Goal: Transaction & Acquisition: Purchase product/service

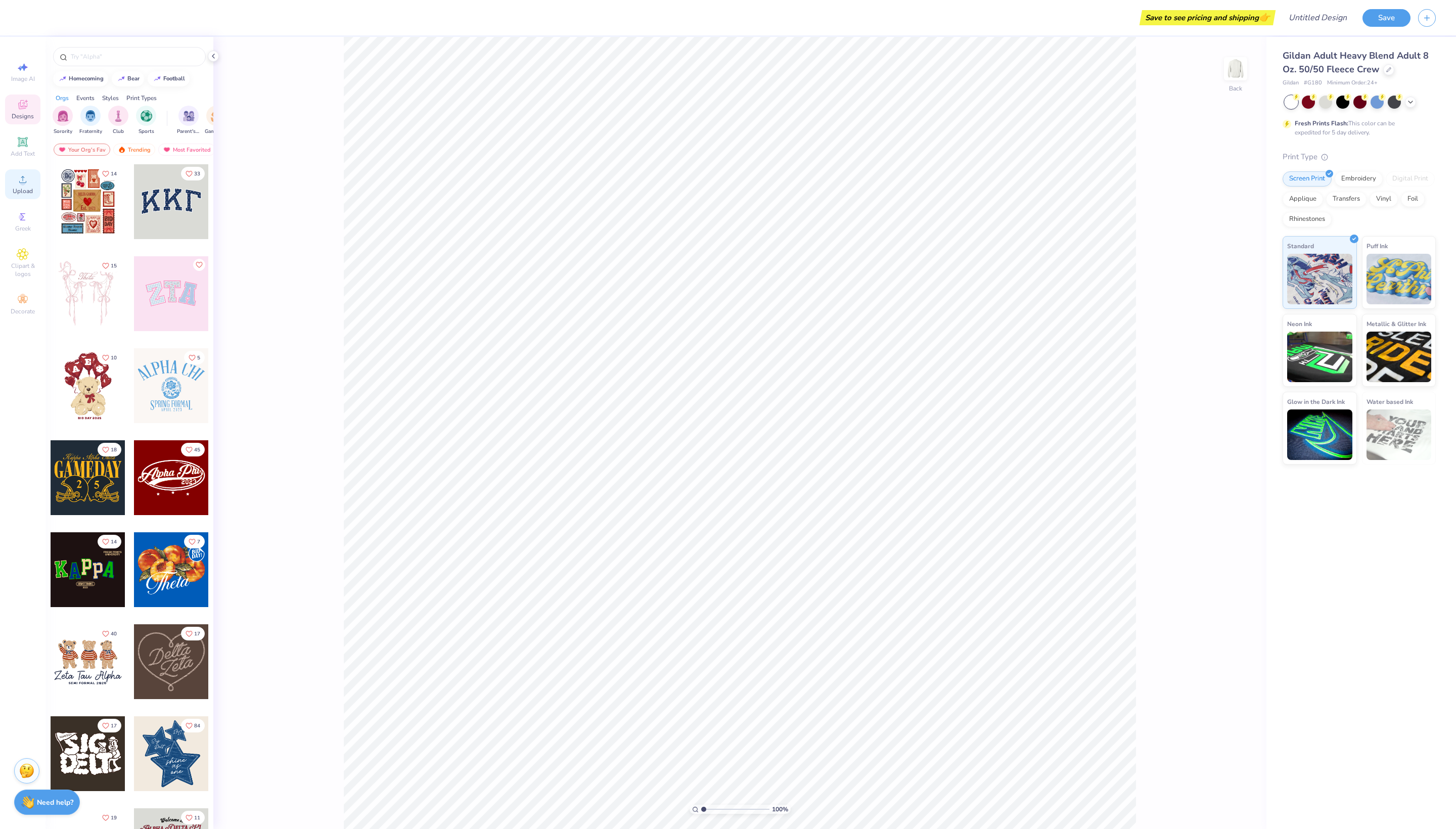
click at [18, 186] on icon at bounding box center [23, 179] width 12 height 12
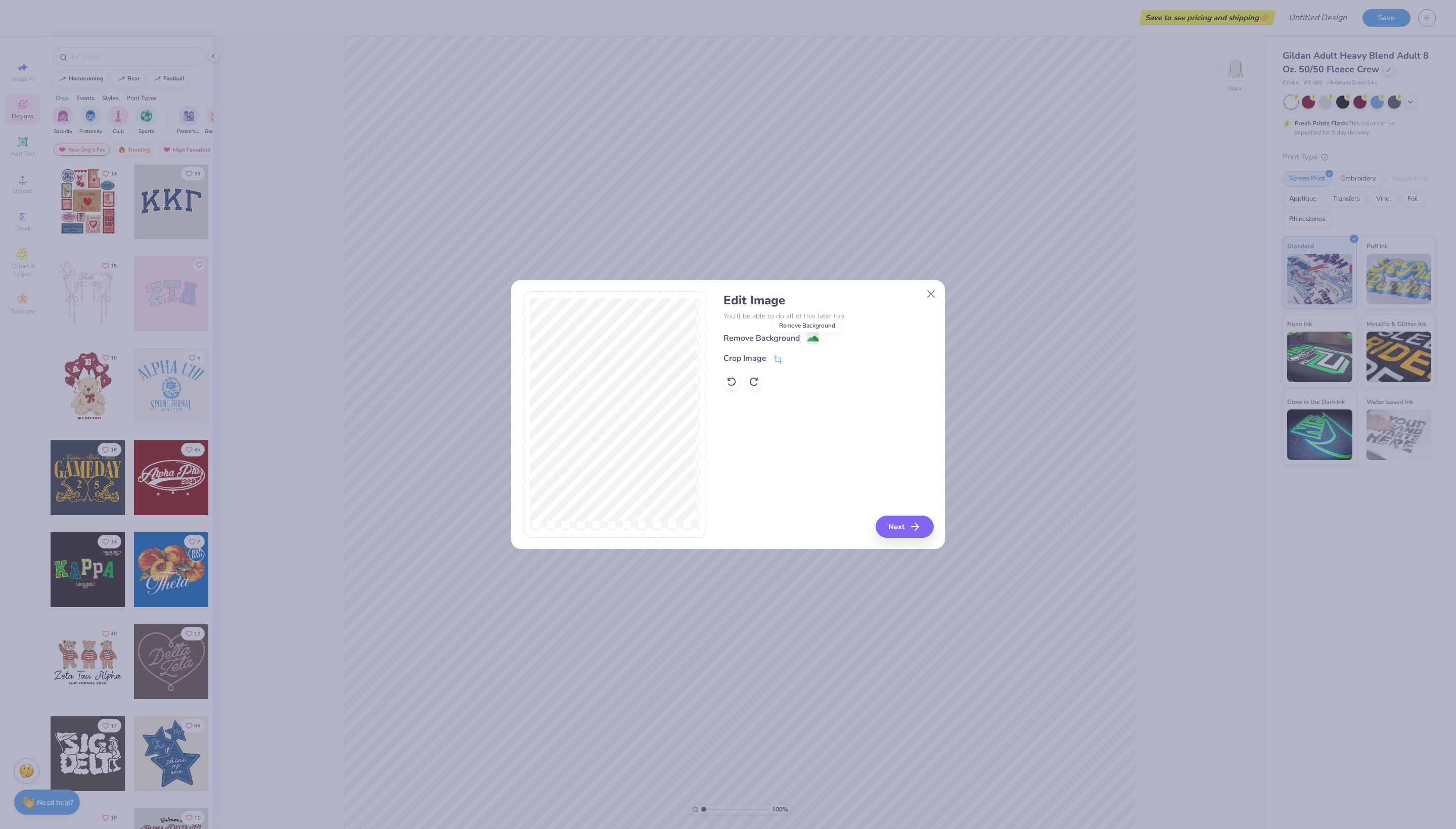
click at [818, 341] on image at bounding box center [812, 338] width 11 height 11
click at [886, 528] on button "Next" at bounding box center [907, 526] width 59 height 22
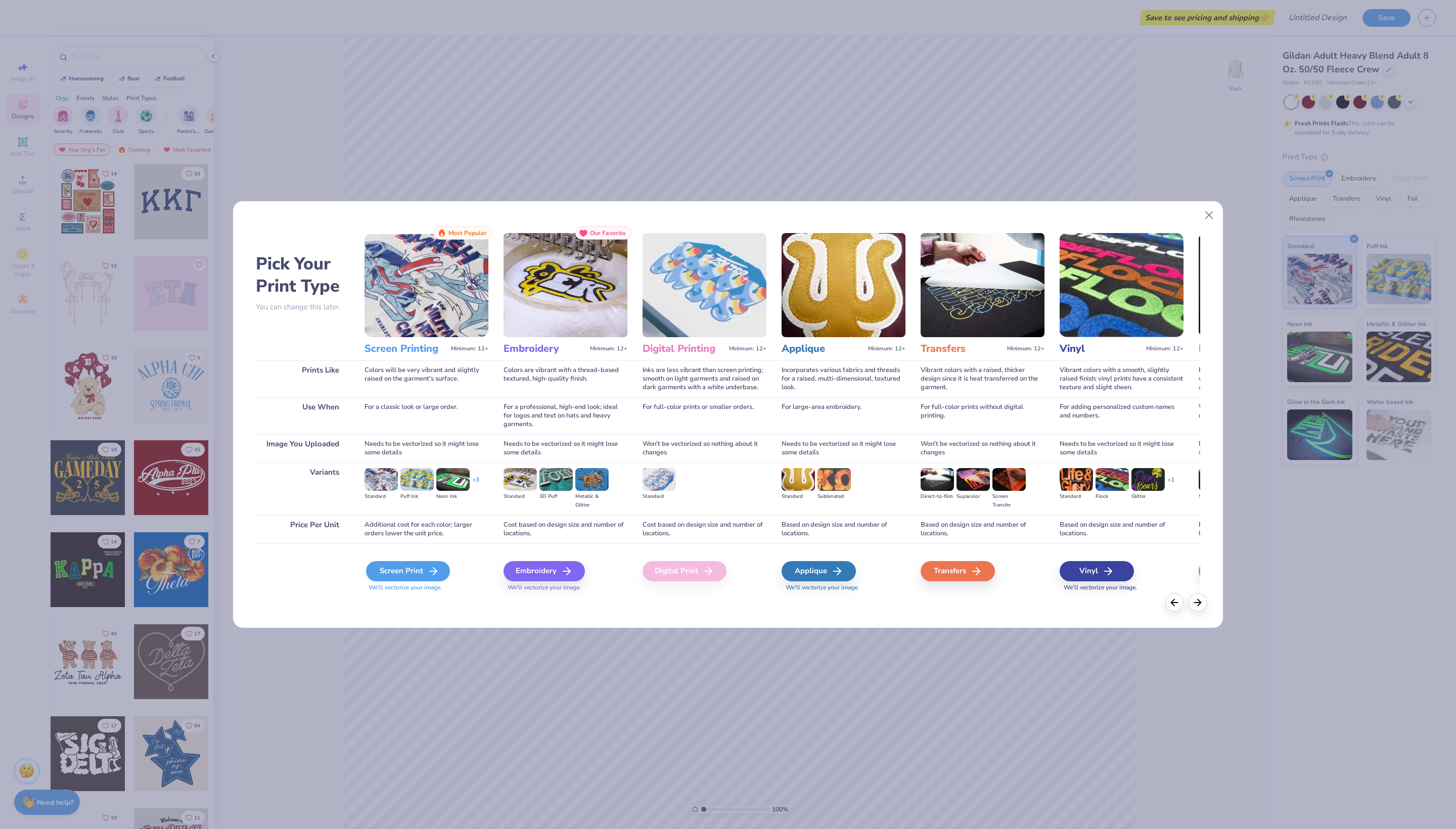
click at [404, 581] on div "Screen Print" at bounding box center [408, 572] width 84 height 20
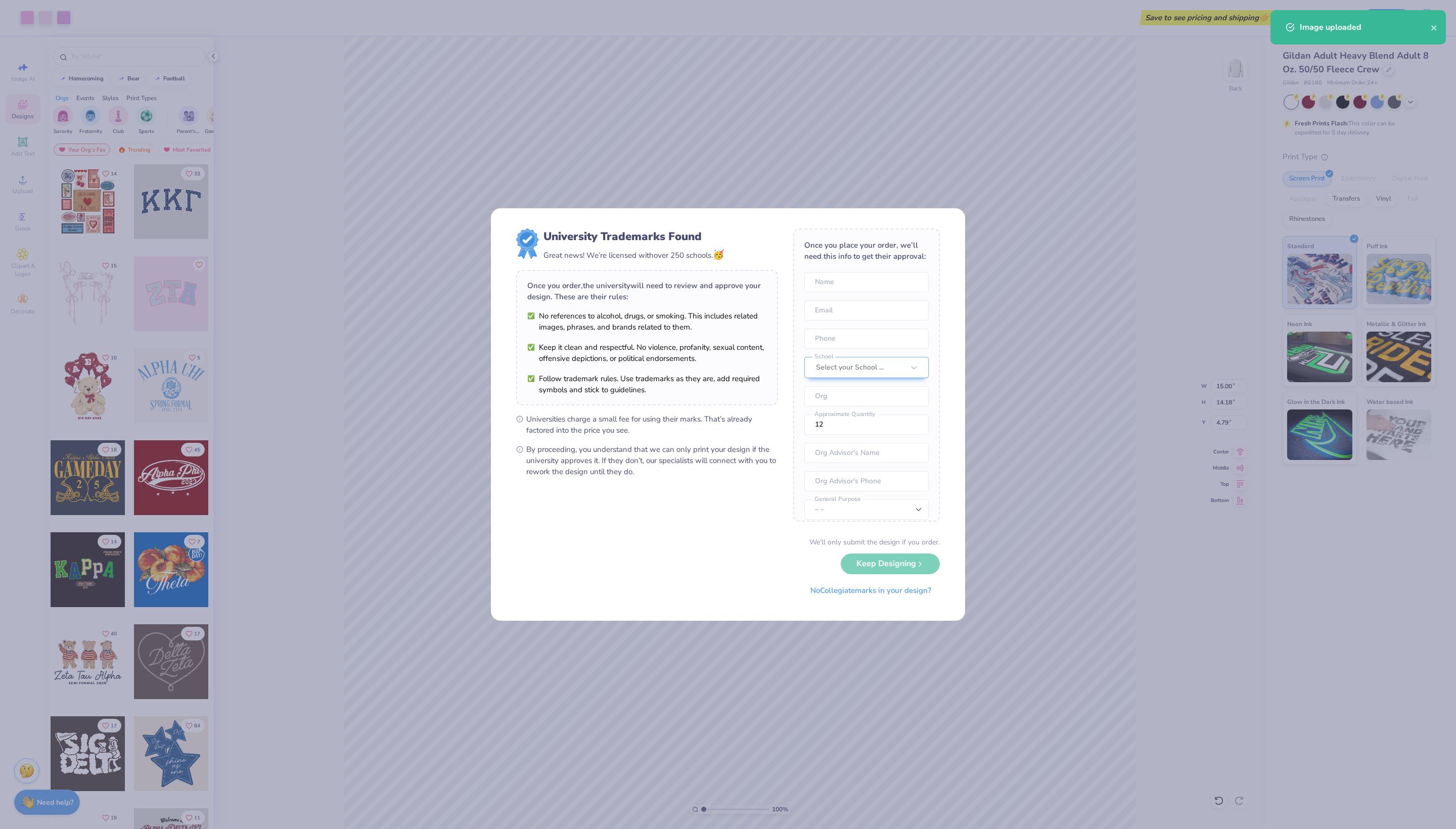
click at [760, 304] on body "Art colors Save to see pricing and shipping 👉 Design Title Save Image AI Design…" at bounding box center [728, 414] width 1456 height 829
type input "4.13"
type input "3.90"
click at [1000, 319] on div "University Trademarks Found Great news! We’re licensed with over 250 schools. 🥳…" at bounding box center [728, 414] width 1456 height 829
click at [834, 594] on button "No Collegiate marks in your design?" at bounding box center [871, 588] width 138 height 20
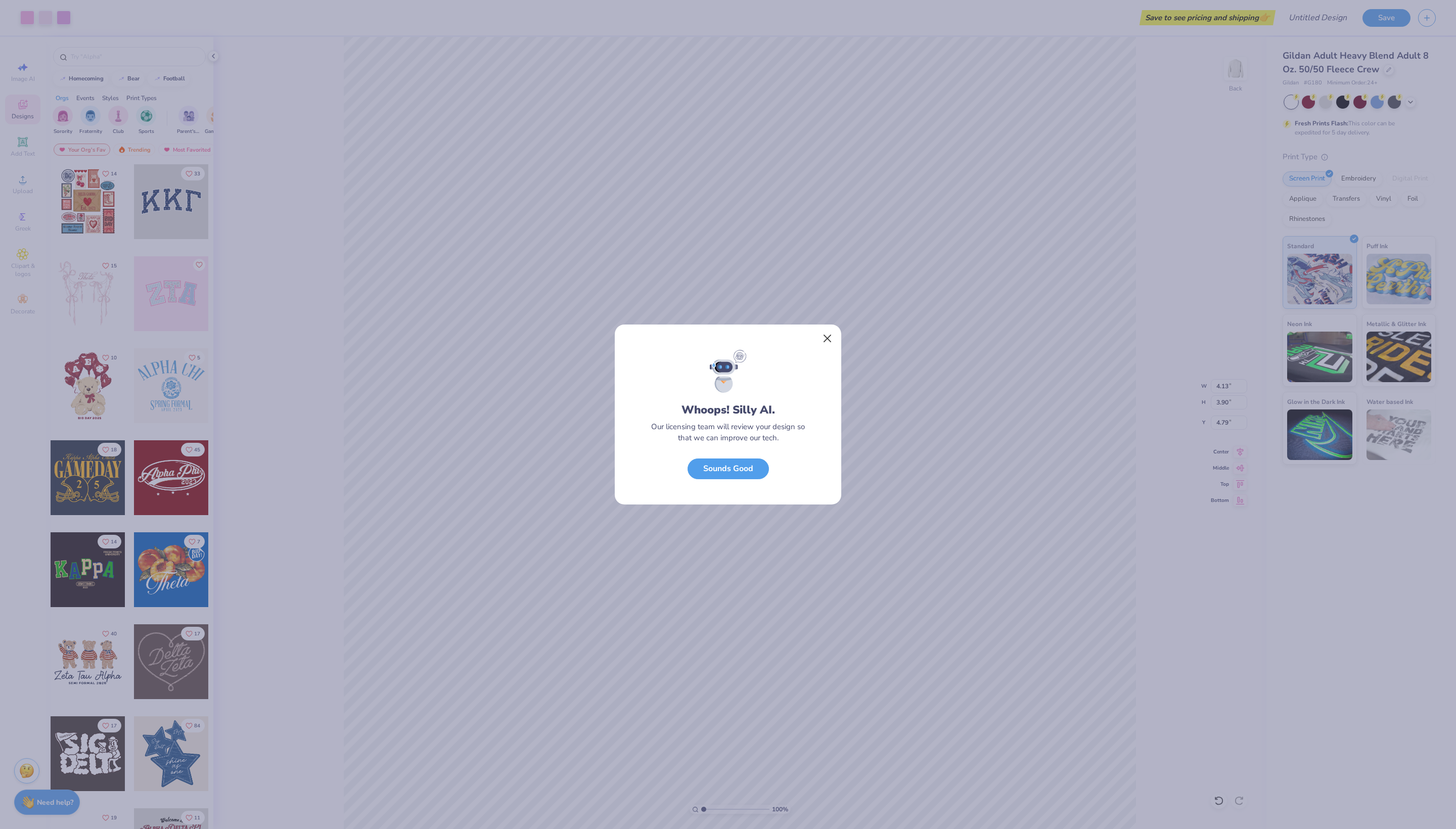
click at [824, 329] on button "Close" at bounding box center [828, 338] width 19 height 19
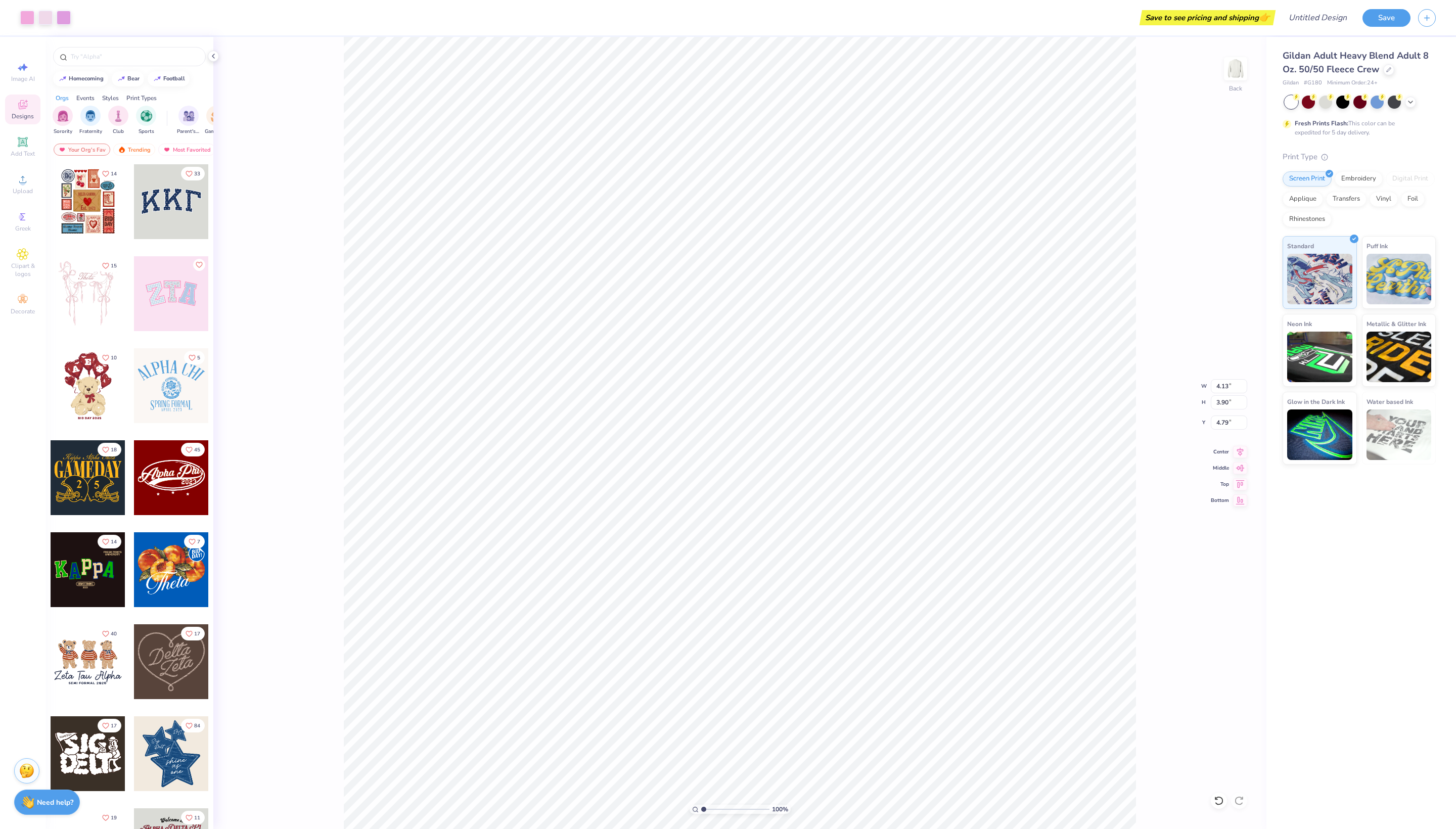
type input "4.13"
click at [1243, 77] on img at bounding box center [1235, 68] width 40 height 40
click at [26, 186] on icon at bounding box center [23, 179] width 12 height 12
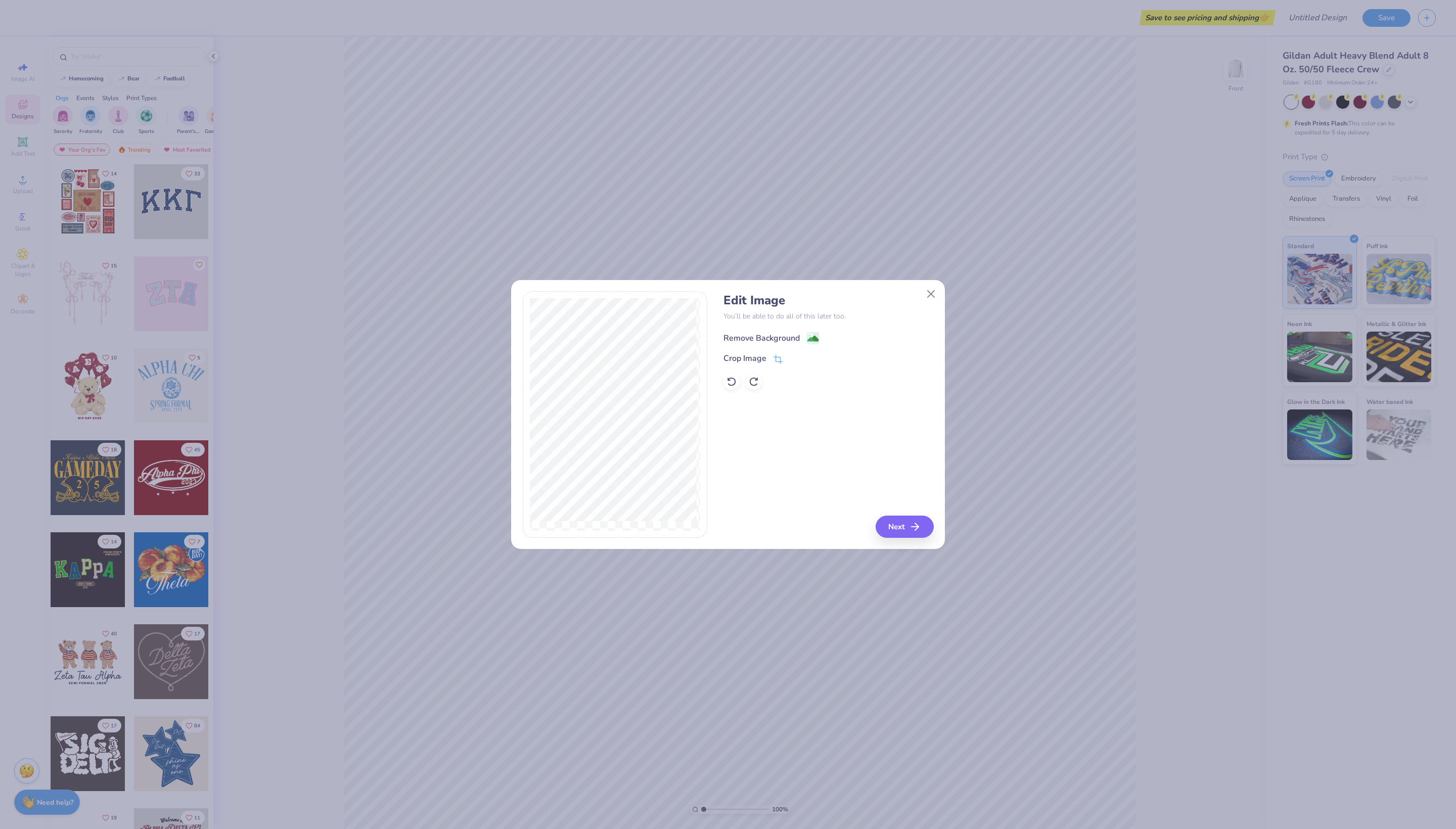
click at [819, 338] on span at bounding box center [813, 338] width 12 height 12
click at [892, 530] on button "Next" at bounding box center [907, 526] width 59 height 22
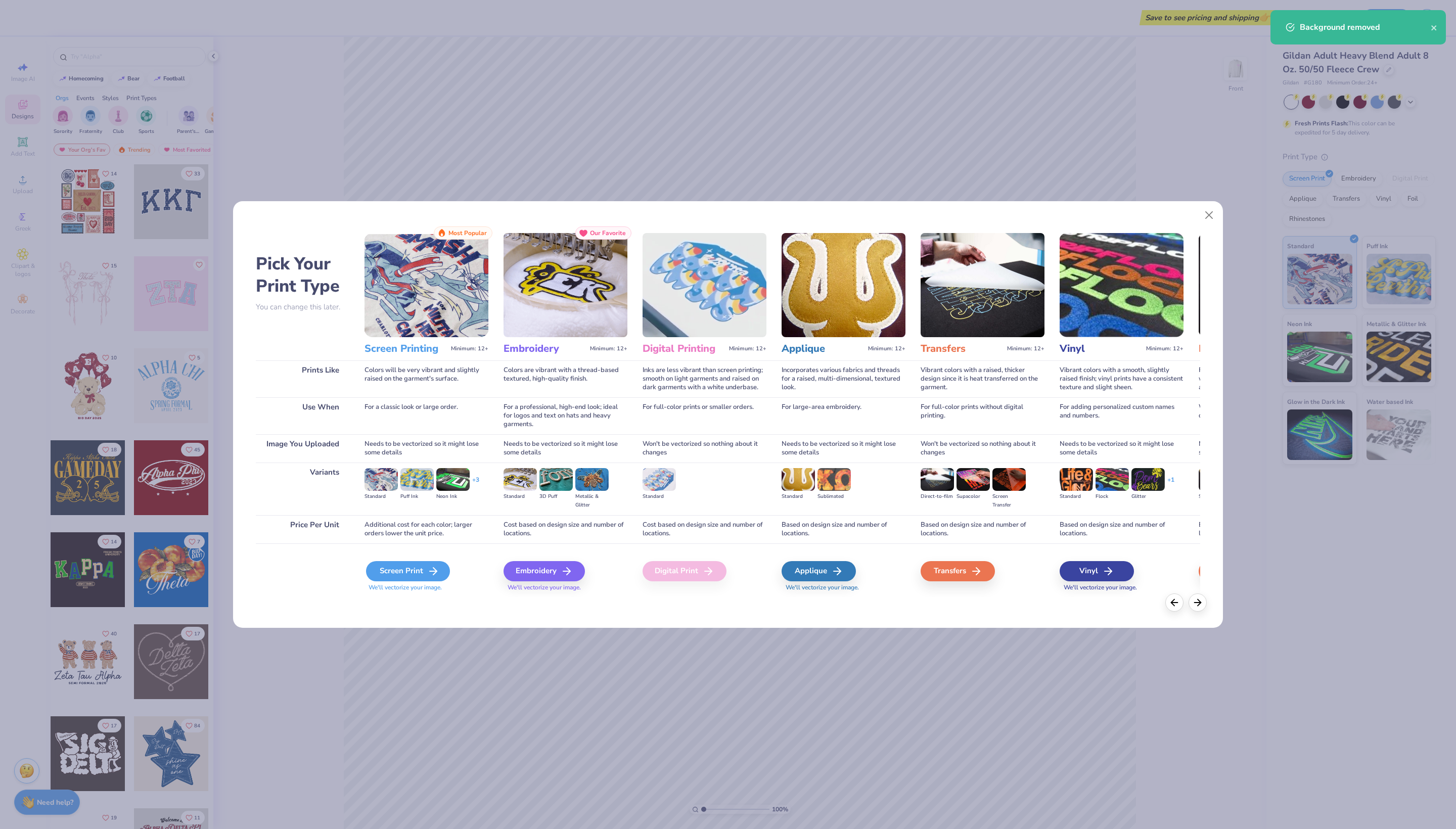
click at [406, 581] on div "Screen Print" at bounding box center [408, 572] width 84 height 20
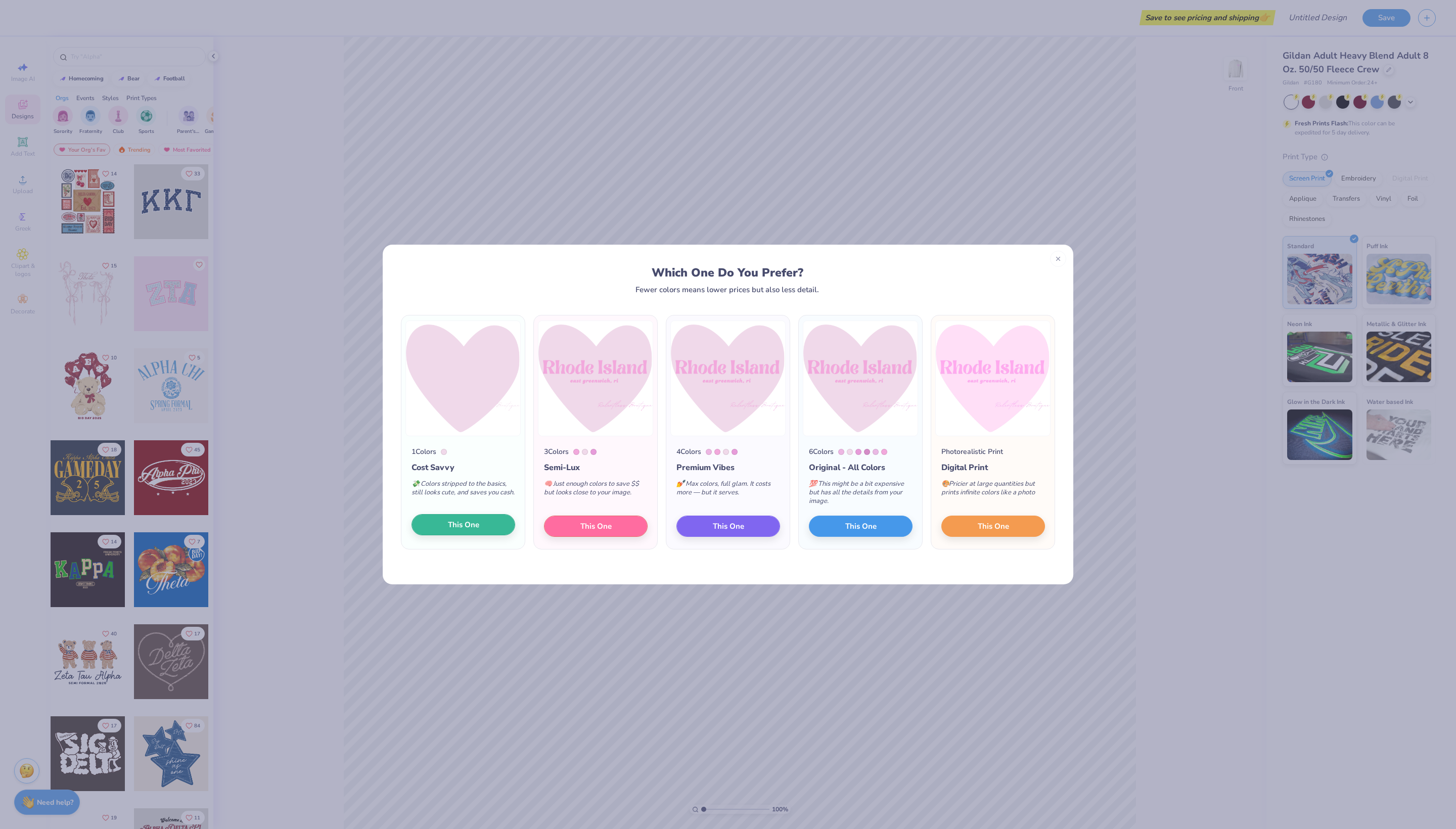
click at [475, 529] on span "This One" at bounding box center [464, 525] width 31 height 12
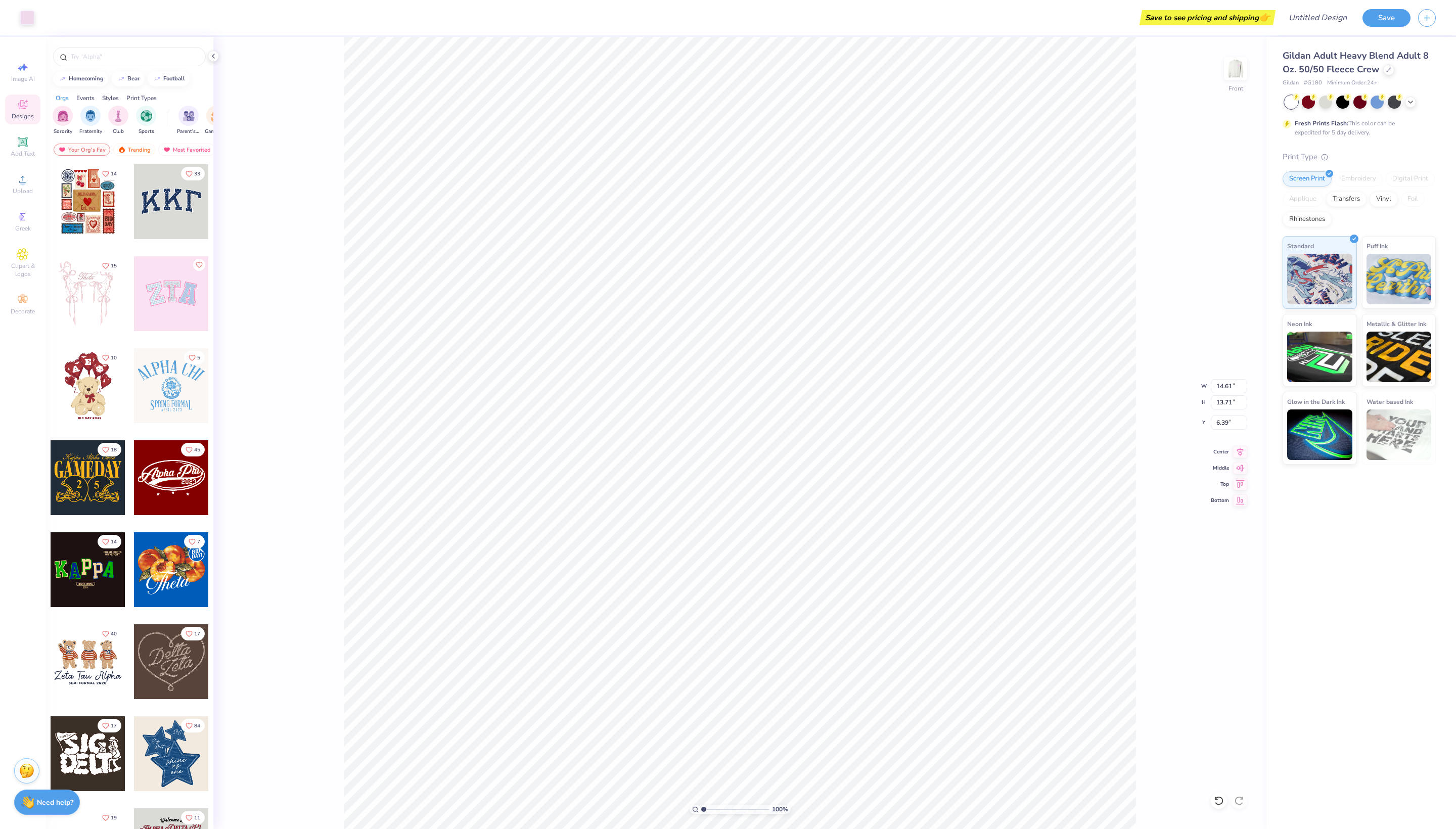
type input "5.98"
type input "13.38"
type input "12.56"
type input "8.12"
click at [26, 158] on span "Add Text" at bounding box center [23, 154] width 24 height 8
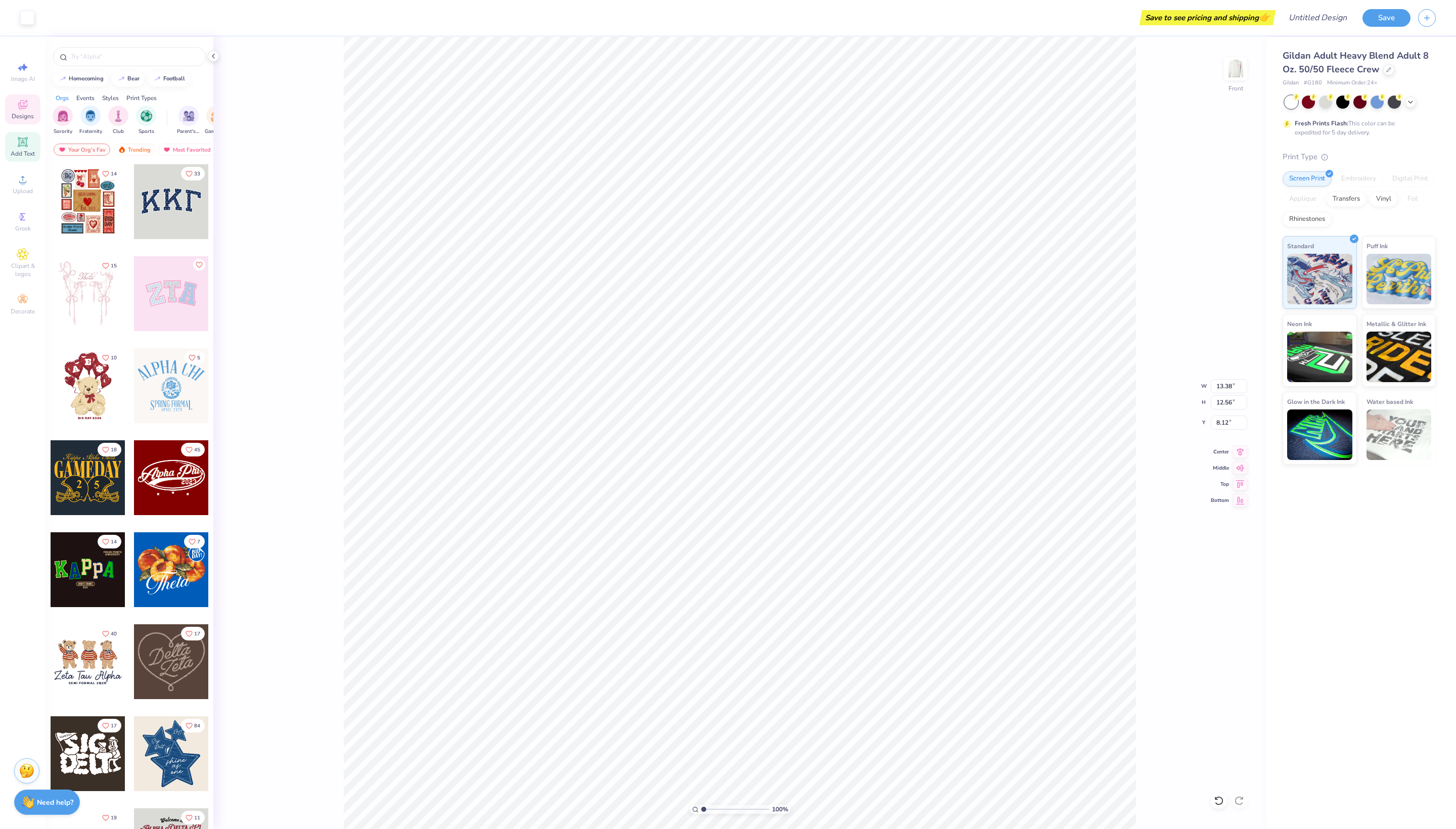
type input "5.91"
type input "1.71"
type input "12.39"
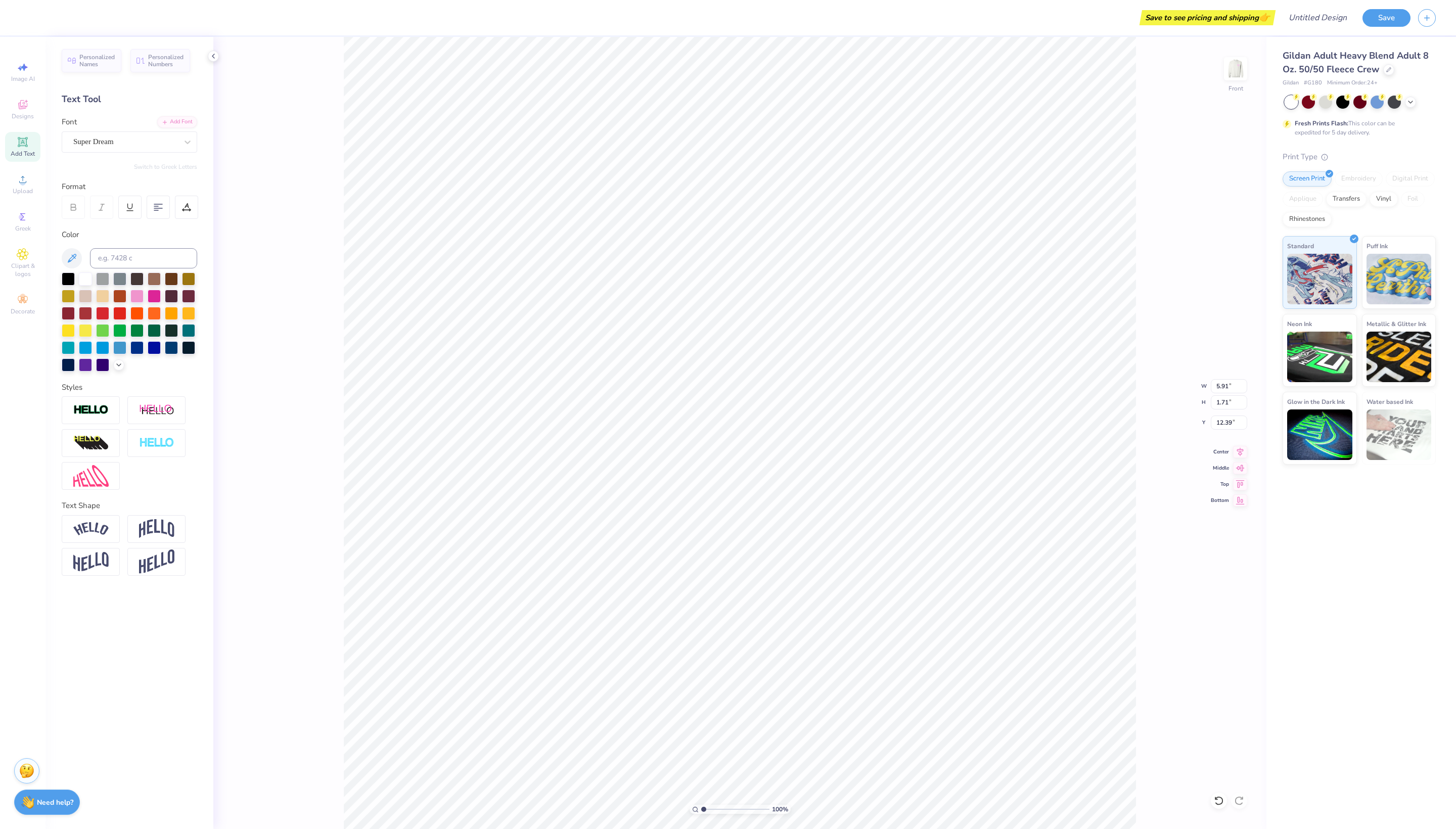
type textarea "T"
type textarea "r"
type input "13.38"
type input "12.56"
type input "8.12"
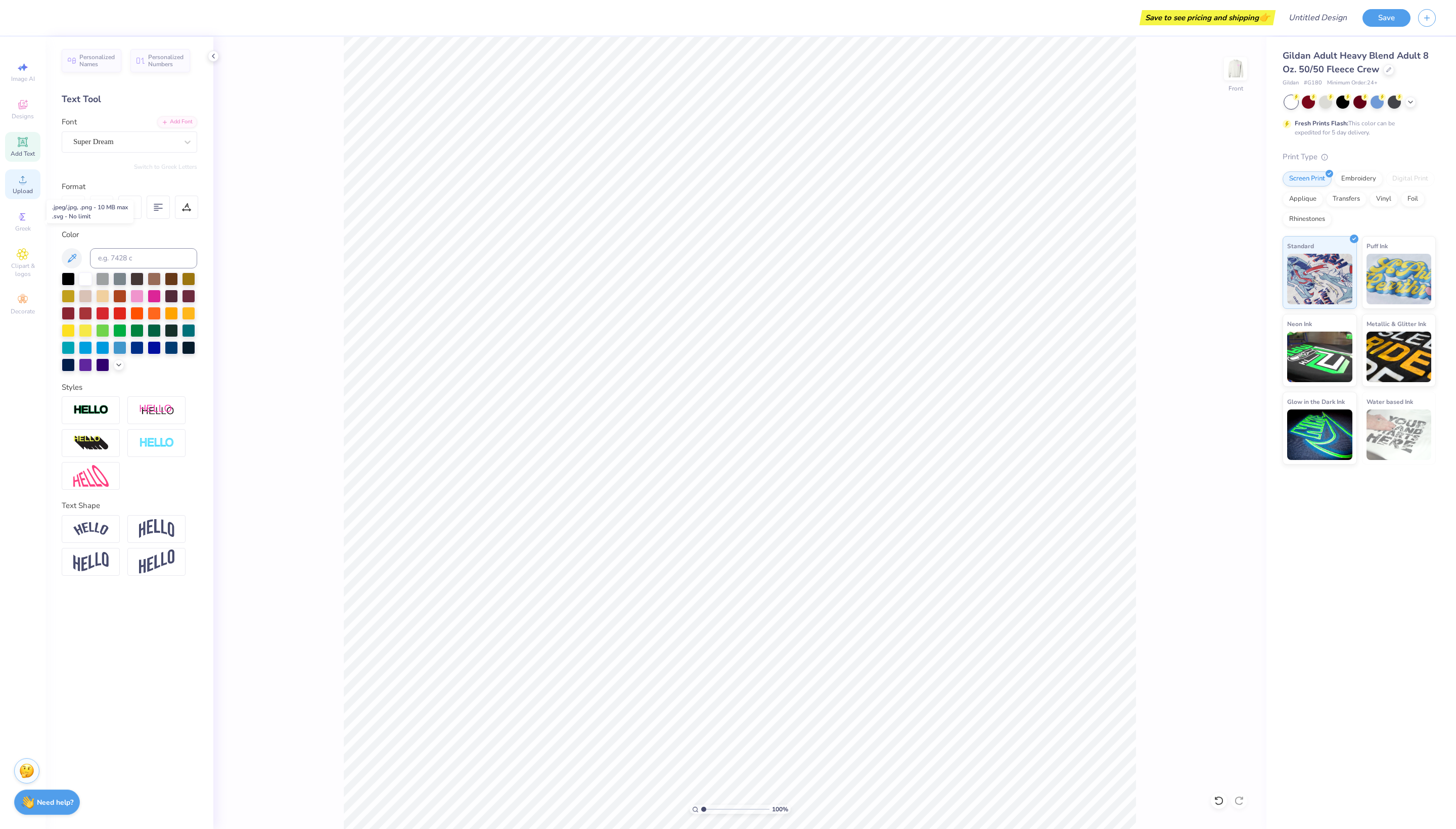
click at [27, 186] on icon at bounding box center [23, 179] width 12 height 12
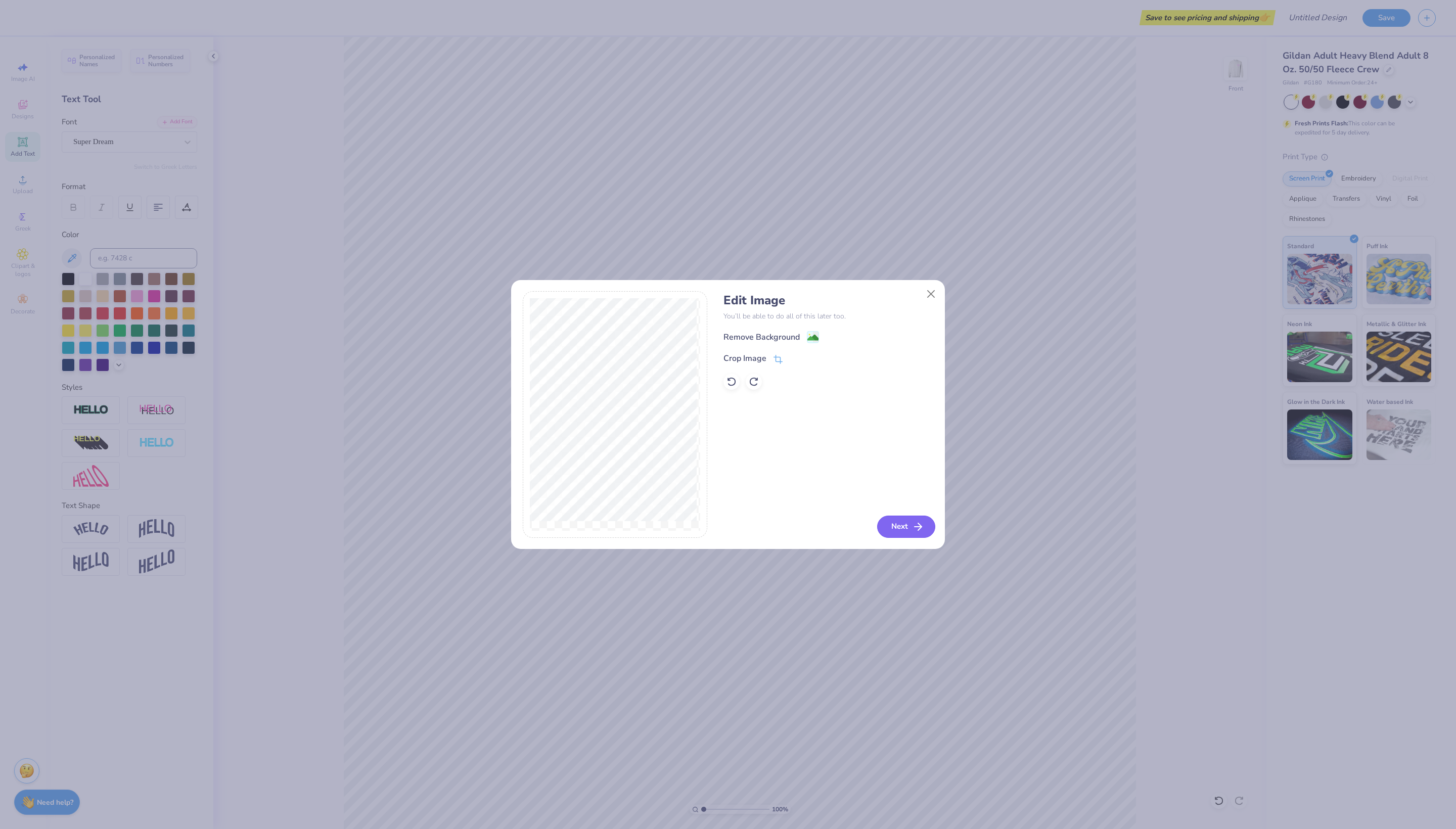
click at [895, 526] on button "Next" at bounding box center [907, 526] width 59 height 22
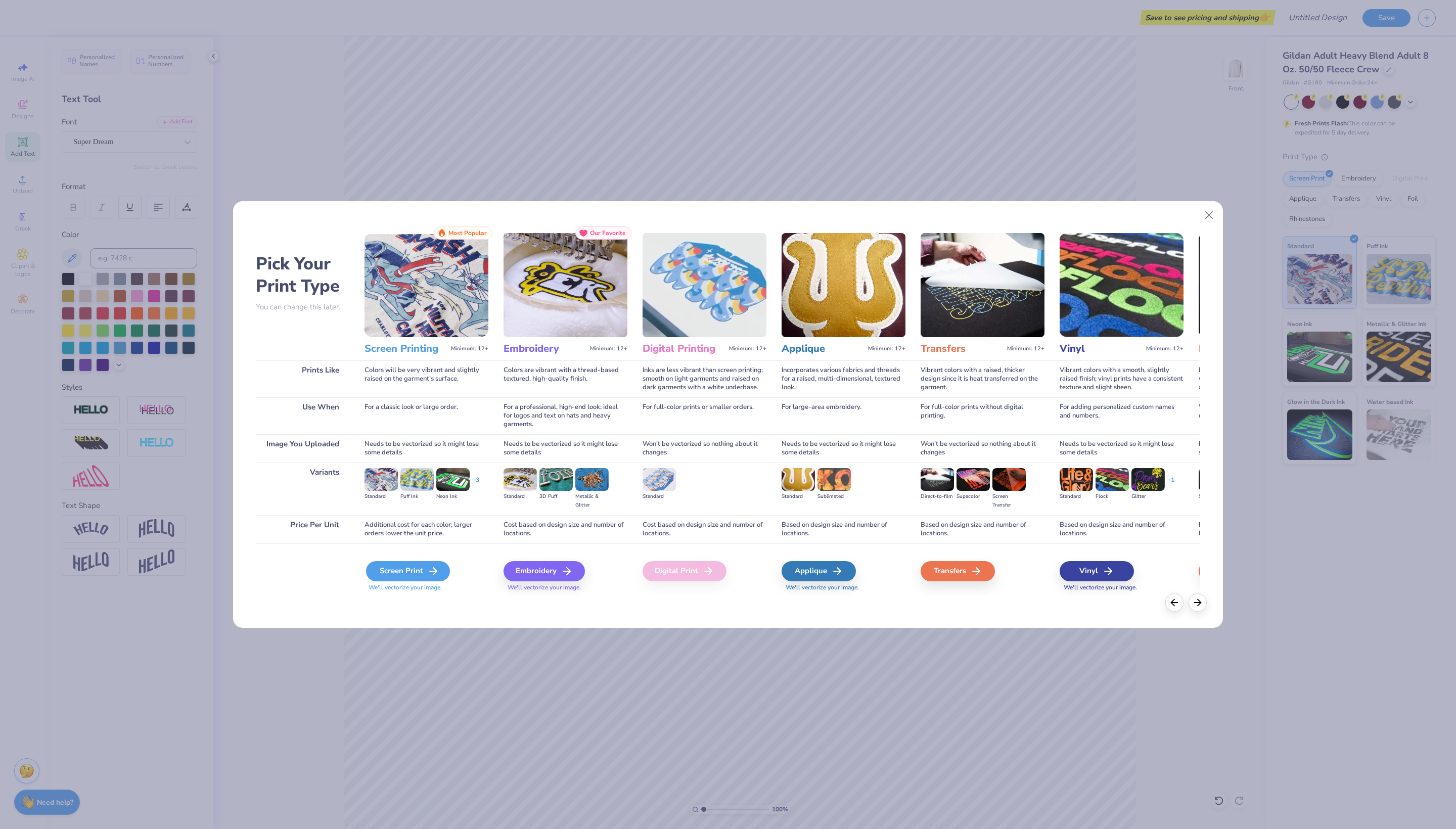
click at [432, 581] on div "Screen Print" at bounding box center [408, 572] width 84 height 20
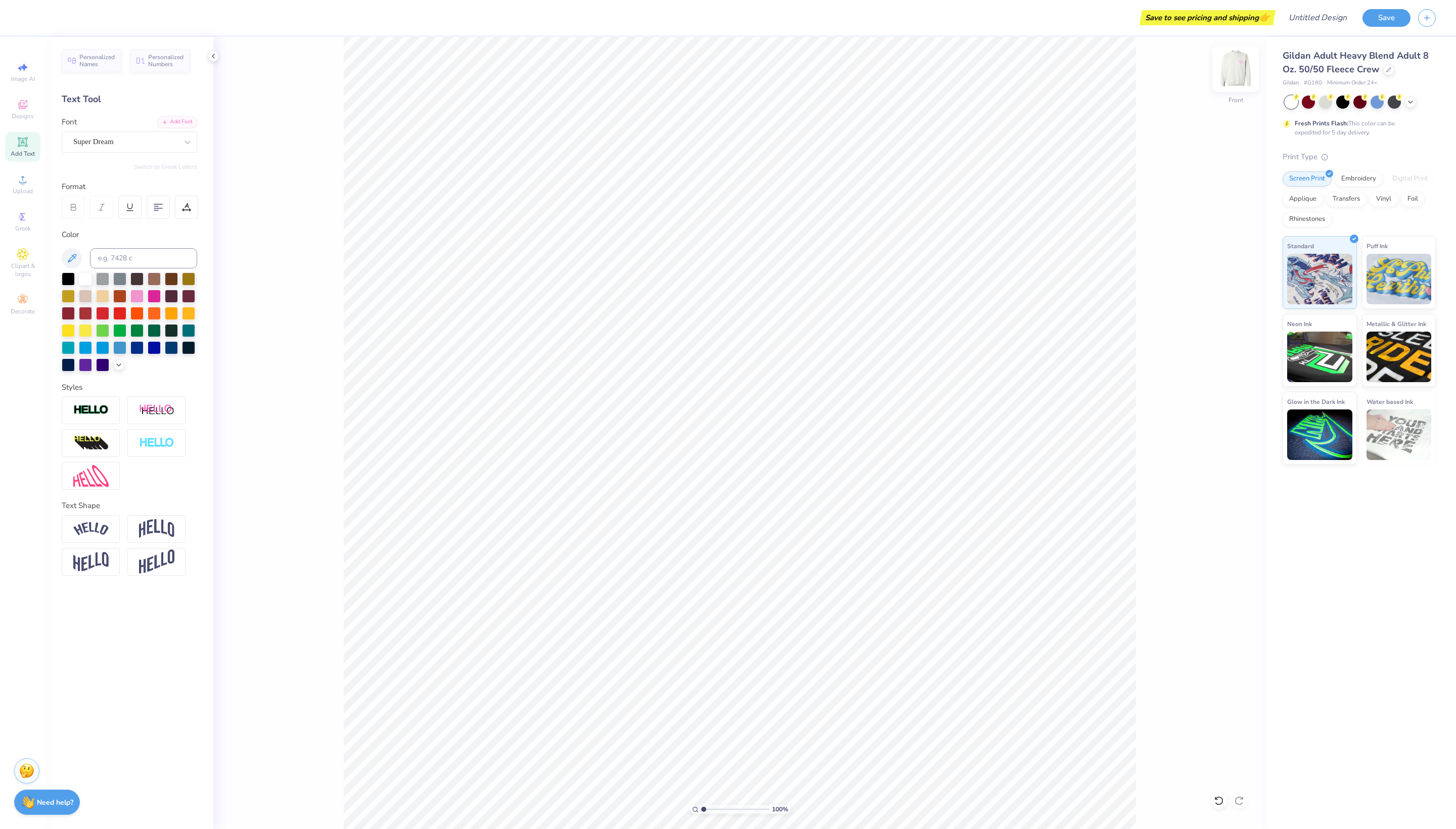
click at [1230, 67] on img at bounding box center [1235, 68] width 40 height 40
click at [1230, 67] on img at bounding box center [1236, 69] width 20 height 20
click at [26, 66] on icon at bounding box center [23, 67] width 12 height 12
select select "4"
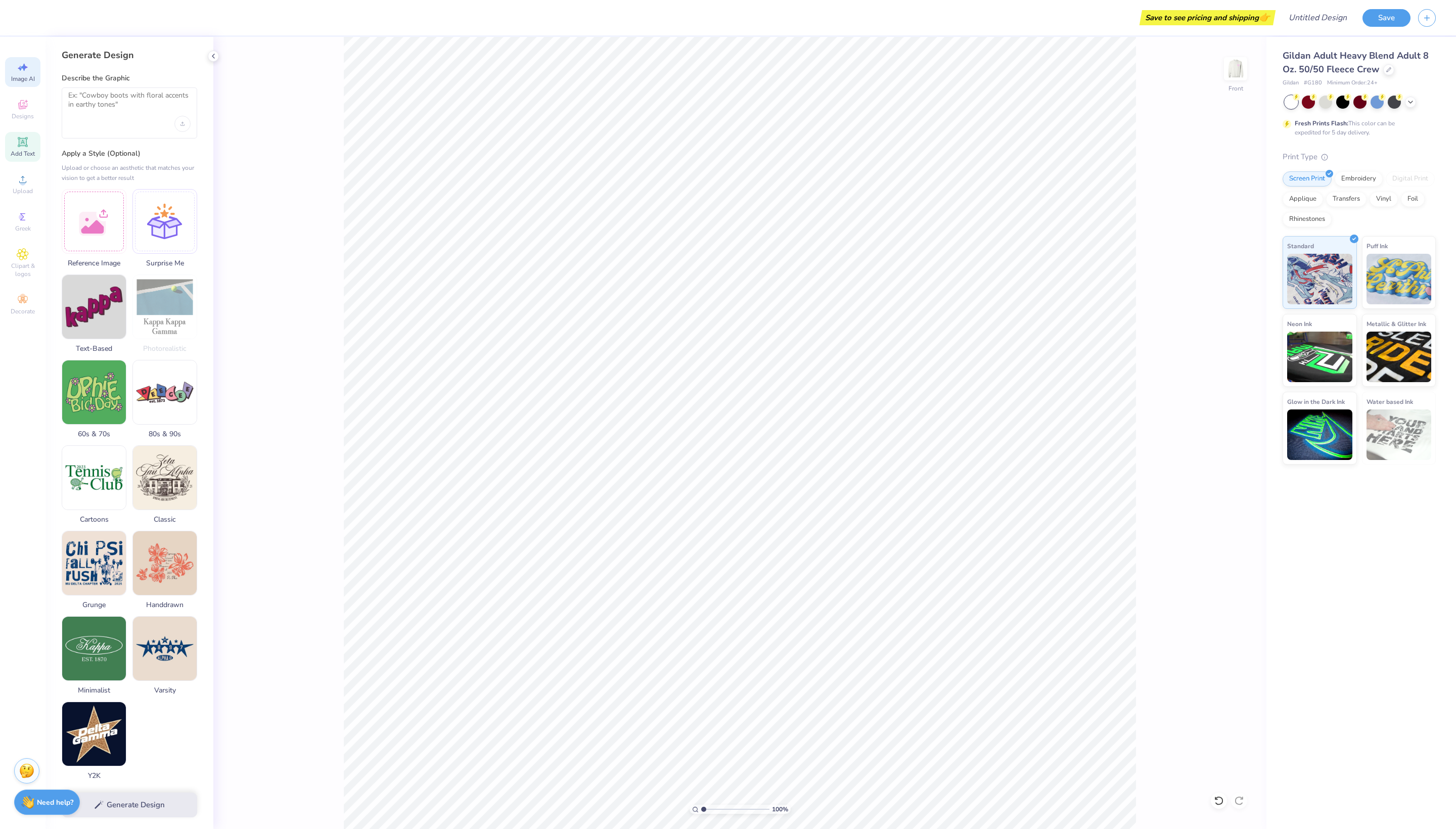
click at [27, 158] on span "Add Text" at bounding box center [23, 154] width 24 height 8
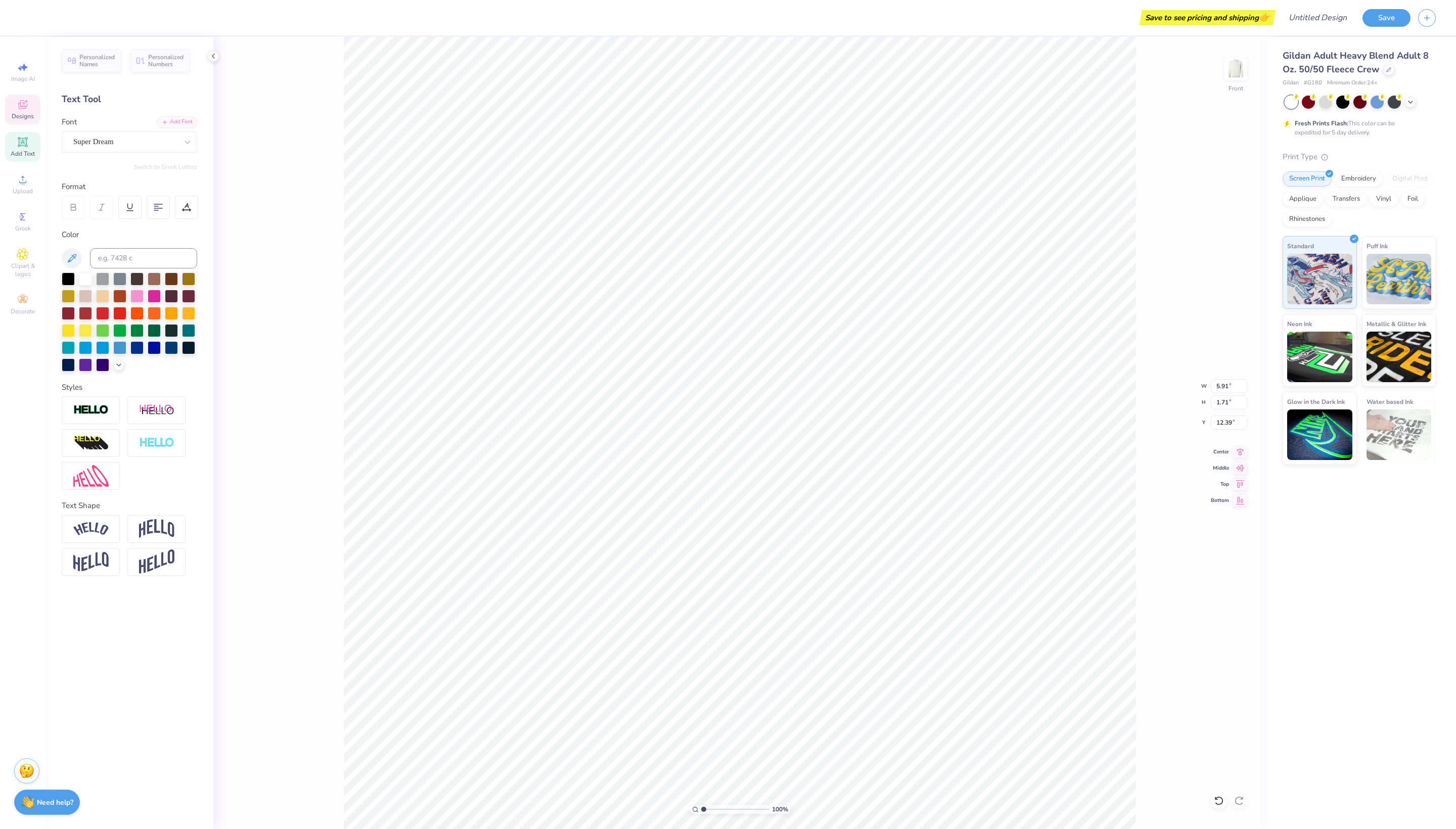
click at [20, 121] on span "Designs" at bounding box center [23, 116] width 22 height 8
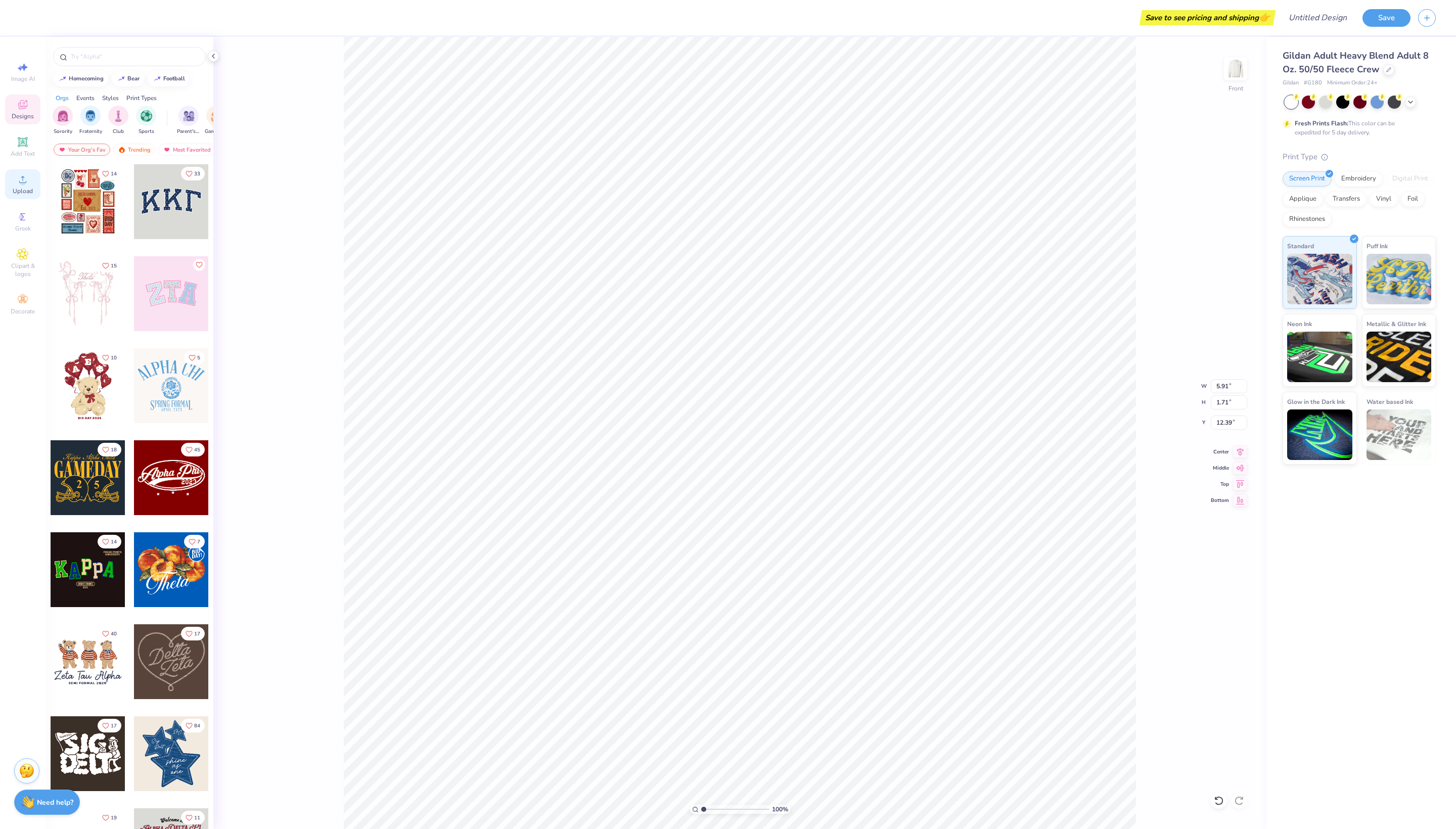
click at [32, 199] on div "Upload" at bounding box center [23, 184] width 35 height 30
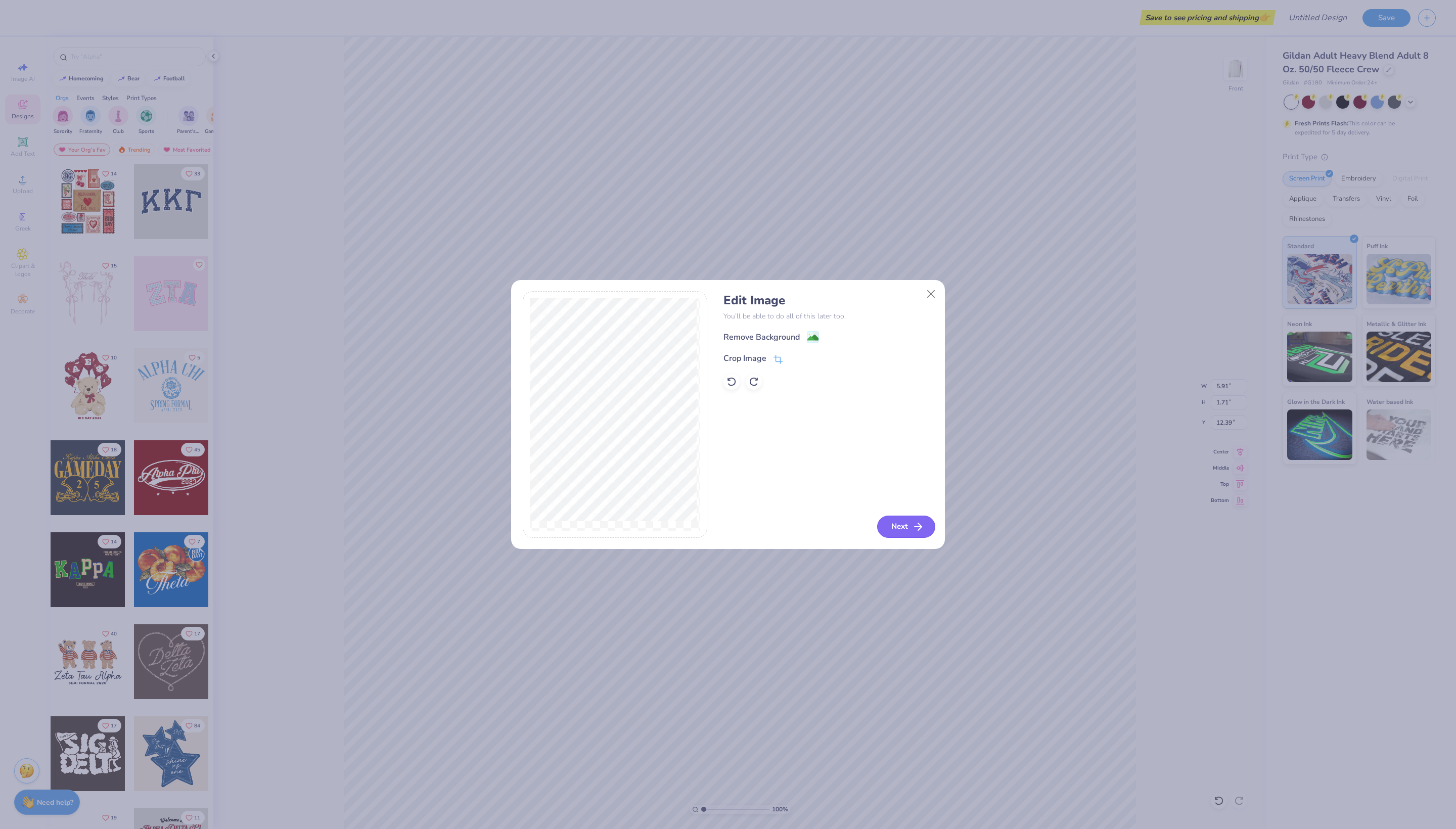
click at [916, 526] on icon "button" at bounding box center [918, 526] width 12 height 12
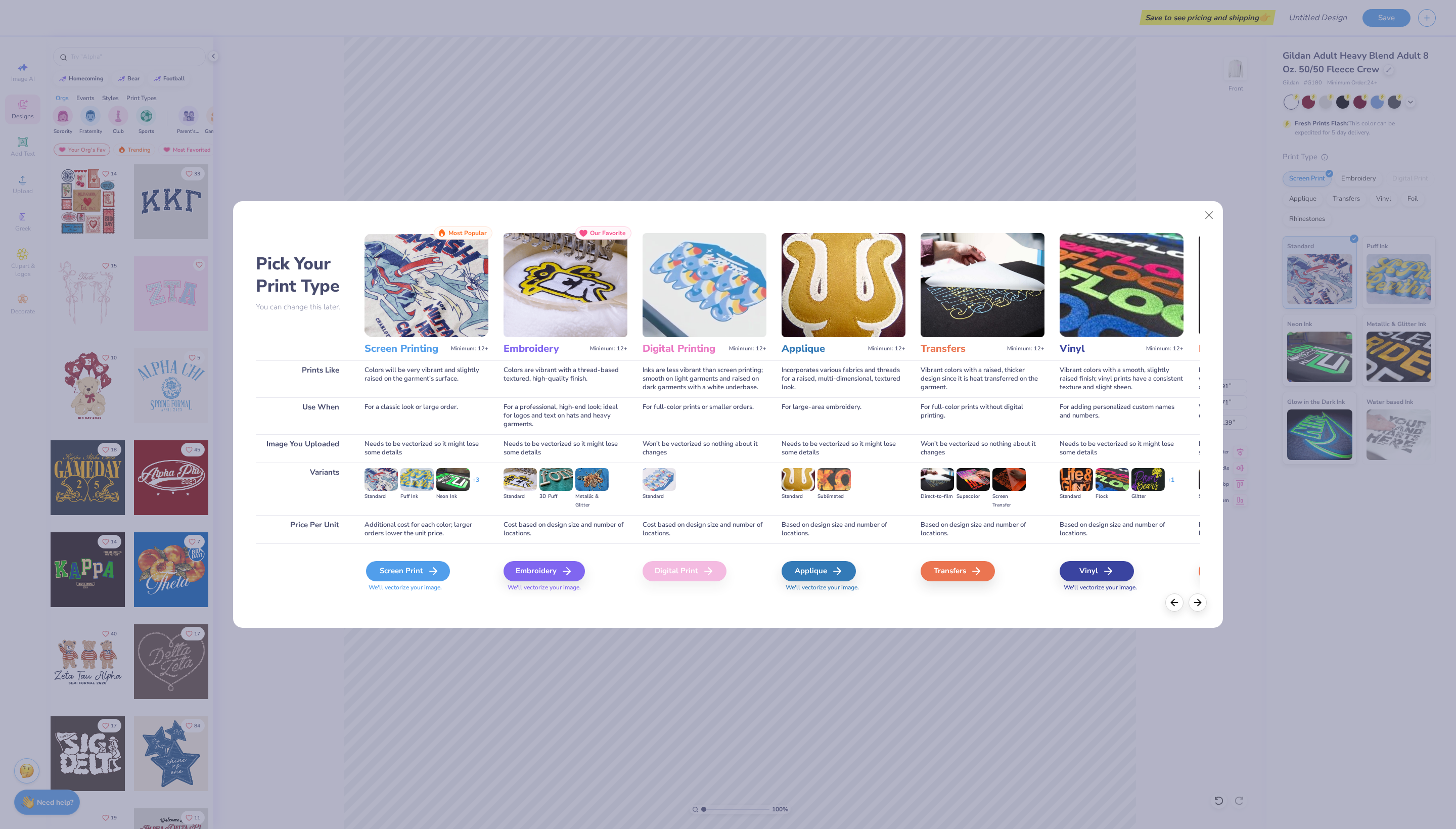
click at [428, 581] on div "Screen Print" at bounding box center [408, 572] width 84 height 20
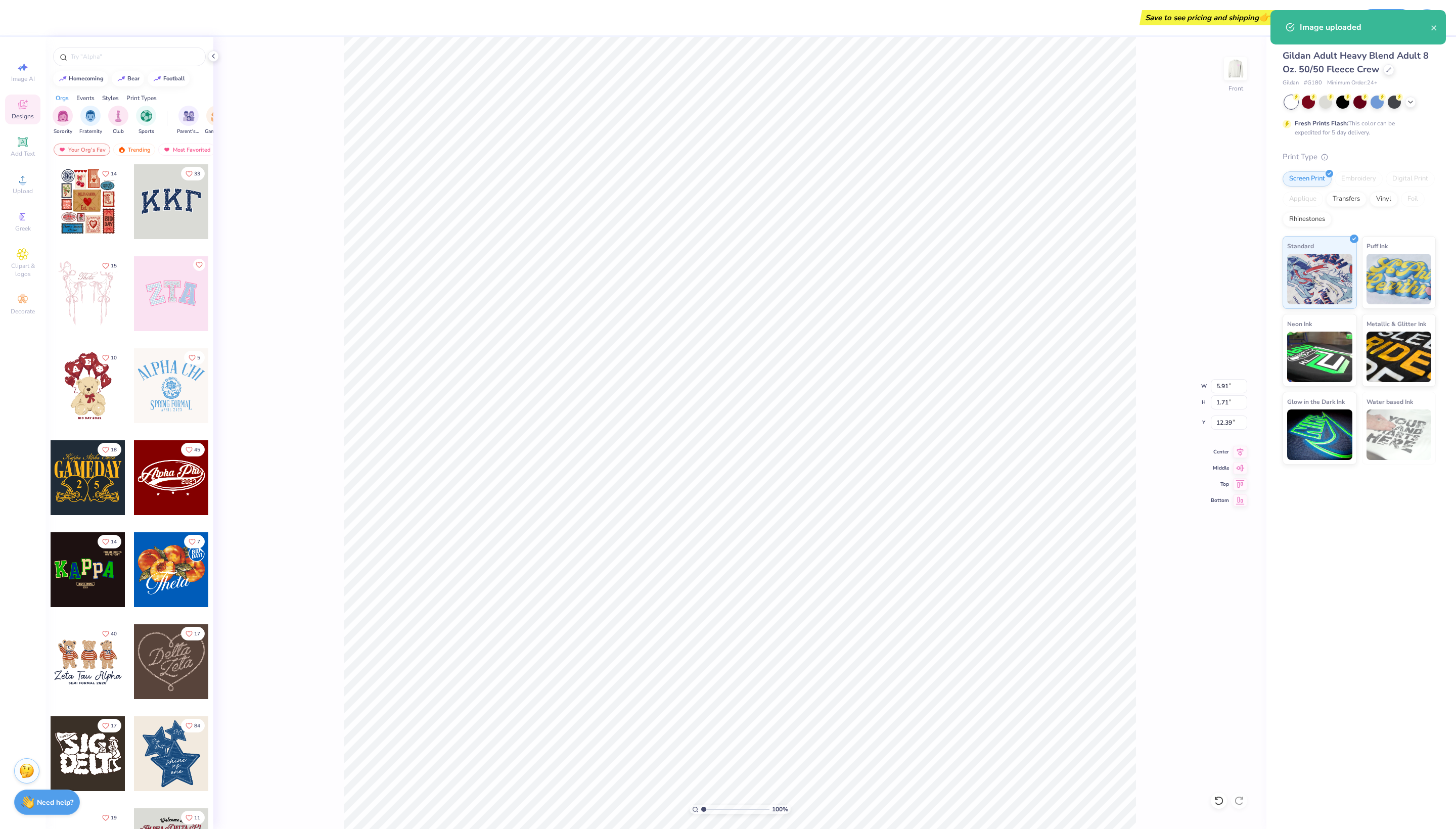
type input "14.61"
type input "13.72"
type input "6.10"
click at [1229, 79] on img at bounding box center [1235, 68] width 40 height 40
click at [1233, 79] on img at bounding box center [1235, 68] width 40 height 40
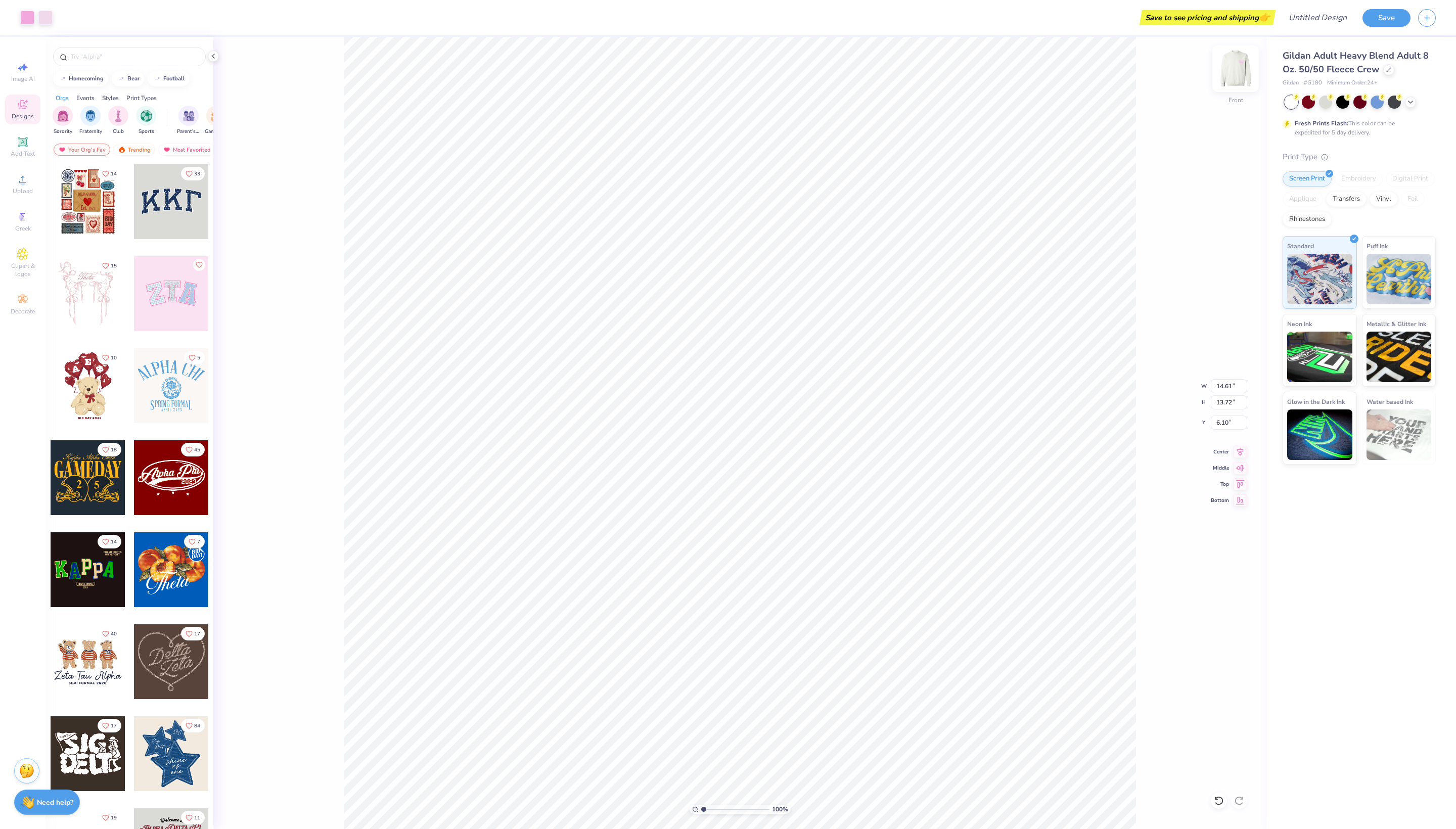
type input "13.71"
type input "12.87"
type input "6.17"
click at [1231, 71] on img at bounding box center [1235, 68] width 40 height 40
click at [1225, 68] on img at bounding box center [1235, 68] width 40 height 40
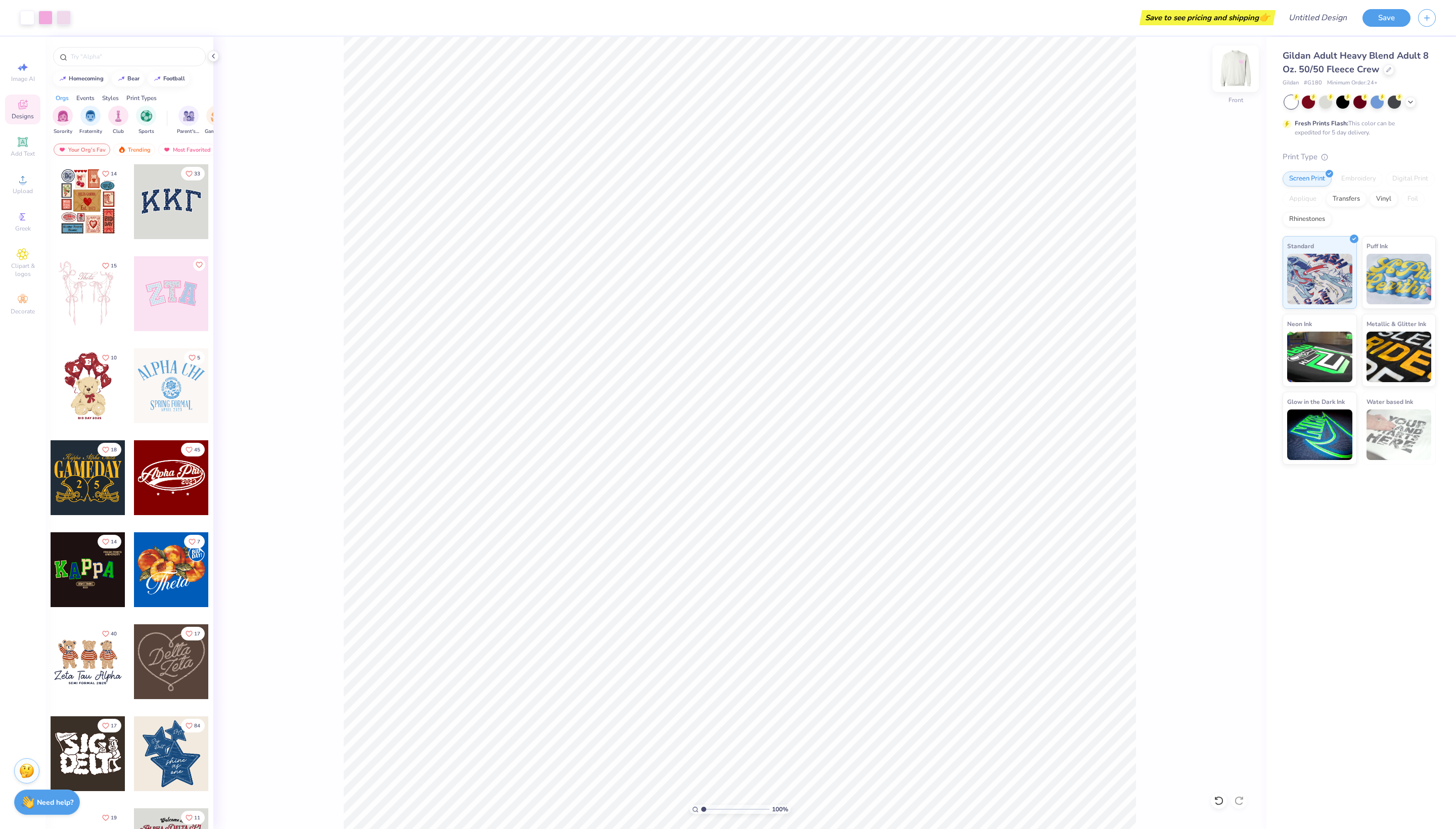
click at [1225, 72] on img at bounding box center [1235, 68] width 40 height 40
type input "4.17"
click at [1413, 104] on icon at bounding box center [1411, 101] width 8 height 8
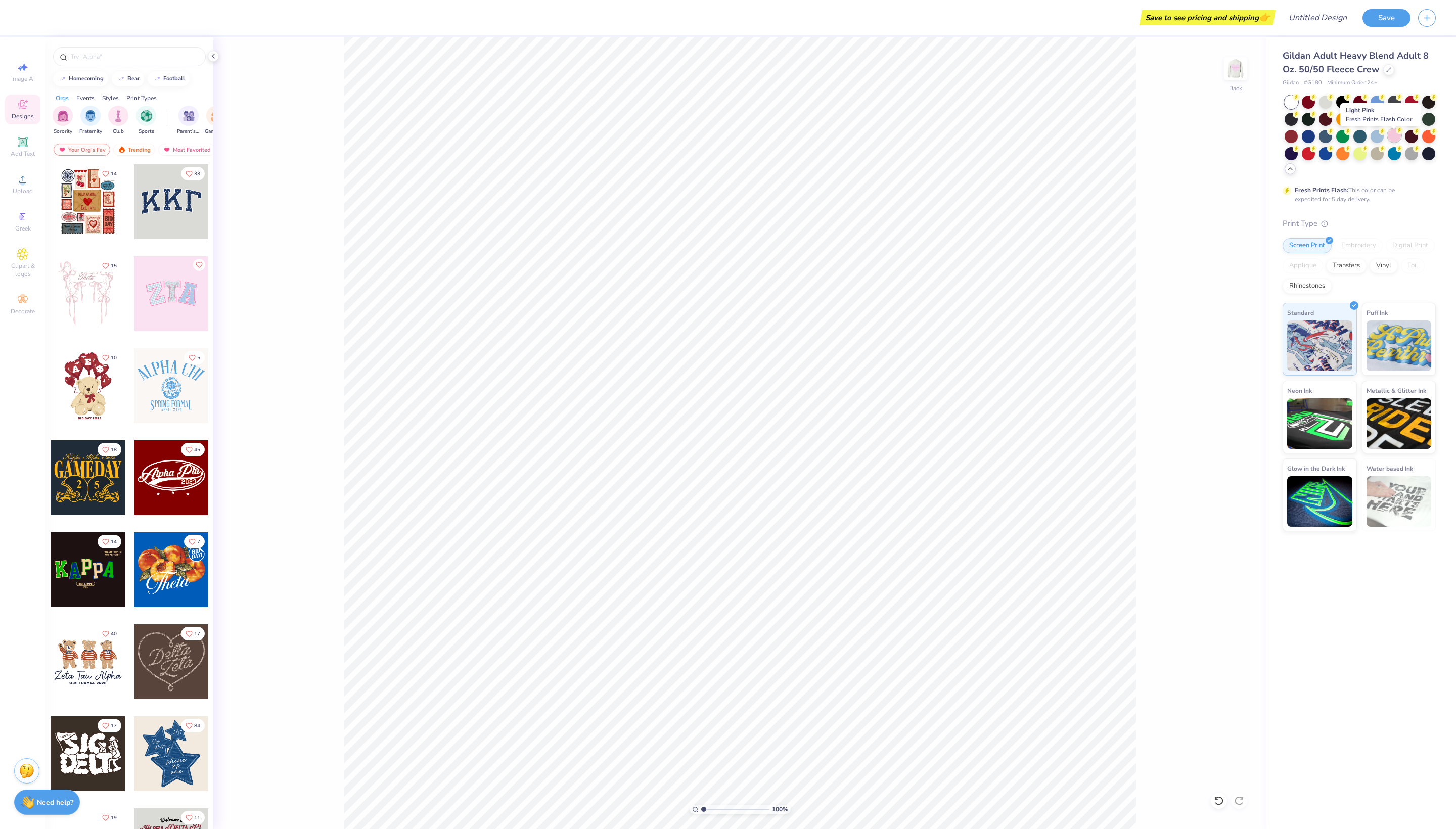
click at [1399, 137] on div at bounding box center [1395, 135] width 13 height 13
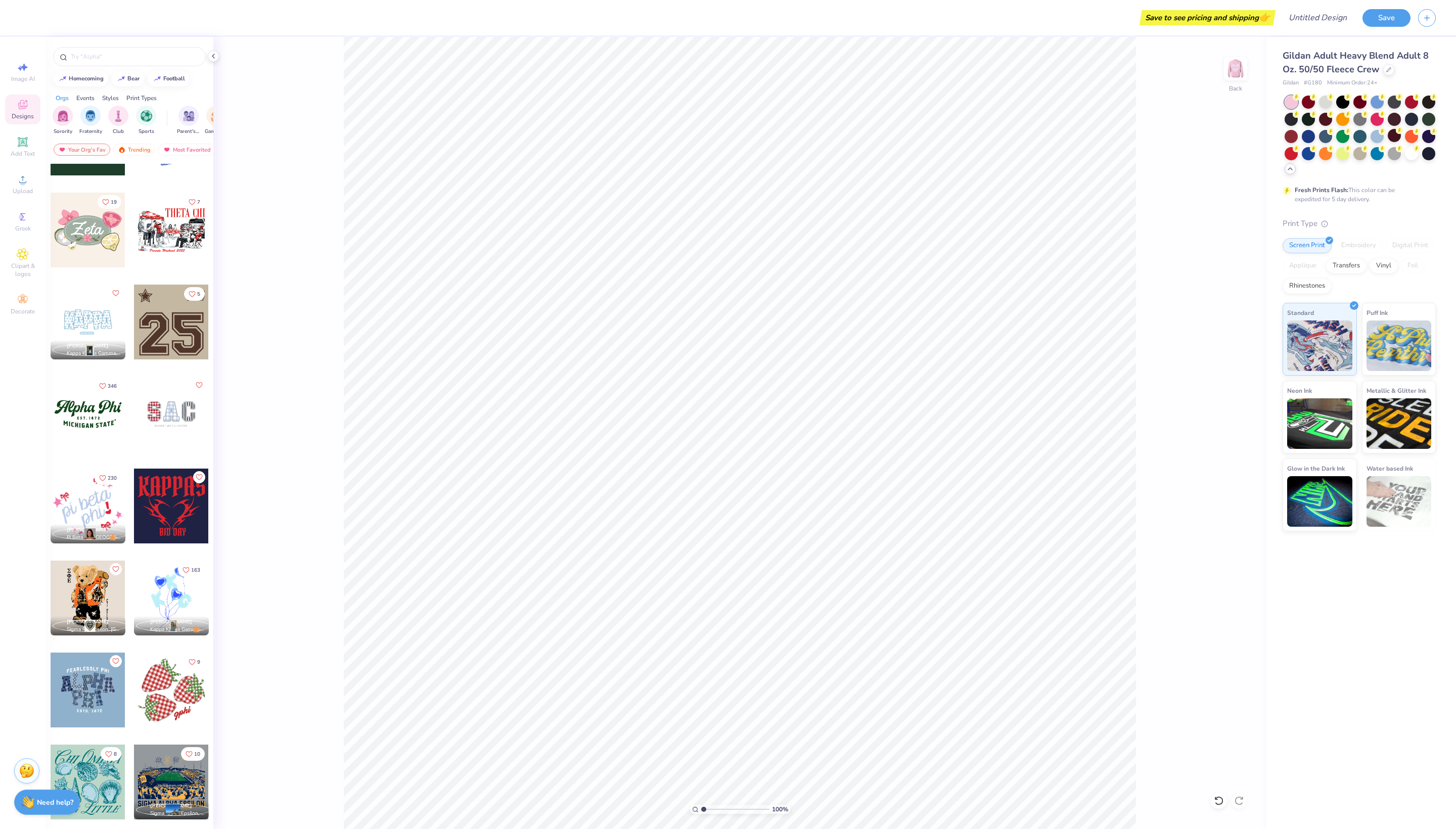
scroll to position [803, 0]
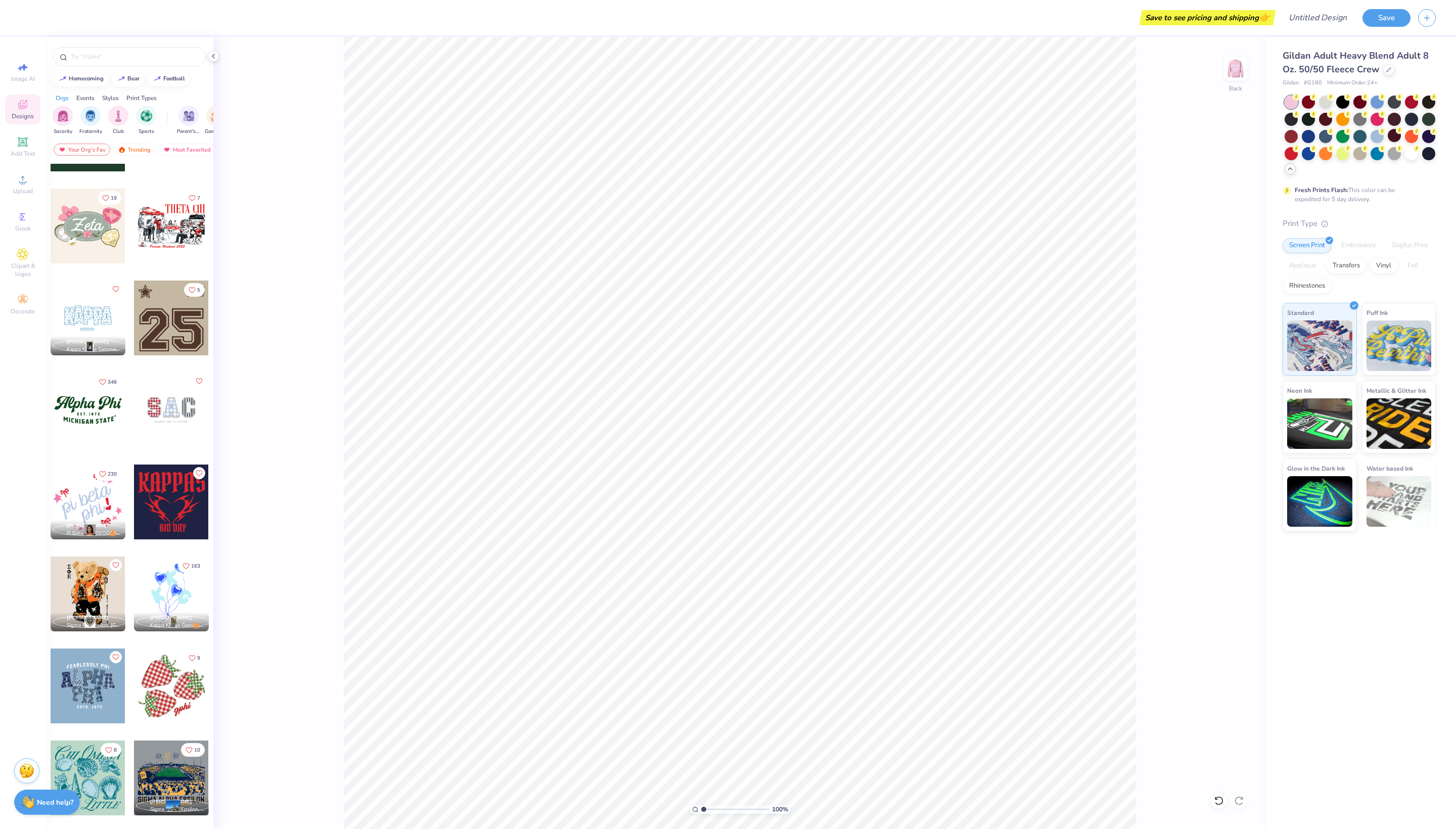
click at [101, 427] on div at bounding box center [88, 410] width 75 height 75
type input "4.02"
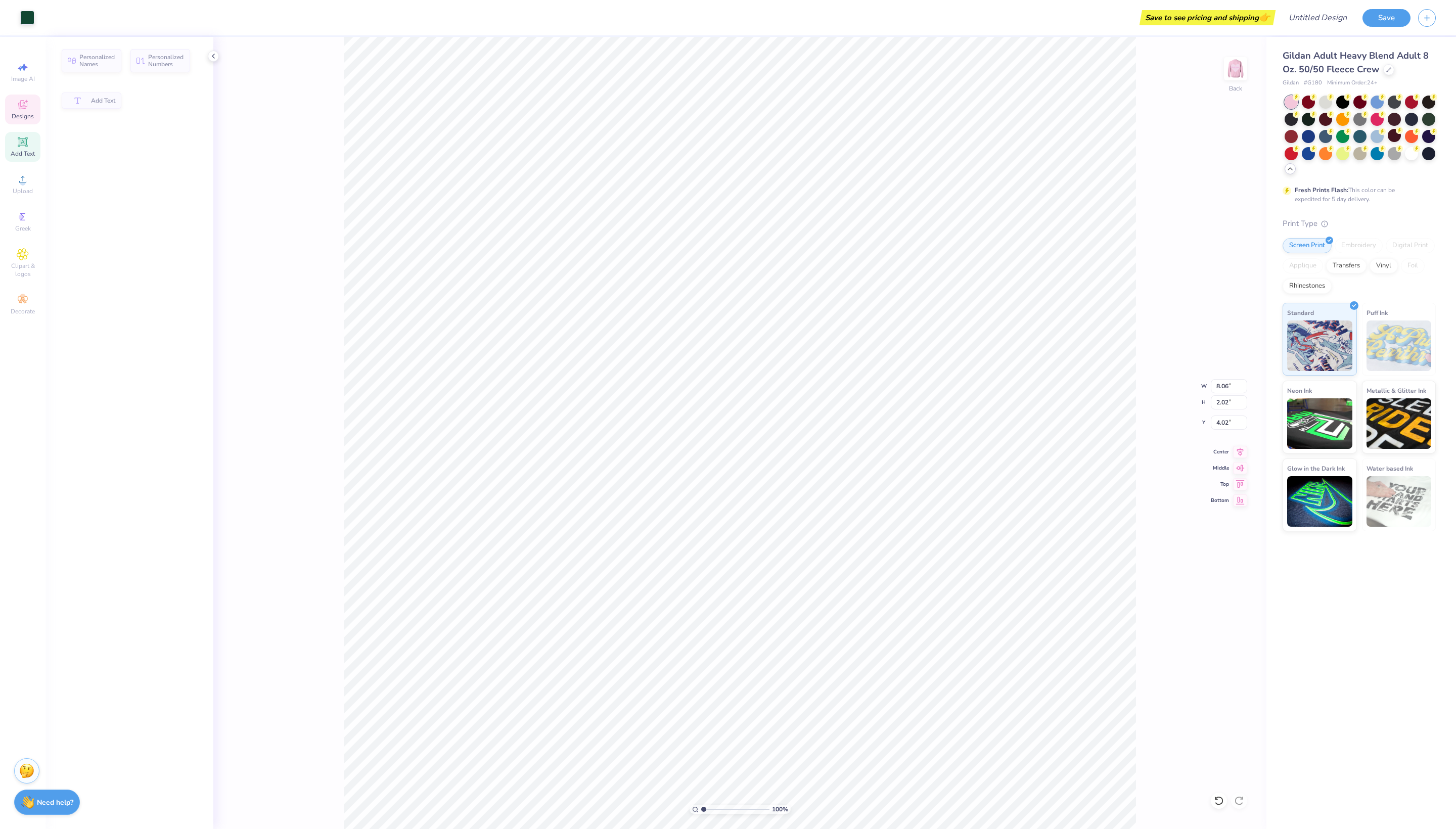
type input "2.02"
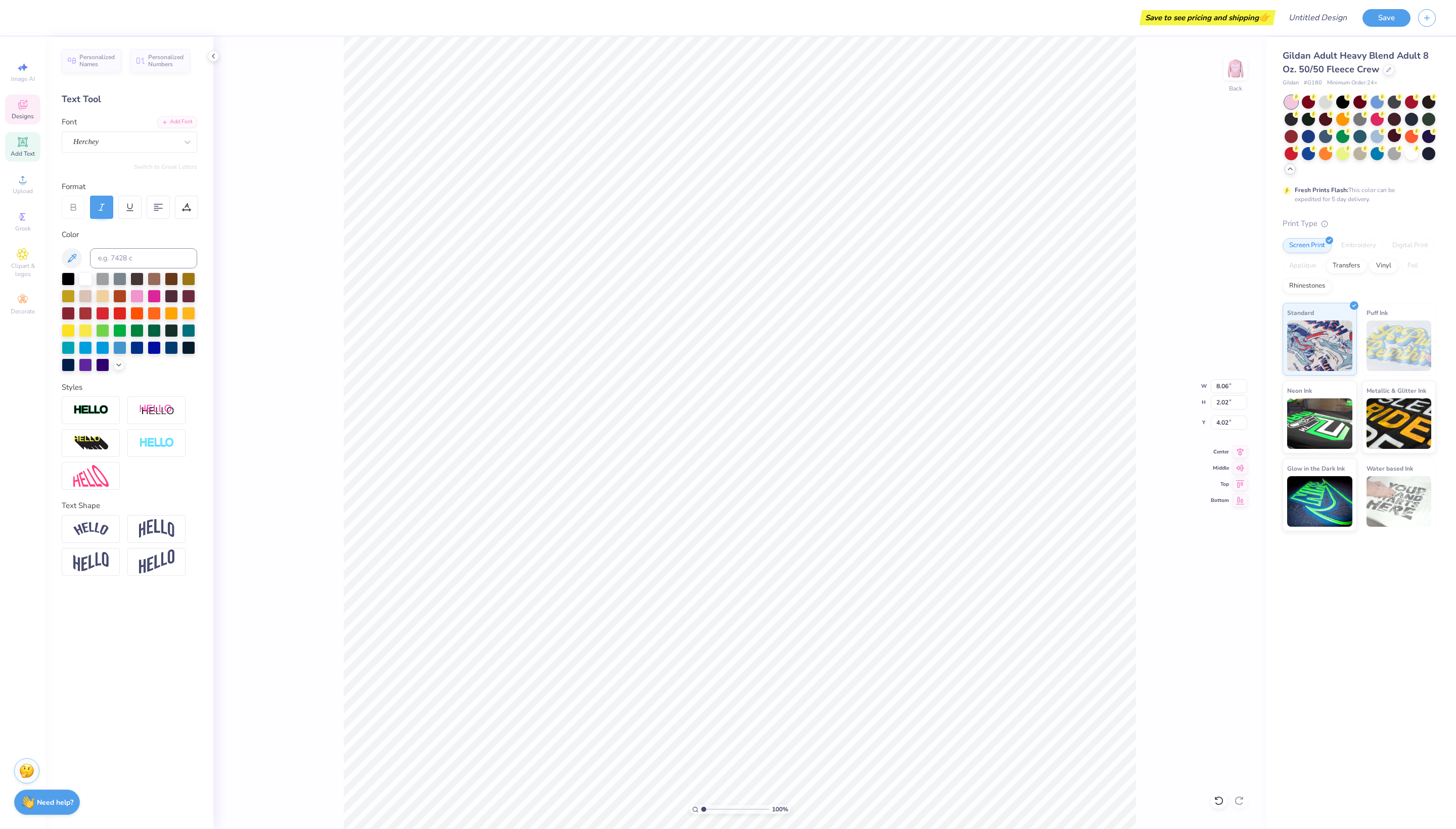
type textarea "A"
type textarea "Relentless Boutique"
type input "2.75"
type input "0.34"
type input "6.15"
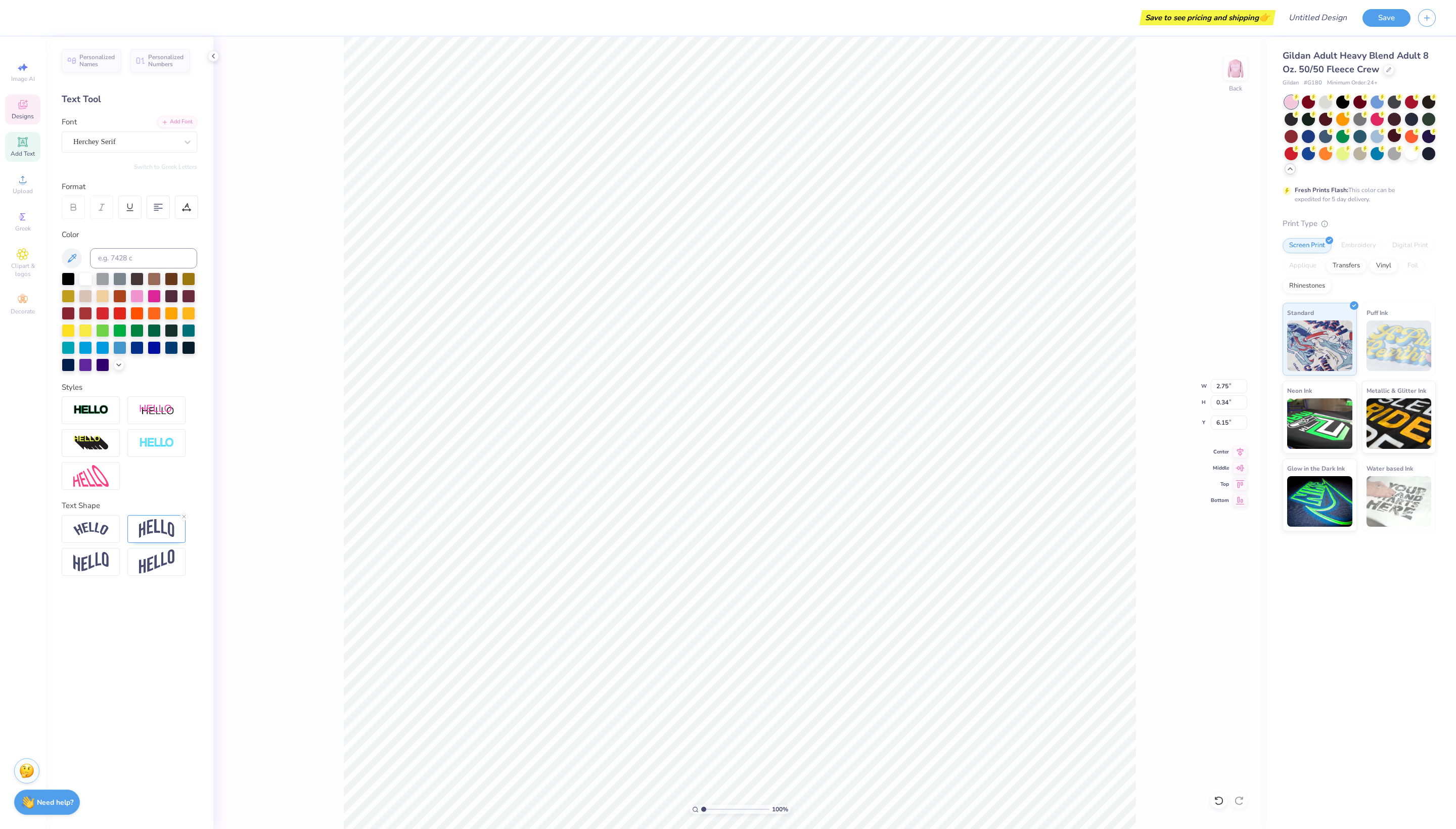
type input "6.16"
type input "0.92"
type input "6.54"
type input "2.75"
type input "0.34"
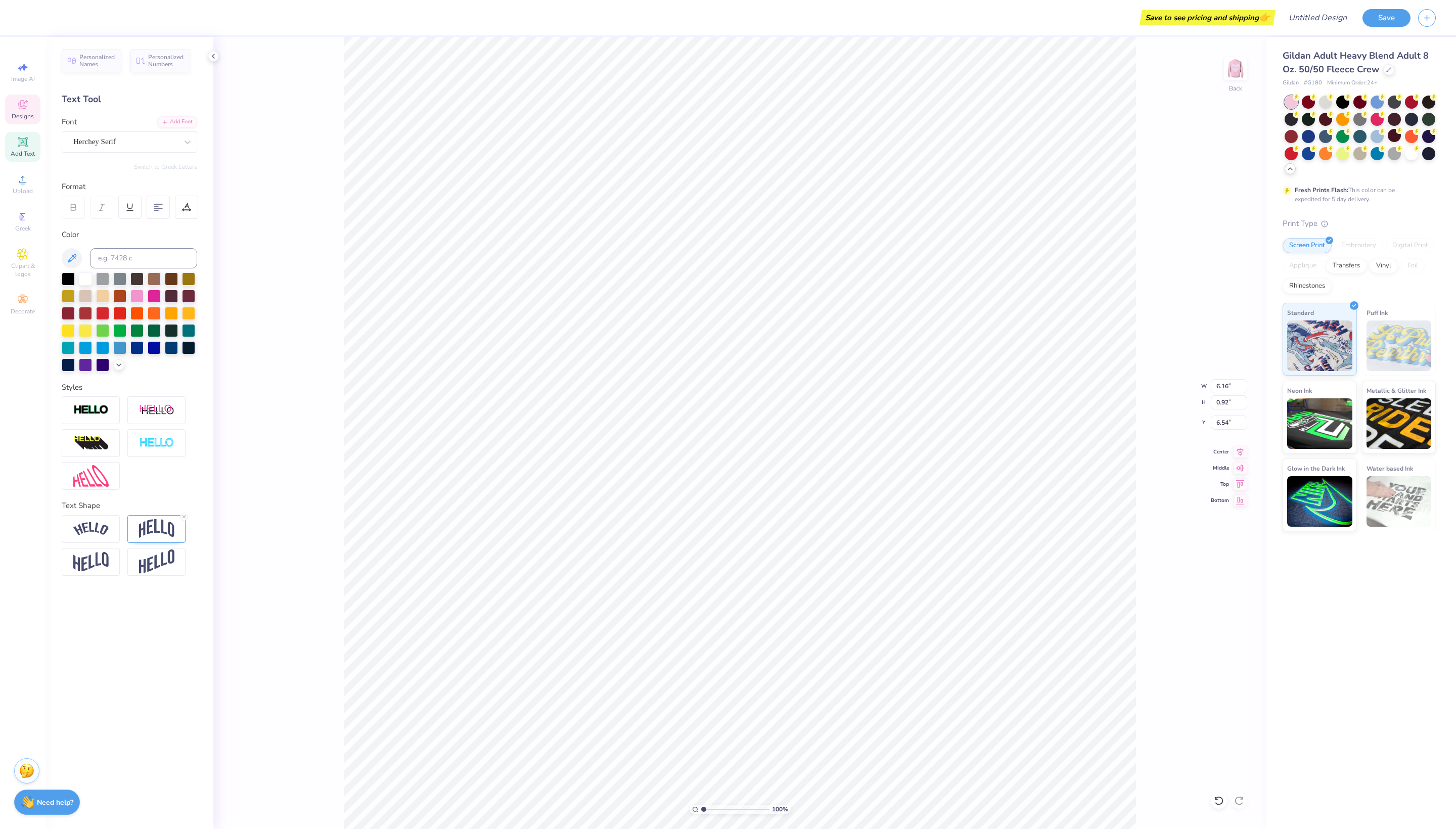
type input "6.15"
type input "6.16"
type input "0.92"
type input "6.54"
type input "2.75"
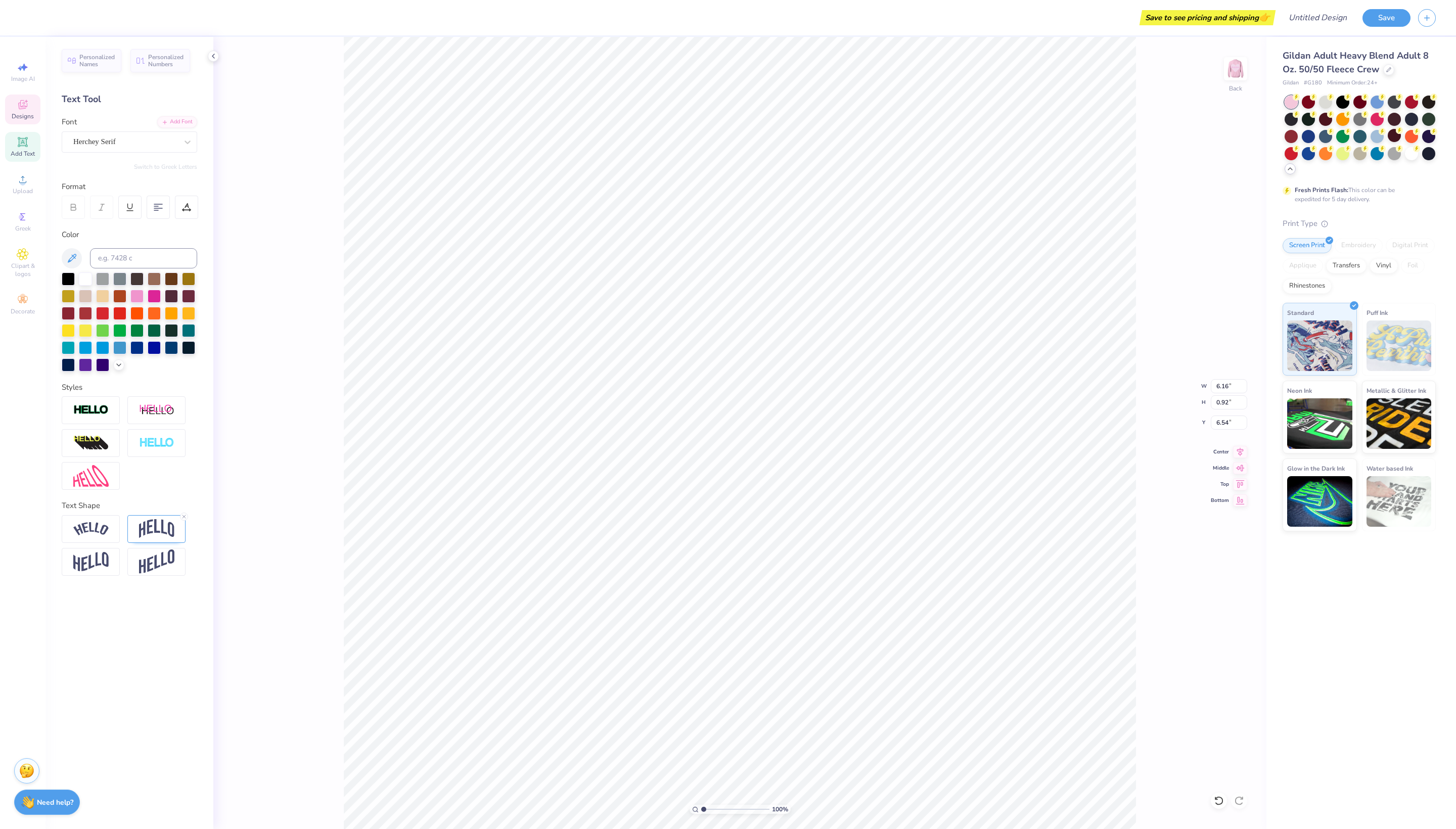
type input "0.34"
type input "6.15"
type input "6.16"
type input "0.92"
type input "6.49"
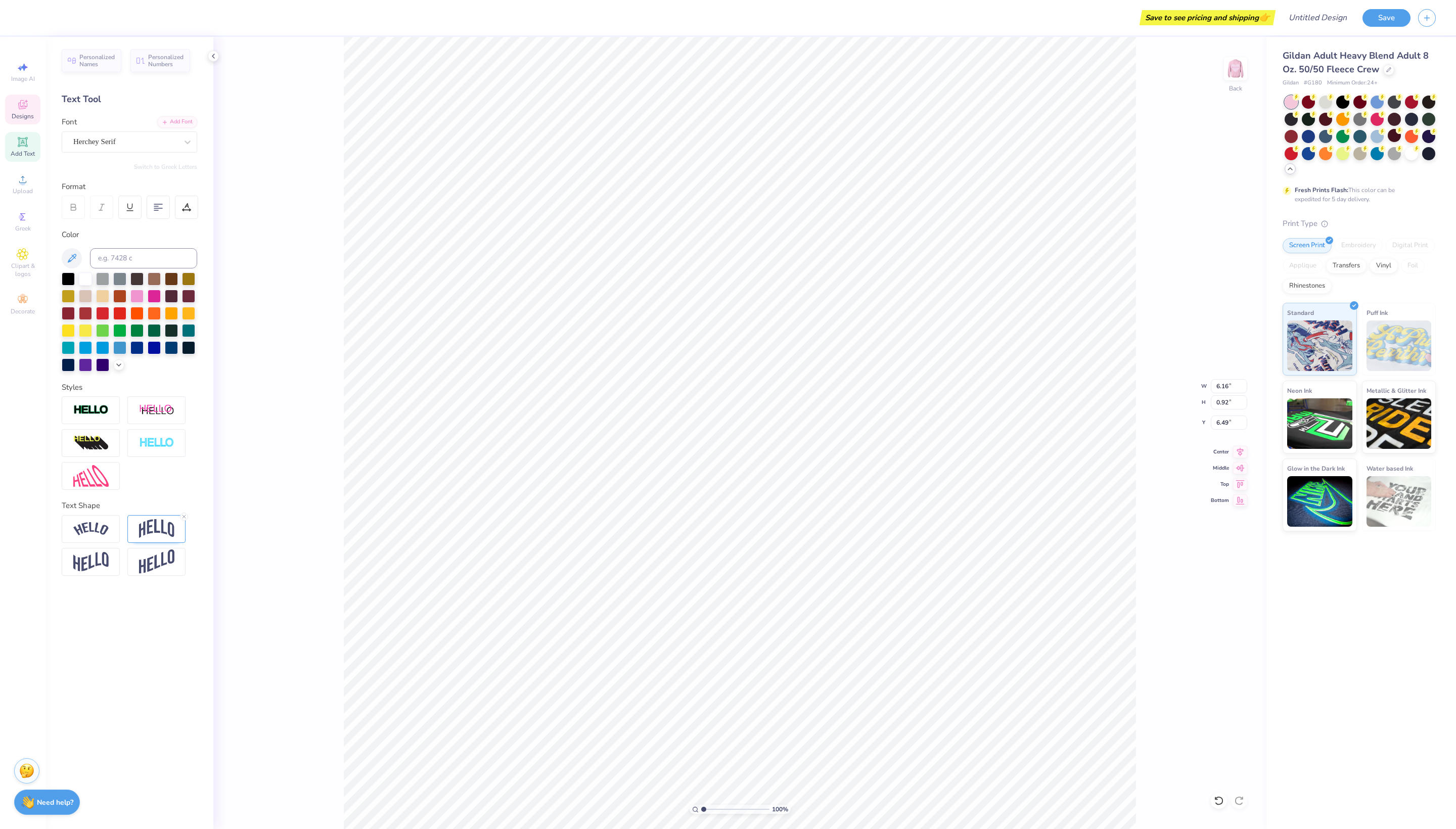
type textarea "[US_STATE]"
type input "5.32"
type input "0.82"
type input "6.57"
type textarea "E S T . 2-21"
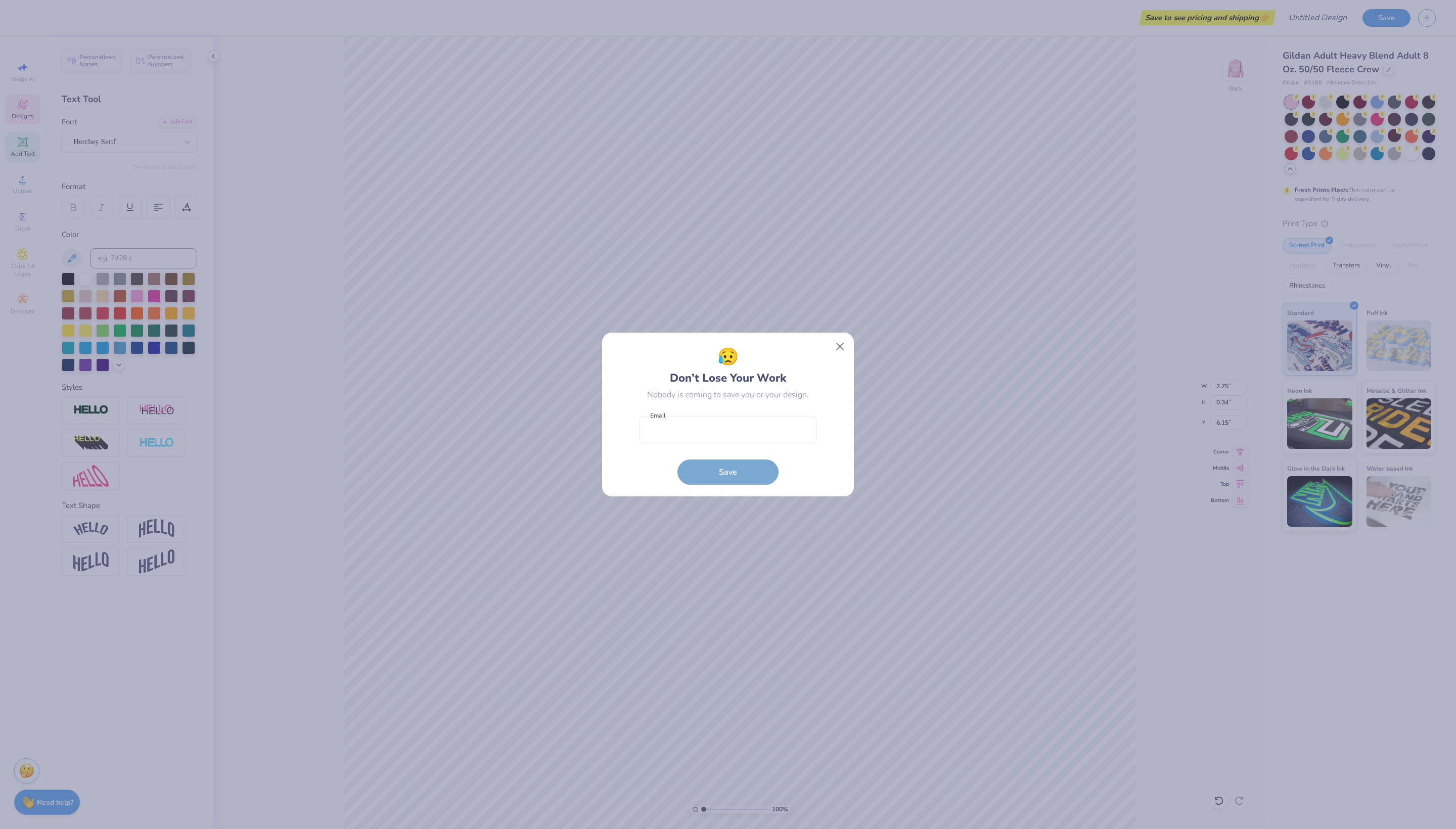
drag, startPoint x: 840, startPoint y: 337, endPoint x: 771, endPoint y: 304, distance: 76.5
click at [840, 337] on button "Close" at bounding box center [840, 347] width 19 height 19
type input "2.38"
type input "0.32"
type input "6.19"
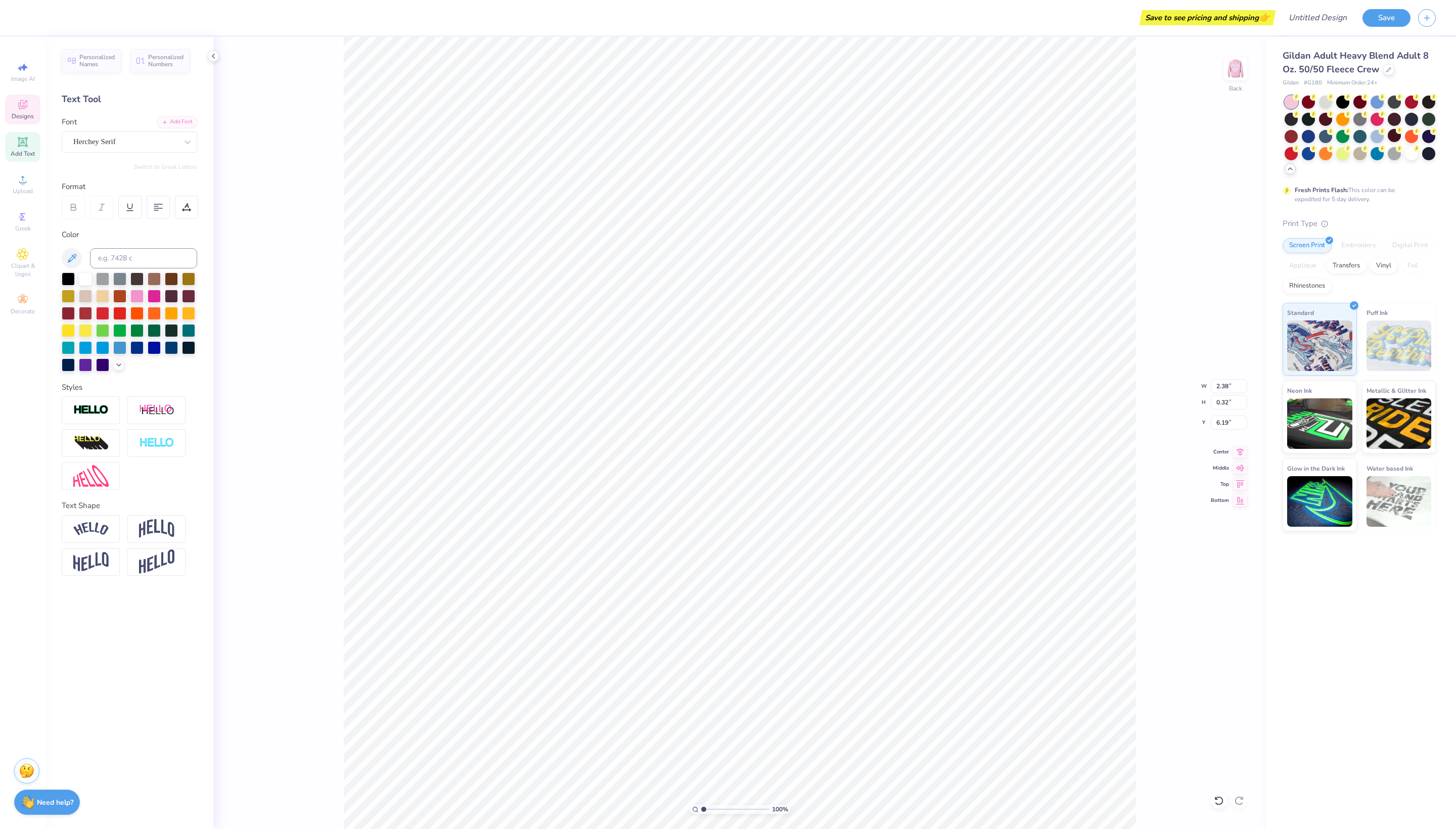
type input "5.32"
type input "0.82"
type input "6.57"
type input "5.32"
type input "0.82"
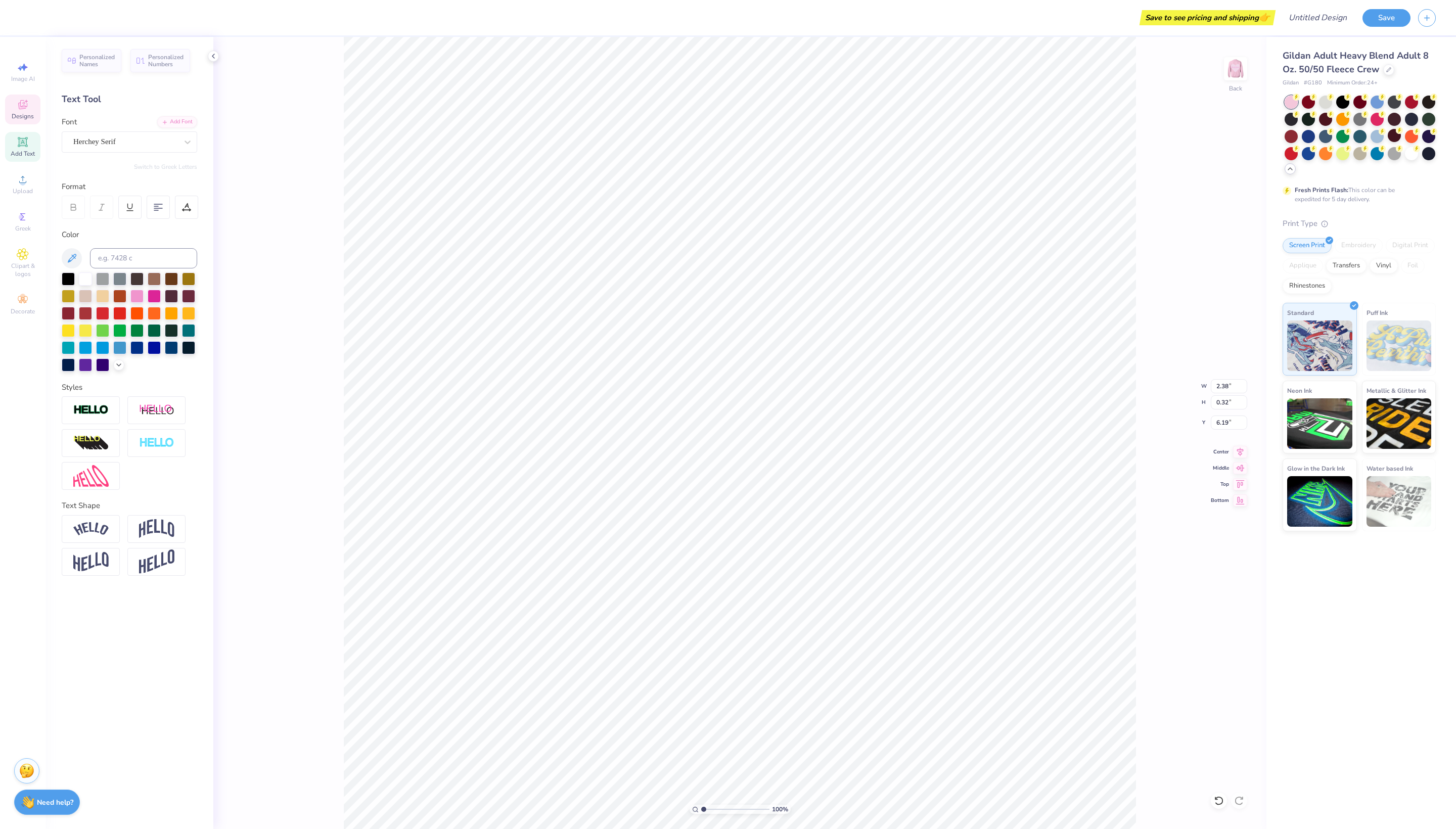
type input "6.57"
type textarea "E S T . 2021"
type input "14.54"
type input "2.03"
type input "3.86"
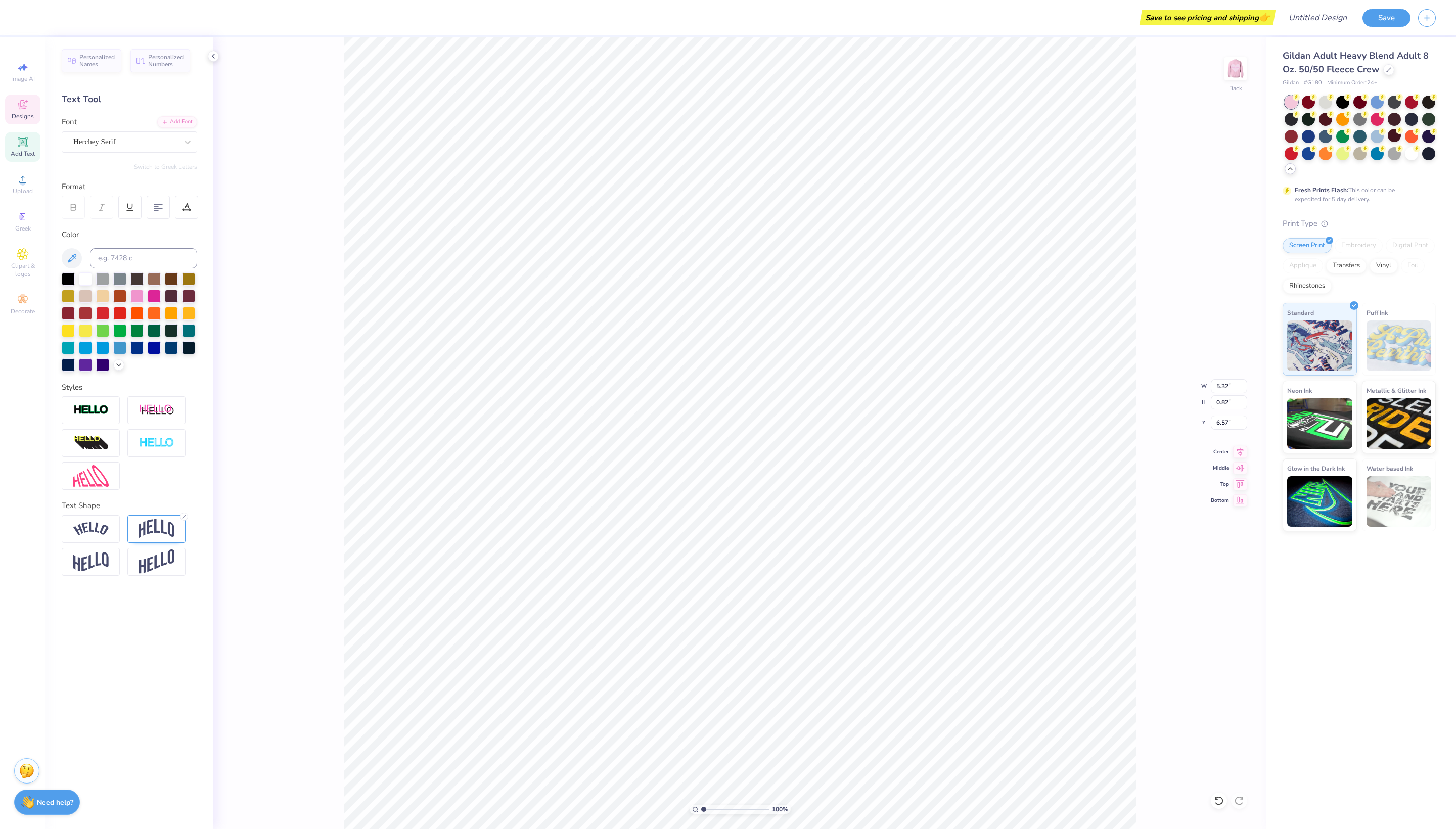
type input "6.90"
type input "2.40"
type input "0.32"
type input "6.19"
click at [86, 284] on div at bounding box center [86, 278] width 13 height 13
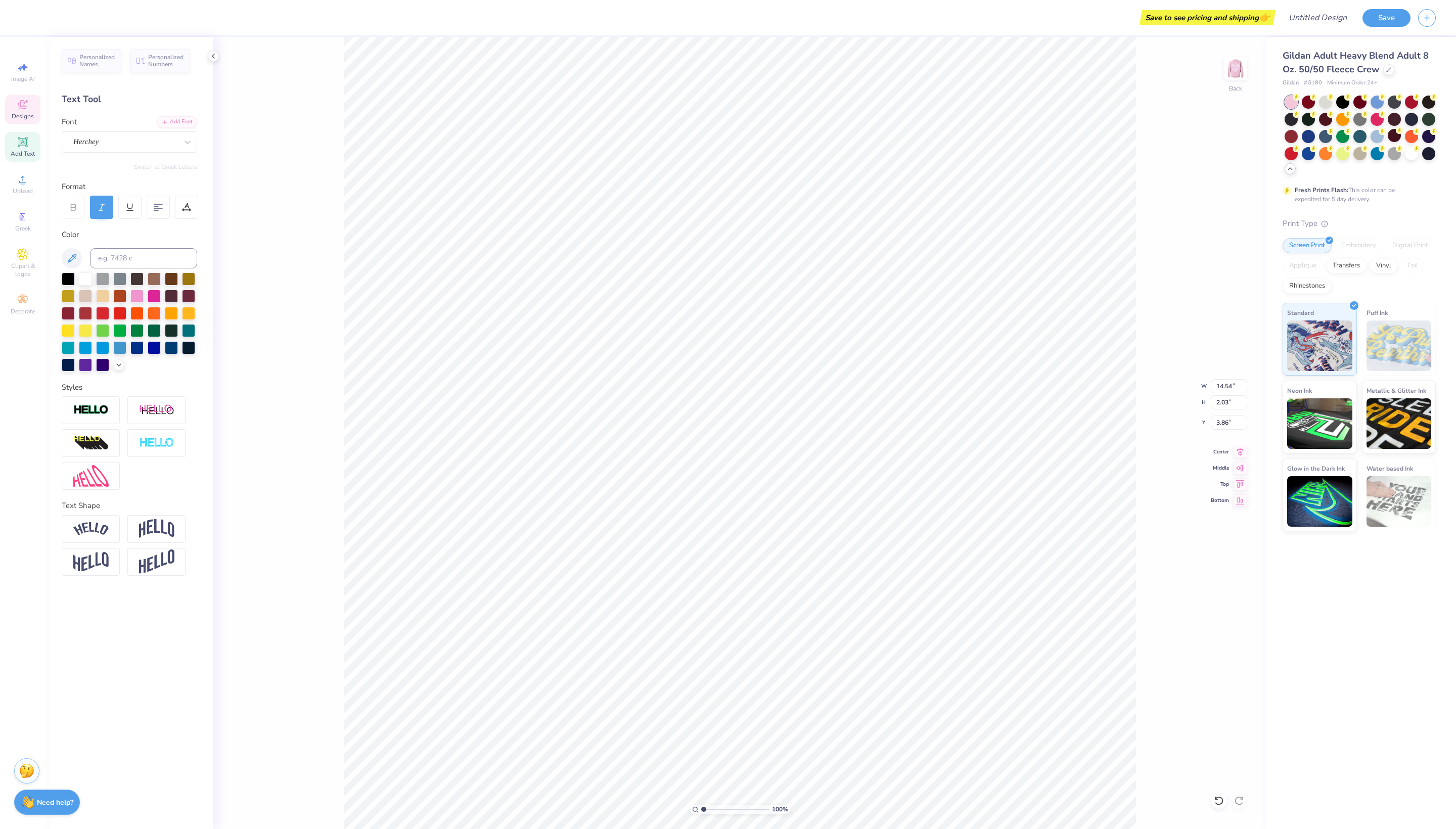
type input "5.32"
type input "0.82"
type input "6.90"
click at [84, 284] on div at bounding box center [86, 278] width 13 height 13
type input "2.40"
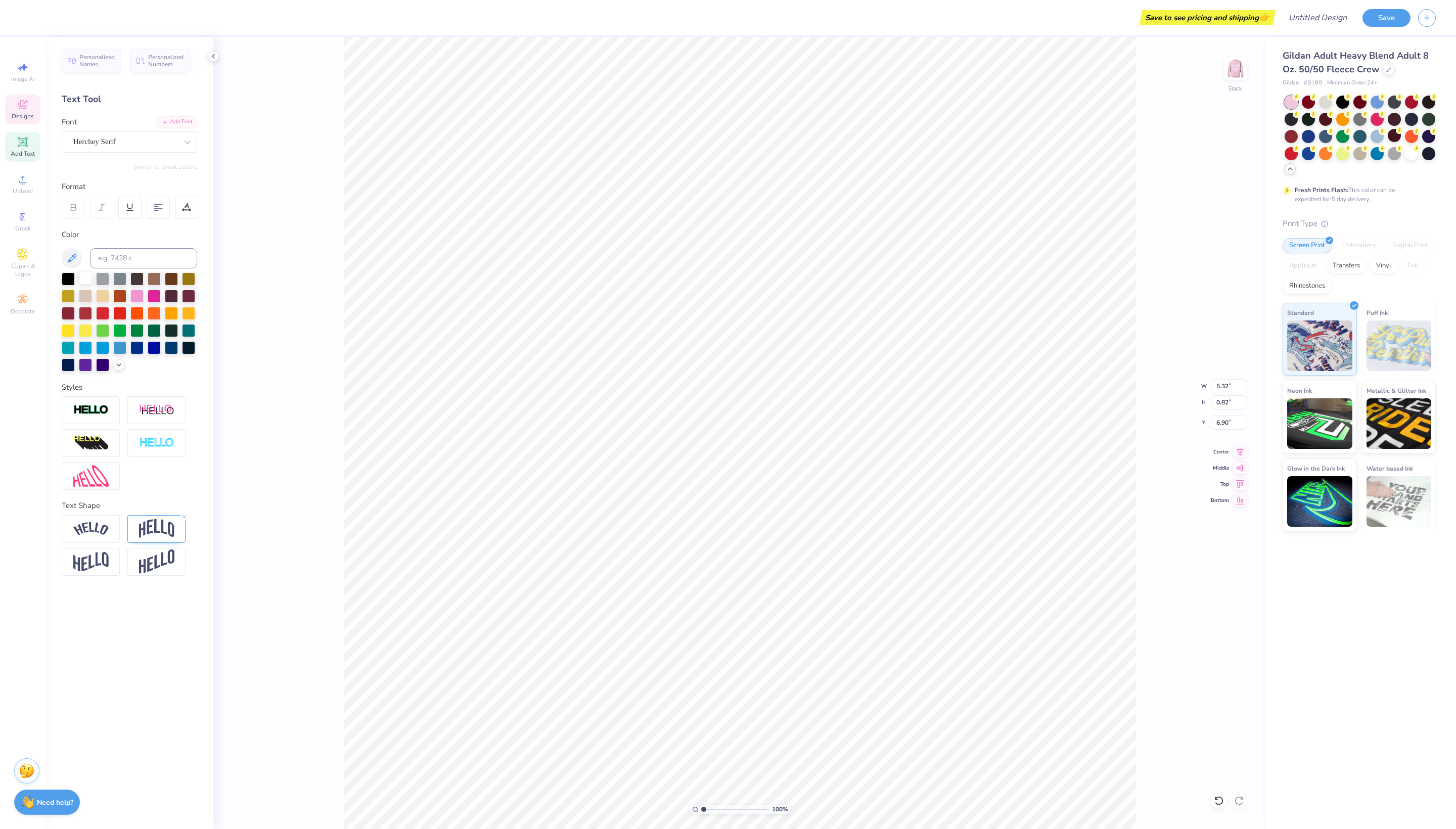
type input "0.32"
type input "6.19"
click at [85, 284] on div at bounding box center [86, 278] width 13 height 13
type input "7.31"
type input "2.40"
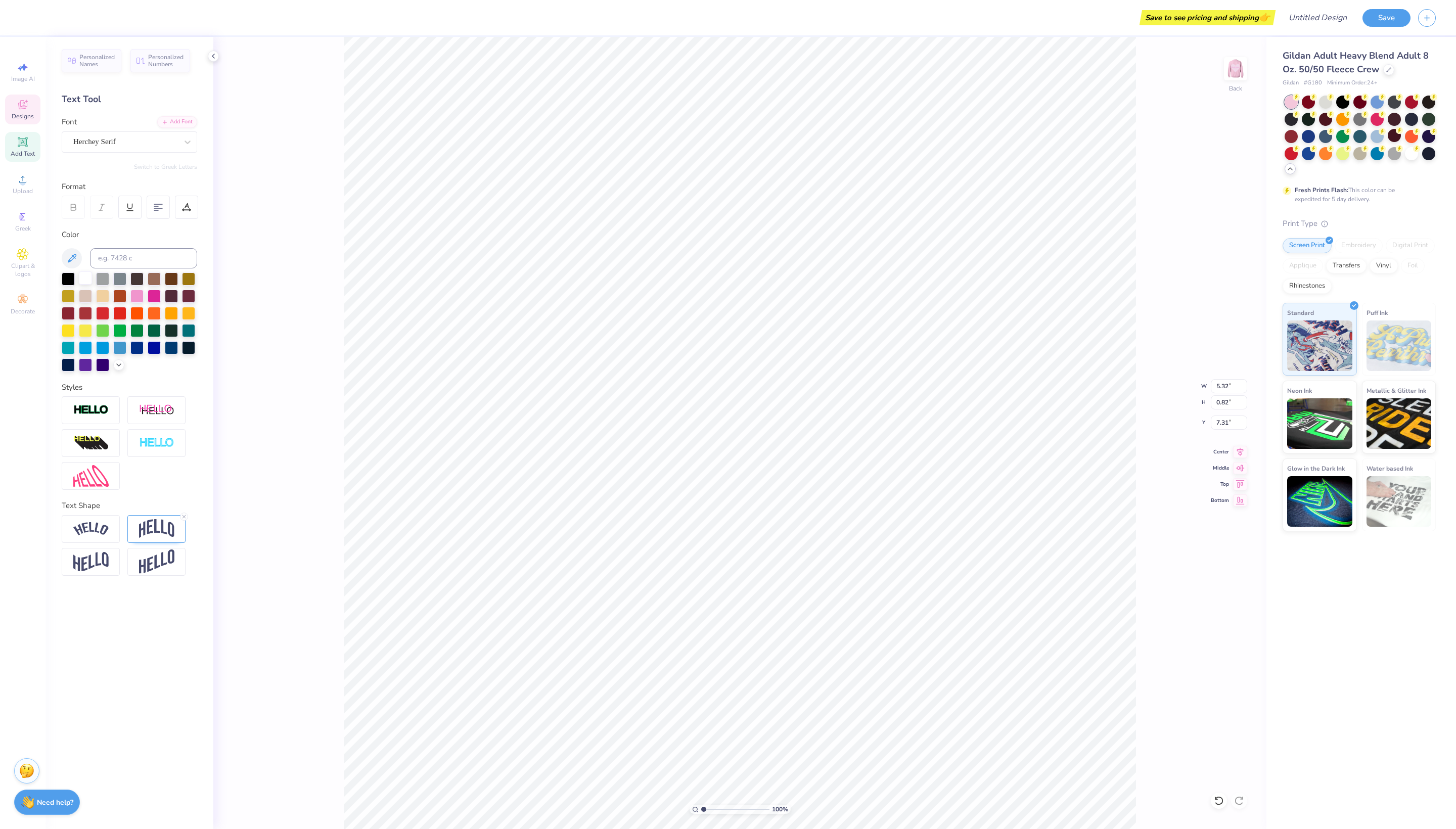
type input "0.32"
type input "6.60"
type input "14.54"
type input "2.03"
type input "4.57"
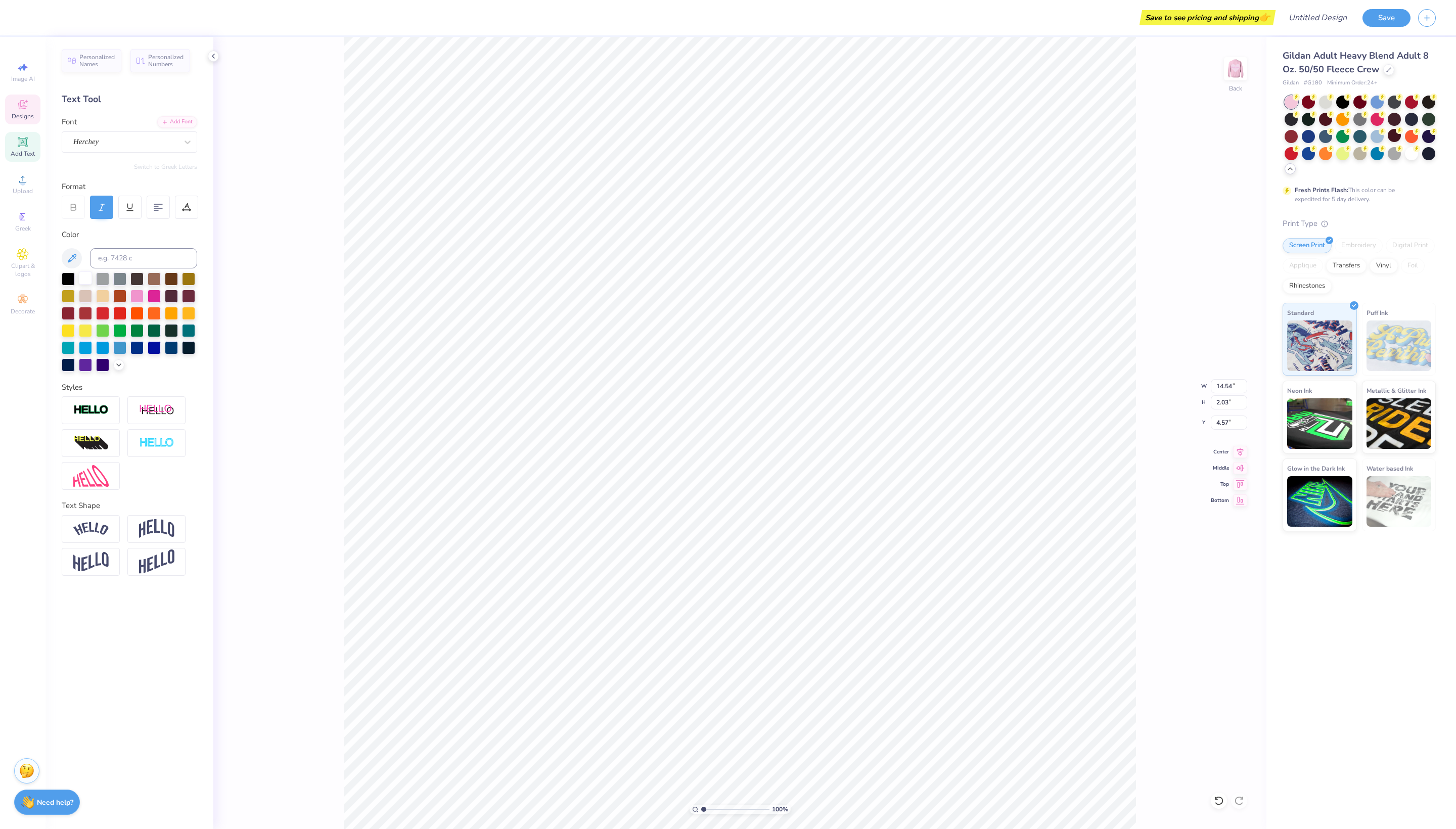
type input "2.40"
type input "0.32"
type input "6.60"
type input "5.32"
type input "0.82"
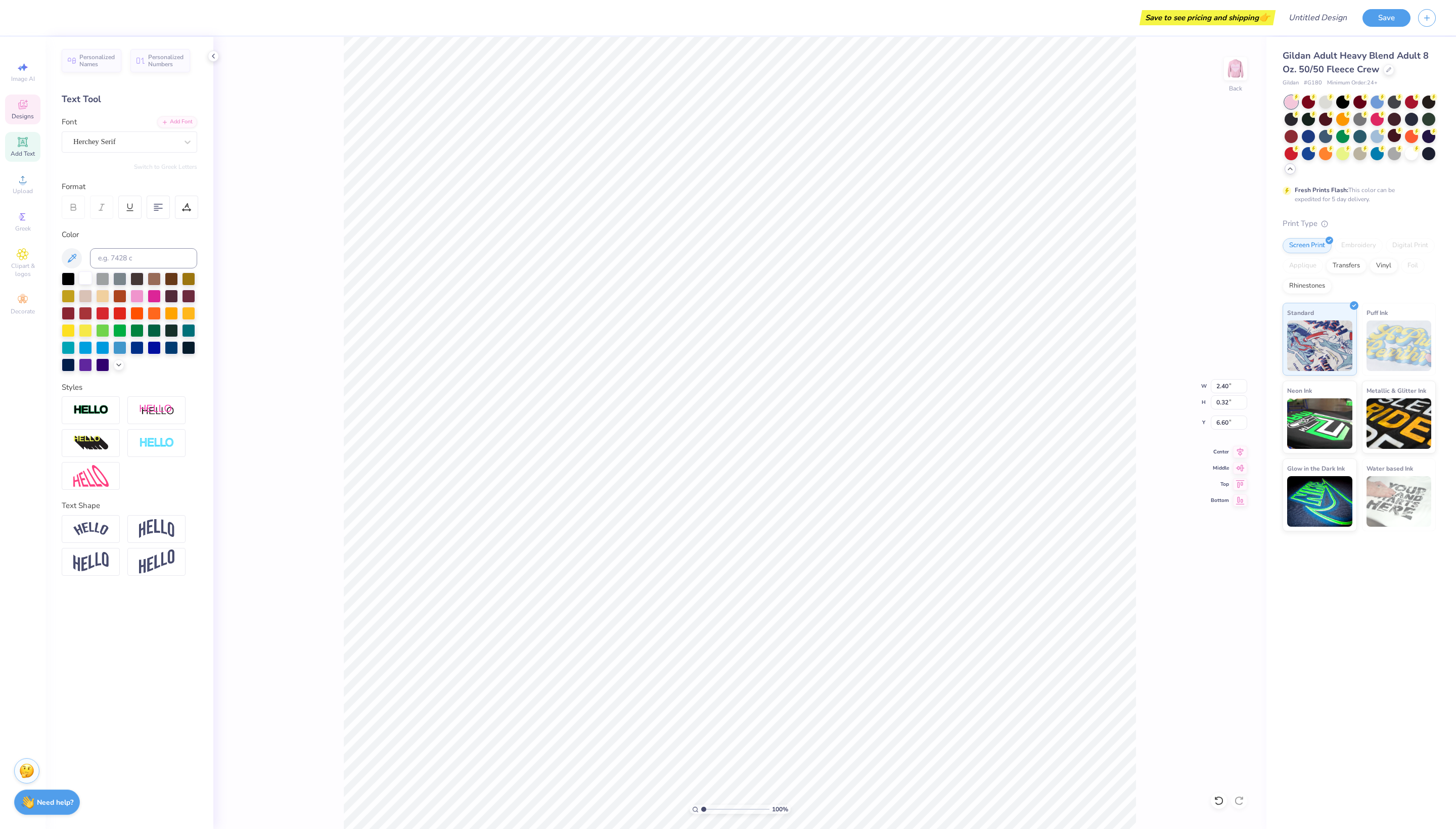
type input "7.31"
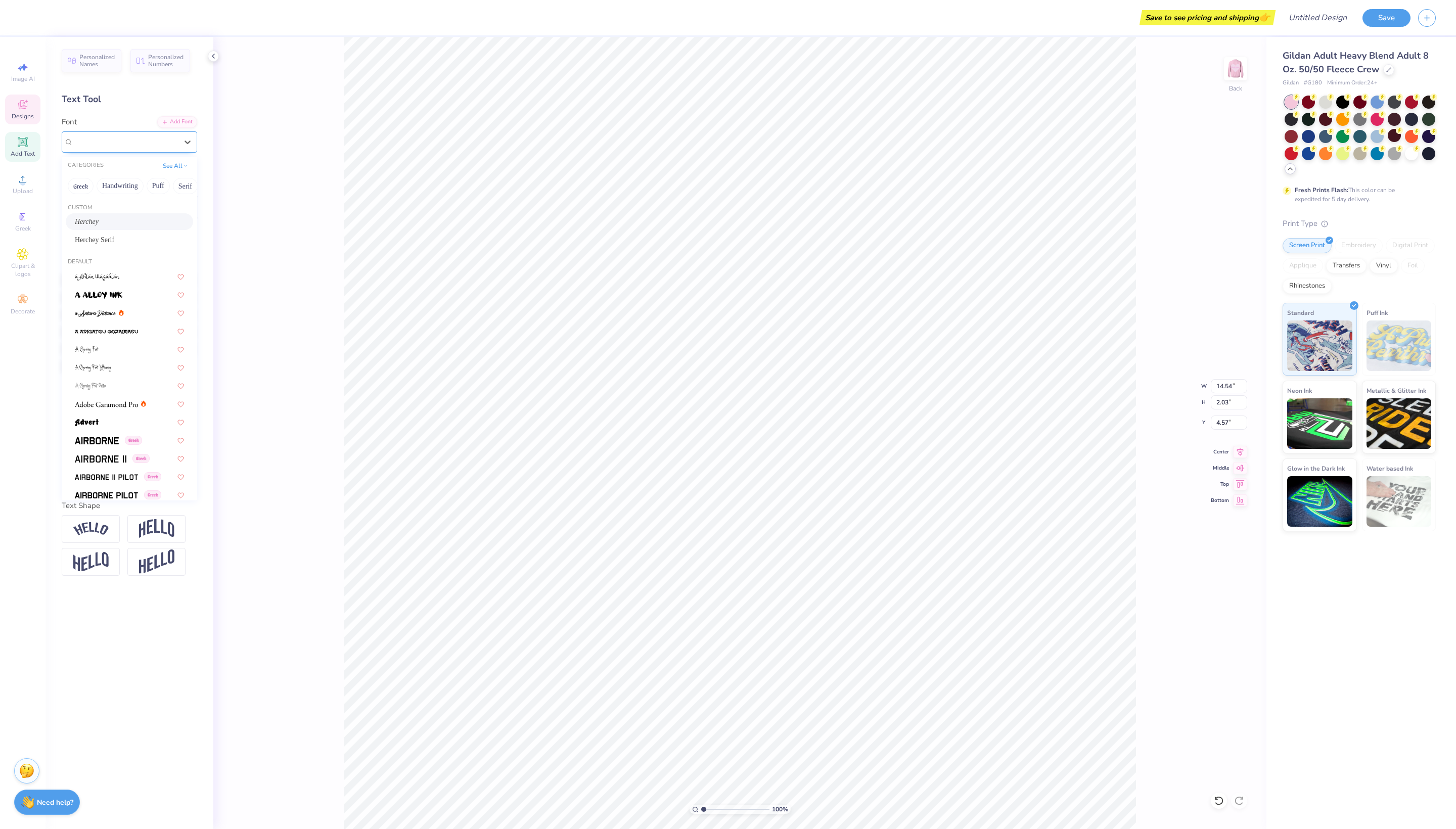
click at [163, 145] on div "Herchey" at bounding box center [125, 141] width 106 height 15
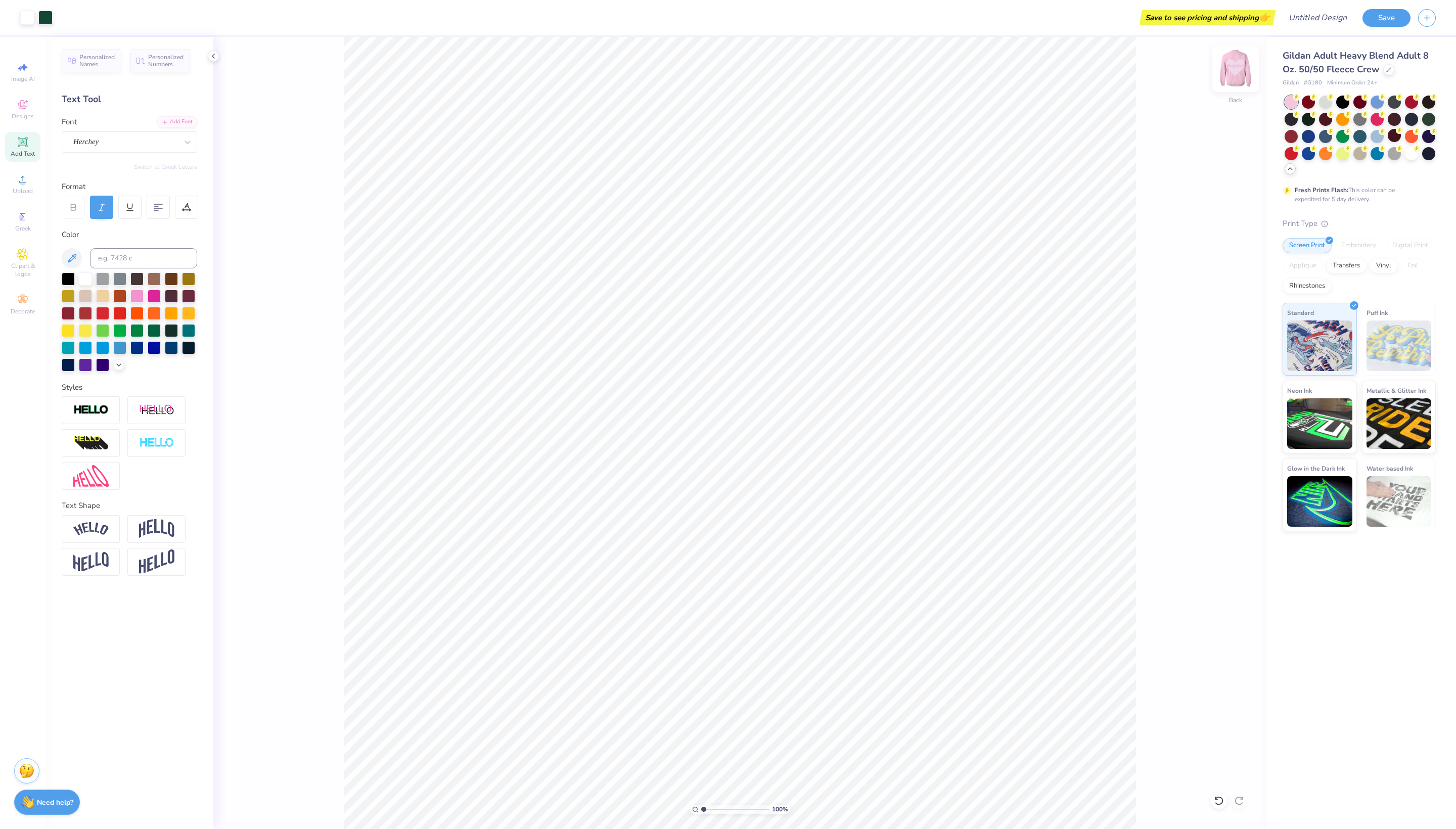
click at [1238, 71] on img at bounding box center [1235, 68] width 40 height 40
click at [1241, 64] on img at bounding box center [1235, 68] width 40 height 40
click at [1392, 69] on div at bounding box center [1389, 68] width 11 height 11
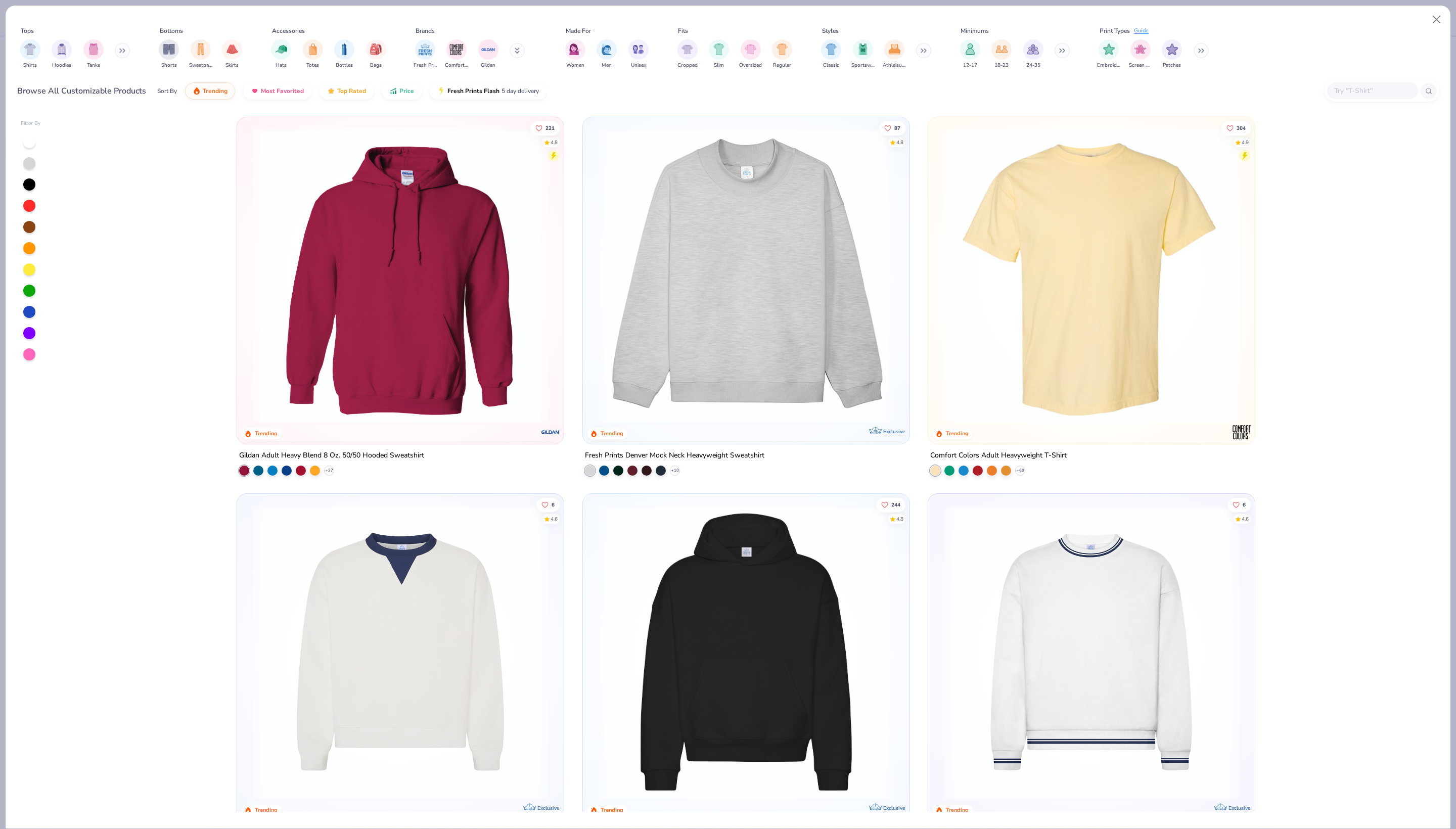
click at [443, 689] on img at bounding box center [400, 651] width 306 height 296
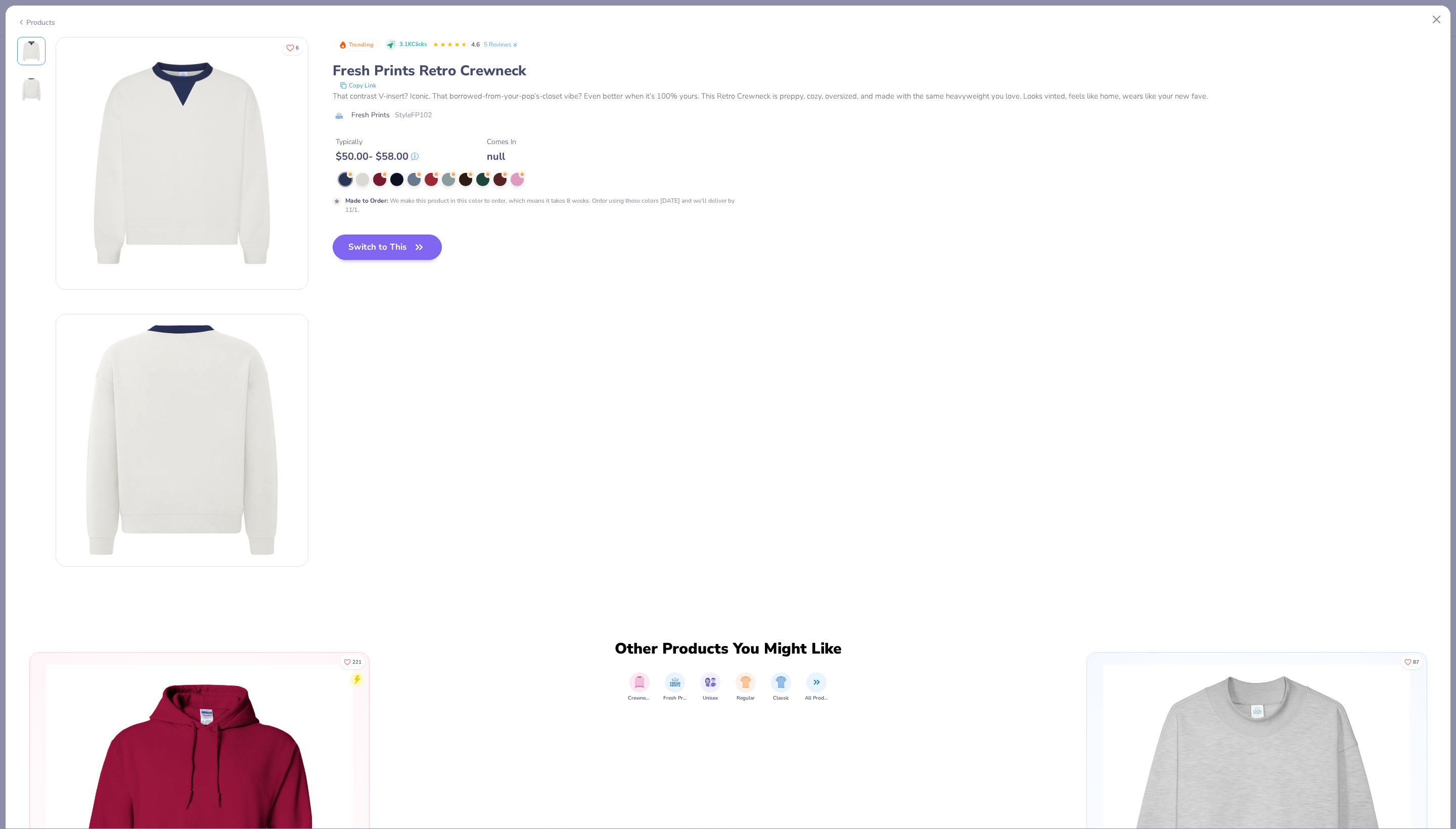
click at [389, 260] on button "Switch to This" at bounding box center [388, 247] width 110 height 26
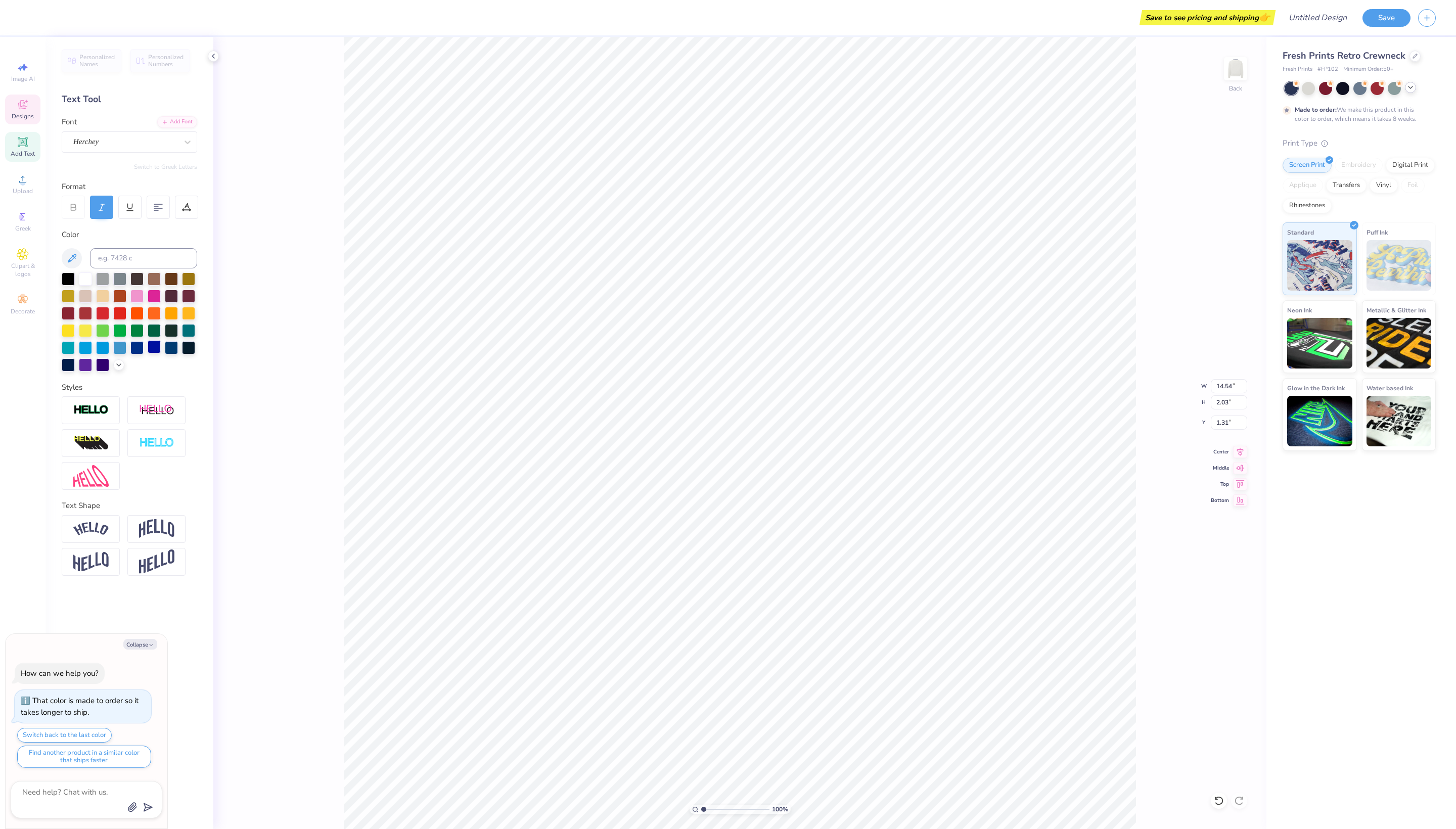
click at [158, 353] on div at bounding box center [154, 347] width 13 height 13
click at [135, 353] on div at bounding box center [137, 347] width 13 height 13
type textarea "x"
type input "5.32"
type input "0.82"
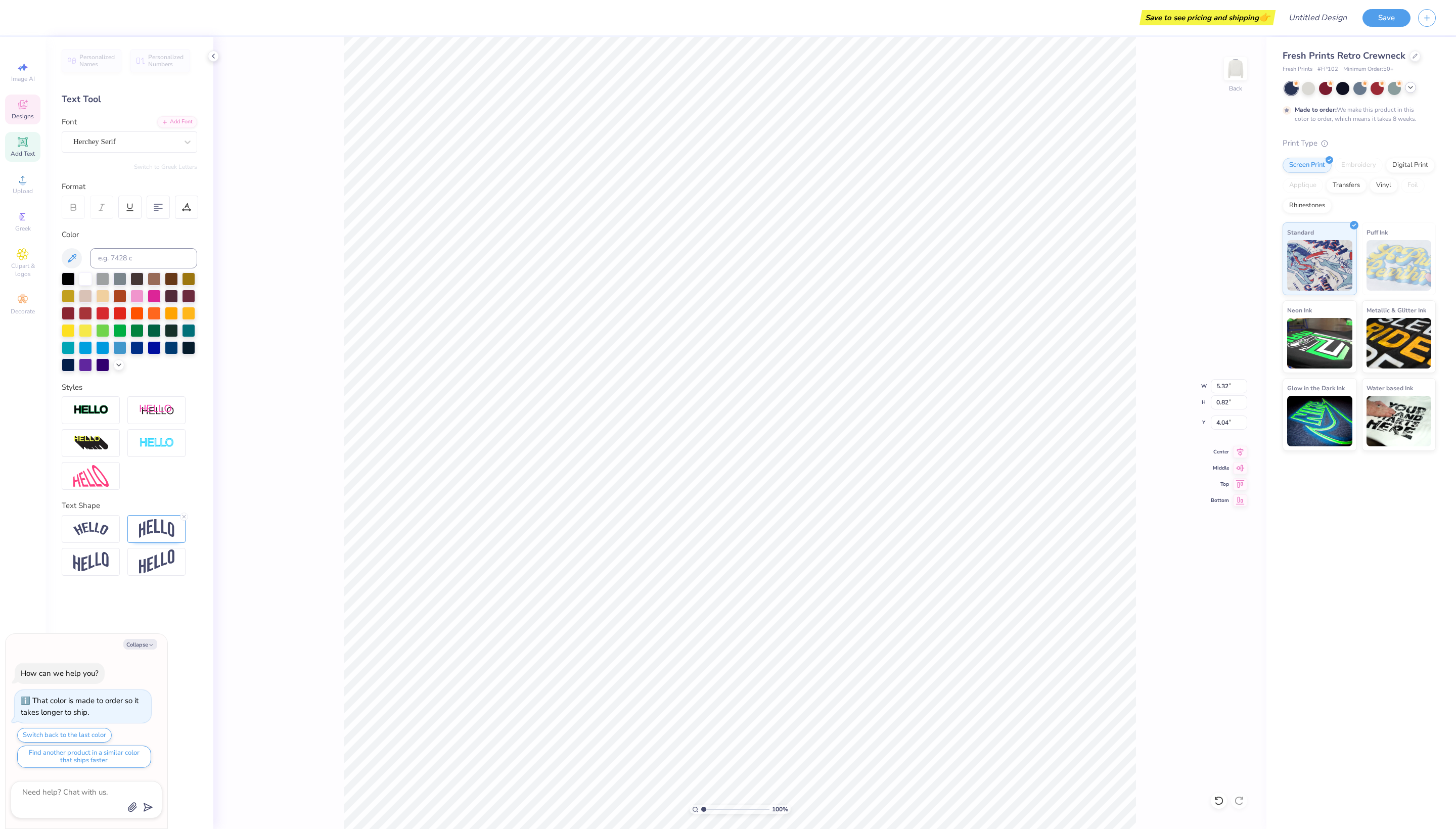
type input "4.04"
click at [68, 371] on div at bounding box center [68, 364] width 13 height 13
click at [155, 353] on div at bounding box center [154, 347] width 13 height 13
click at [124, 369] on div at bounding box center [118, 363] width 11 height 11
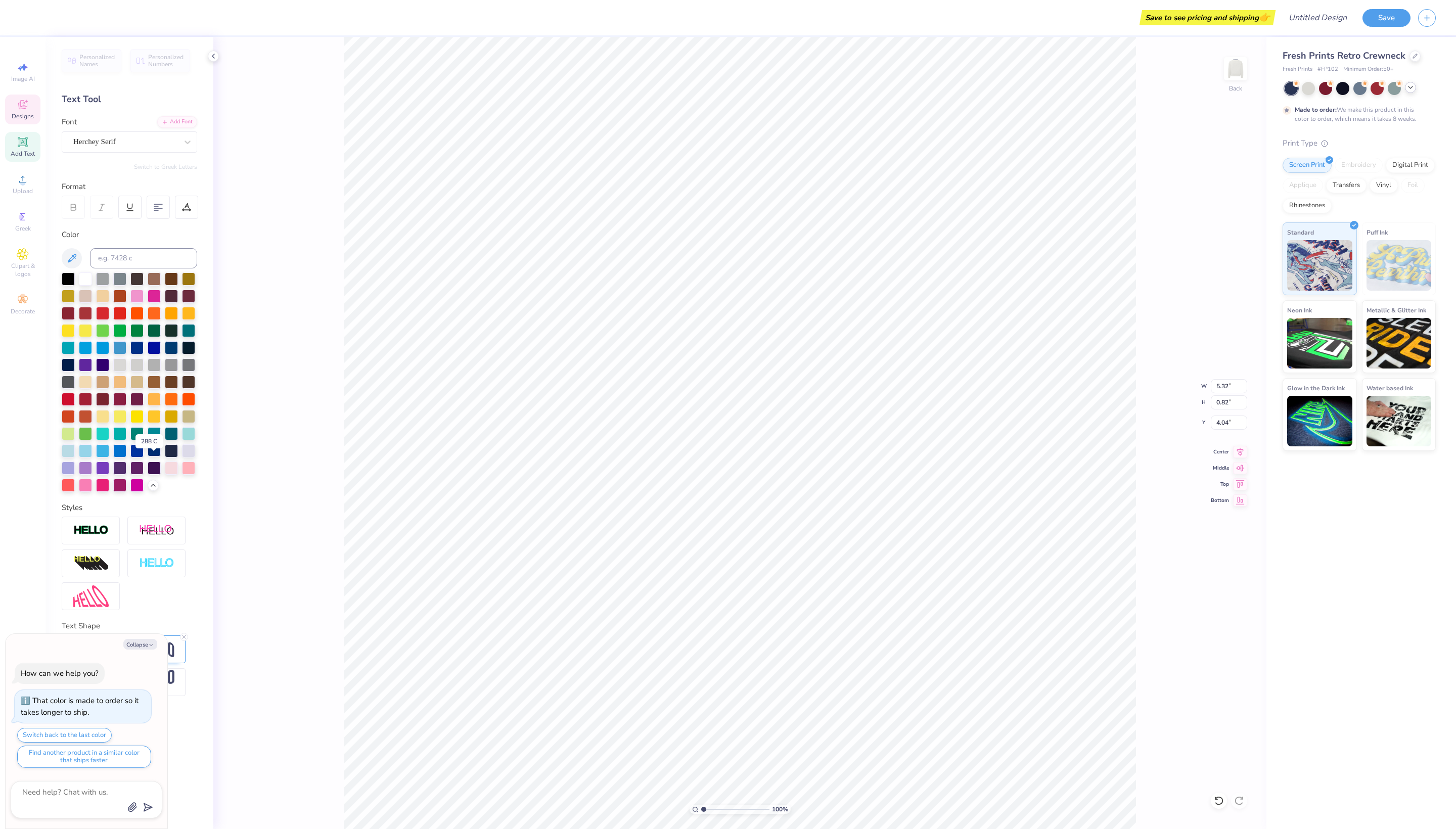
click at [151, 456] on div at bounding box center [154, 450] width 13 height 13
type textarea "x"
type input "14.54"
type input "2.03"
type input "1.31"
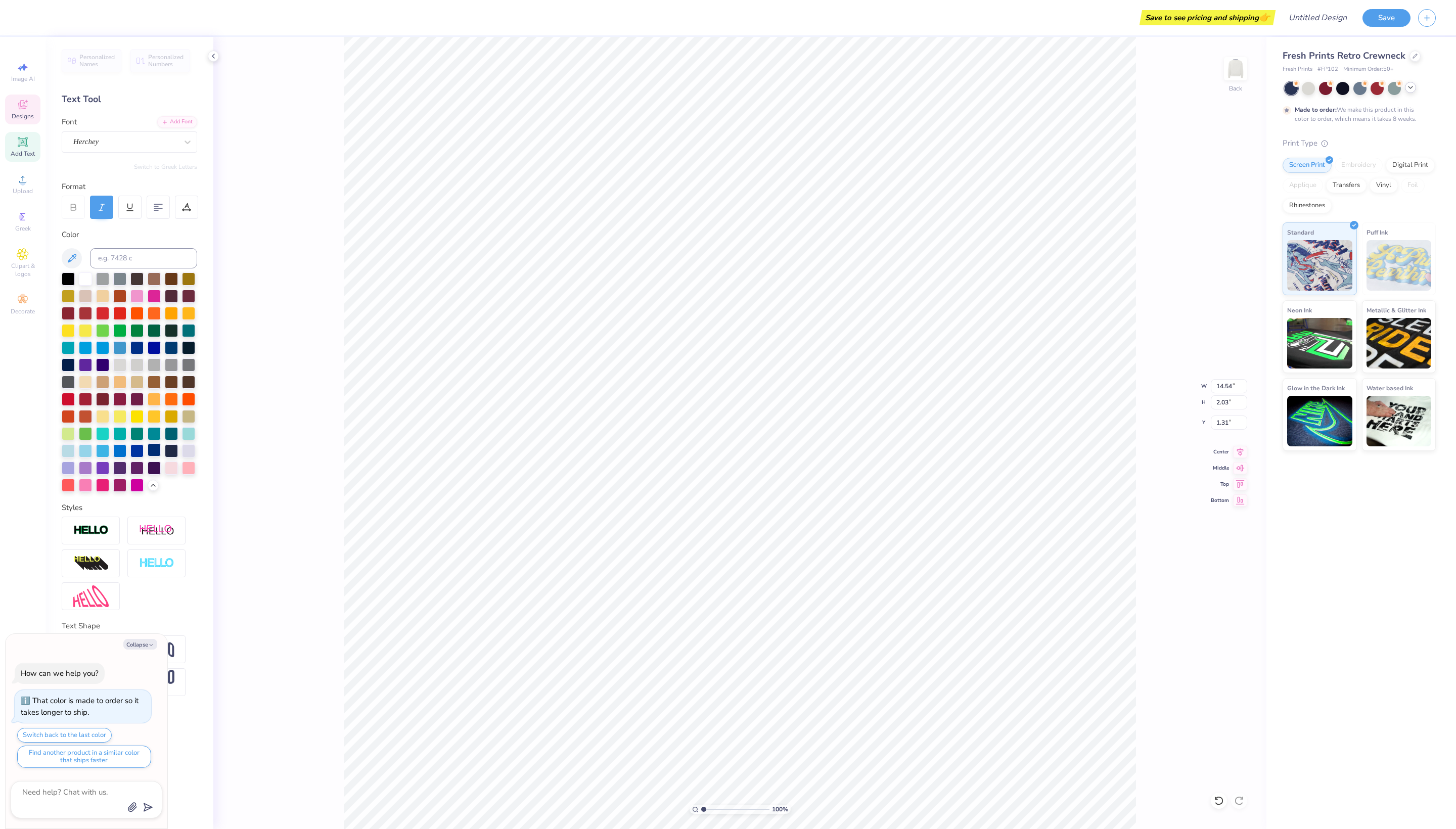
click at [159, 456] on div at bounding box center [154, 450] width 13 height 13
click at [156, 456] on div at bounding box center [154, 450] width 13 height 13
type textarea "x"
type input "5.15"
type textarea "x"
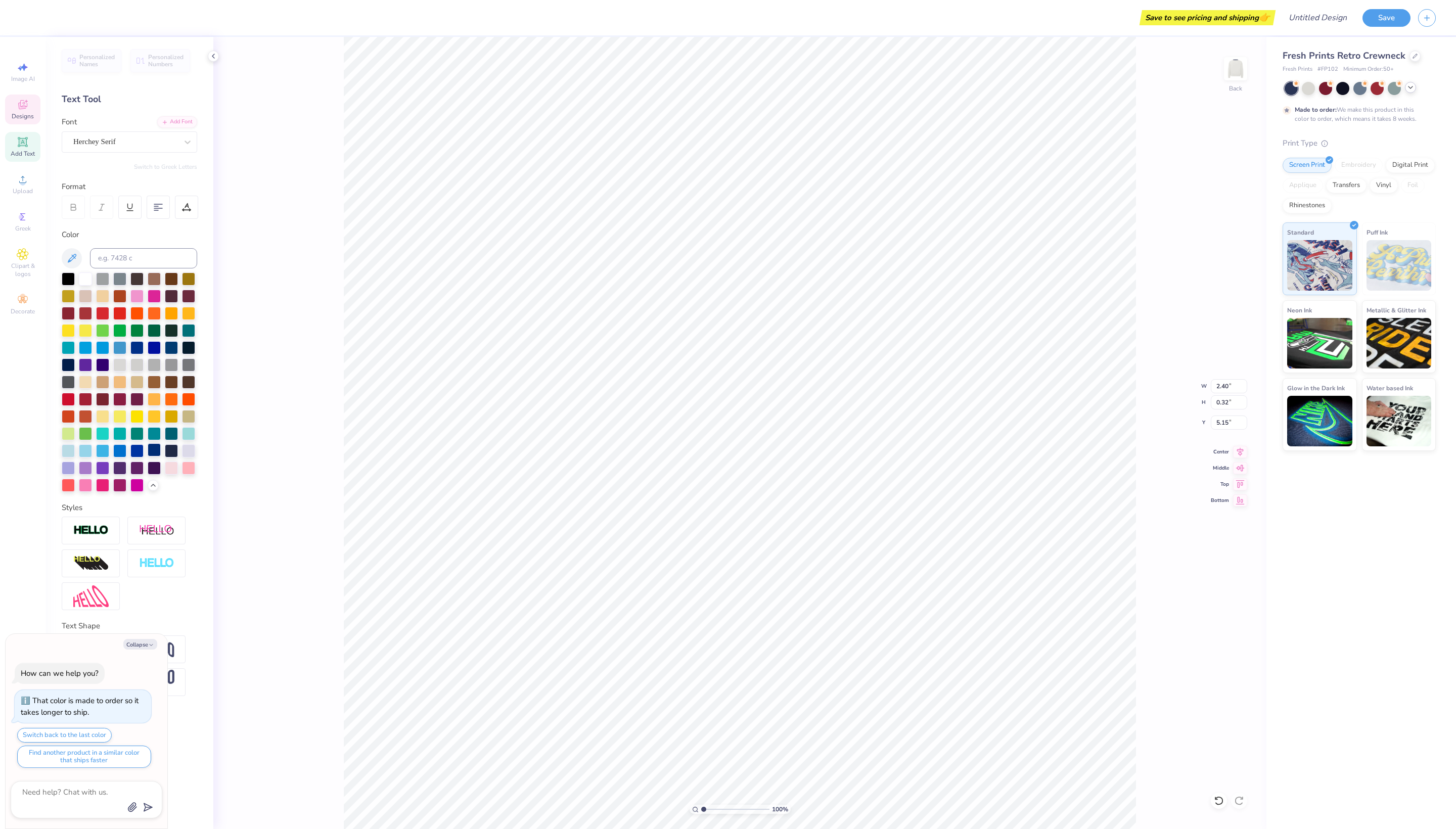
type input "2.40"
type input "0.32"
type input "3.34"
type textarea "x"
type input "4.35"
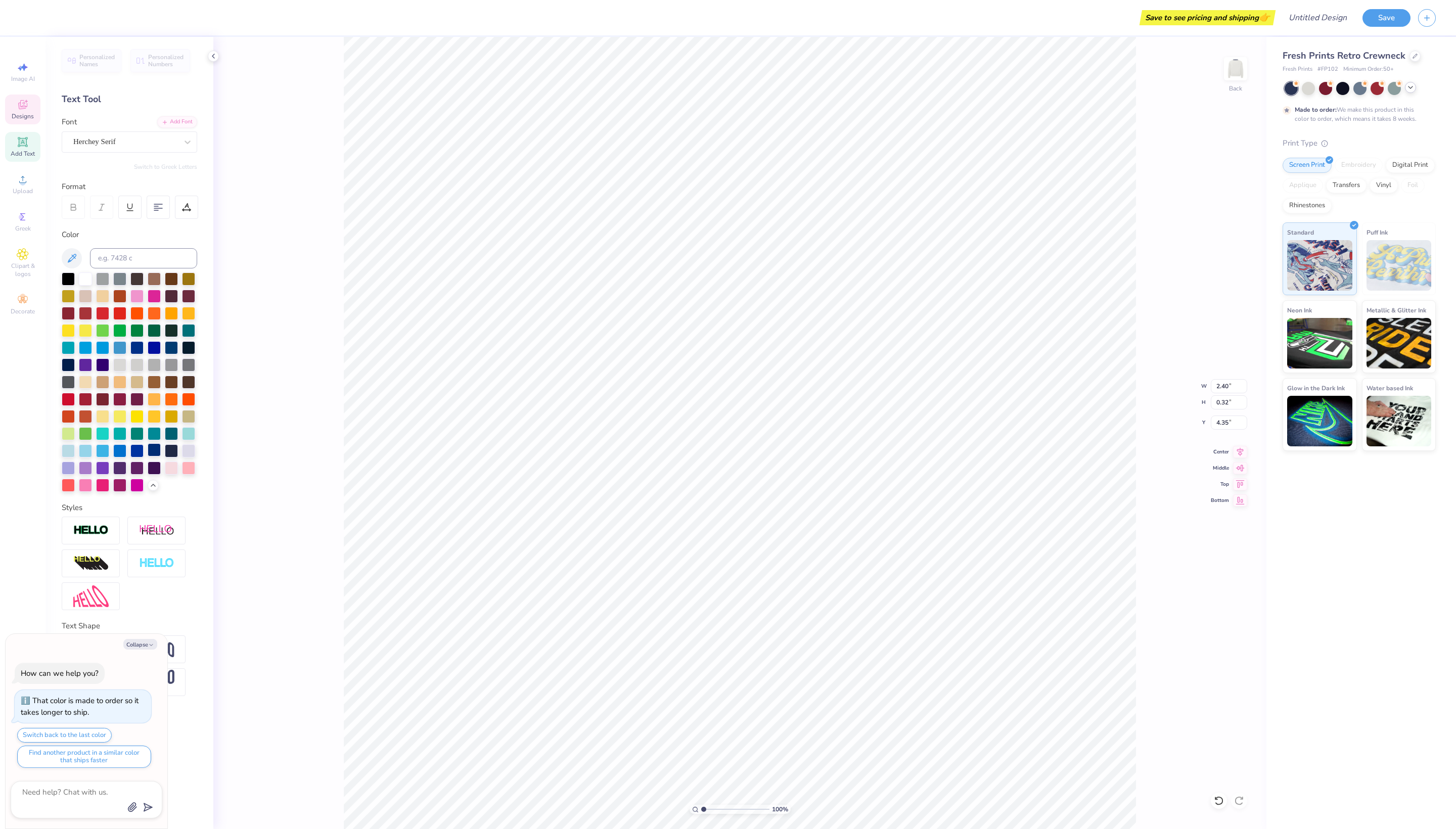
type textarea "x"
type input "14.54"
type input "2.03"
type input "1.31"
type textarea "x"
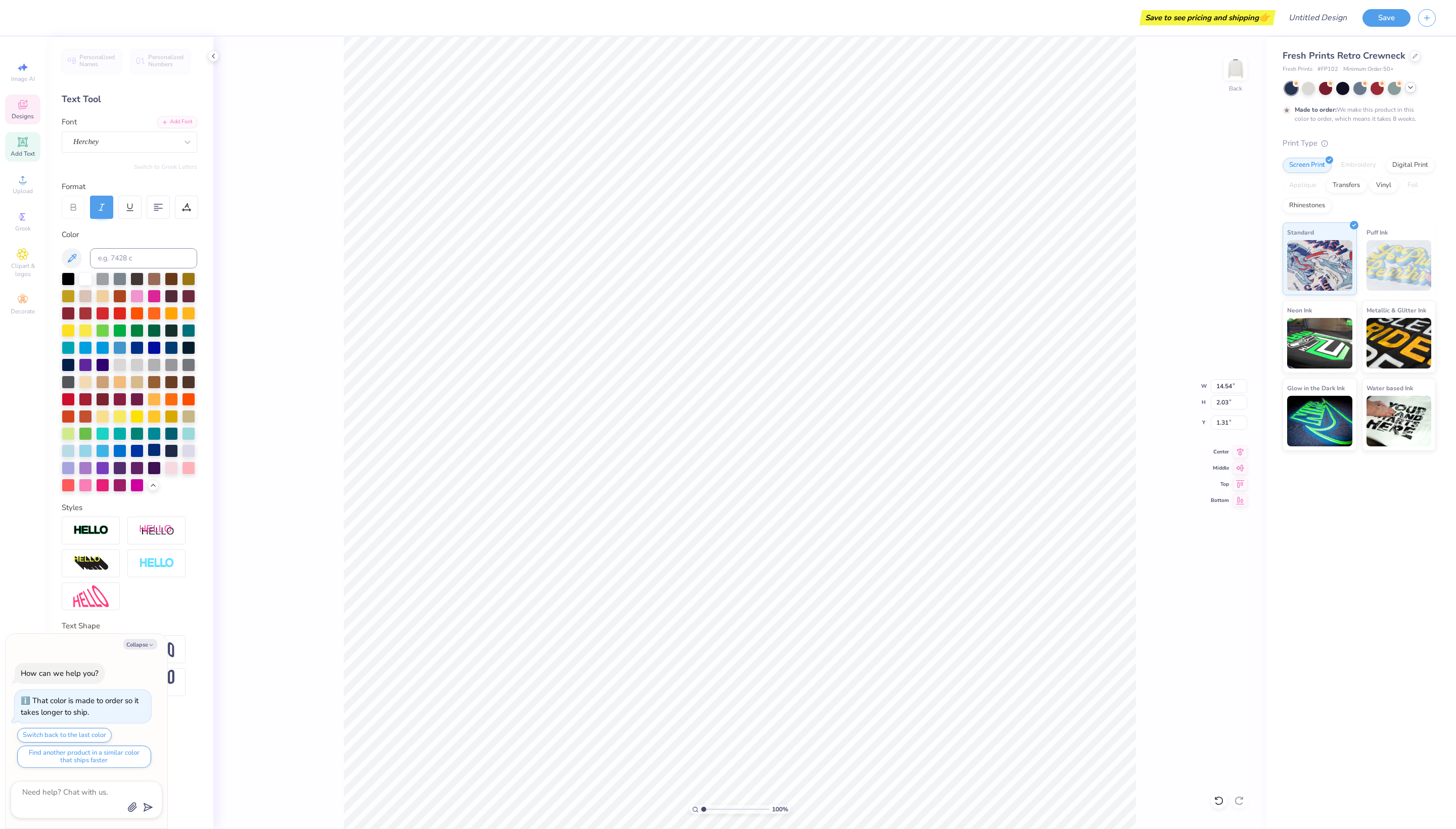
type input "1.98"
click at [29, 121] on span "Designs" at bounding box center [23, 116] width 22 height 8
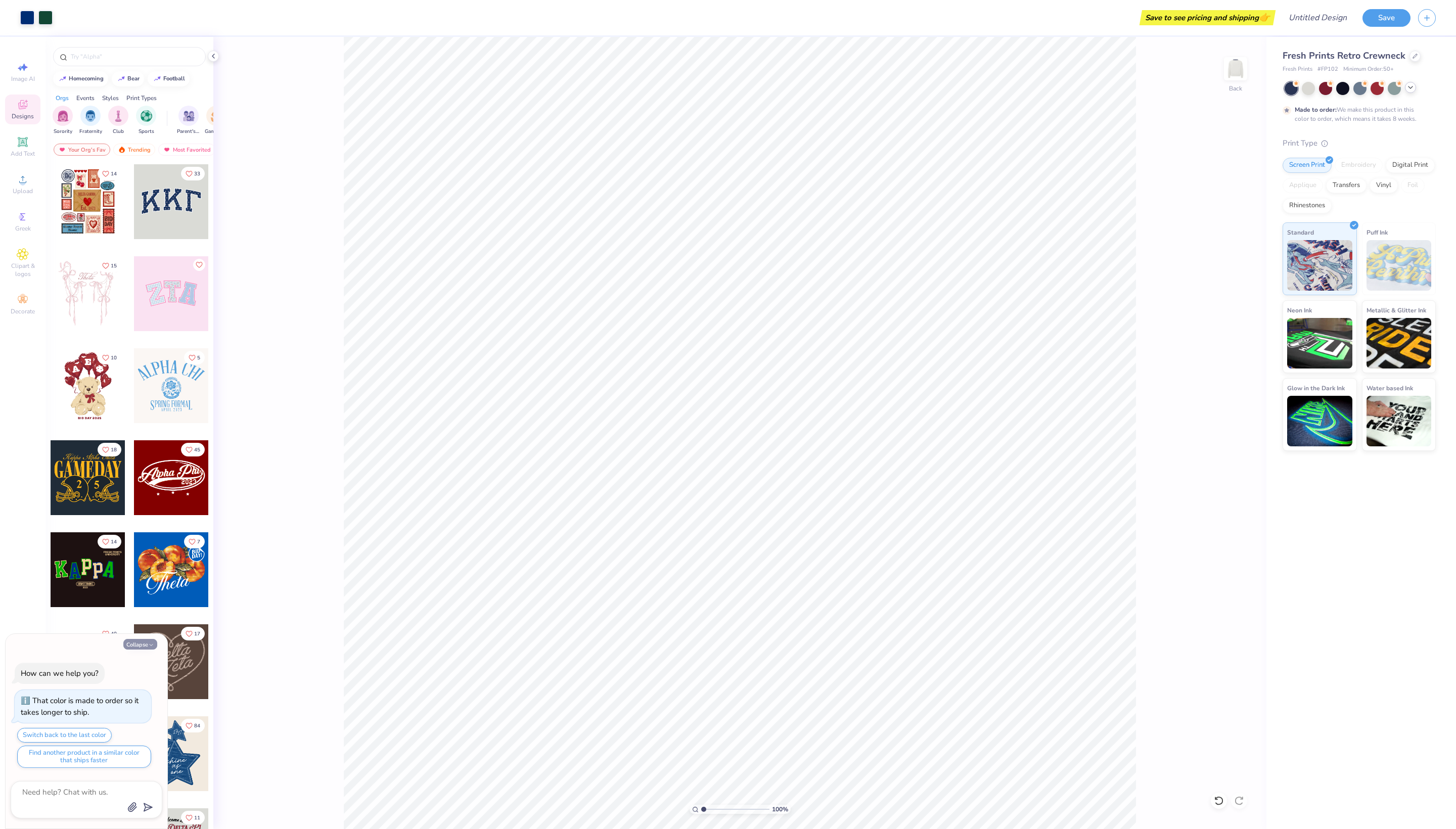
click at [137, 641] on button "Collapse" at bounding box center [140, 644] width 34 height 11
type textarea "x"
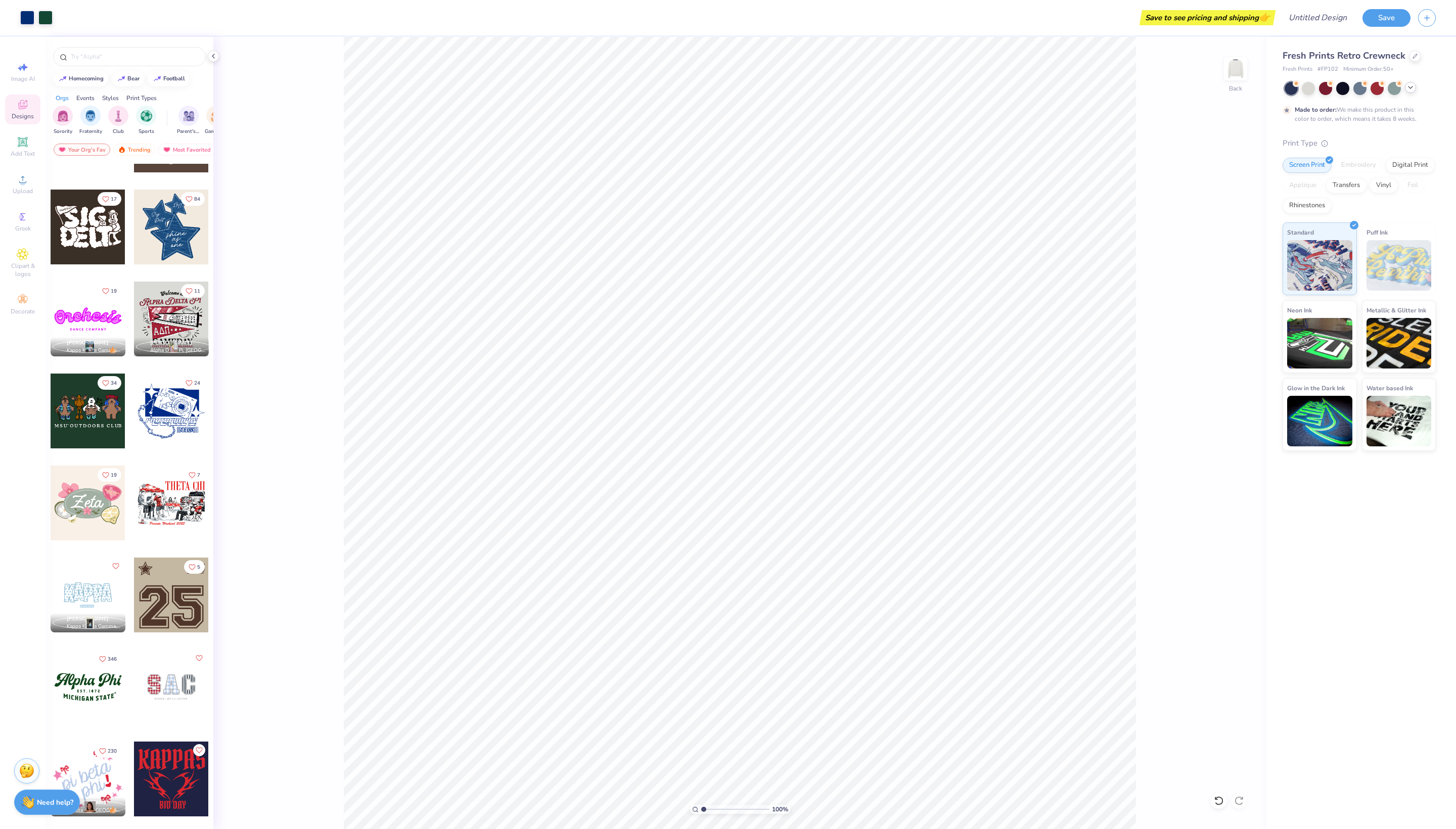
scroll to position [529, 0]
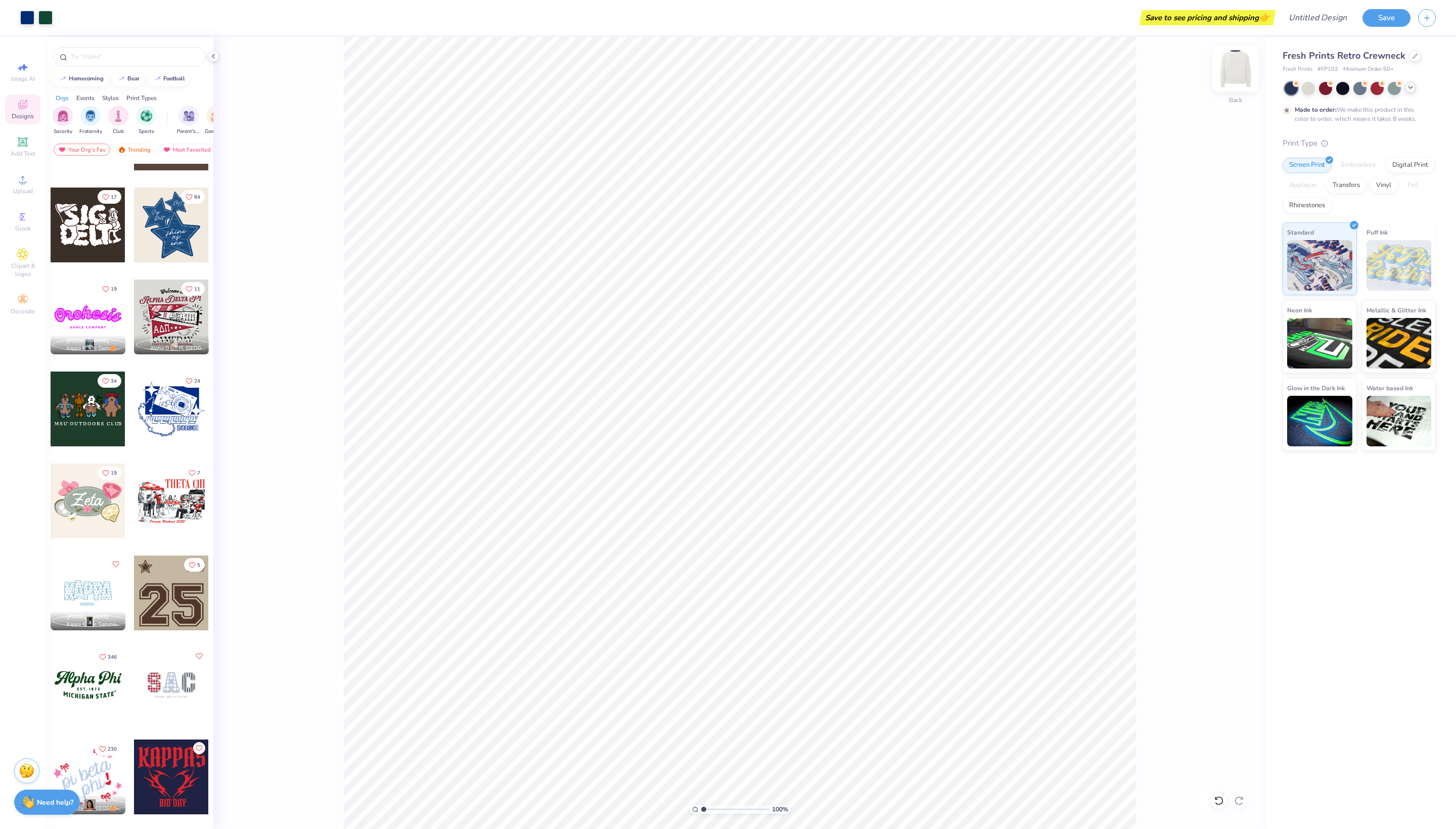
click at [1237, 69] on img at bounding box center [1235, 68] width 40 height 40
click at [179, 630] on div at bounding box center [171, 593] width 75 height 75
type input "5.85"
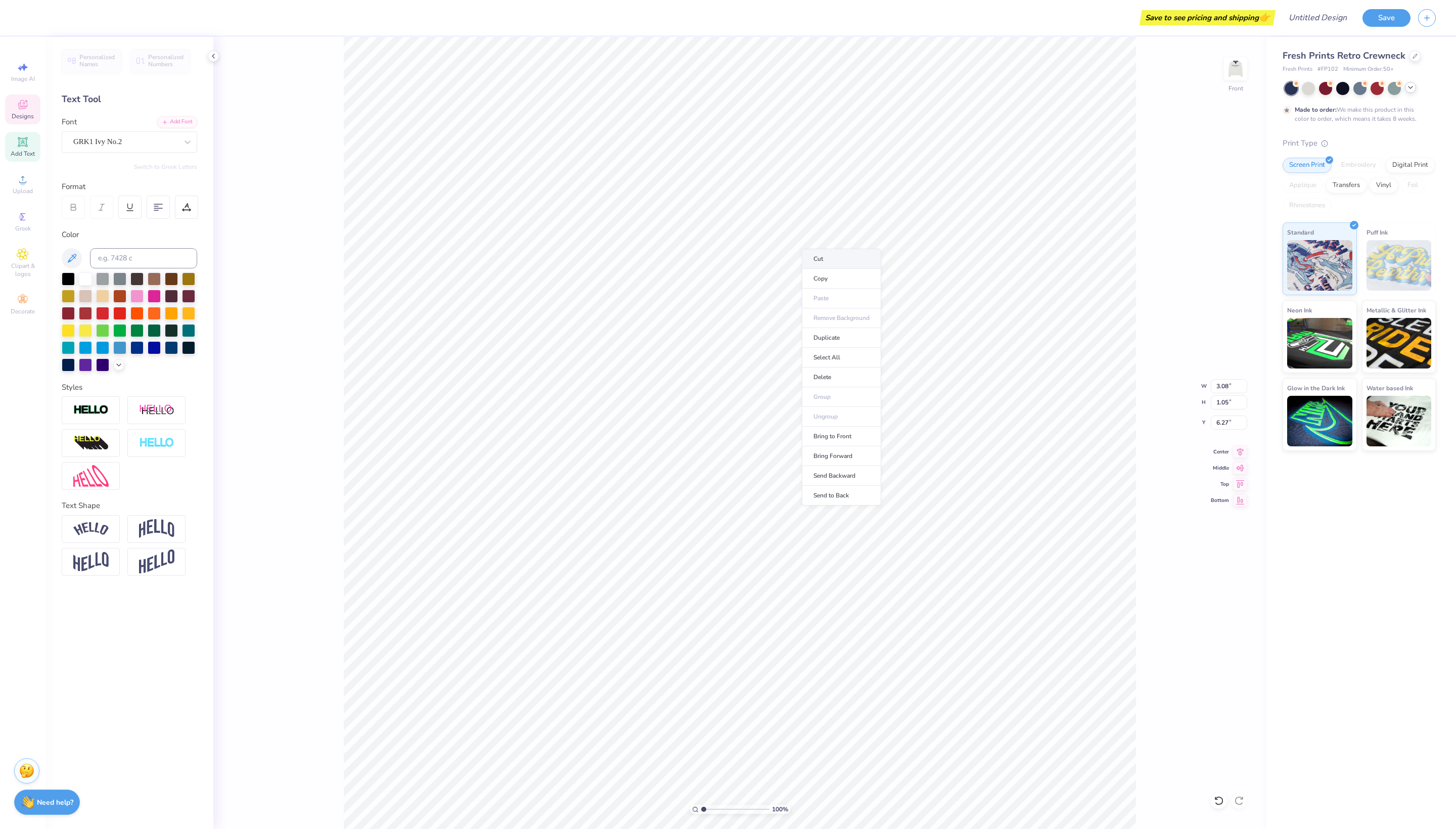
click at [826, 266] on li "Cut" at bounding box center [842, 259] width 80 height 20
click at [845, 295] on li "Cut" at bounding box center [872, 295] width 80 height 20
type textarea "21"
click at [118, 368] on icon at bounding box center [118, 363] width 8 height 8
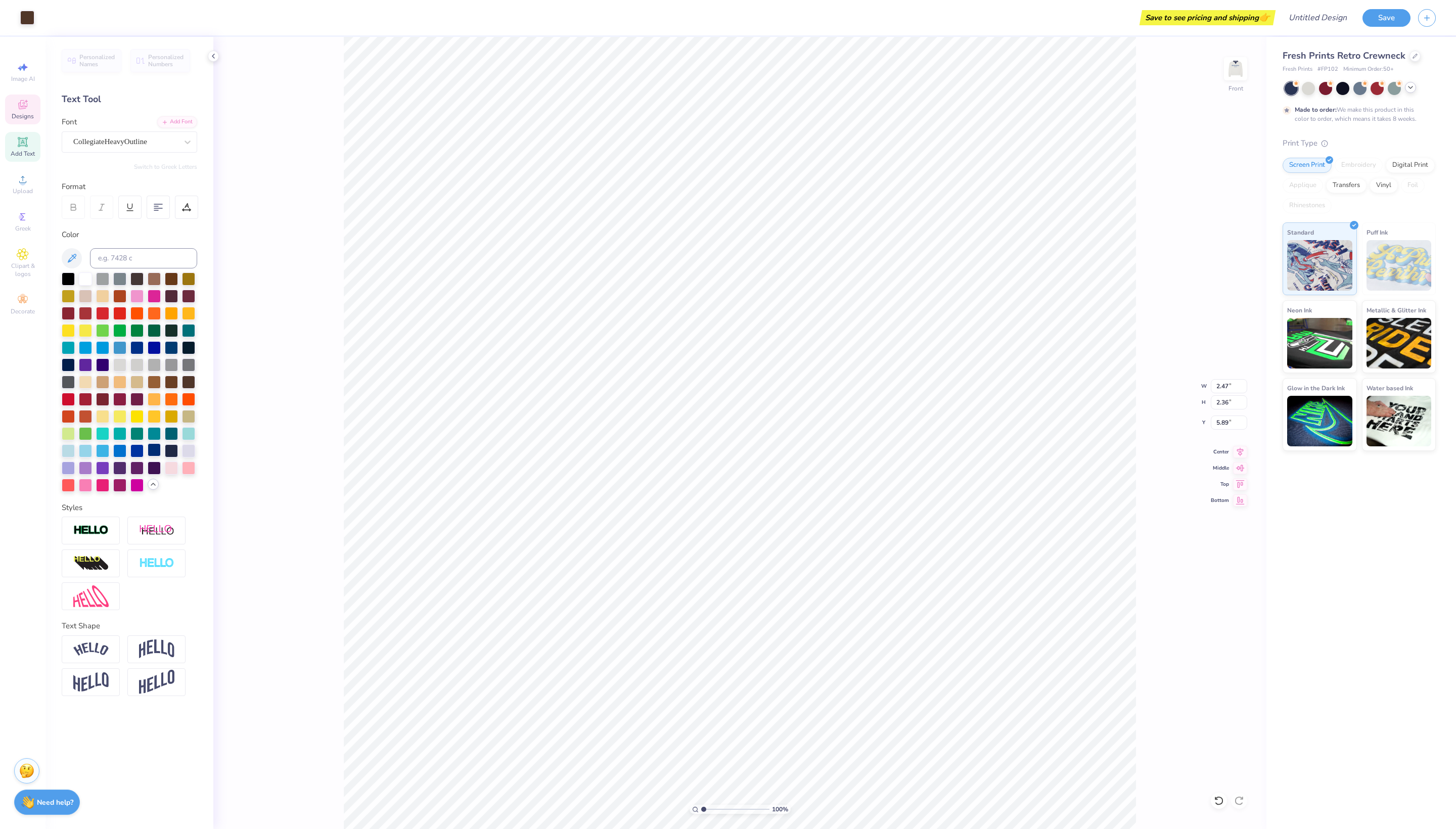
click at [158, 456] on div at bounding box center [154, 450] width 13 height 13
click at [170, 456] on div at bounding box center [171, 450] width 13 height 13
click at [154, 456] on div at bounding box center [154, 450] width 13 height 13
click at [174, 456] on div at bounding box center [171, 450] width 13 height 13
type input "10.16"
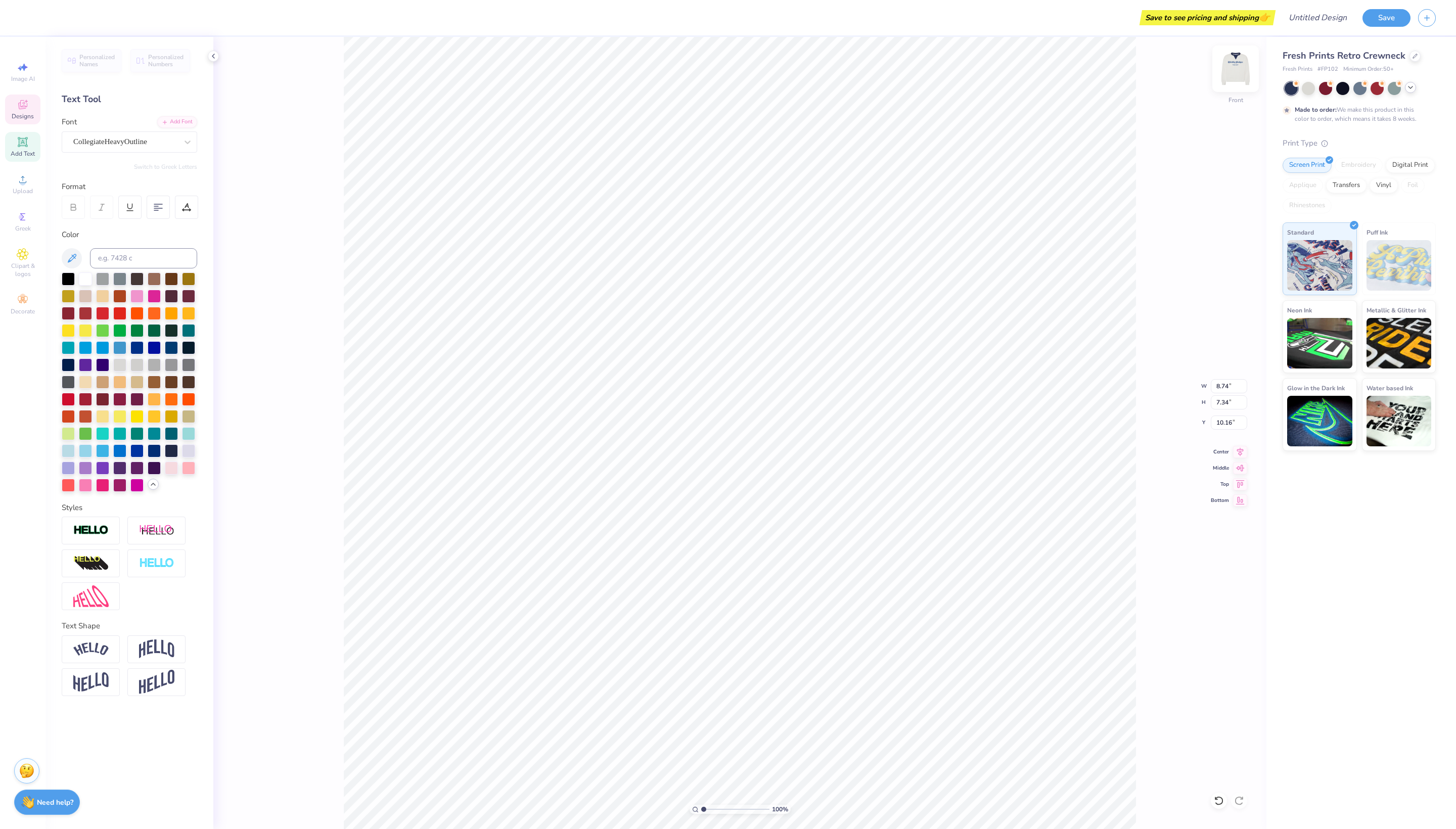
click at [1237, 67] on img at bounding box center [1235, 68] width 40 height 40
click at [1231, 55] on div "100 % Back" at bounding box center [740, 433] width 1053 height 792
click at [1239, 67] on img at bounding box center [1235, 68] width 40 height 40
type input "9.49"
click at [1238, 60] on img at bounding box center [1235, 68] width 40 height 40
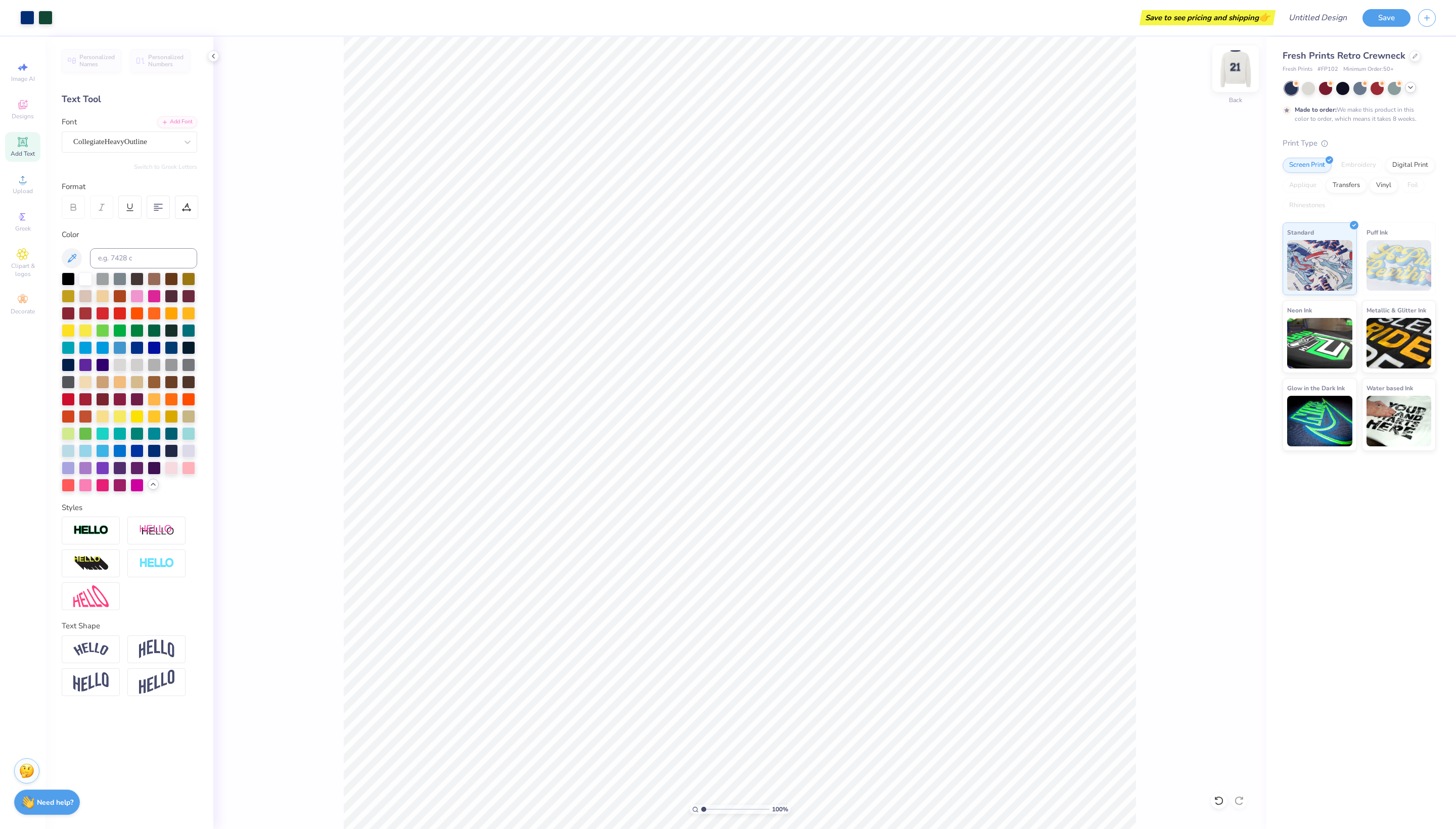
click at [1242, 67] on img at bounding box center [1235, 68] width 40 height 40
click at [1246, 72] on img at bounding box center [1235, 68] width 40 height 40
click at [154, 488] on icon at bounding box center [153, 484] width 8 height 8
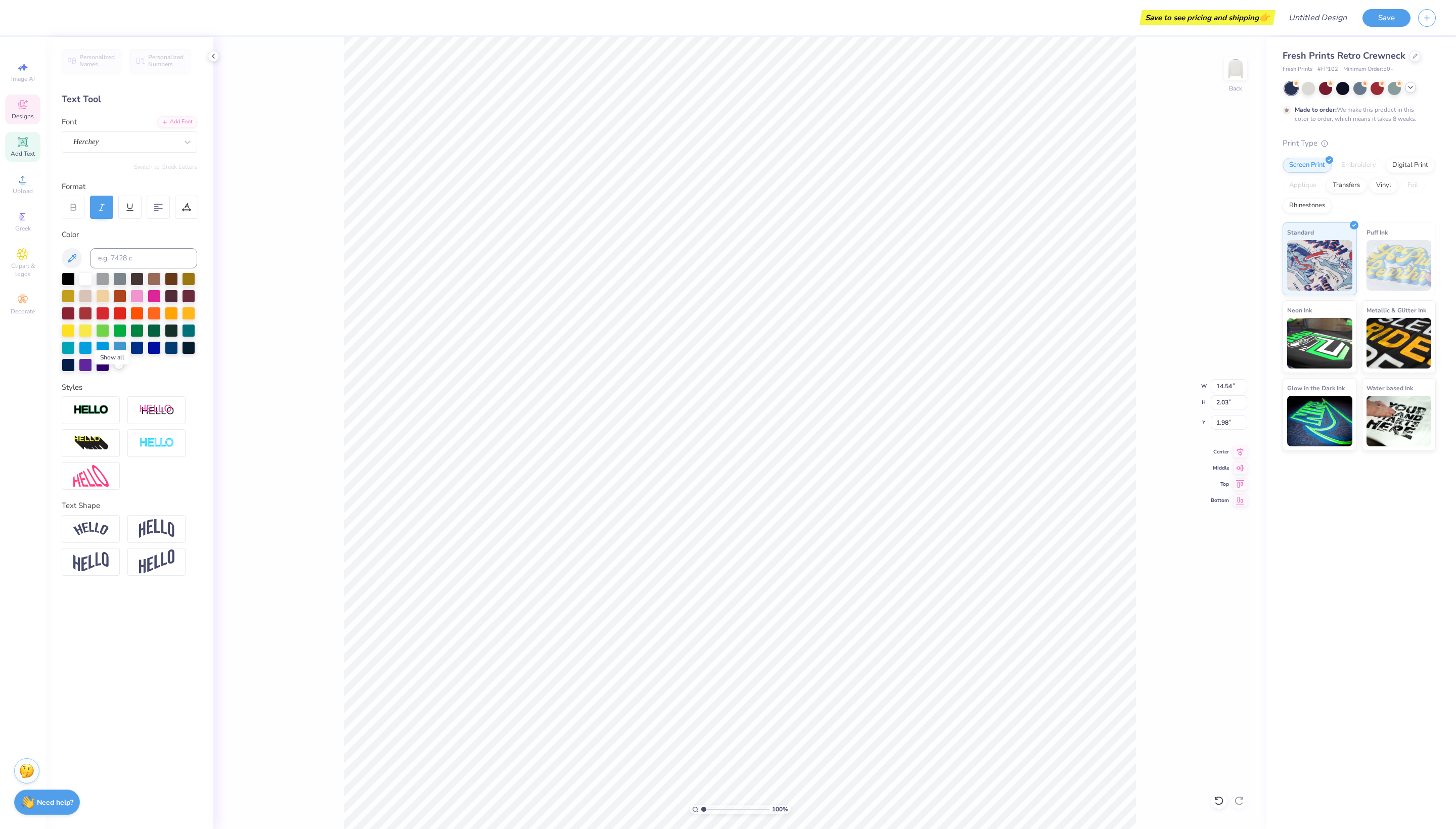
click at [119, 369] on div at bounding box center [118, 363] width 11 height 11
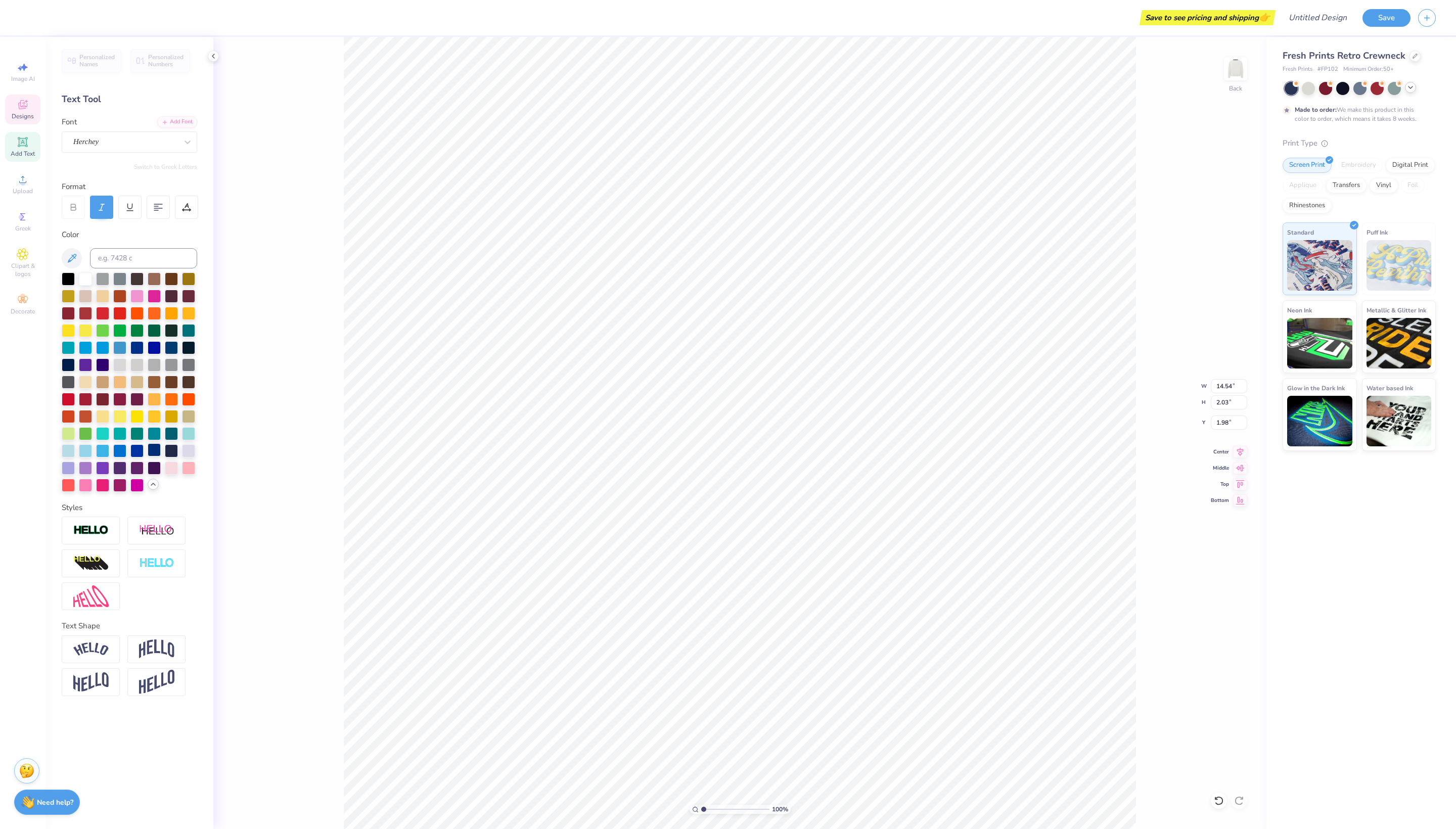
click at [153, 456] on div at bounding box center [154, 450] width 13 height 13
click at [1319, 655] on div "Fresh Prints Retro Crewneck Fresh Prints # FP102 Minimum Order: 50 + Made to or…" at bounding box center [1361, 433] width 189 height 792
click at [29, 121] on div "Designs" at bounding box center [23, 109] width 35 height 30
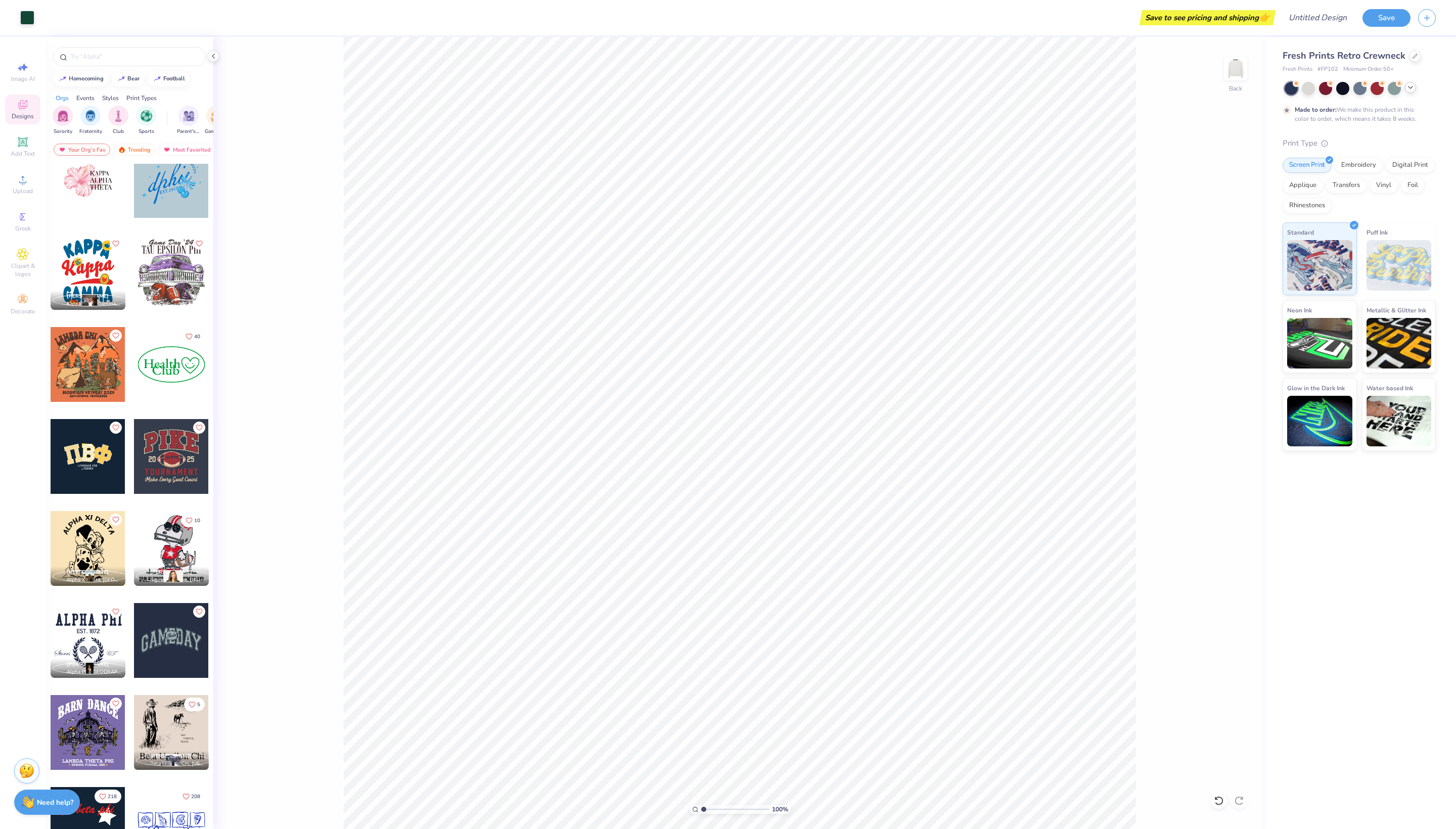
scroll to position [1497, 0]
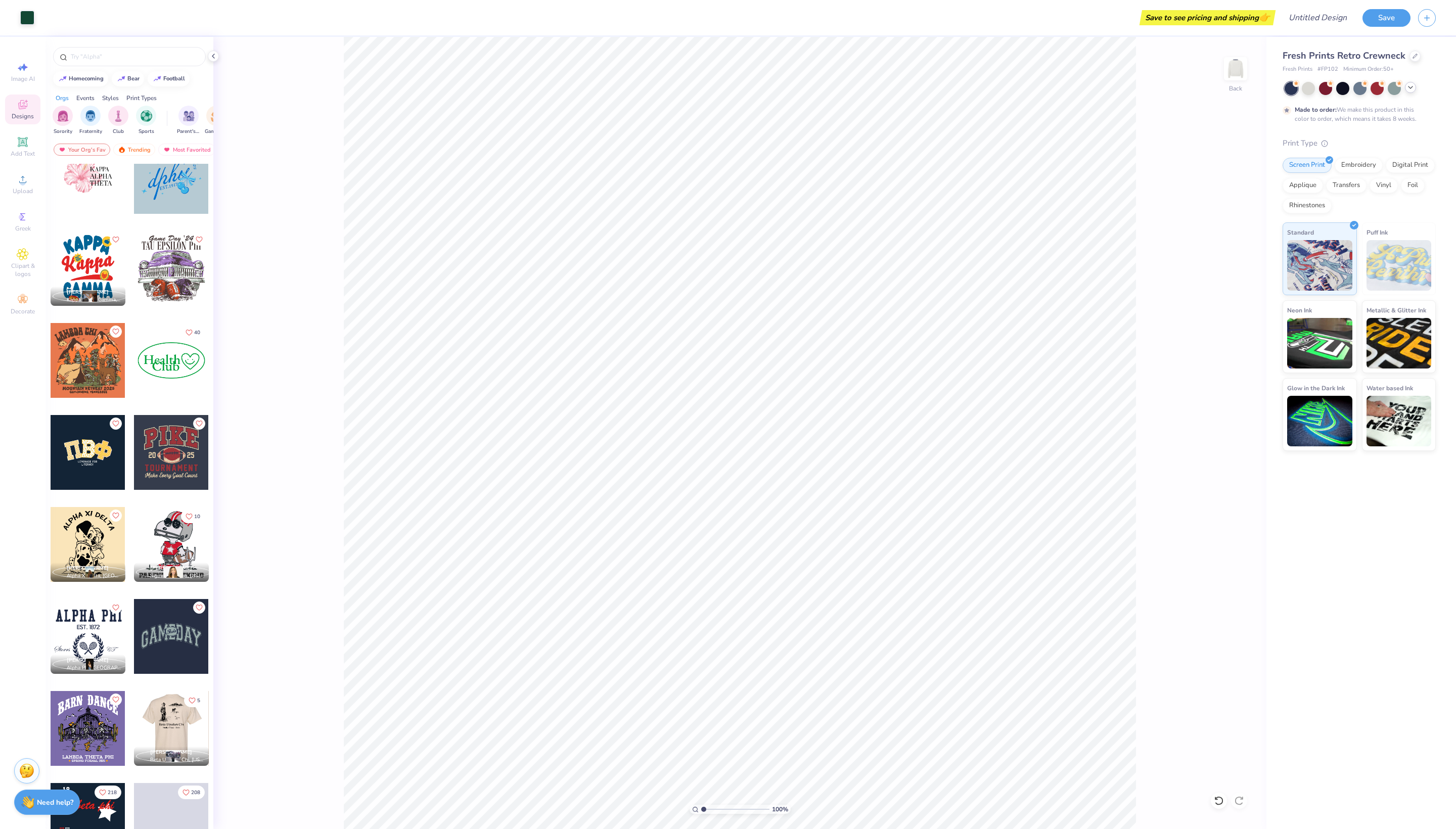
click at [183, 458] on div at bounding box center [171, 453] width 75 height 75
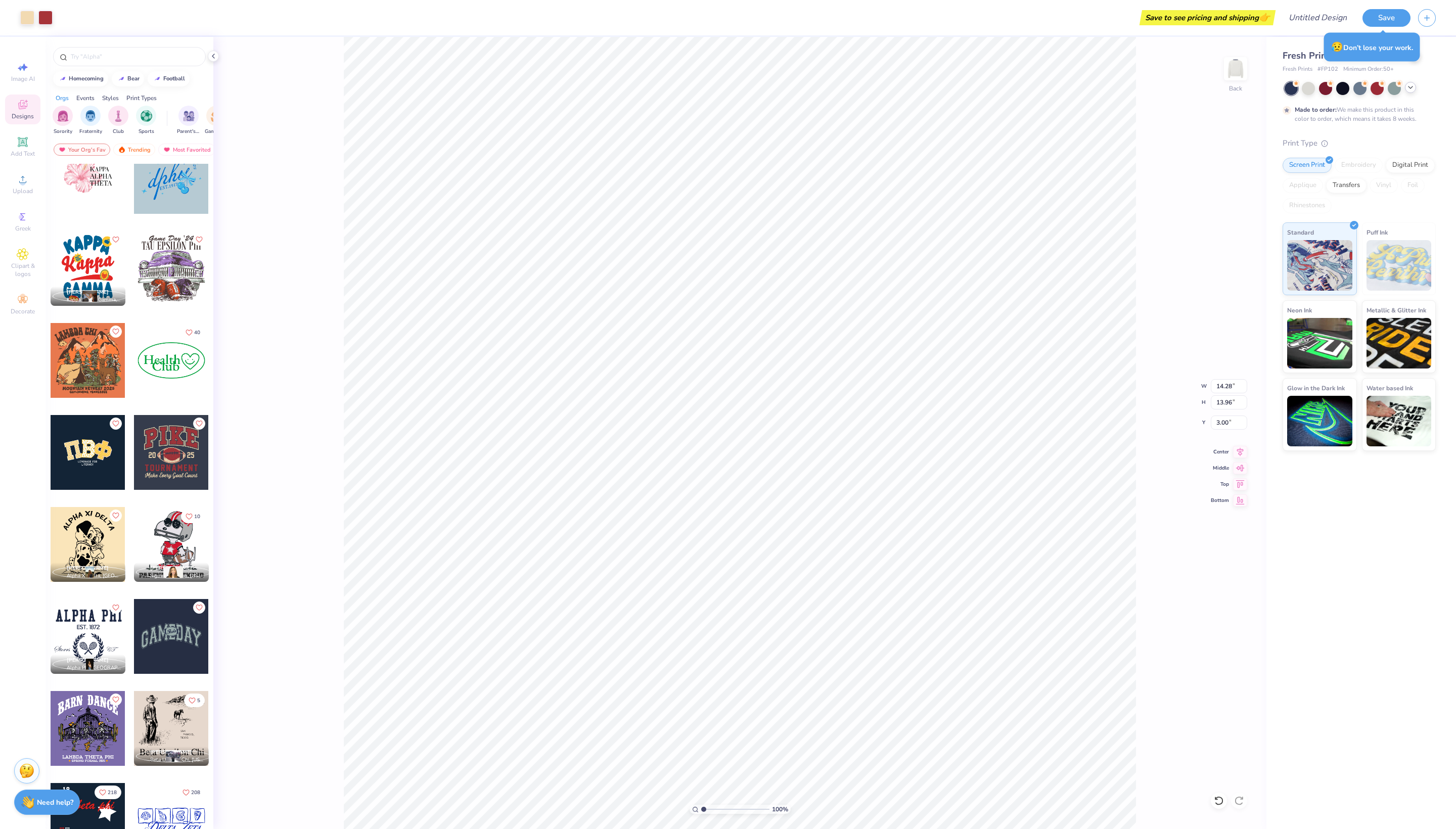
type input "3.02"
click at [752, 464] on li "Cut" at bounding box center [778, 462] width 80 height 20
click at [176, 464] on div at bounding box center [171, 453] width 75 height 75
type input "13.81"
type input "11.62"
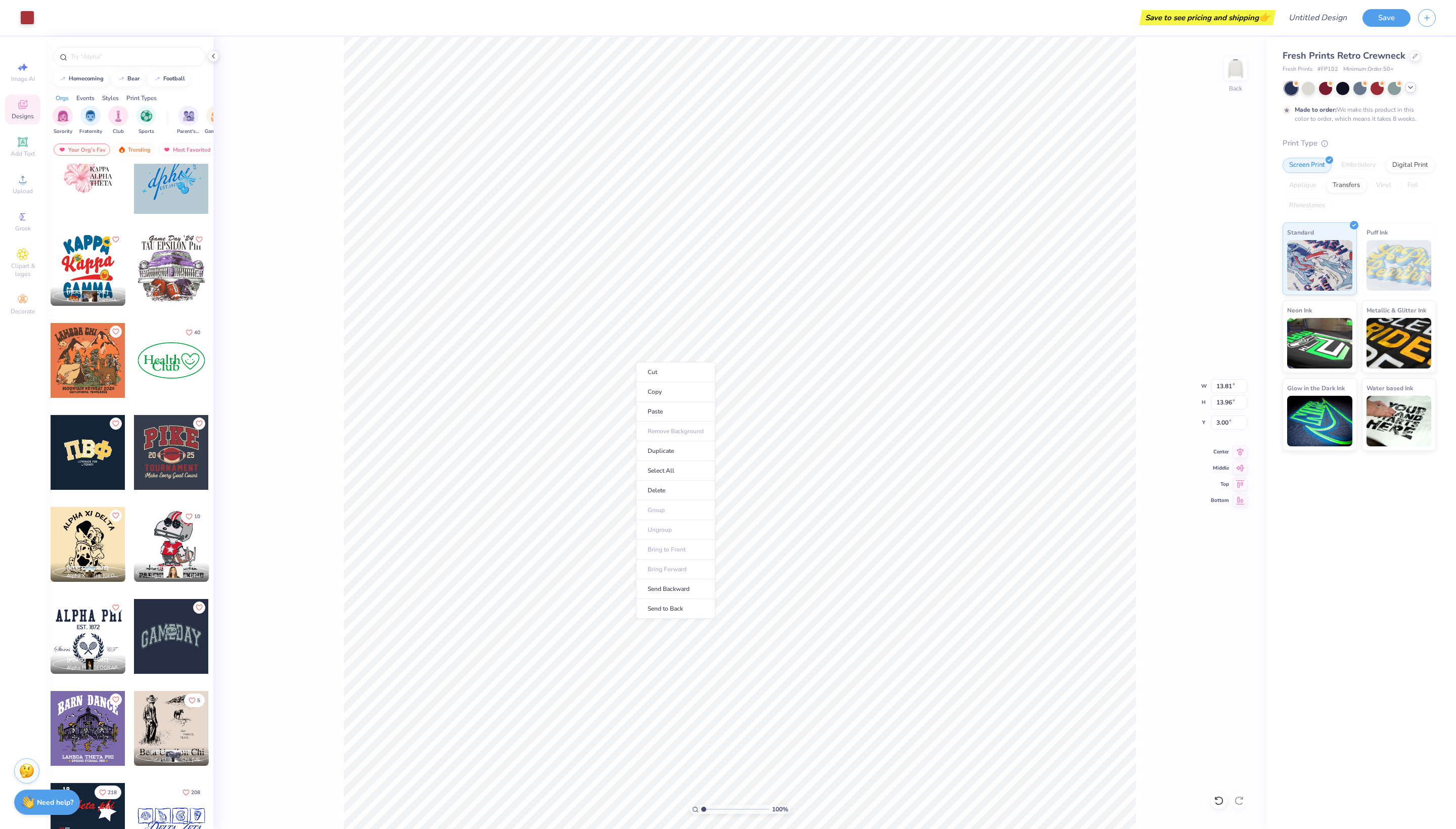
type input "3.34"
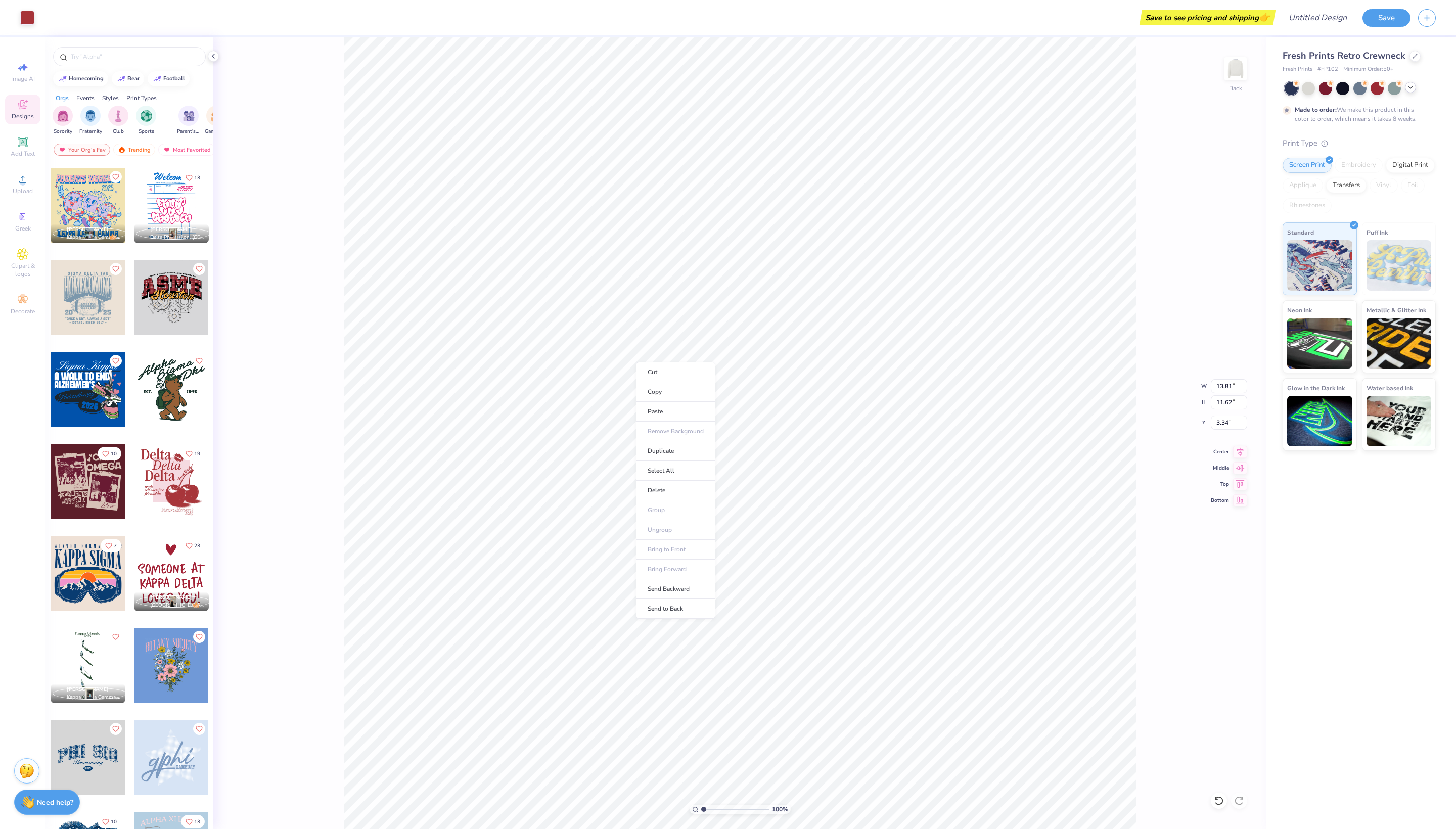
scroll to position [2669, 0]
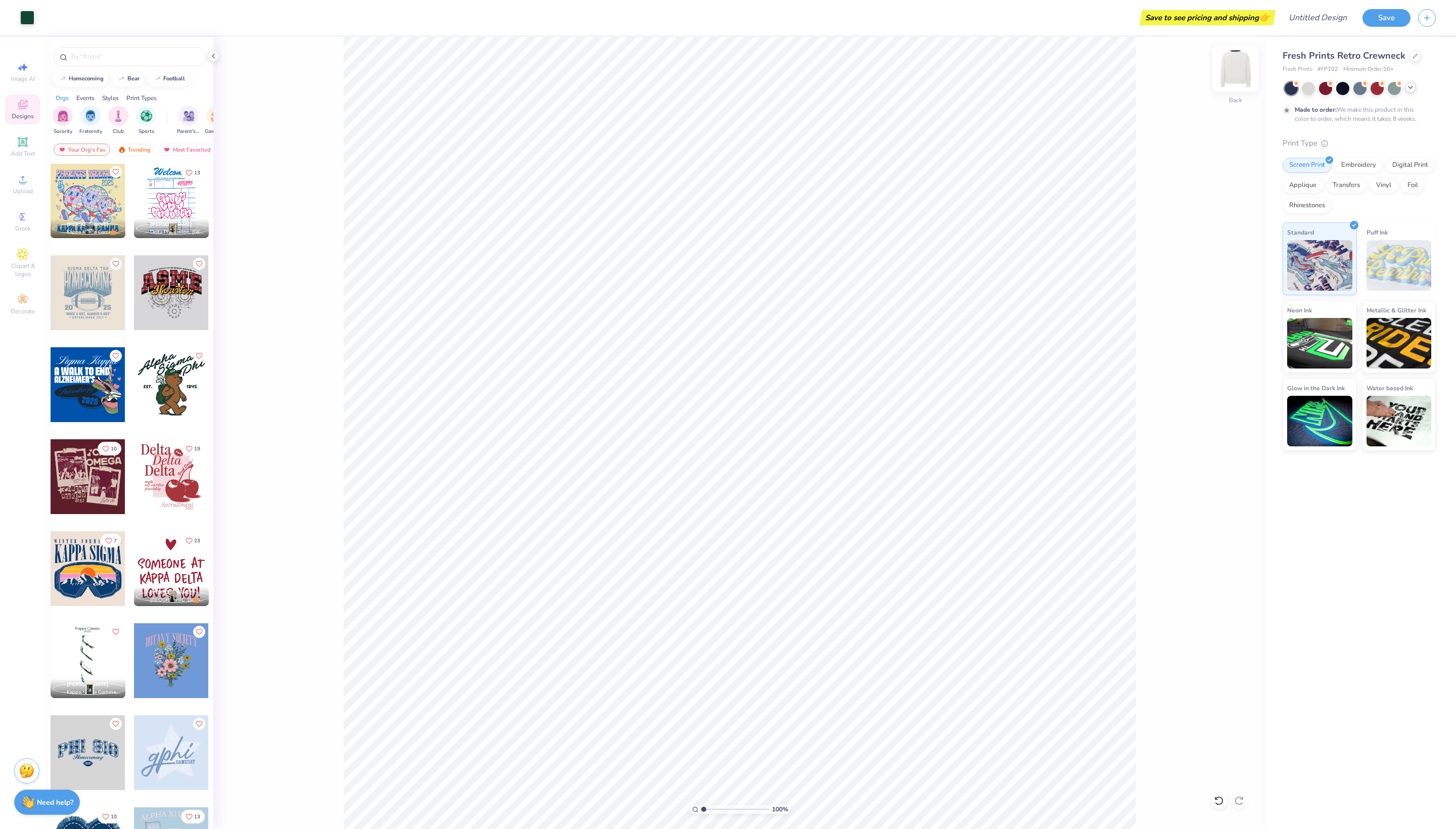
click at [1246, 57] on div "Back" at bounding box center [1236, 75] width 23 height 36
click at [1234, 58] on div at bounding box center [1236, 69] width 47 height 47
click at [171, 502] on div at bounding box center [171, 477] width 75 height 75
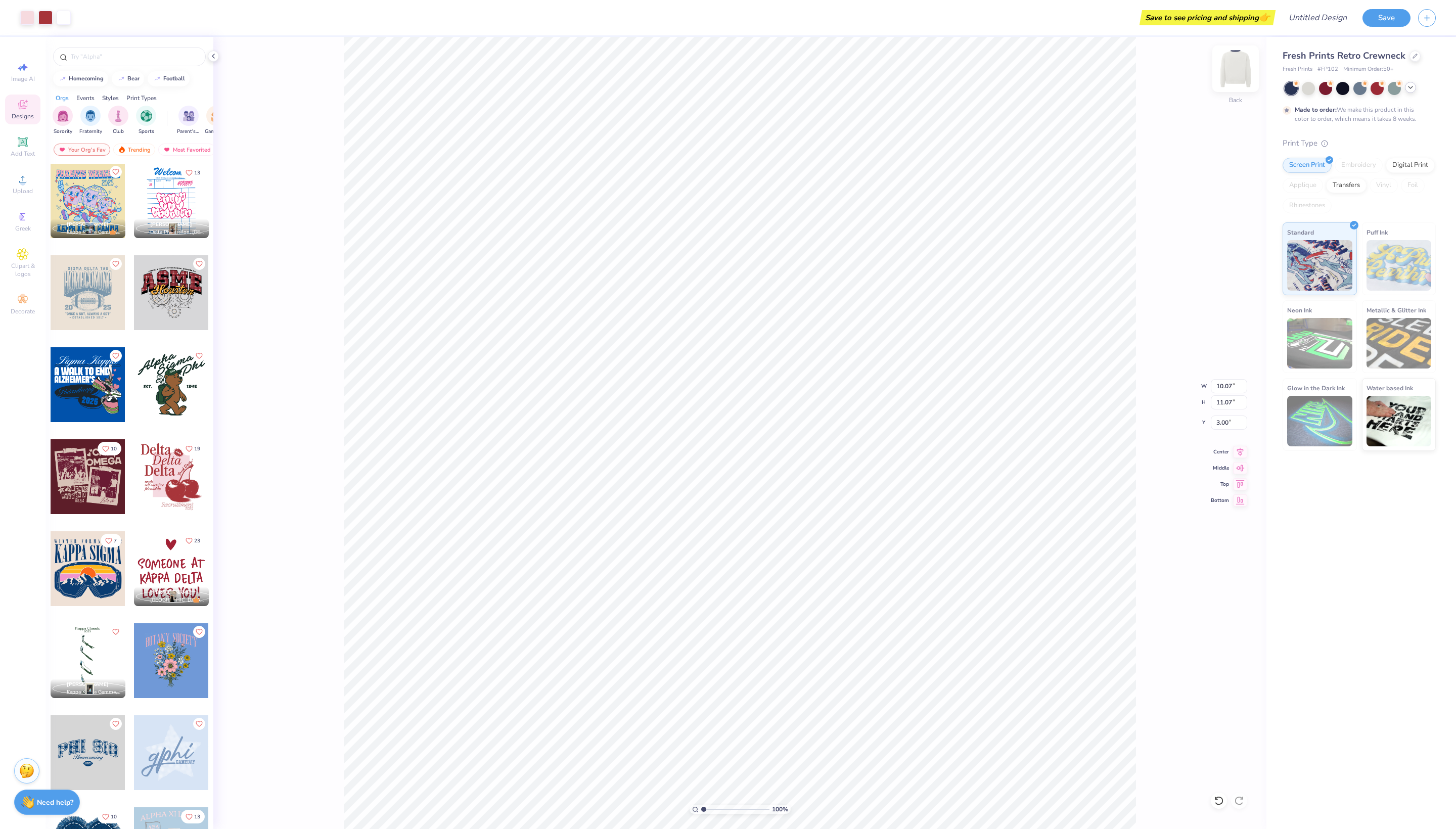
click at [1231, 71] on img at bounding box center [1235, 68] width 40 height 40
click at [161, 509] on div at bounding box center [171, 477] width 75 height 75
type input "9.68"
type input "14.77"
type input "16.23"
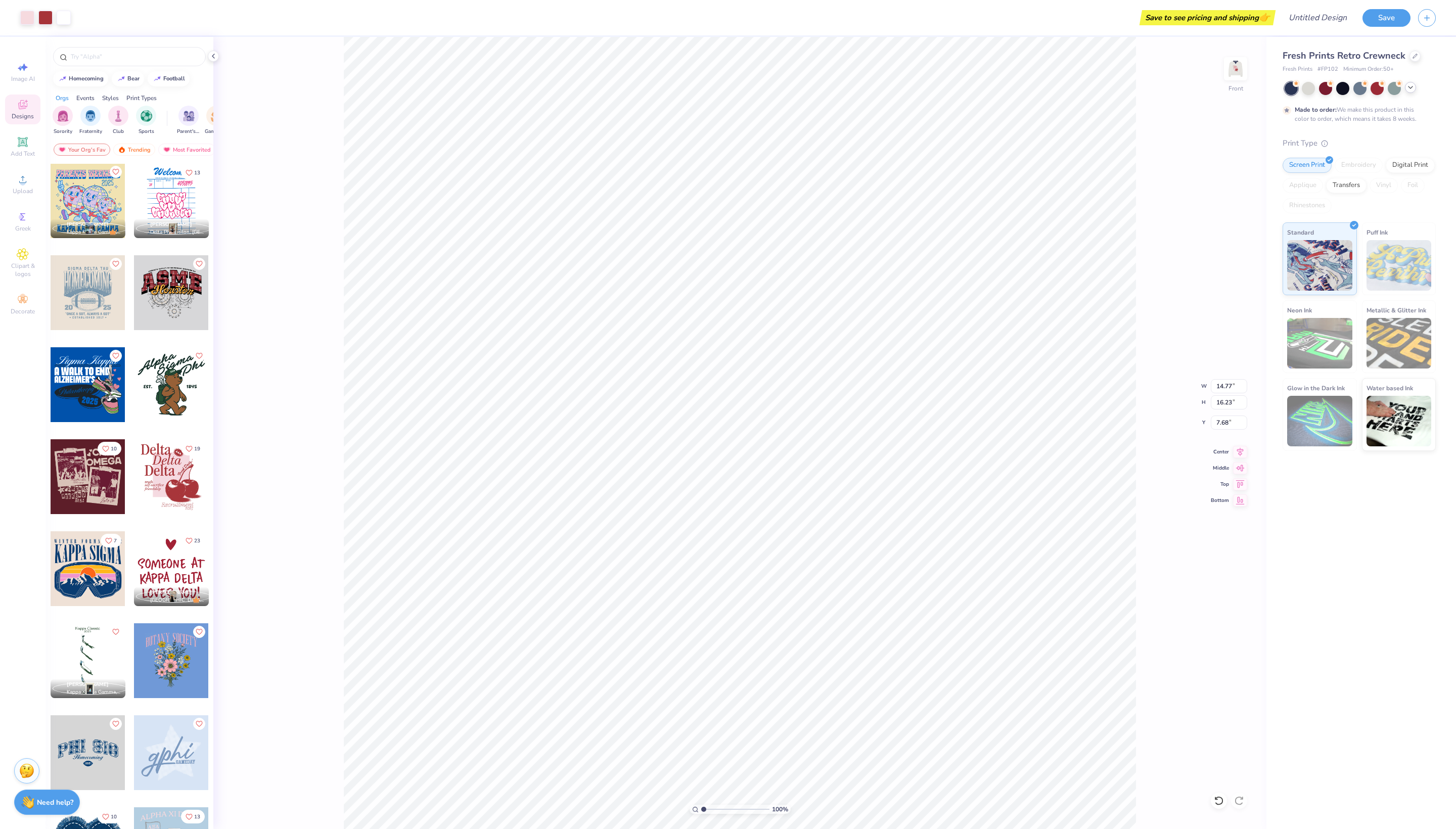
type input "5.72"
type input "7.33"
type input "2.81"
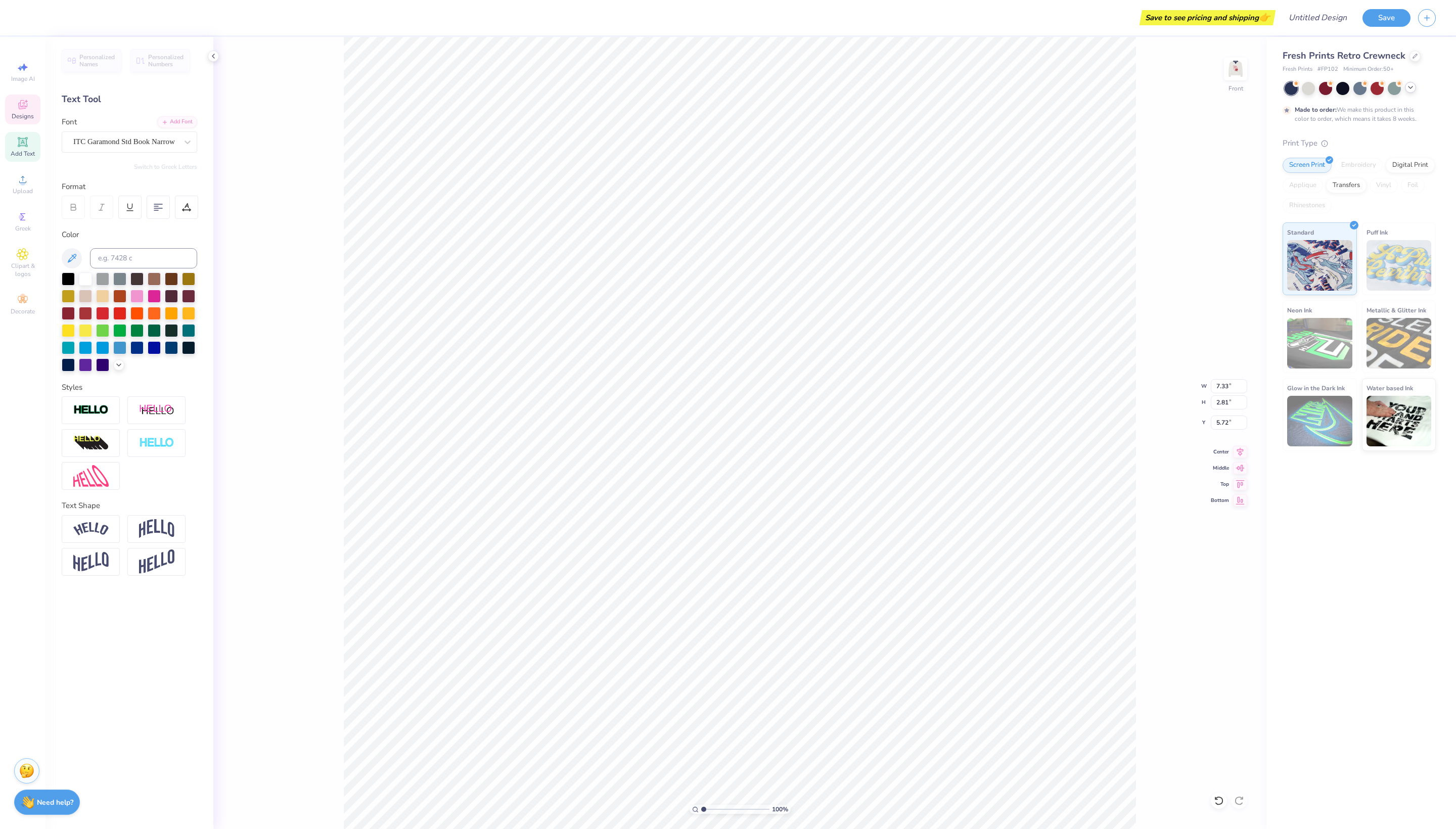
type textarea "D"
type textarea "r"
type textarea "Relent"
type input "7.09"
type input "2.42"
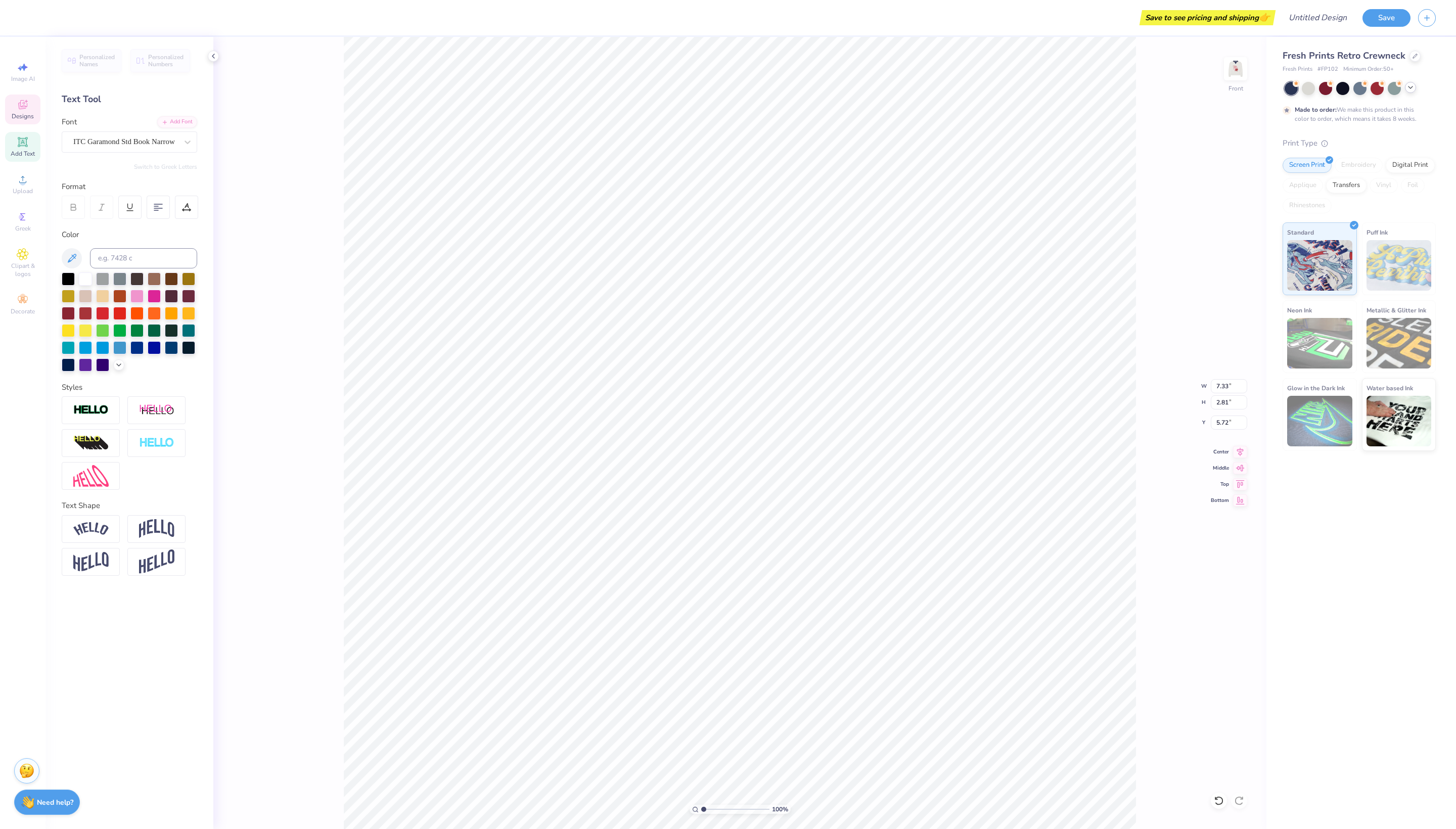
type input "8.50"
type textarea "D"
type textarea "less"
type input "7.35"
type input "2.82"
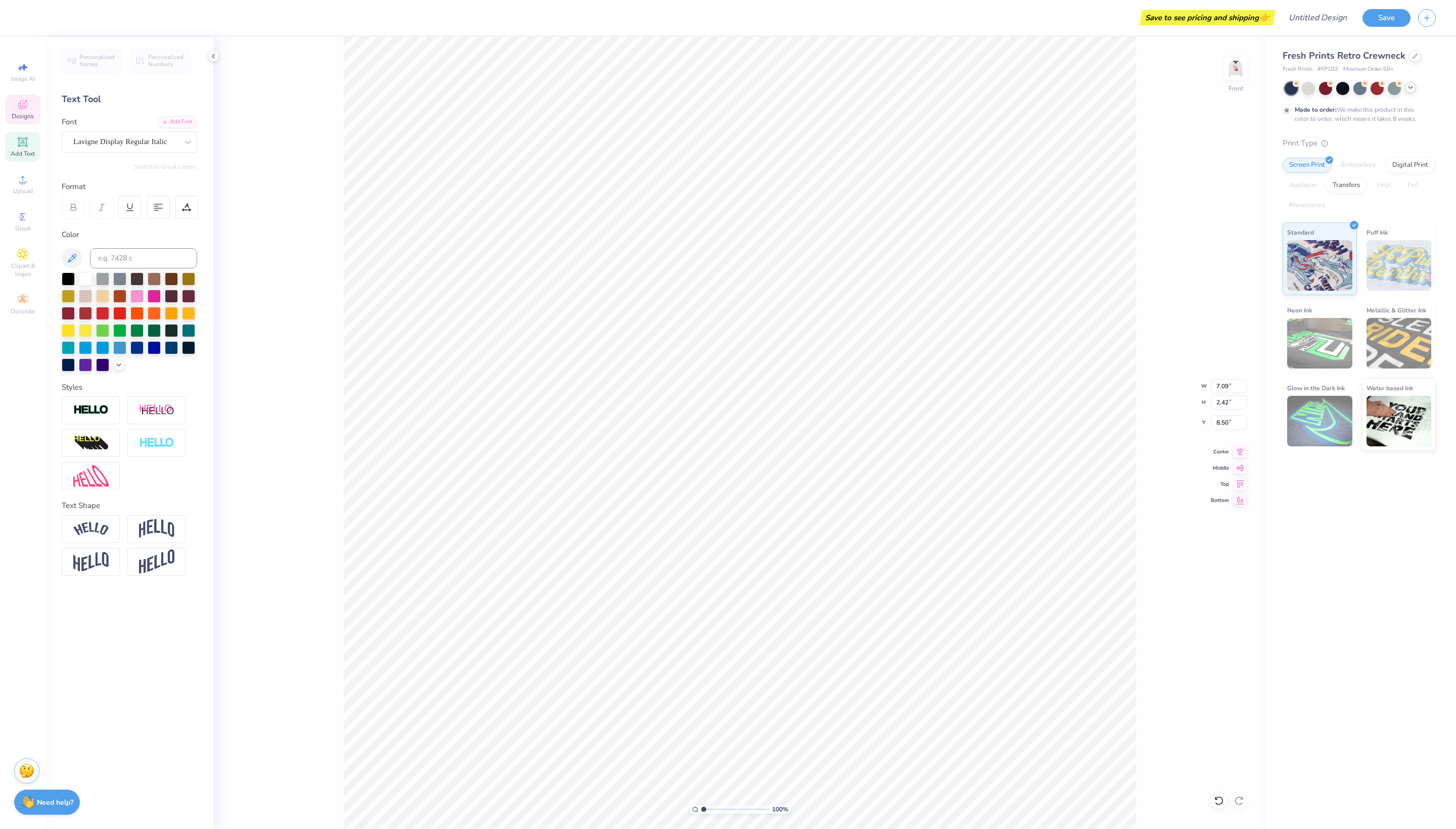
type input "10.80"
type textarea "D"
type textarea "Boutique"
type input "11.65"
type input "7.77"
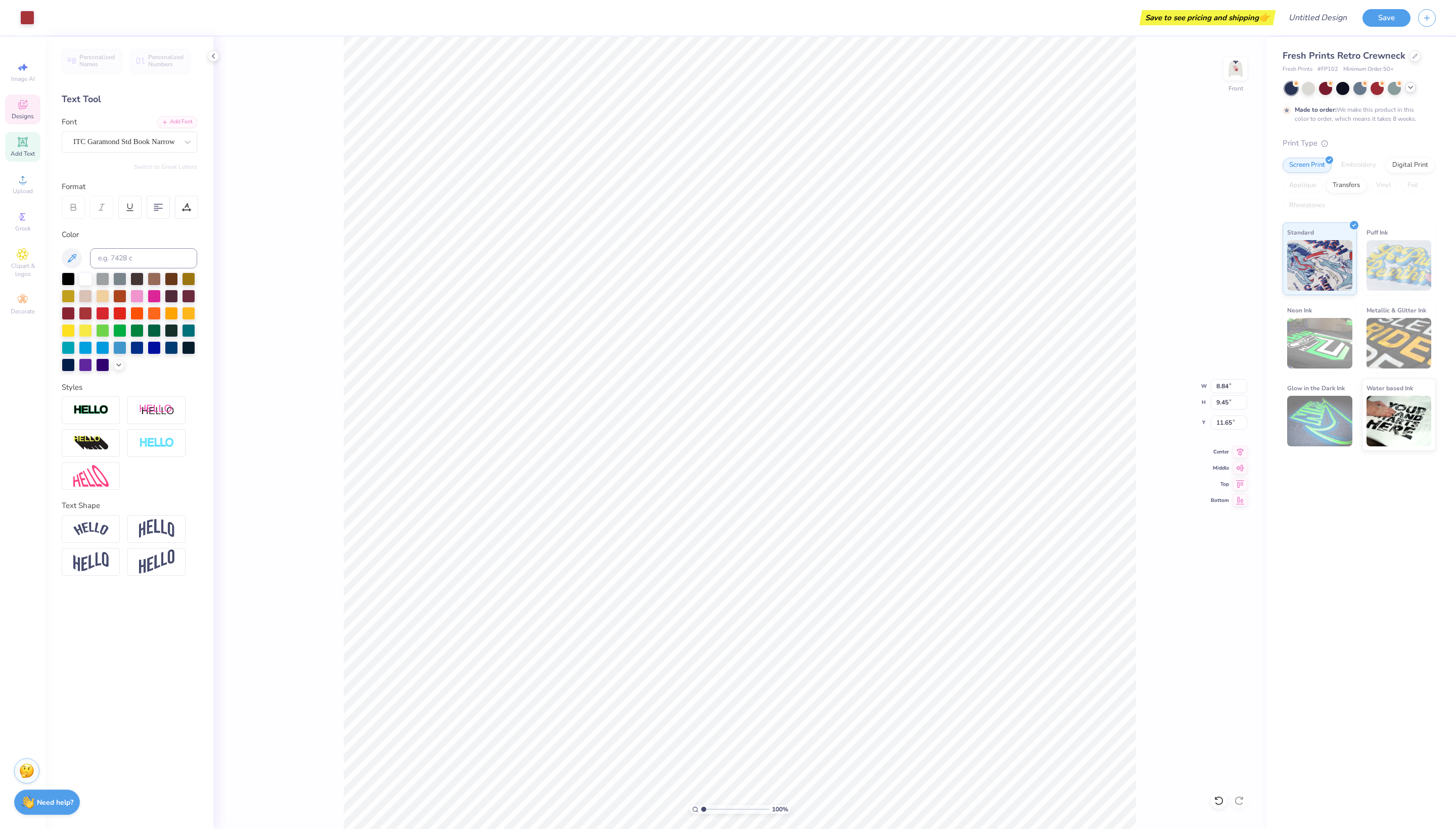
type input "1.05"
type input "20.90"
type input "1.94"
type input "0.76"
type input "21.19"
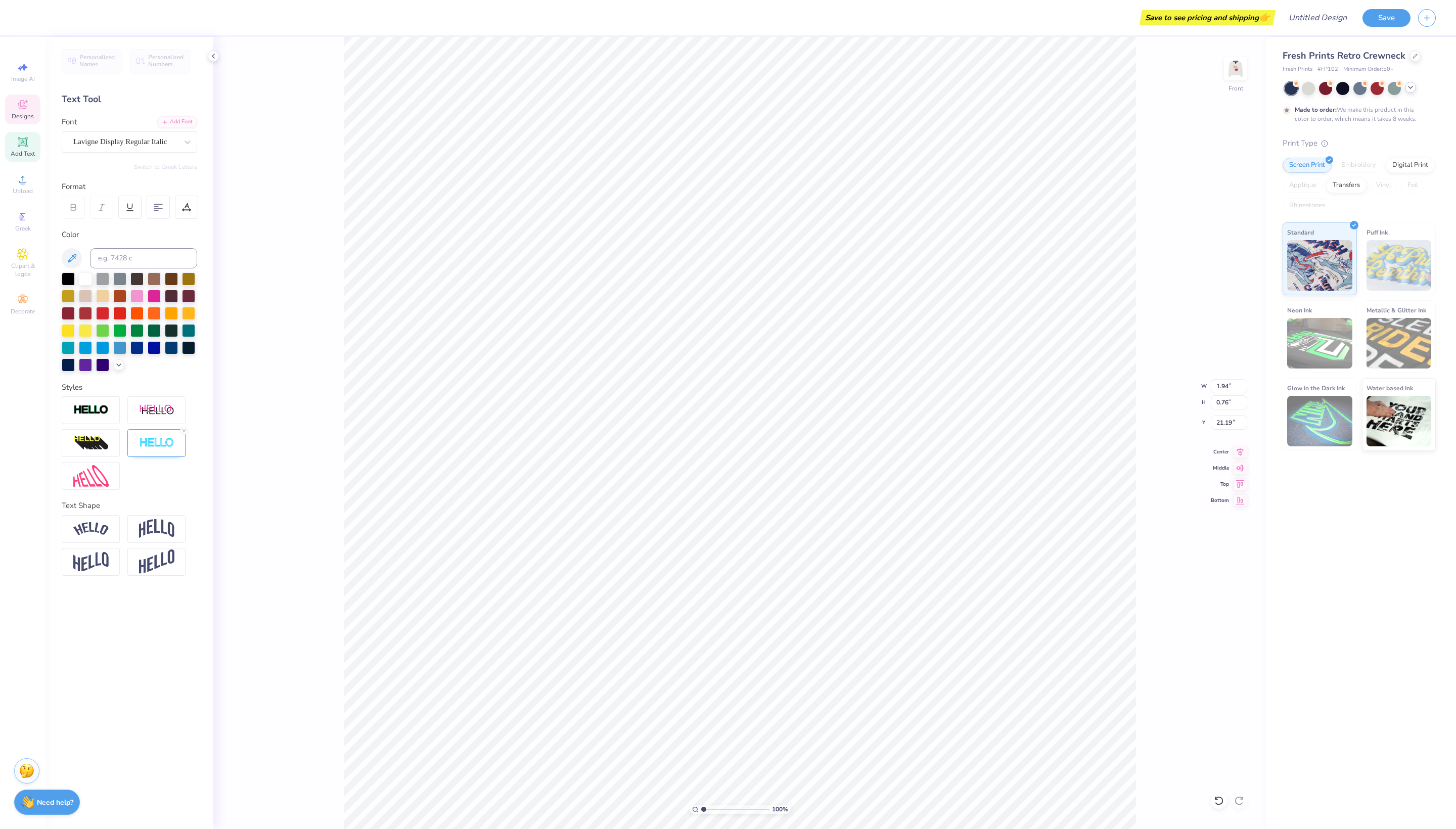
type input "7.77"
type input "1.05"
type input "20.90"
type textarea "R"
type textarea "[US_STATE]"
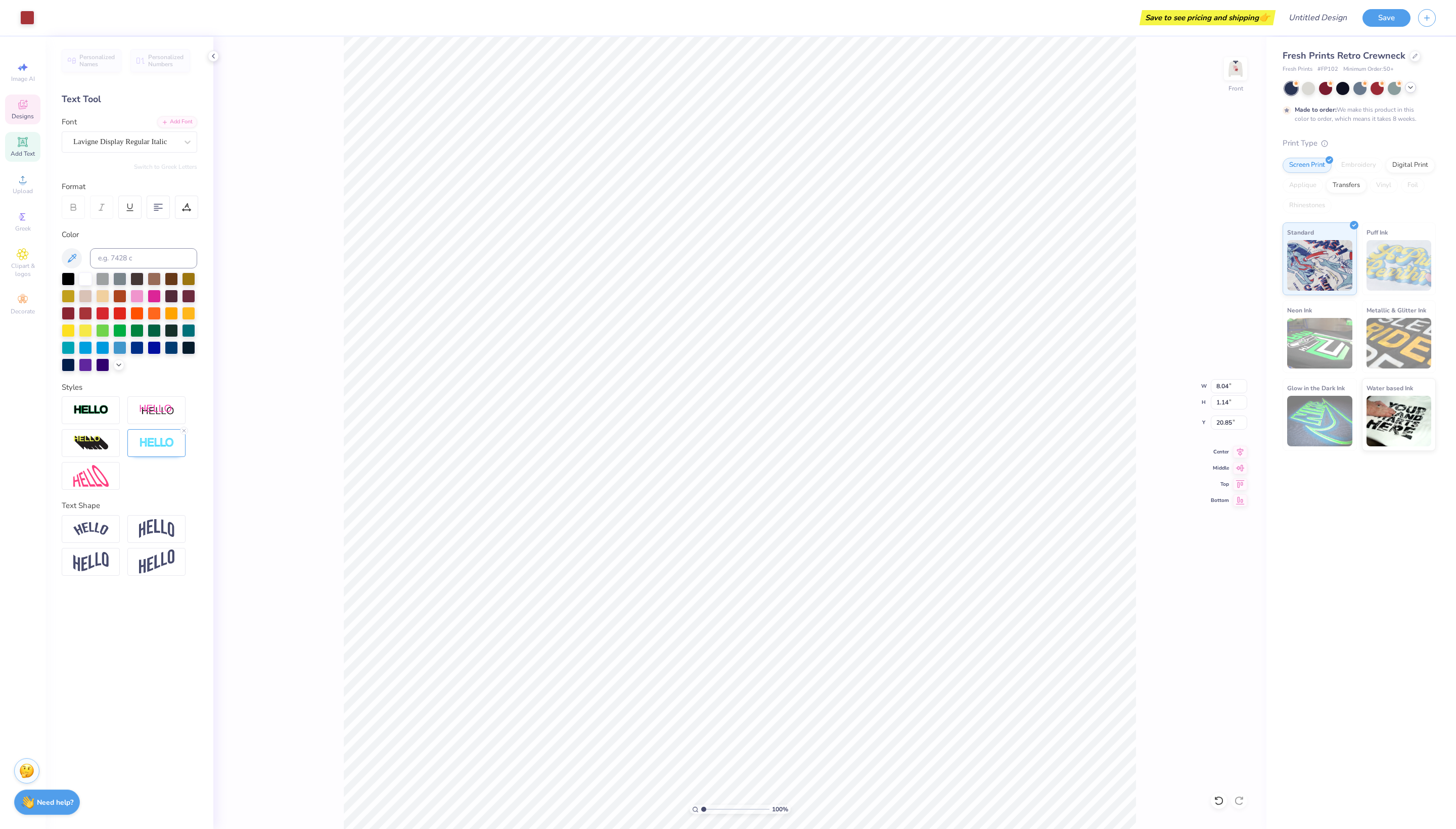
type input "20.81"
type input "22.08"
type textarea "2021"
type input "22.92"
click at [1305, 650] on div "Fresh Prints Retro Crewneck Fresh Prints # FP102 Minimum Order: 50 + Made to or…" at bounding box center [1361, 433] width 189 height 792
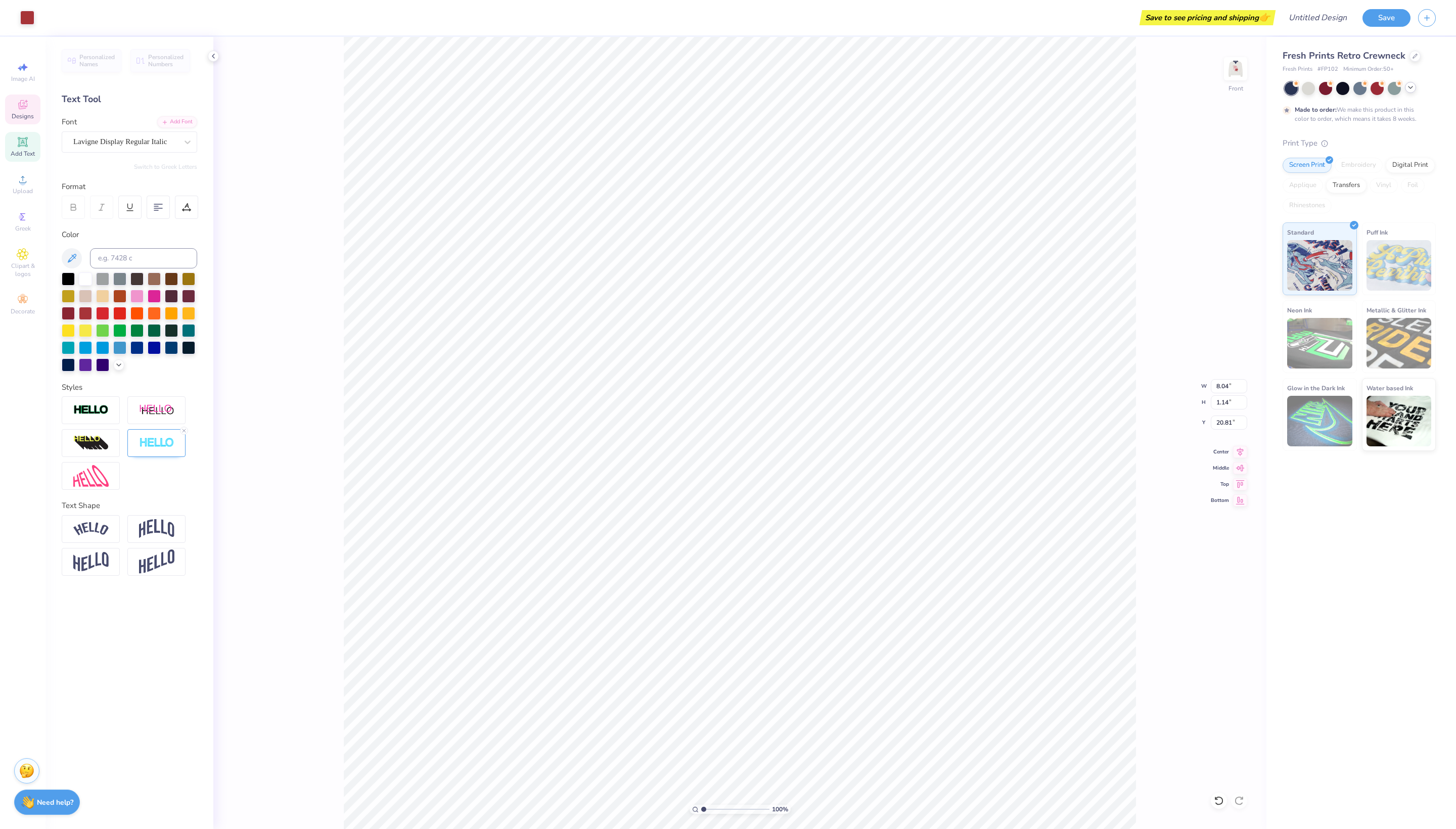
type input "20.77"
type input "1.86"
type input "0.59"
type input "23.12"
type input "8.04"
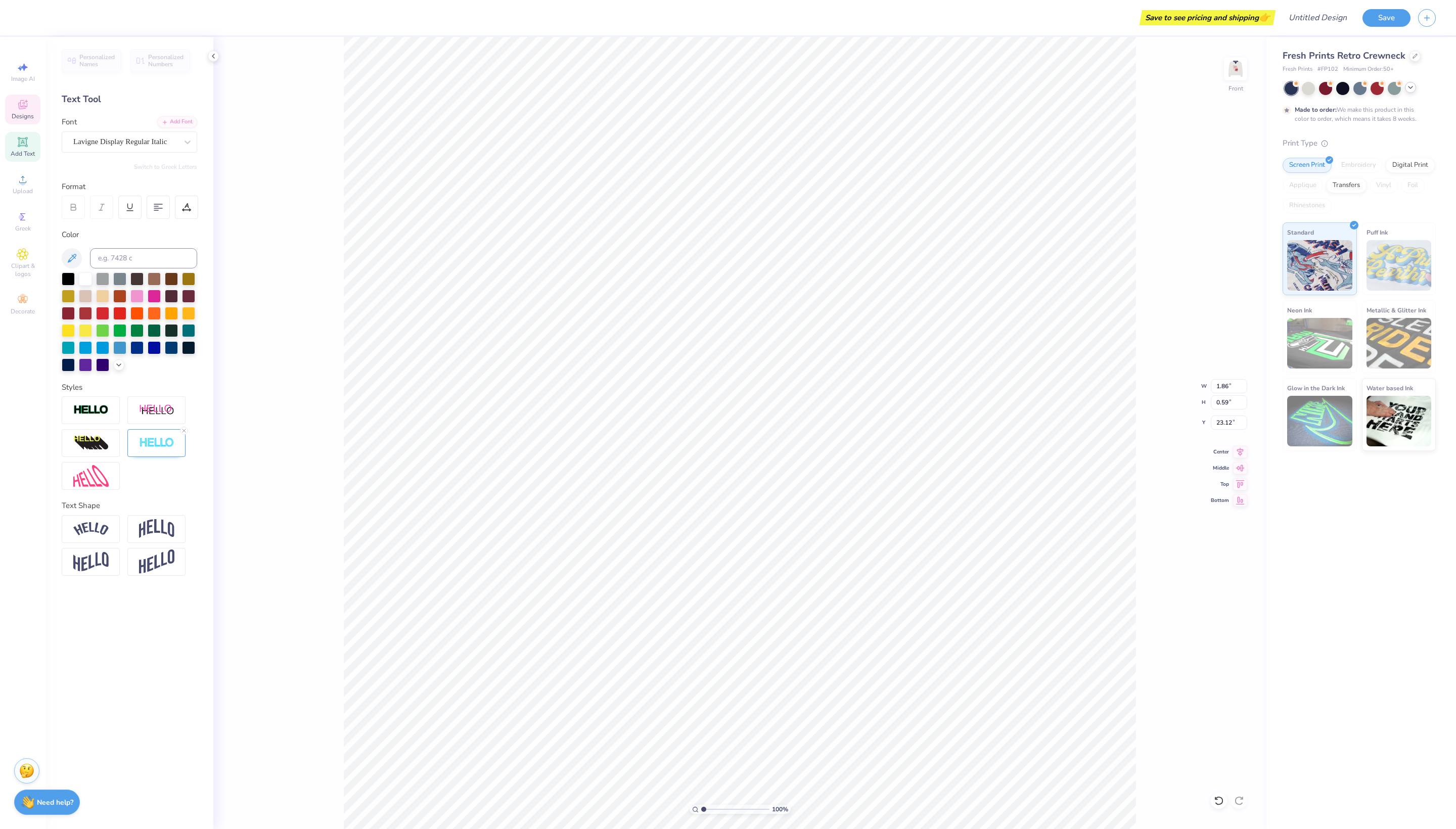
type input "1.14"
type input "20.77"
click at [1162, 671] on div "100 % Front W 8.04 8.04 " H 1.14 1.14 " Y 20.77 20.77 " Center Middle Top Bottom" at bounding box center [740, 433] width 1053 height 792
type textarea "Shop Small!"
click at [1241, 613] on div "100 % Front W 8.36 8.36 " H 9.19 9.19 " Y 10.82 10.82 " Center Middle Top Bottom" at bounding box center [740, 433] width 1053 height 792
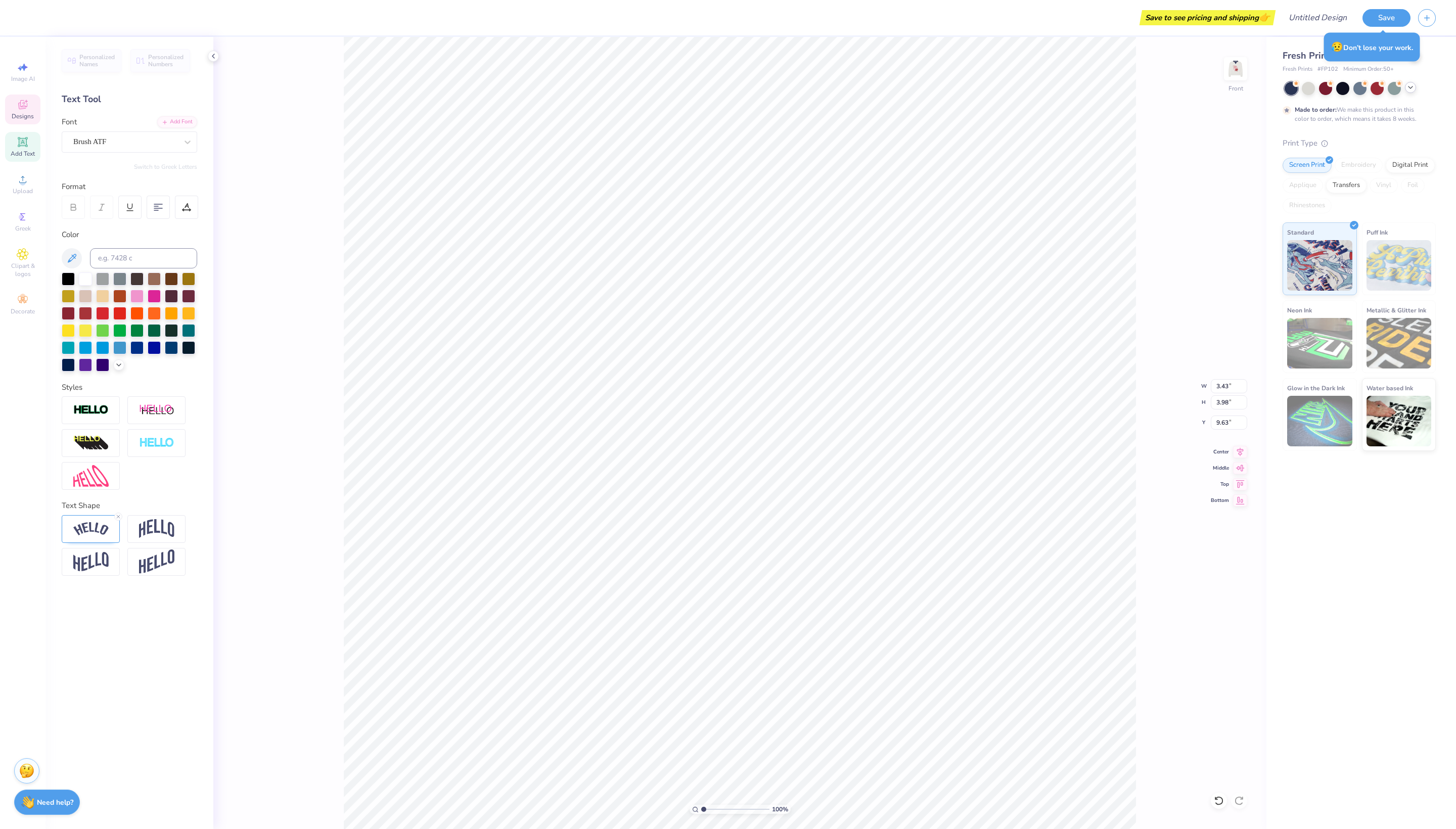
click at [1345, 658] on div "Fresh Prints Retro Crewneck Fresh Prints # FP102 Minimum Order: 50 + Made to or…" at bounding box center [1361, 433] width 189 height 792
type input "2.57"
type input "2.18"
type input "6.91"
click at [26, 278] on span "Clipart & logos" at bounding box center [23, 270] width 35 height 16
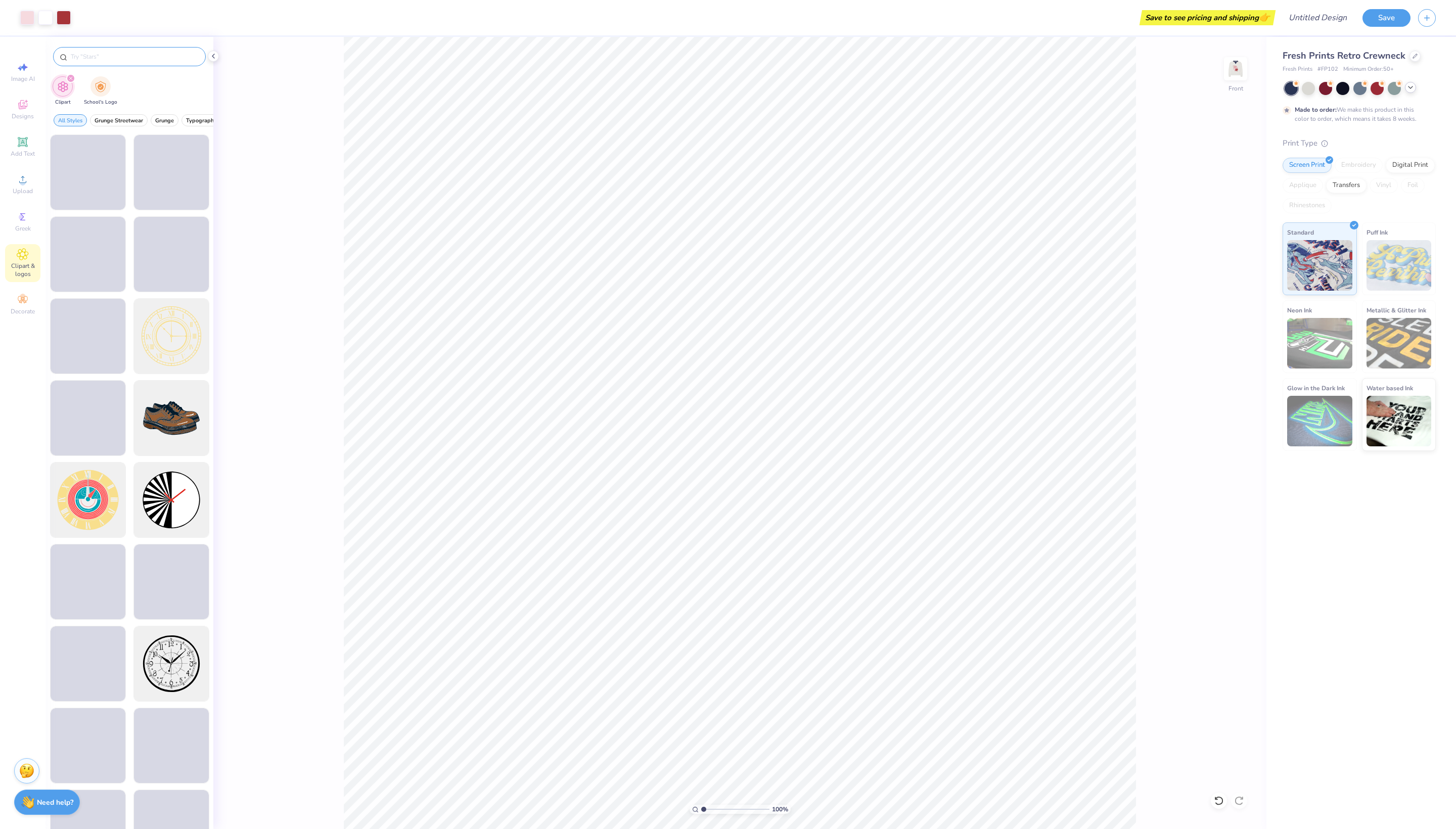
click at [129, 61] on input "text" at bounding box center [134, 57] width 129 height 10
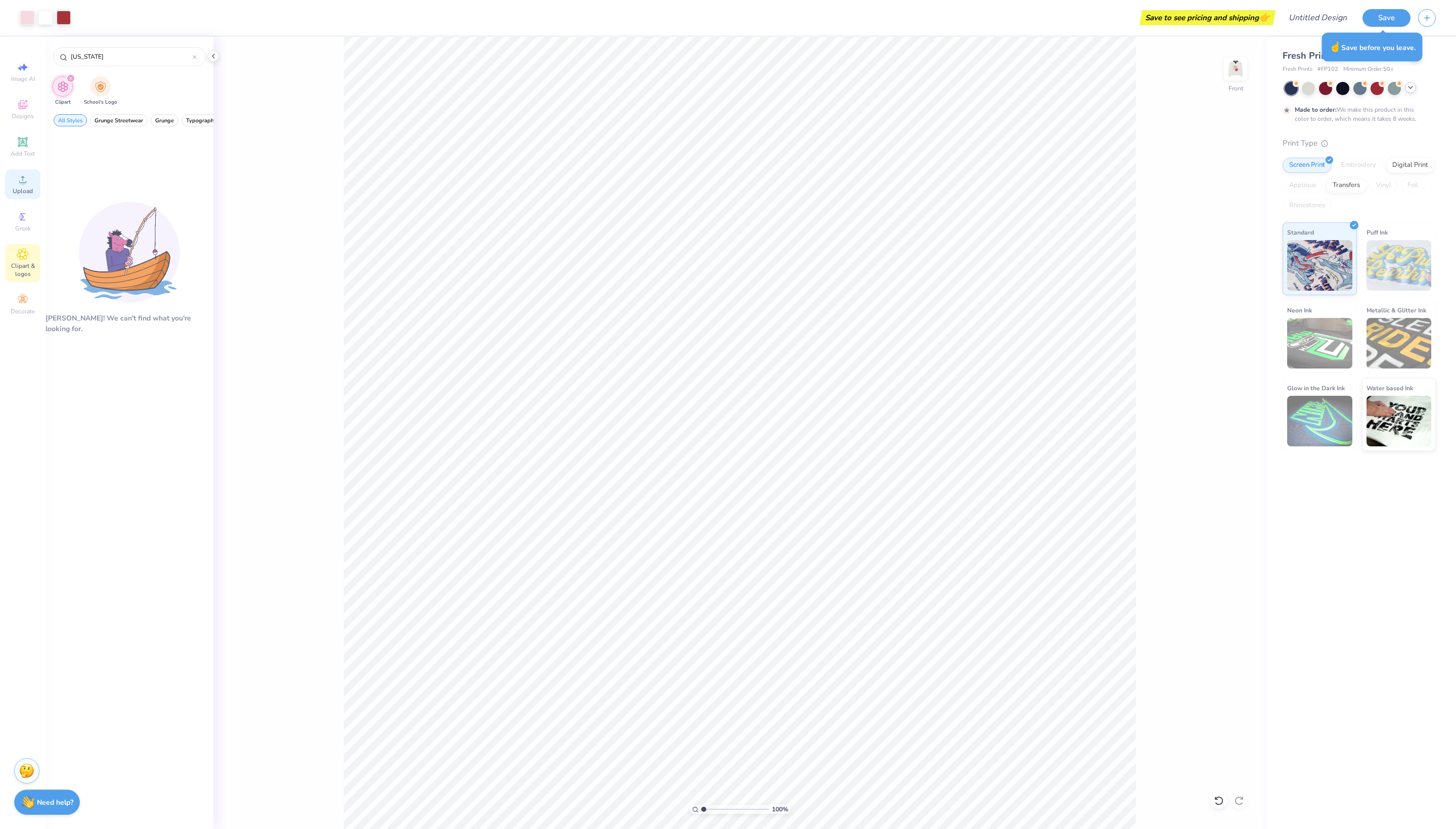
type input "[US_STATE]"
click at [26, 195] on span "Upload" at bounding box center [23, 191] width 20 height 8
click at [30, 199] on div "Upload" at bounding box center [23, 184] width 35 height 30
click at [14, 199] on div "Upload" at bounding box center [23, 184] width 35 height 30
click at [10, 199] on div "Upload" at bounding box center [23, 184] width 35 height 30
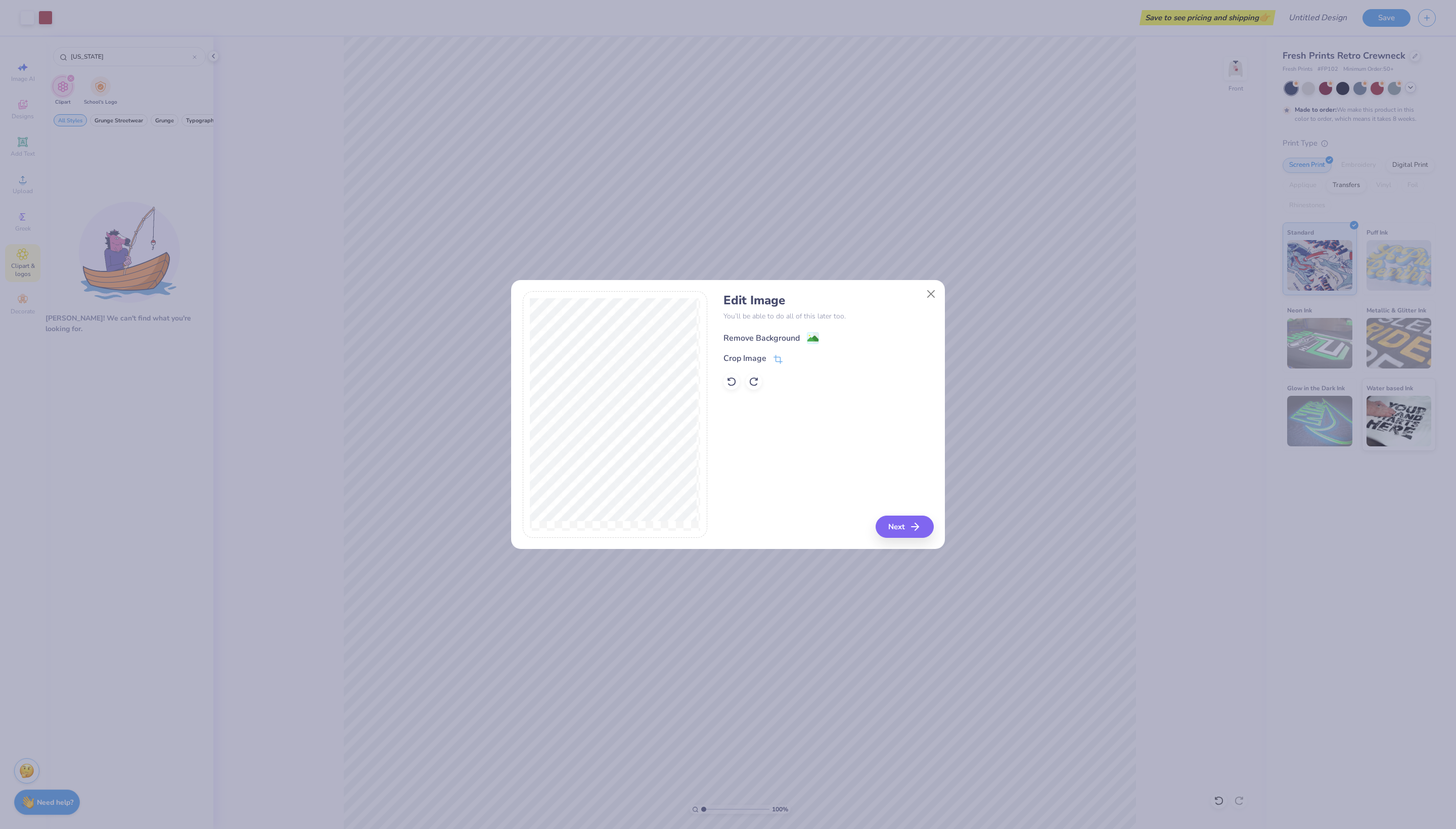
click at [818, 341] on image at bounding box center [812, 338] width 11 height 11
click at [886, 527] on button "Next" at bounding box center [907, 526] width 59 height 22
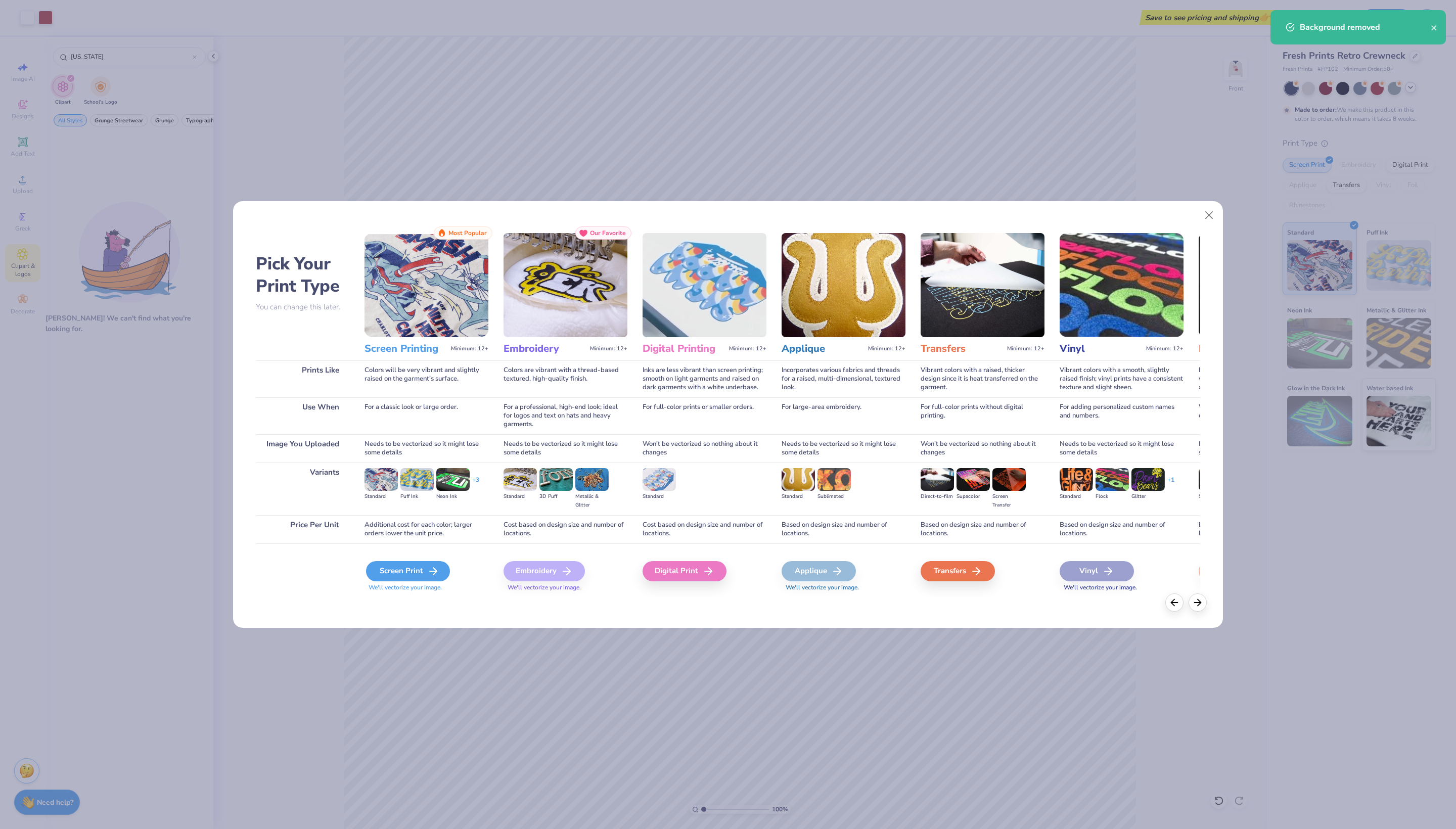
click at [401, 581] on div "Screen Print" at bounding box center [408, 572] width 84 height 20
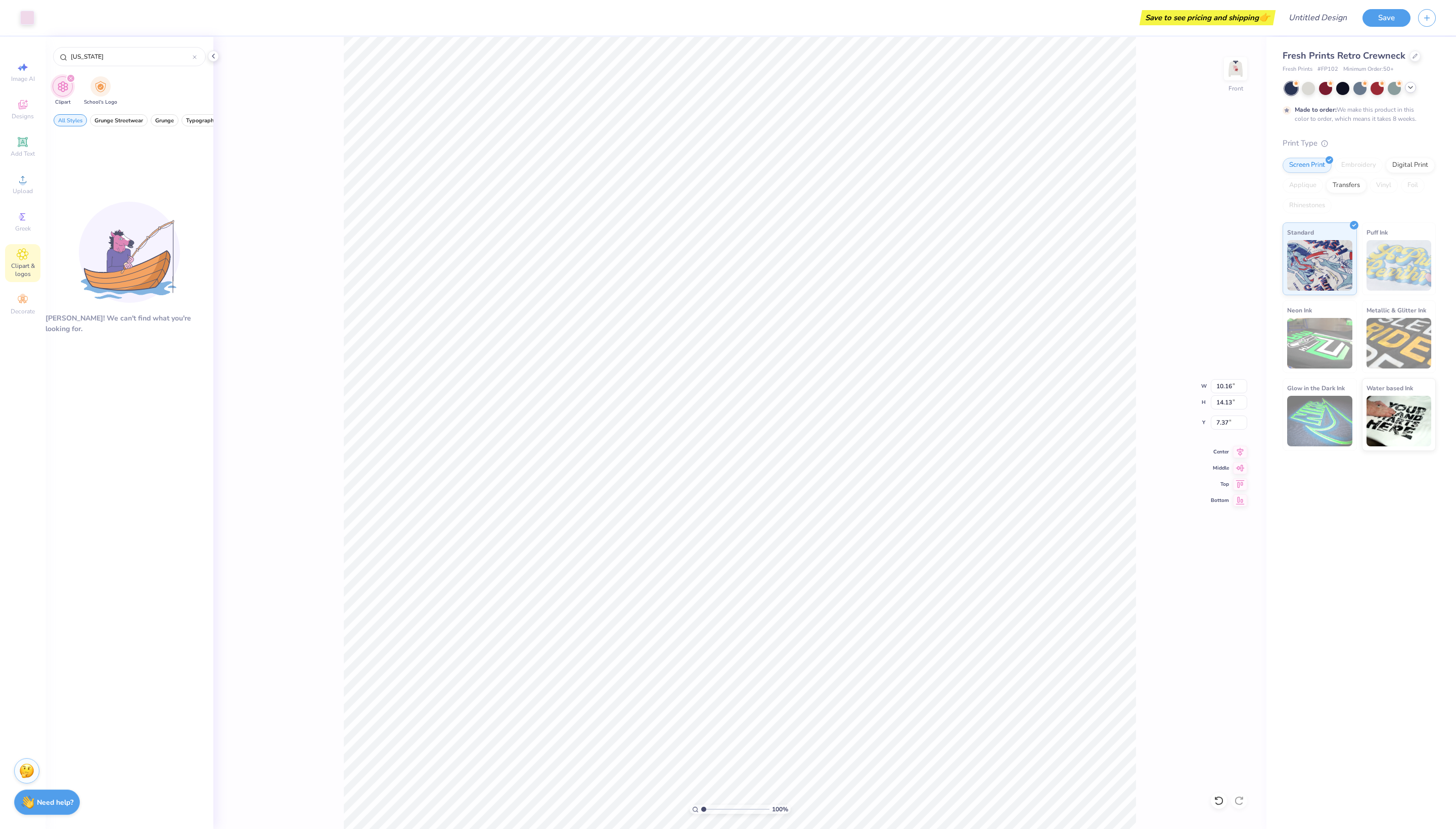
type input "10.16"
type input "14.13"
type input "6.84"
click at [1357, 694] on div "Fresh Prints Retro Crewneck Fresh Prints # FP102 Minimum Order: 50 + Made to or…" at bounding box center [1361, 433] width 189 height 792
click at [750, 627] on li "Send Backward" at bounding box center [735, 616] width 80 height 20
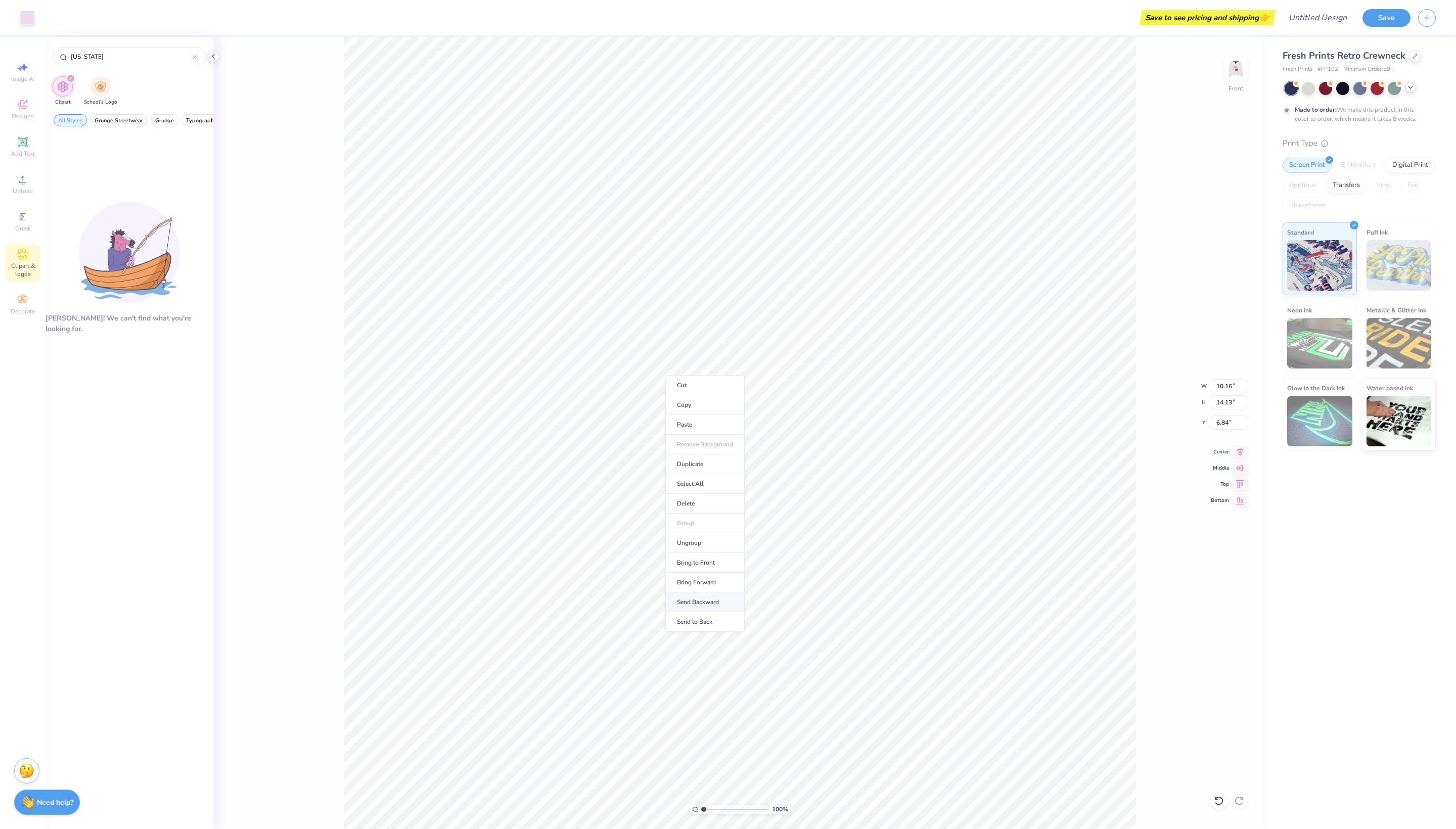
click at [720, 612] on li "Send Backward" at bounding box center [705, 602] width 80 height 20
type input "6.74"
click at [729, 711] on li "Send to Back" at bounding box center [732, 700] width 80 height 20
type input "10.01"
type input "13.91"
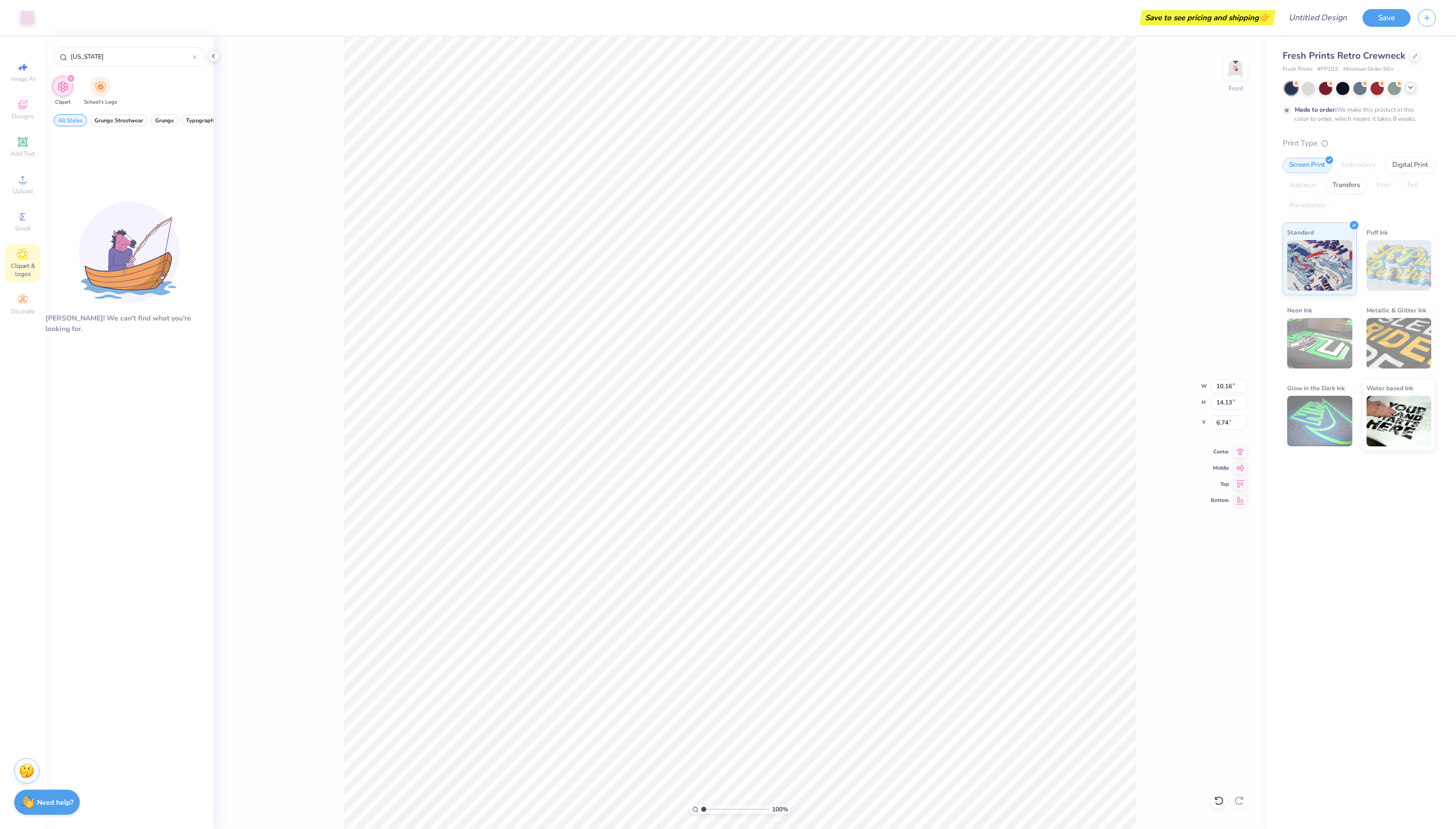
type input "6.95"
type input "8.84"
type input "9.45"
type input "11.65"
click at [1412, 91] on icon at bounding box center [1411, 87] width 8 height 8
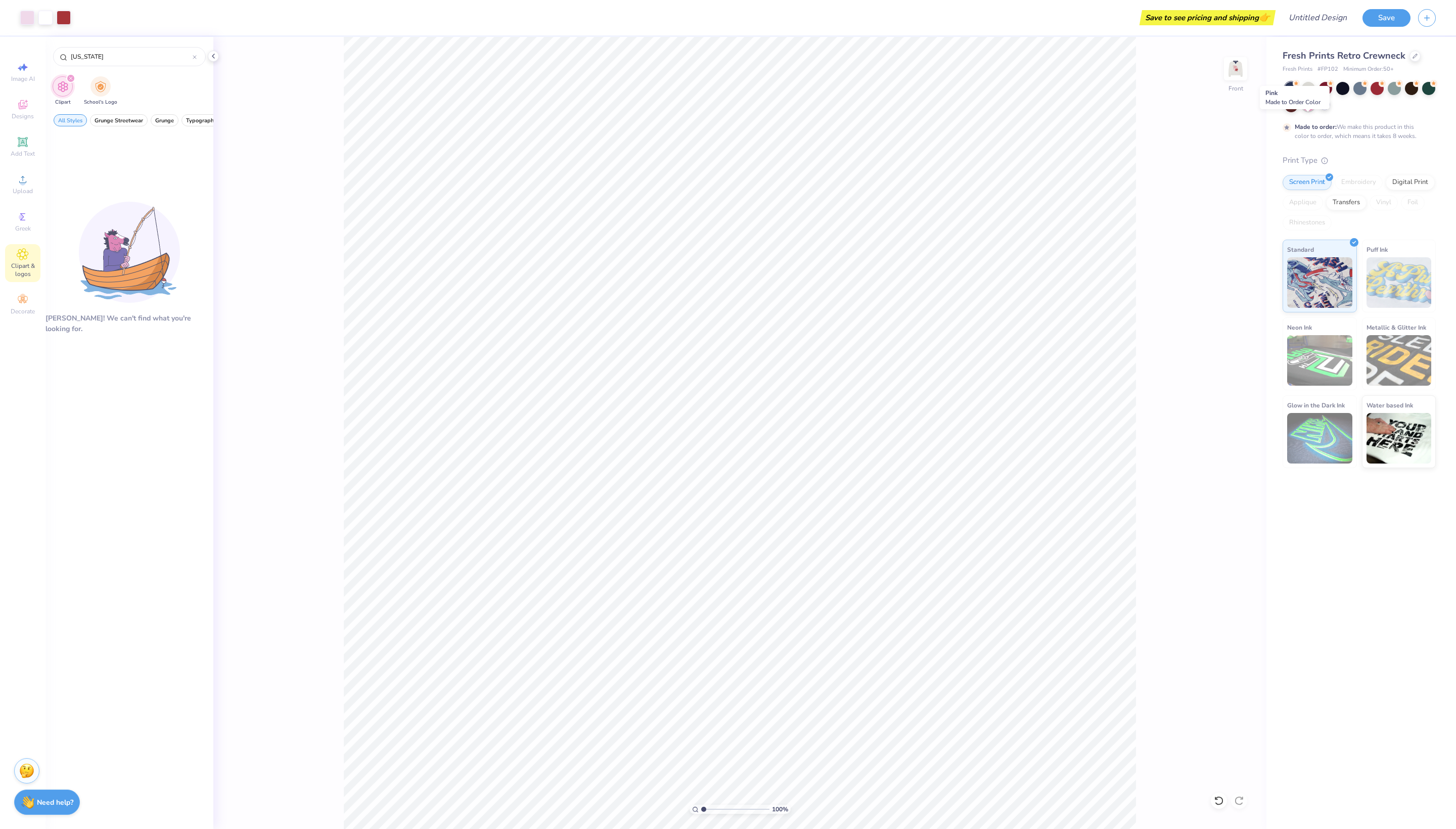
click at [1308, 111] on div at bounding box center [1309, 105] width 13 height 13
click at [1324, 94] on div at bounding box center [1326, 88] width 13 height 13
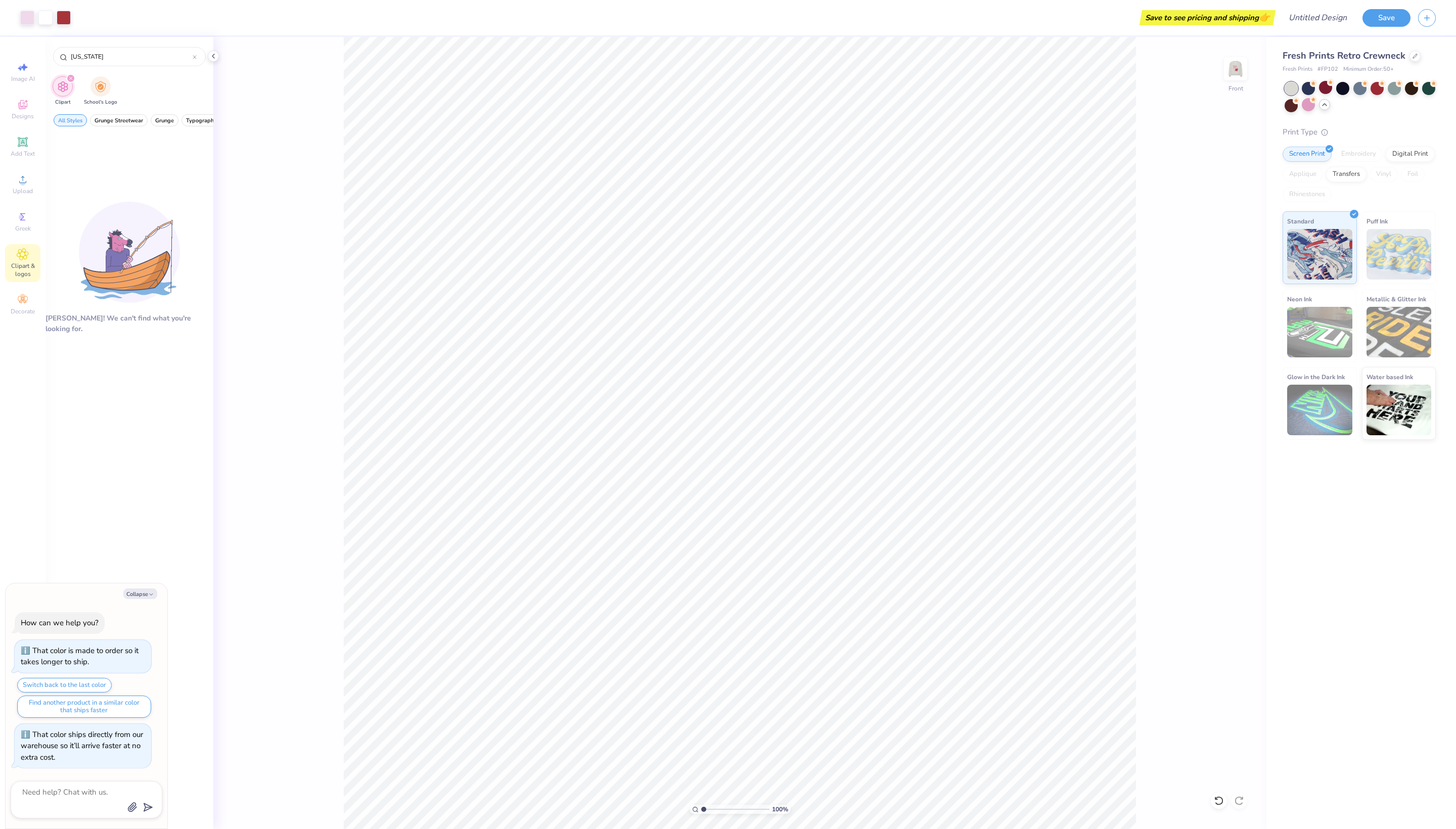
click at [1325, 113] on div at bounding box center [1360, 96] width 151 height 30
click at [1326, 109] on icon at bounding box center [1324, 105] width 8 height 8
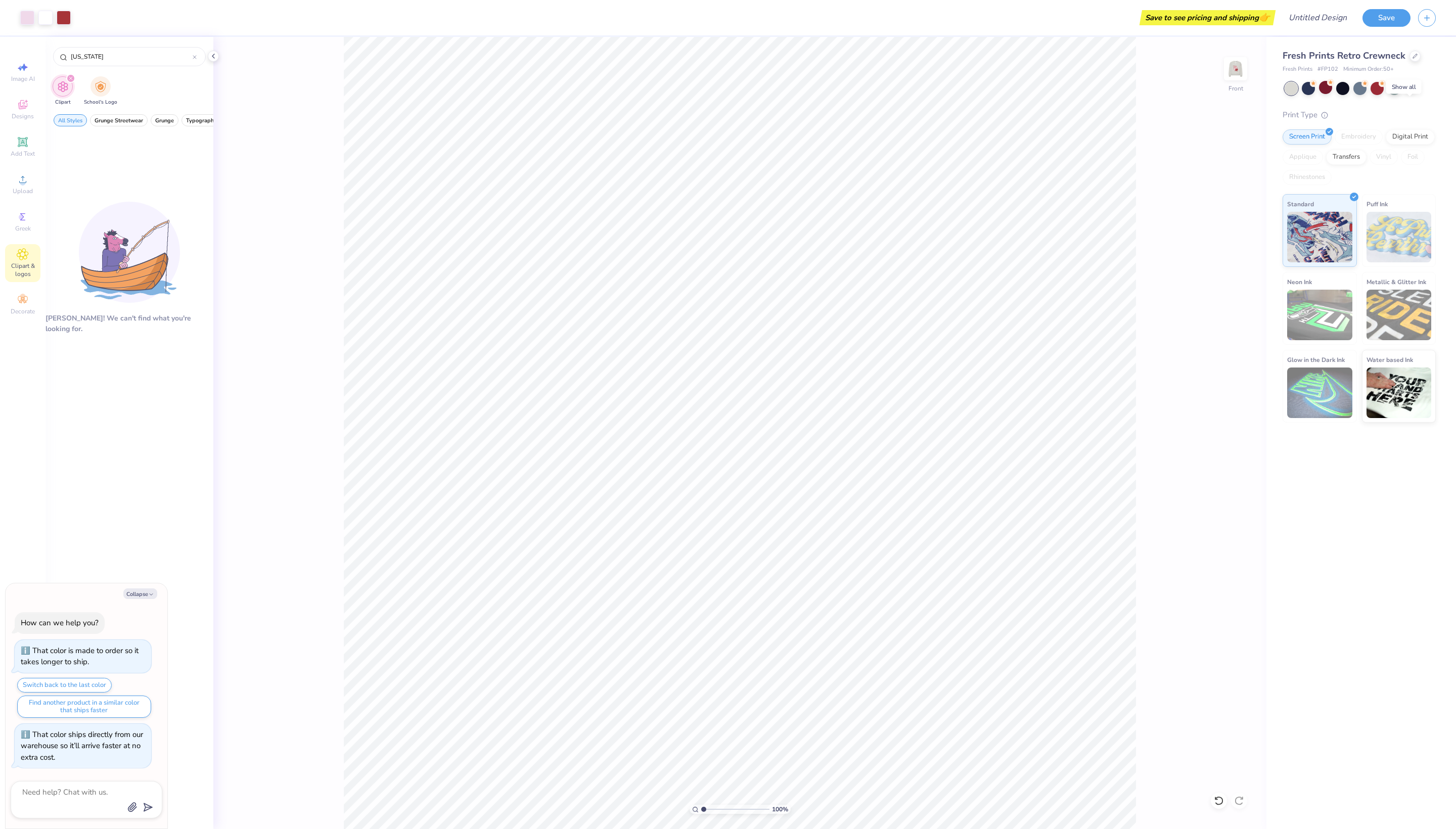
click at [1408, 95] on div at bounding box center [1360, 88] width 151 height 13
click at [1412, 91] on icon at bounding box center [1411, 87] width 8 height 8
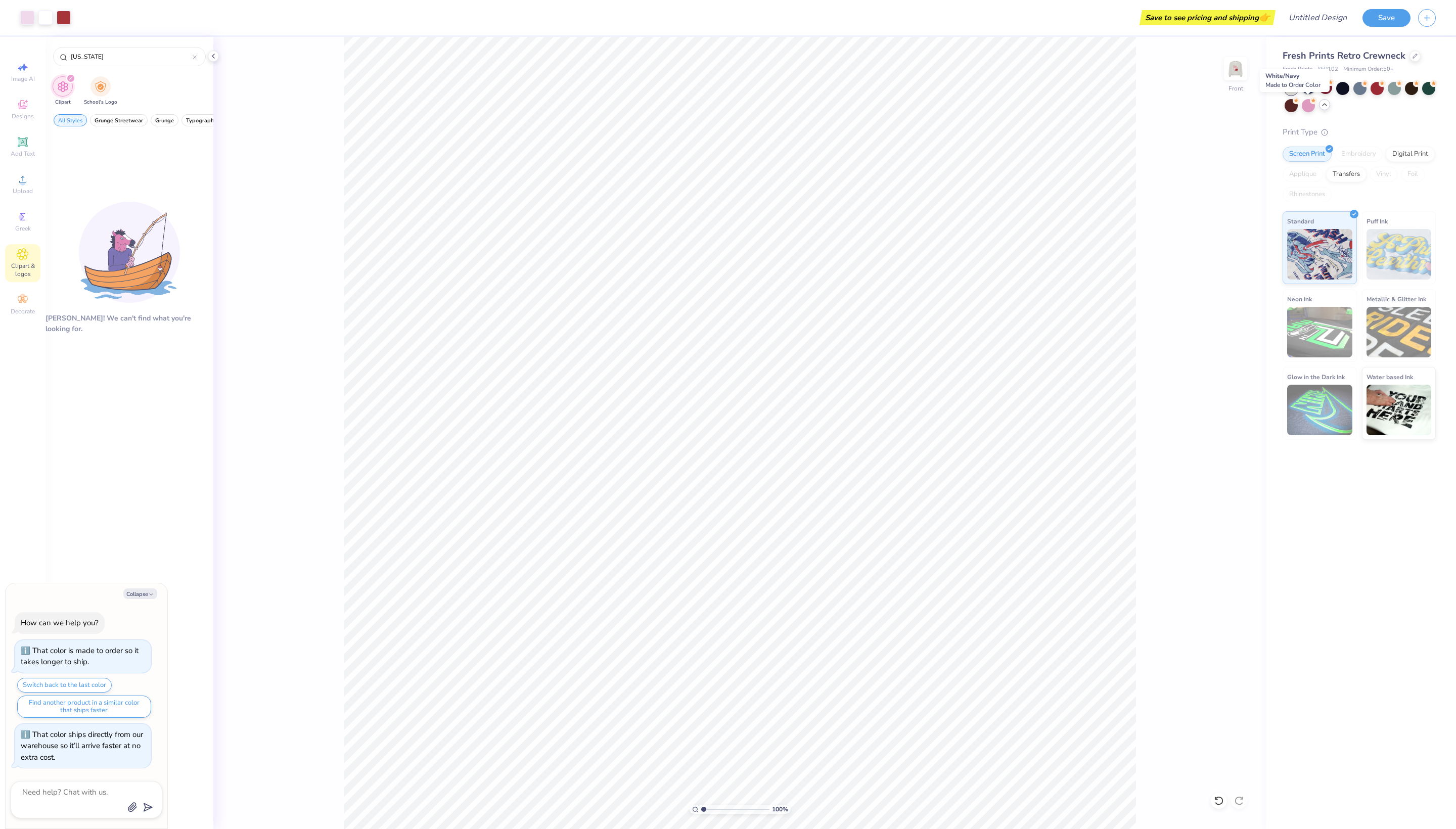
click at [1309, 94] on div at bounding box center [1309, 88] width 13 height 13
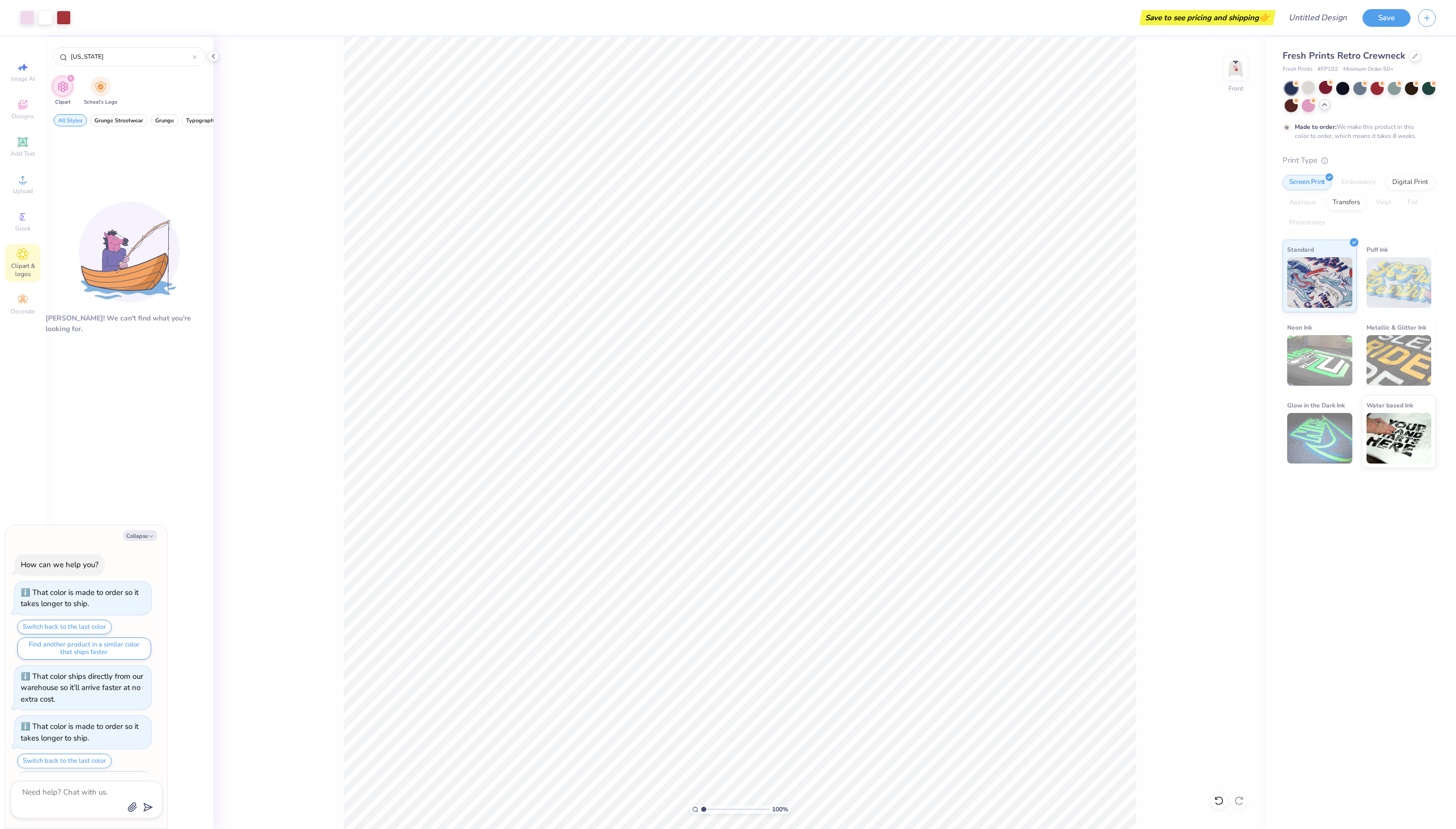
scroll to position [42, 0]
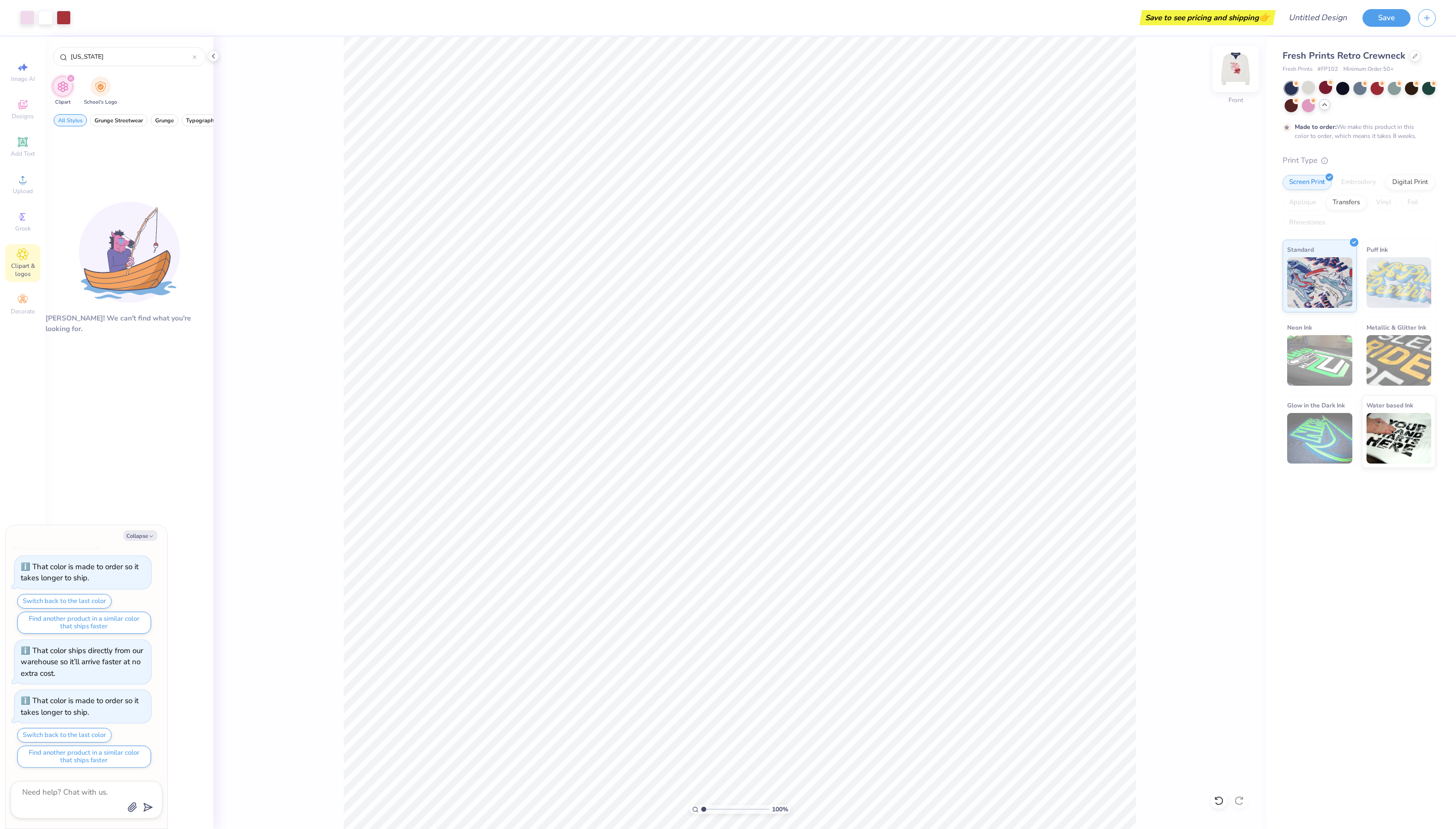
click at [1238, 71] on img at bounding box center [1235, 68] width 40 height 40
click at [1241, 79] on img at bounding box center [1235, 68] width 40 height 40
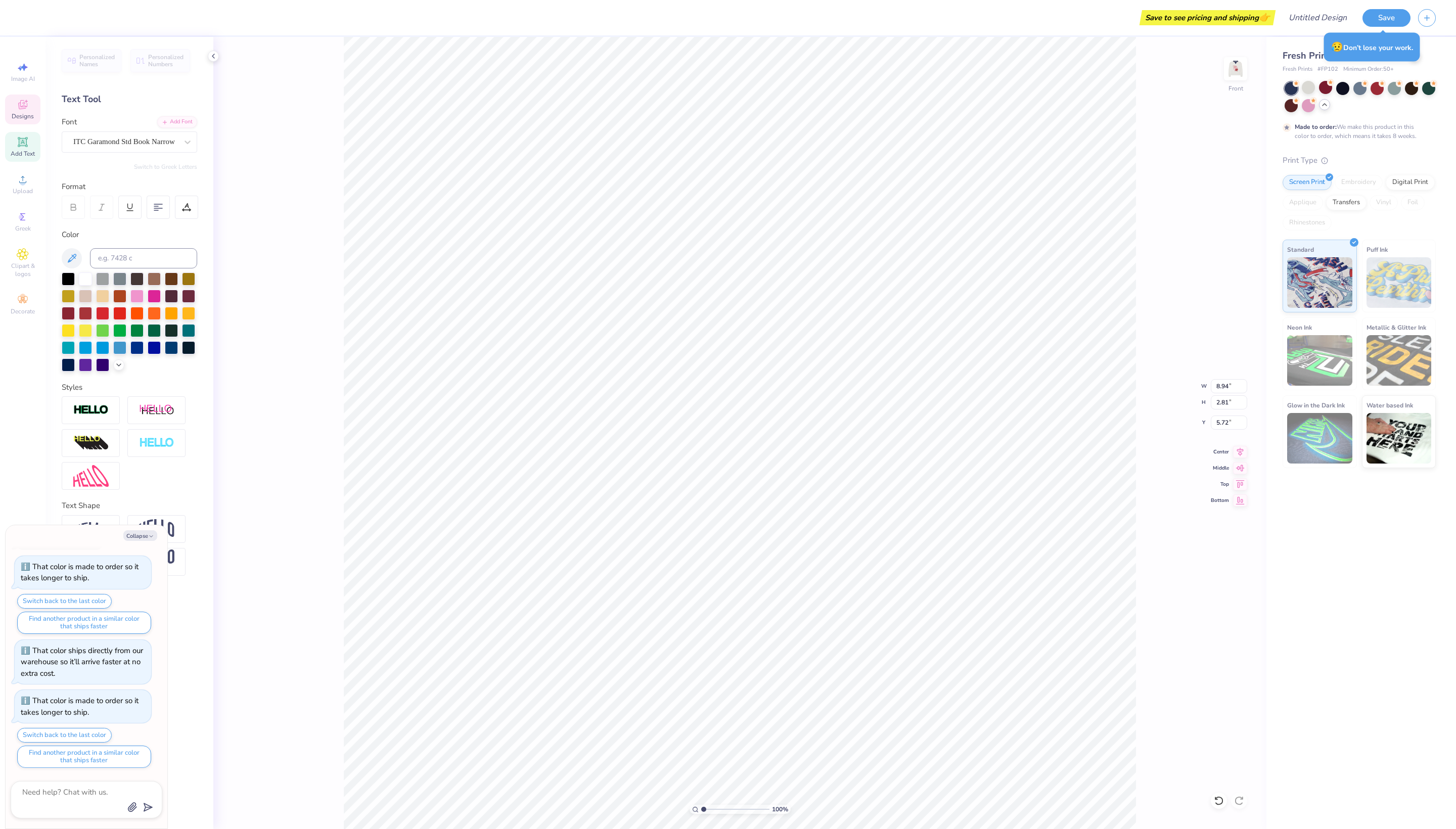
type textarea "x"
type input "5.69"
type textarea "x"
type input "12.65"
type input "3.42"
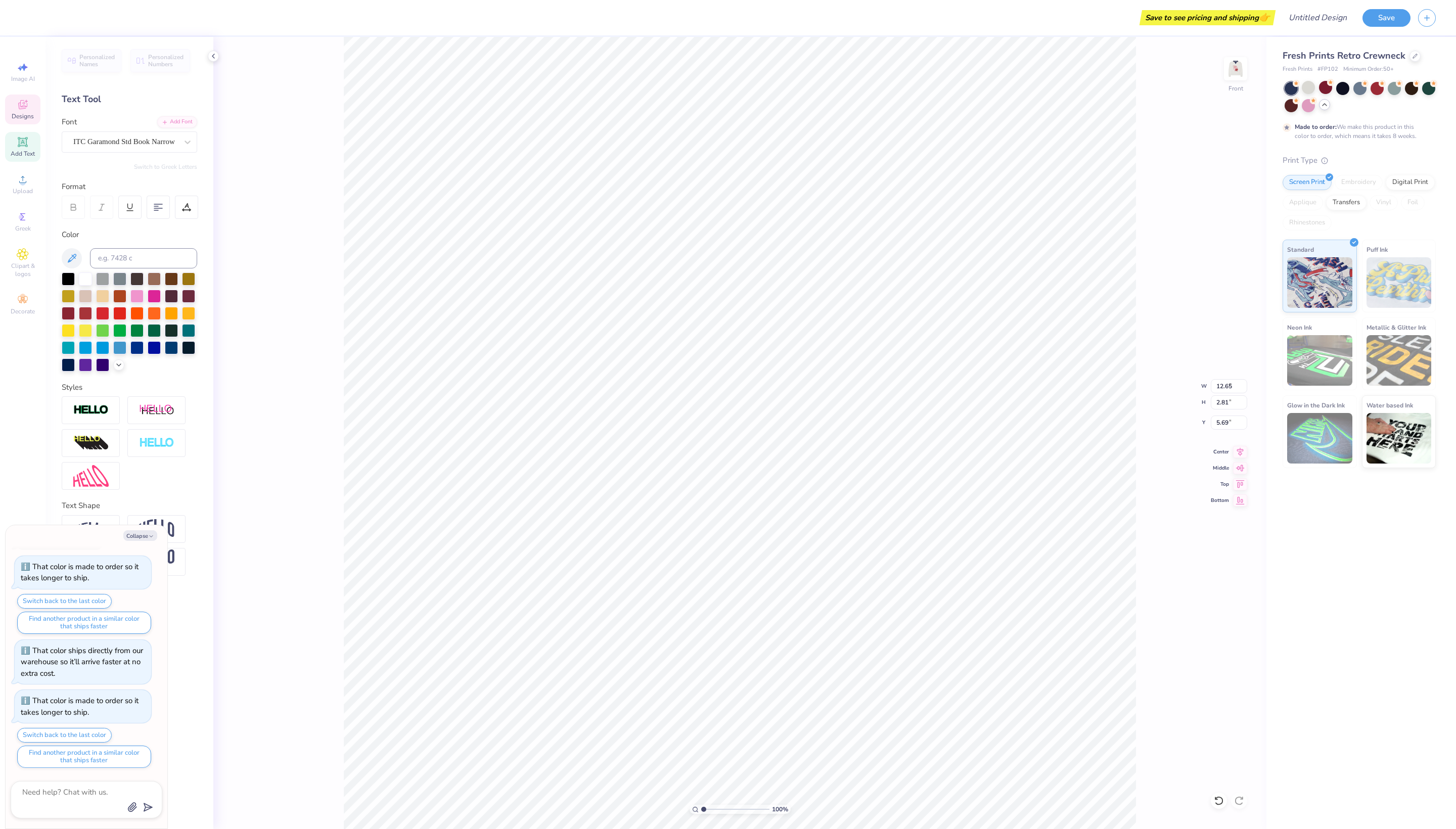
type input "10.50"
type textarea "x"
type input "4.03"
type input "0.93"
type input "16.38"
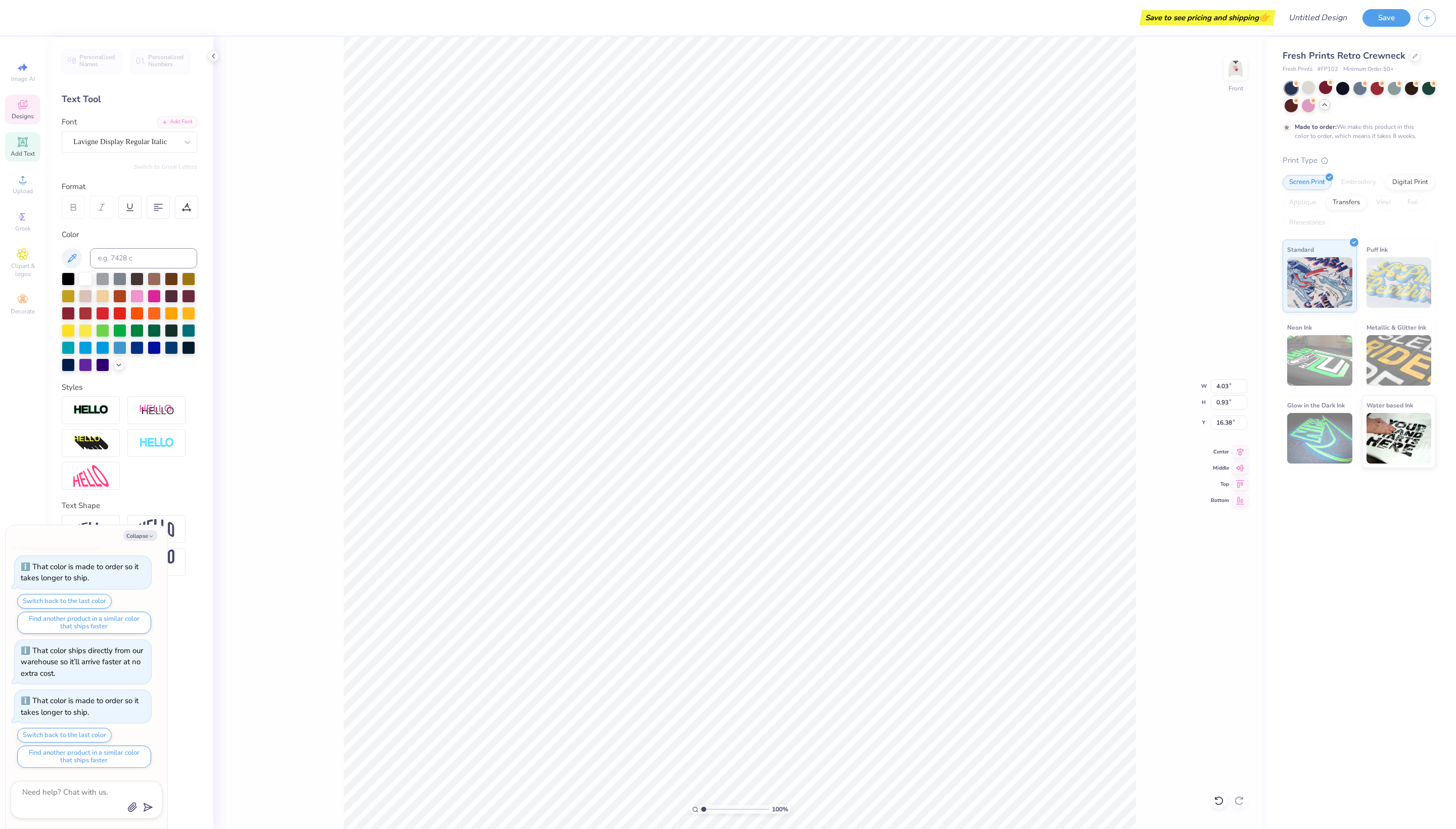
type textarea "x"
type input "1.92"
type input "0.69"
type input "14.71"
type textarea "x"
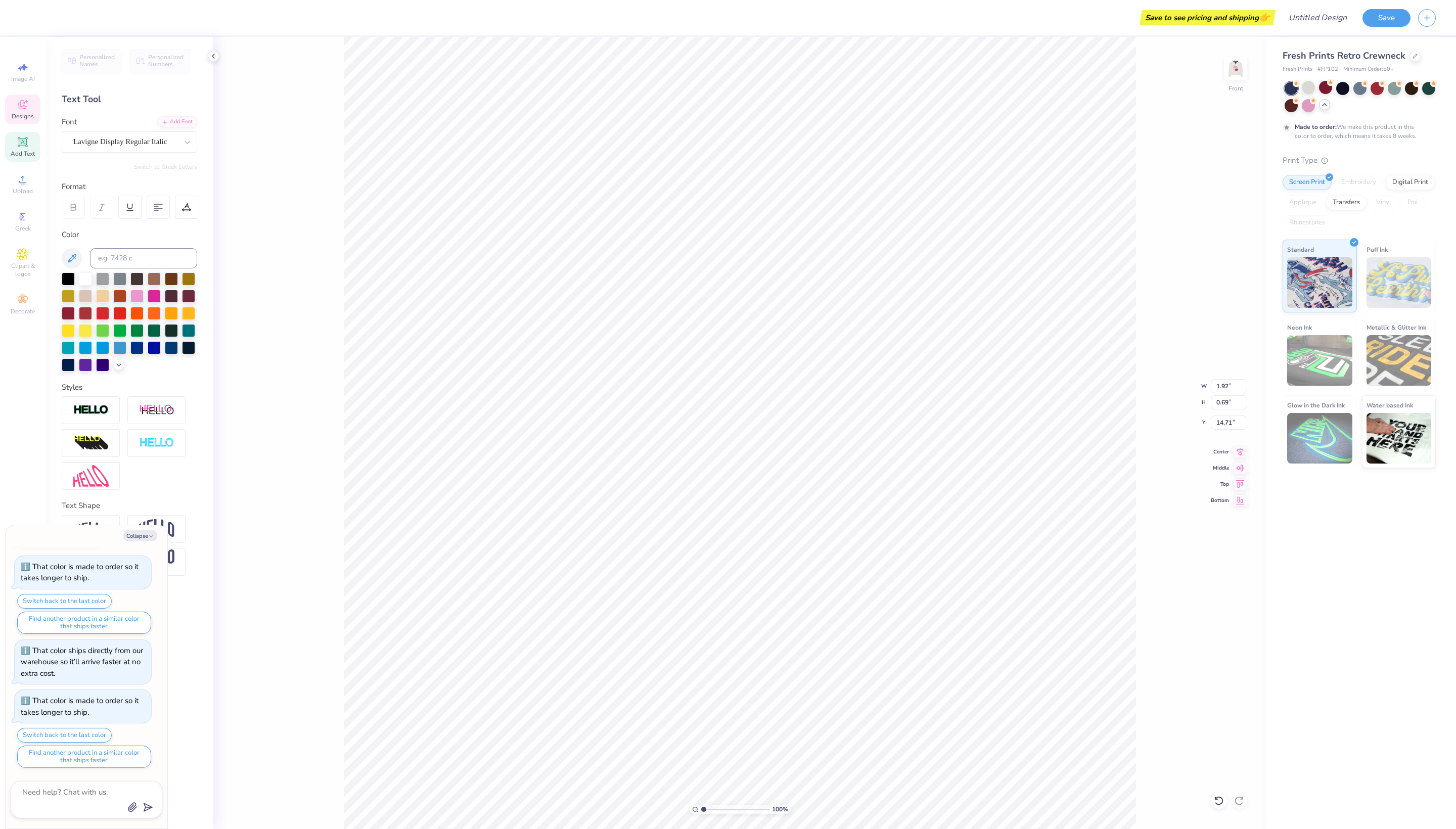
type input "14.77"
type textarea "x"
type textarea "trut"
type textarea "x"
type textarea "tru"
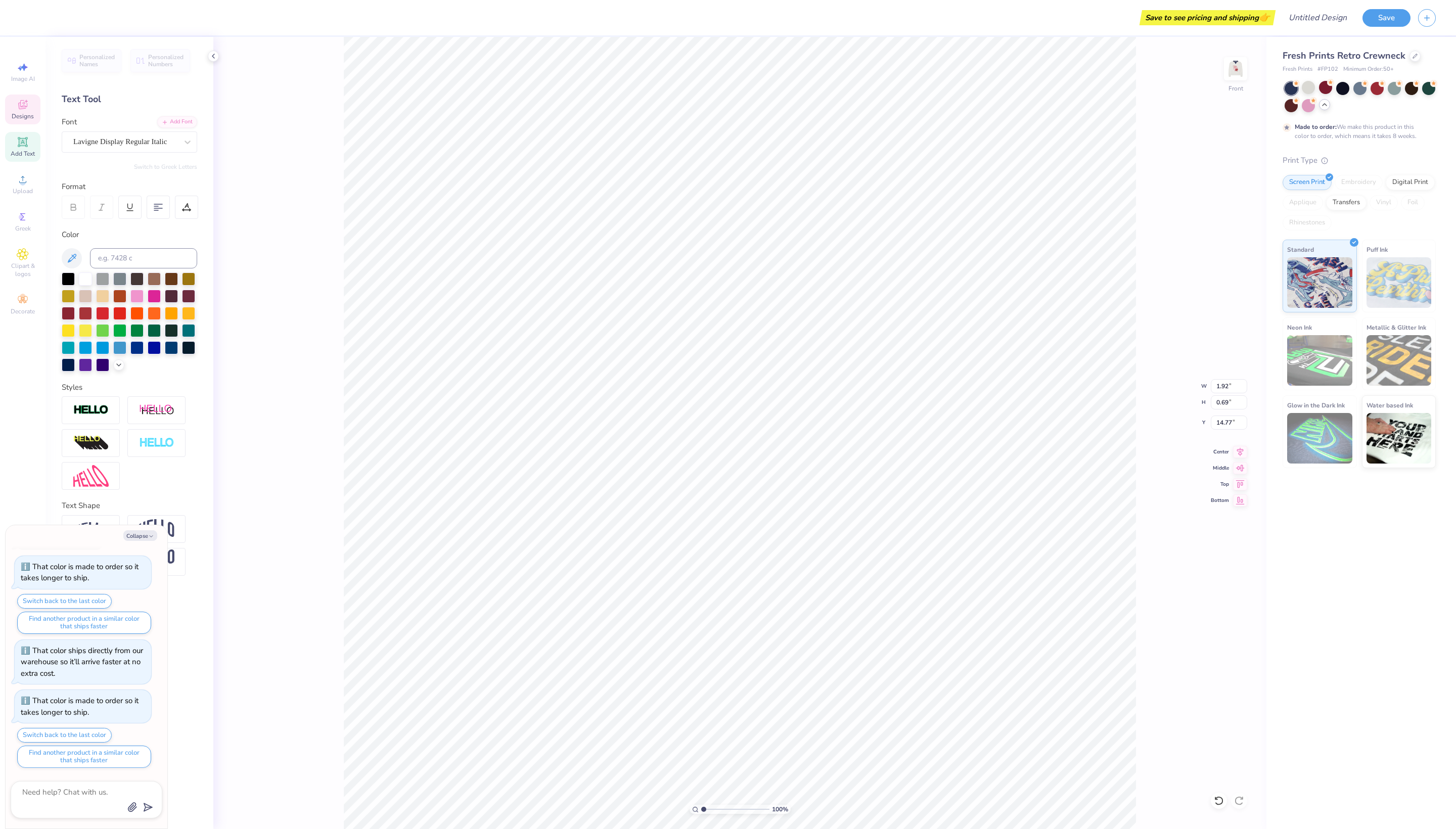
type textarea "x"
type textarea "tr"
type textarea "x"
type textarea "t"
type textarea "x"
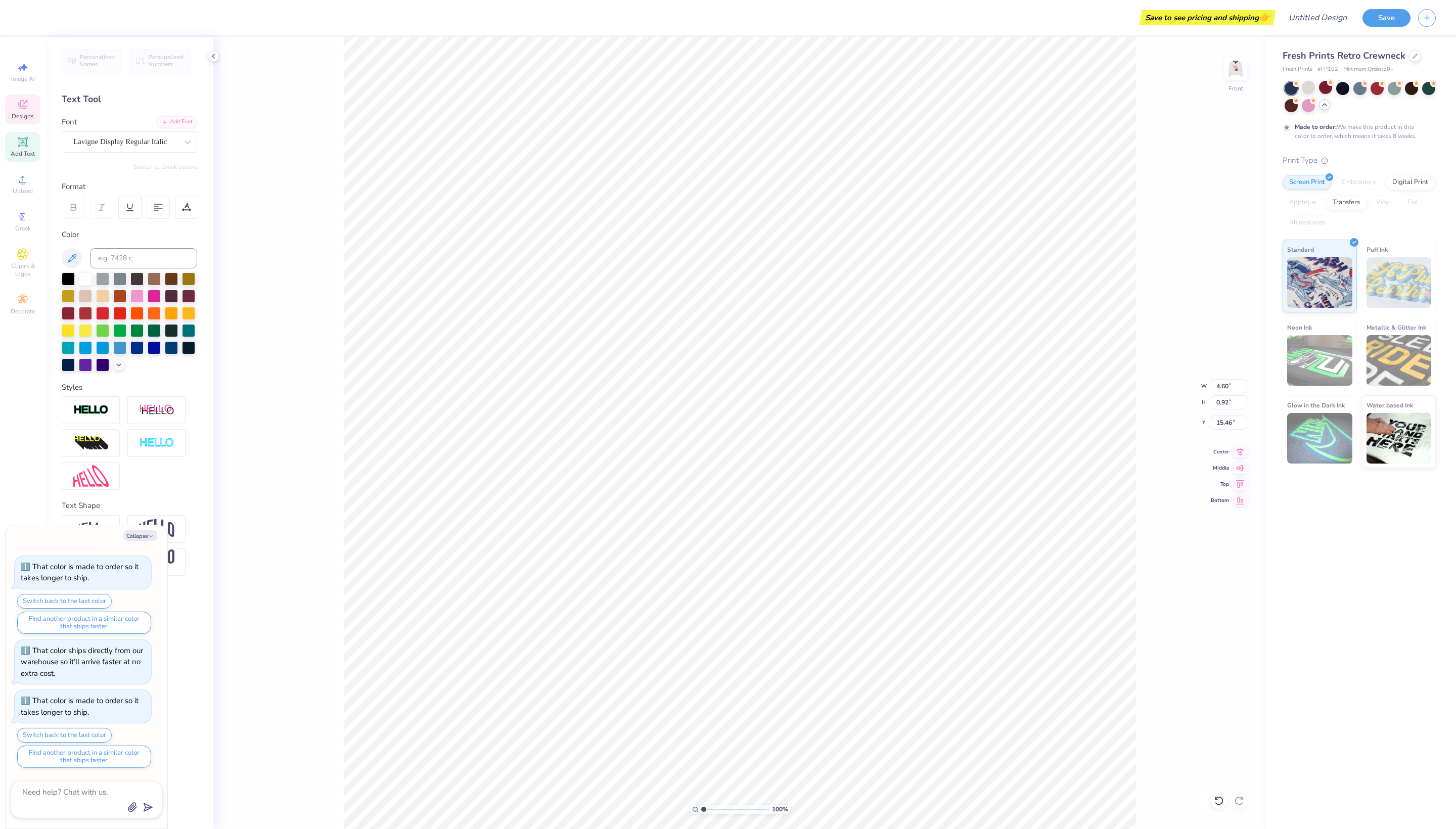
click at [1264, 659] on div "100 % Front W 4.60 4.60 " H 0.92 0.92 " Y 15.46 15.46 " Center Middle Top Bottom" at bounding box center [740, 433] width 1053 height 792
click at [1178, 183] on div "100 % Front W 12.65 12.65 " H 3.42 3.42 " Y 10.60 10.60 " Center Middle Top Bot…" at bounding box center [740, 433] width 1053 height 792
click at [1318, 627] on div "Fresh Prints Retro Crewneck Fresh Prints # FP102 Minimum Order: 50 + Made to or…" at bounding box center [1361, 433] width 189 height 792
click at [20, 121] on span "Designs" at bounding box center [23, 116] width 22 height 8
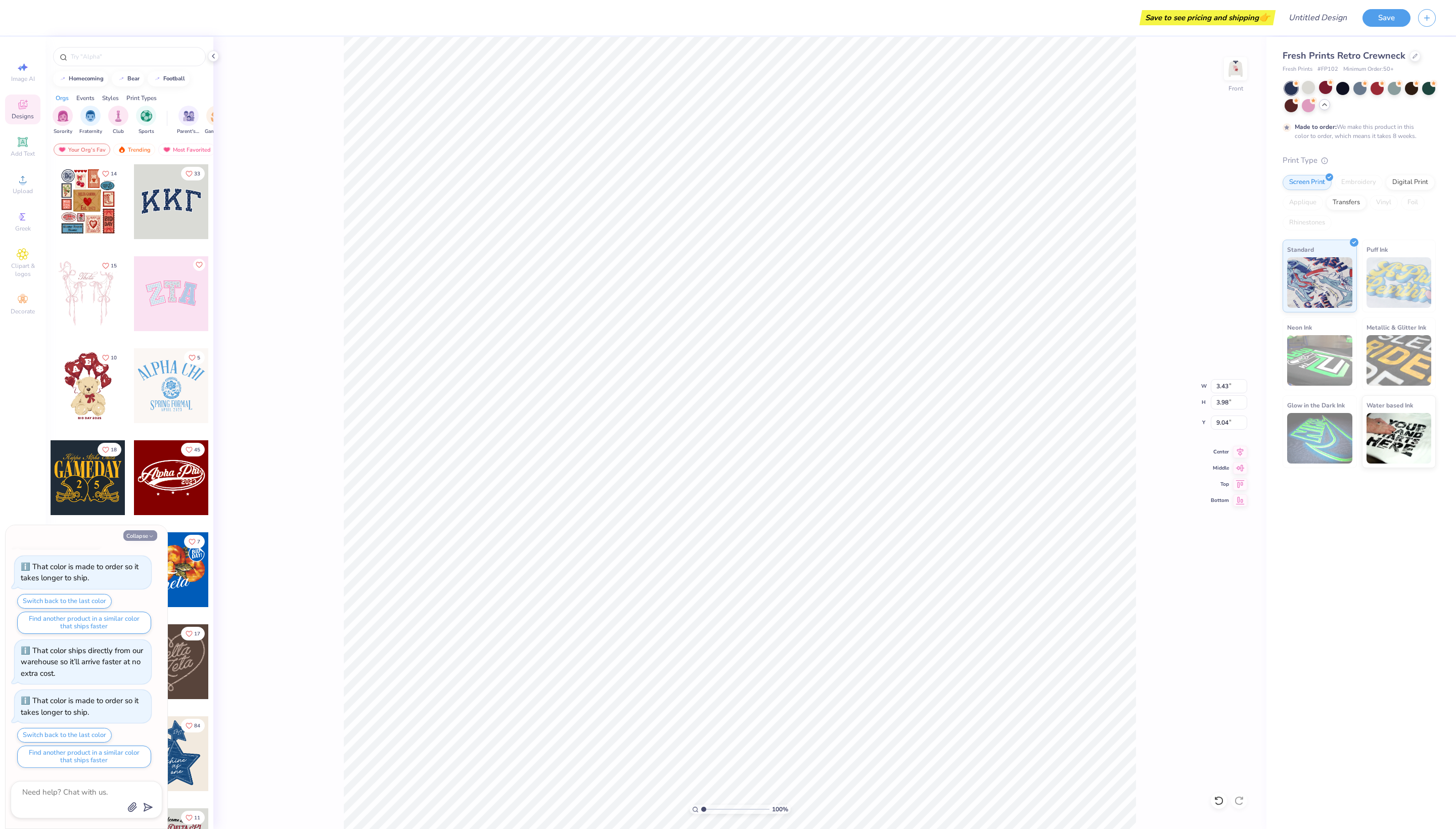
click at [124, 533] on button "Collapse" at bounding box center [140, 535] width 34 height 11
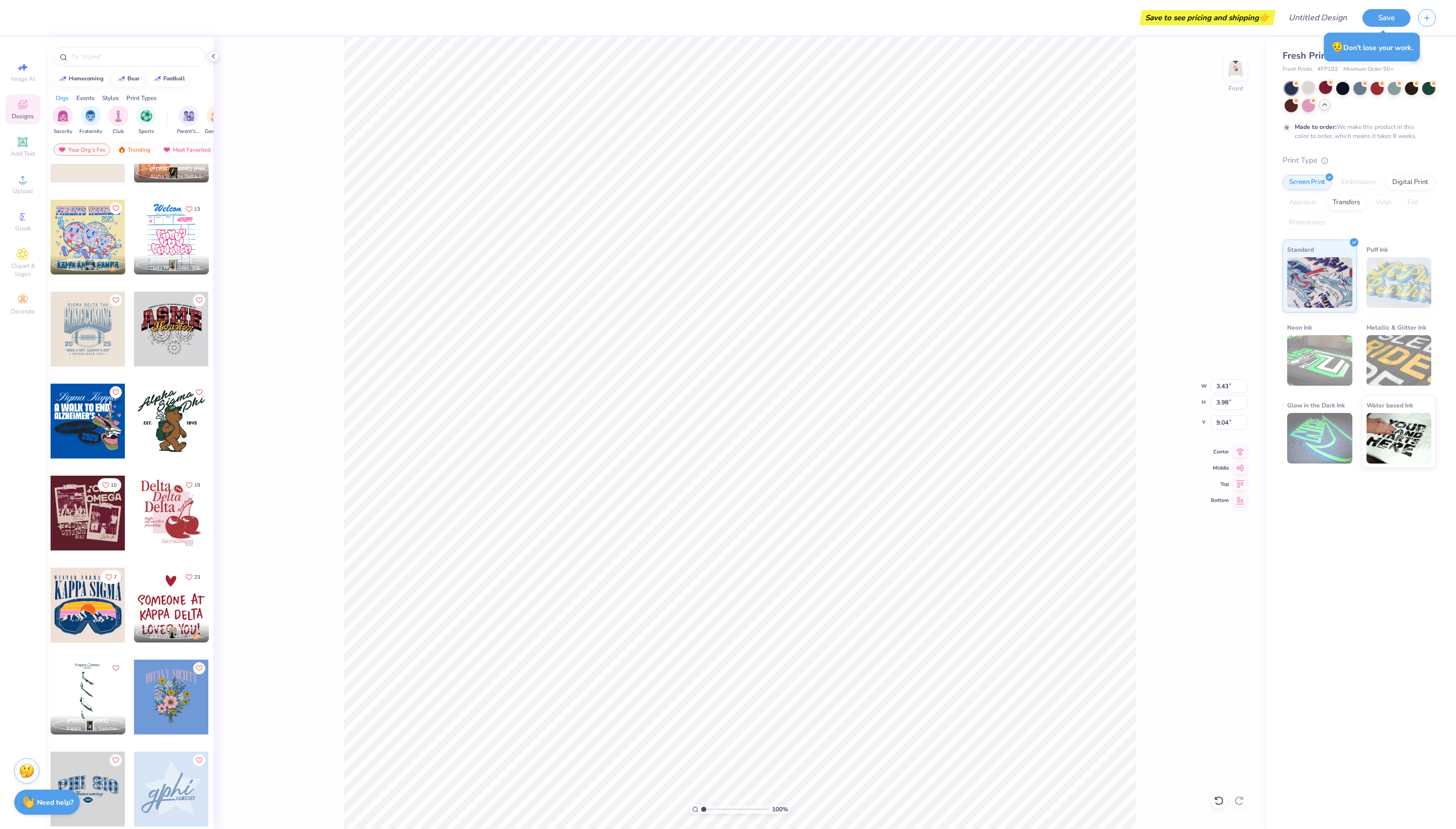
scroll to position [2642, 0]
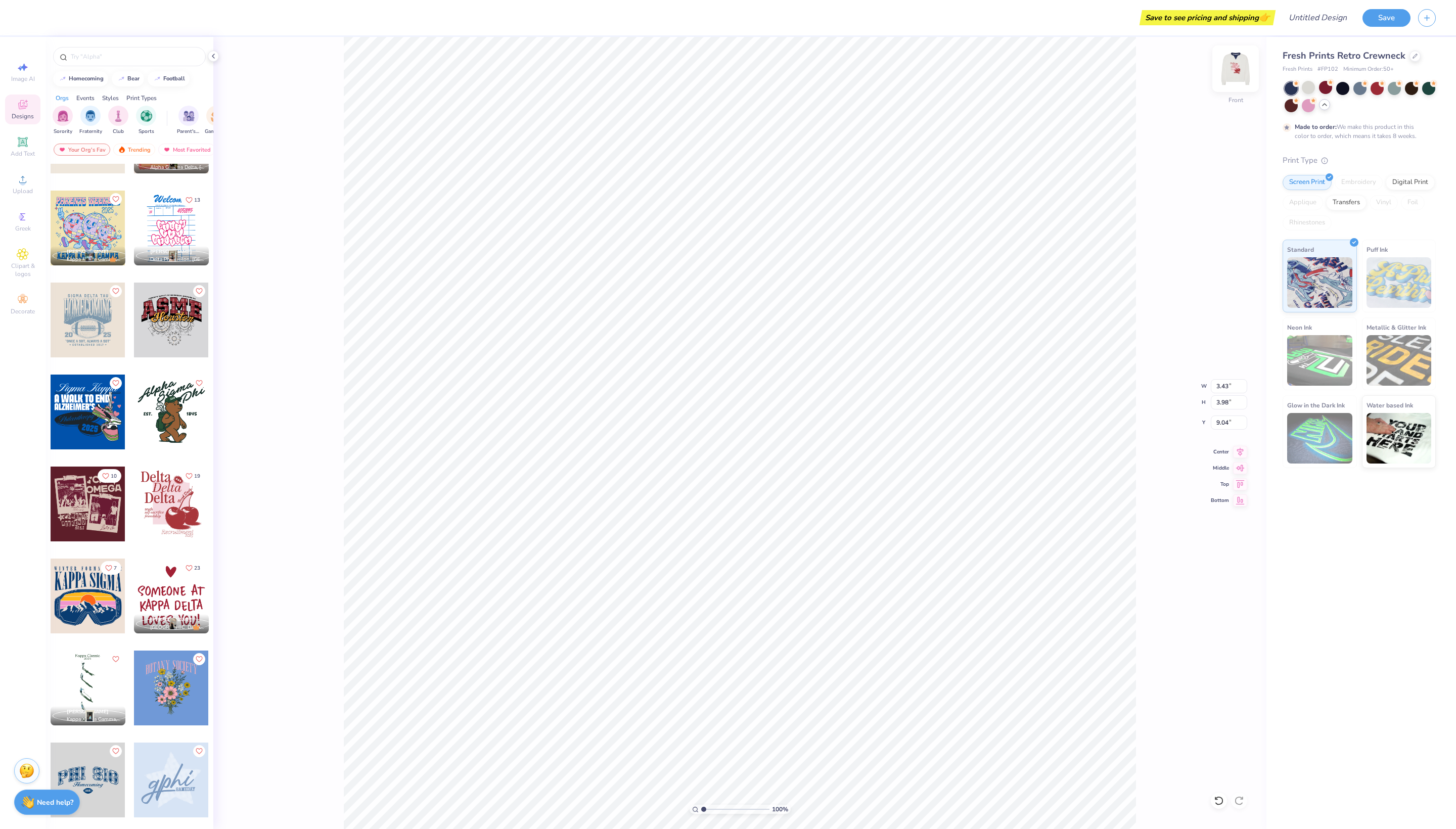
click at [1231, 68] on img at bounding box center [1235, 68] width 40 height 40
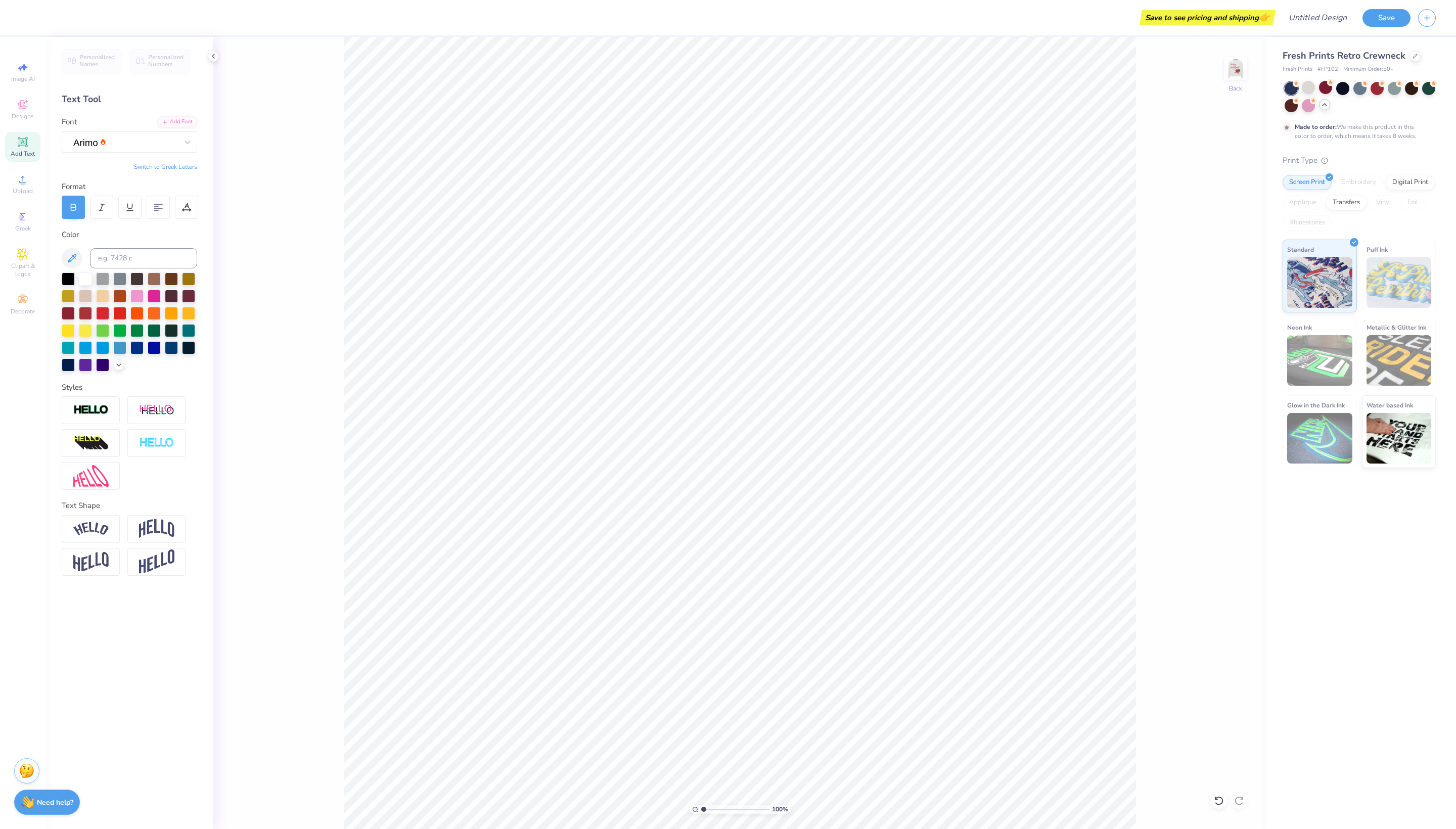
click at [22, 158] on span "Add Text" at bounding box center [23, 154] width 24 height 8
click at [1231, 79] on img at bounding box center [1235, 68] width 40 height 40
click at [1235, 73] on img at bounding box center [1235, 68] width 40 height 40
click at [1252, 71] on div "100 % Back" at bounding box center [740, 433] width 1053 height 792
click at [1229, 64] on img at bounding box center [1235, 68] width 40 height 40
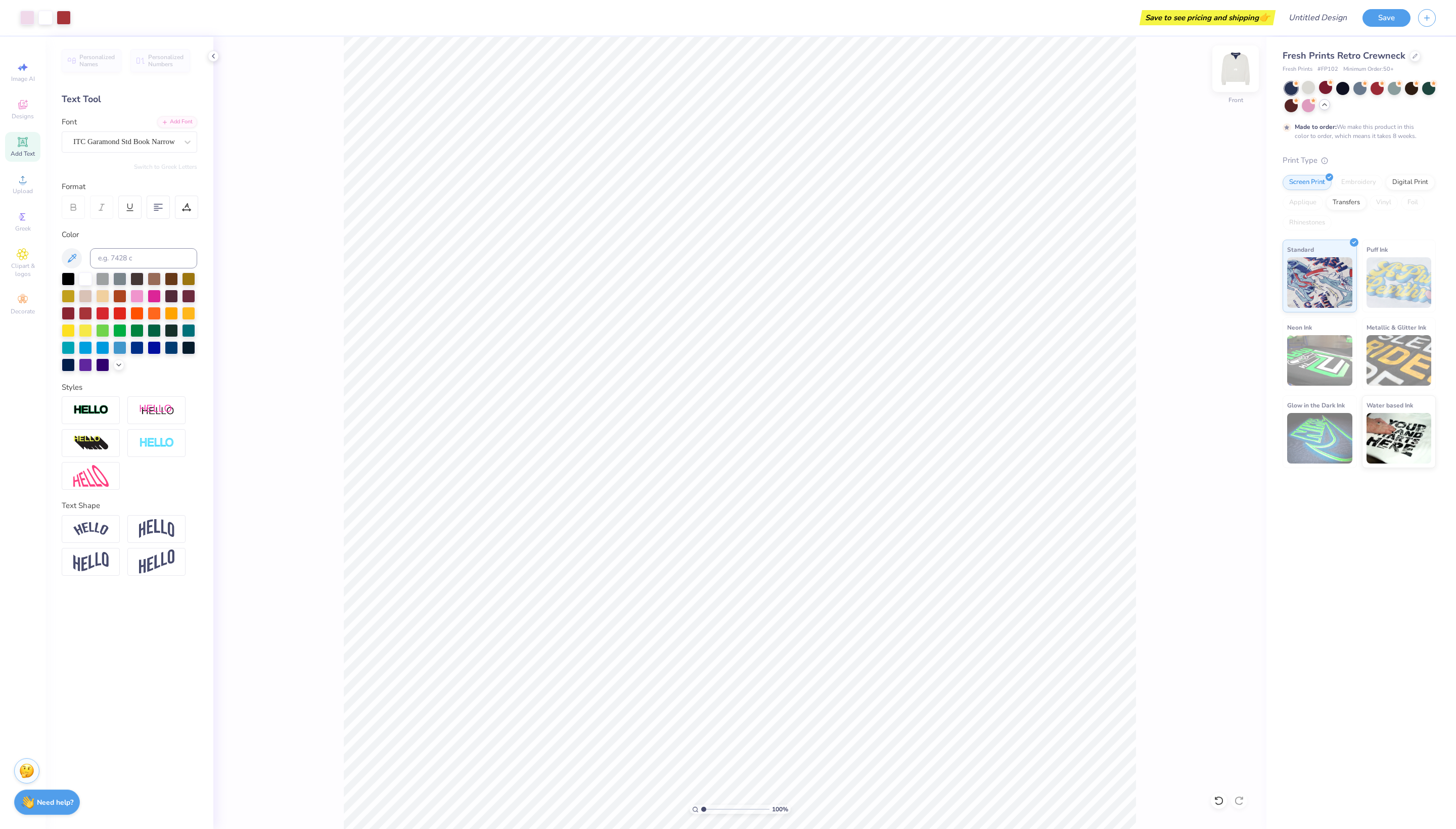
click at [1238, 69] on img at bounding box center [1235, 68] width 40 height 40
click at [1238, 64] on img at bounding box center [1235, 68] width 40 height 40
click at [1234, 73] on img at bounding box center [1235, 68] width 40 height 40
click at [1414, 58] on body "Save to see pricing and shipping 👉 Design Title Save Image AI Designs Add Text …" at bounding box center [728, 414] width 1456 height 829
click at [1360, 134] on div "Made to order: We make this product in this color to order, which means it take…" at bounding box center [1359, 111] width 154 height 58
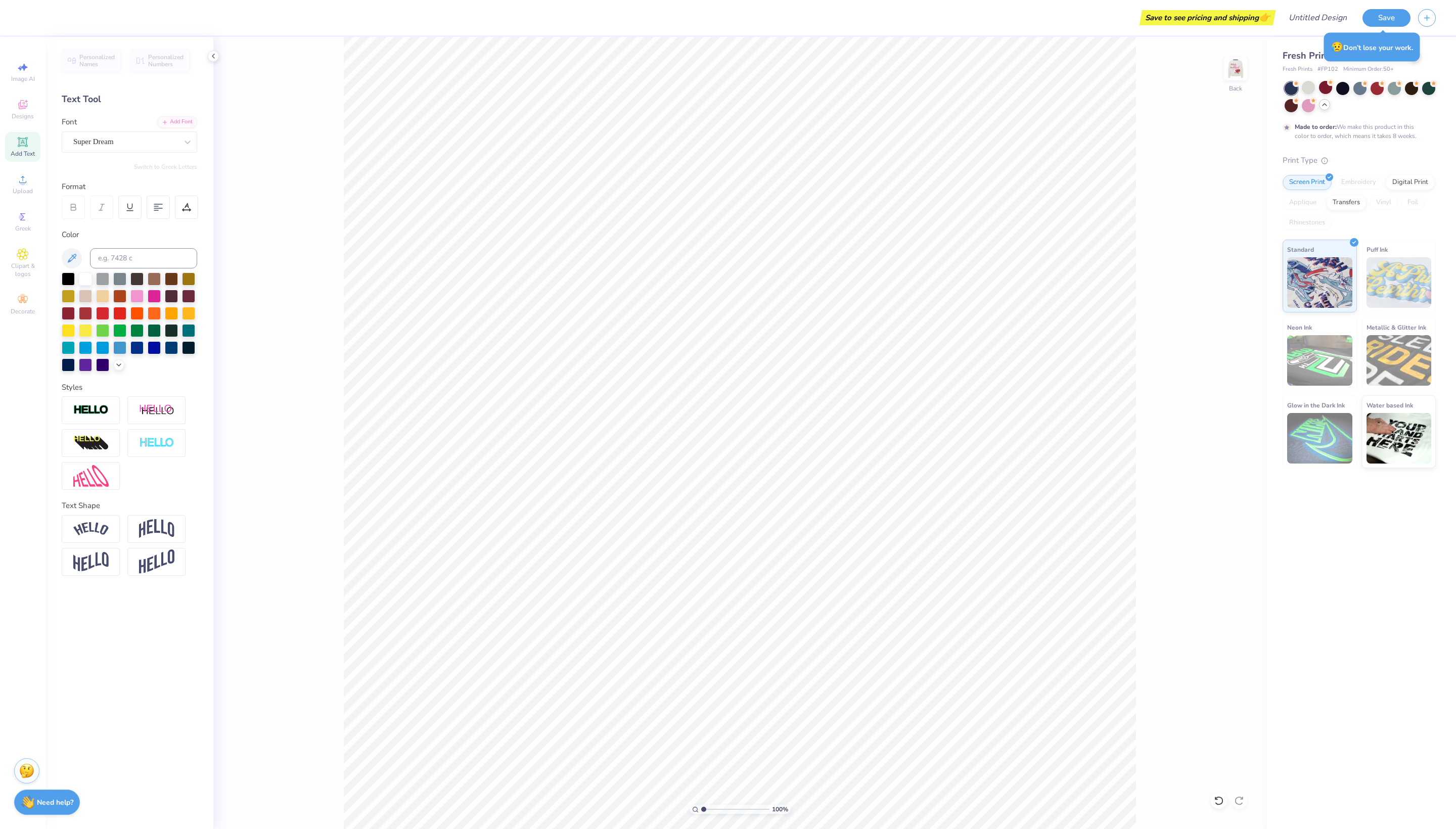
click at [1343, 74] on span "Minimum Order: 50 +" at bounding box center [1368, 69] width 50 height 9
click at [1415, 56] on icon at bounding box center [1415, 55] width 5 height 5
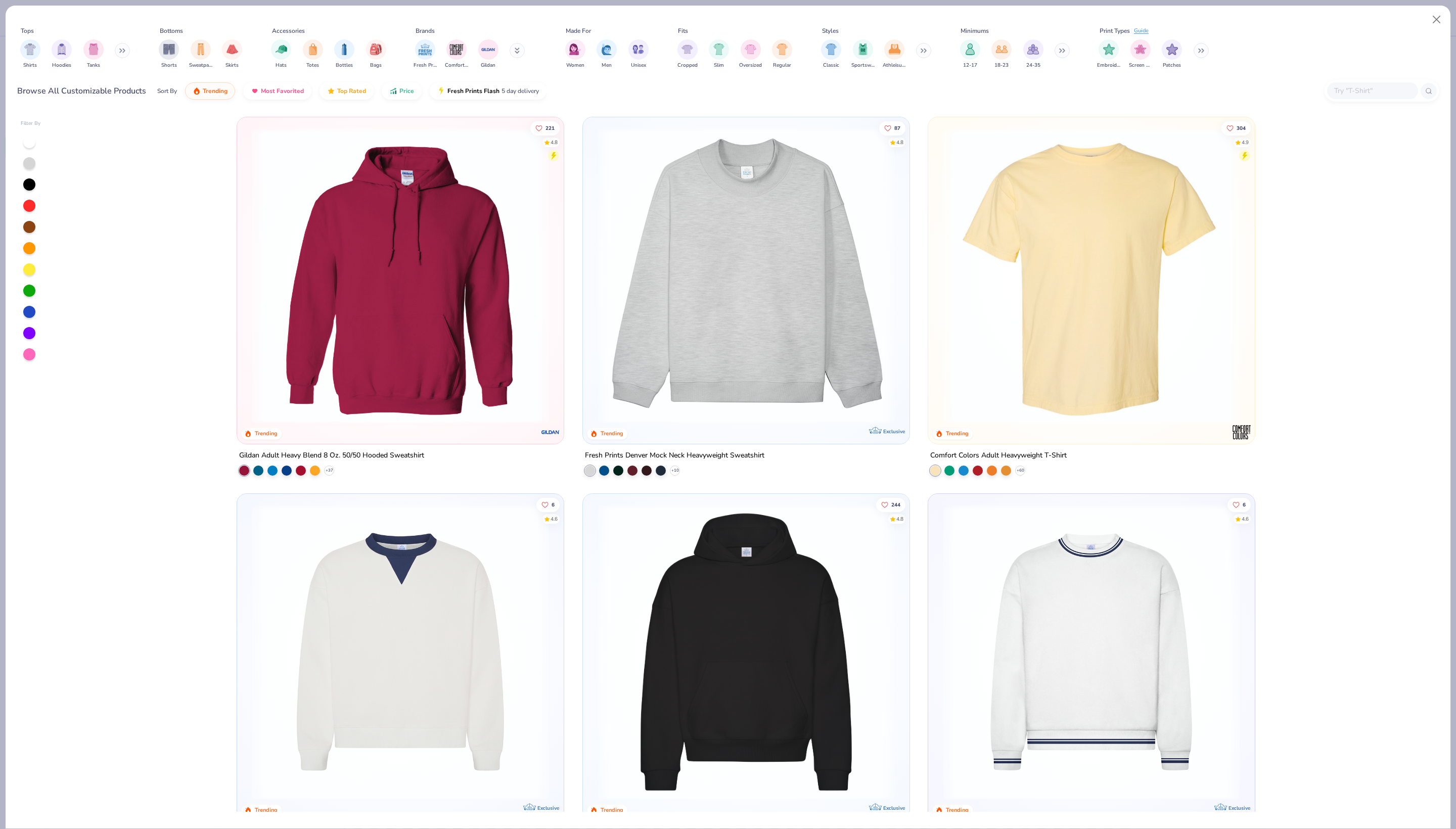
click at [773, 286] on img at bounding box center [746, 275] width 306 height 296
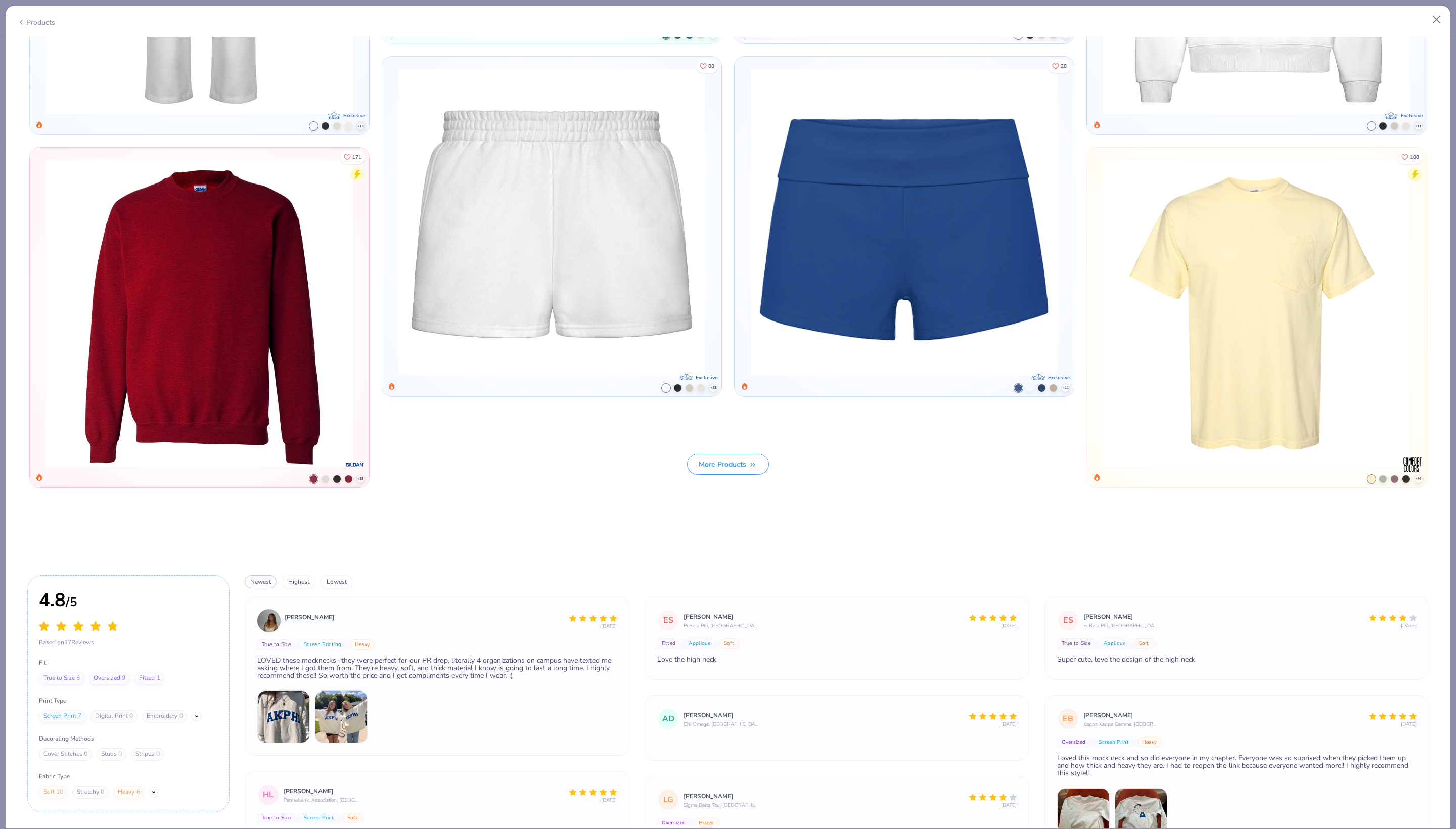
scroll to position [1605, 0]
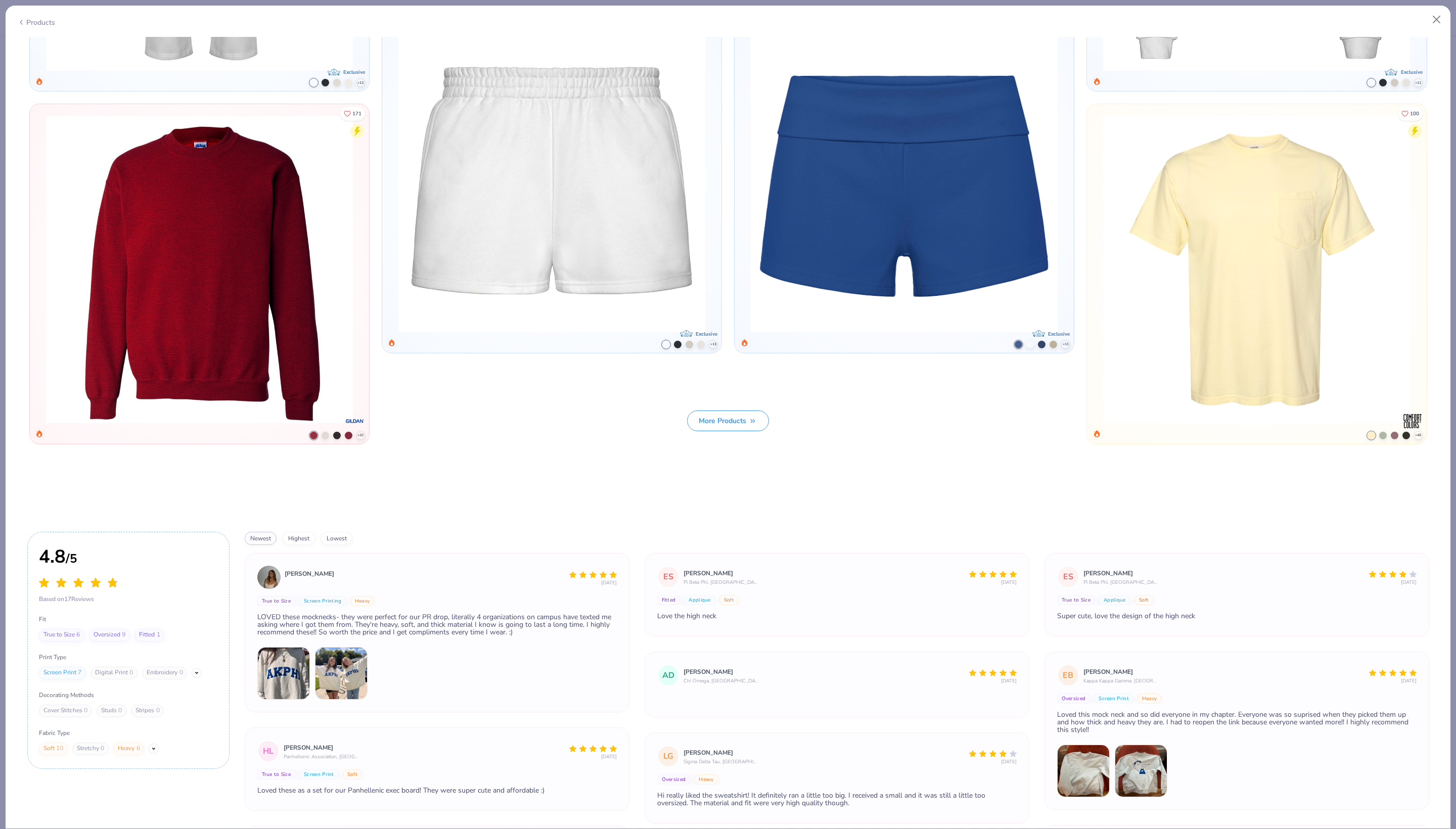
click at [724, 420] on button "More Products" at bounding box center [728, 420] width 82 height 20
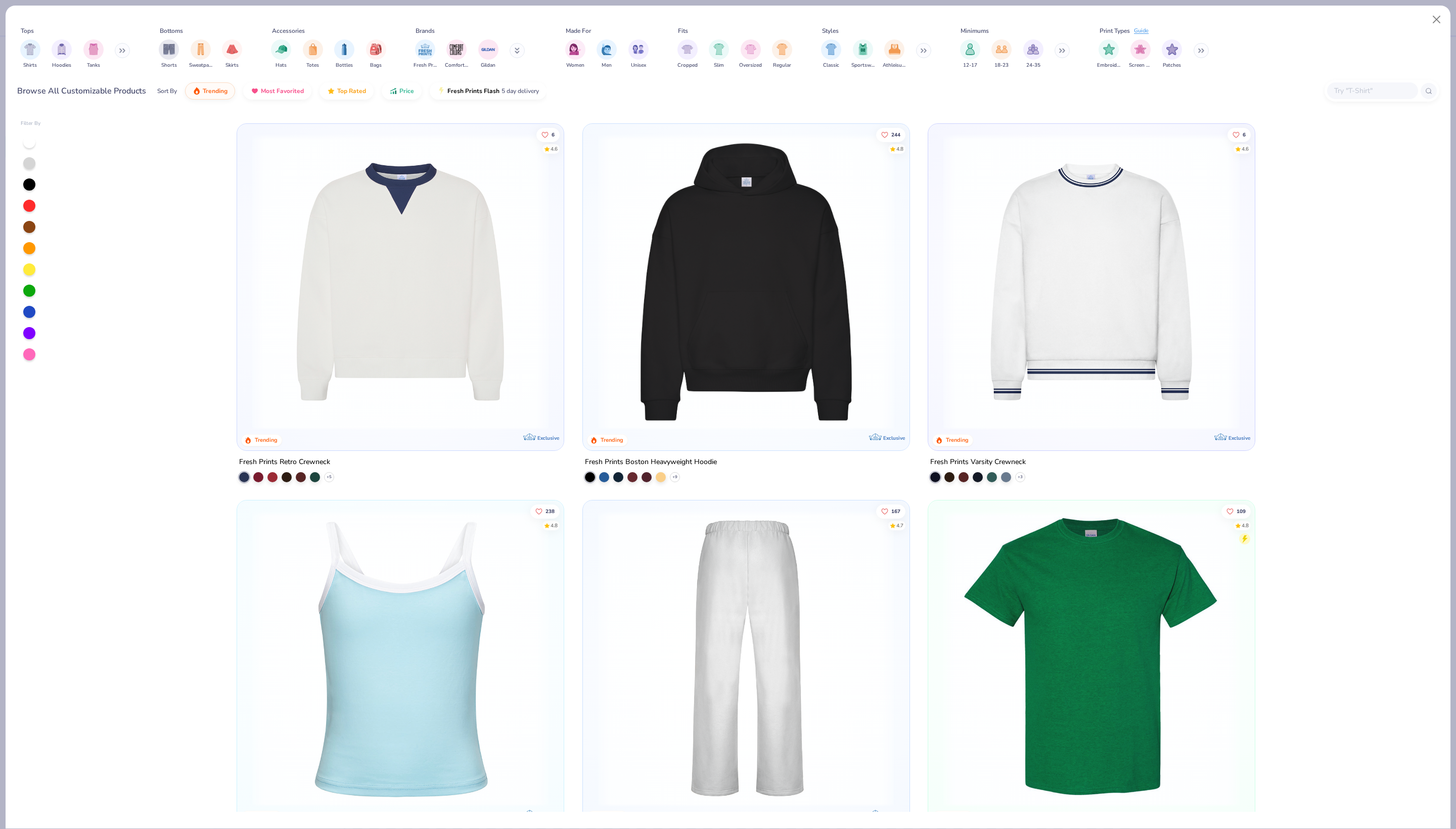
scroll to position [386, 0]
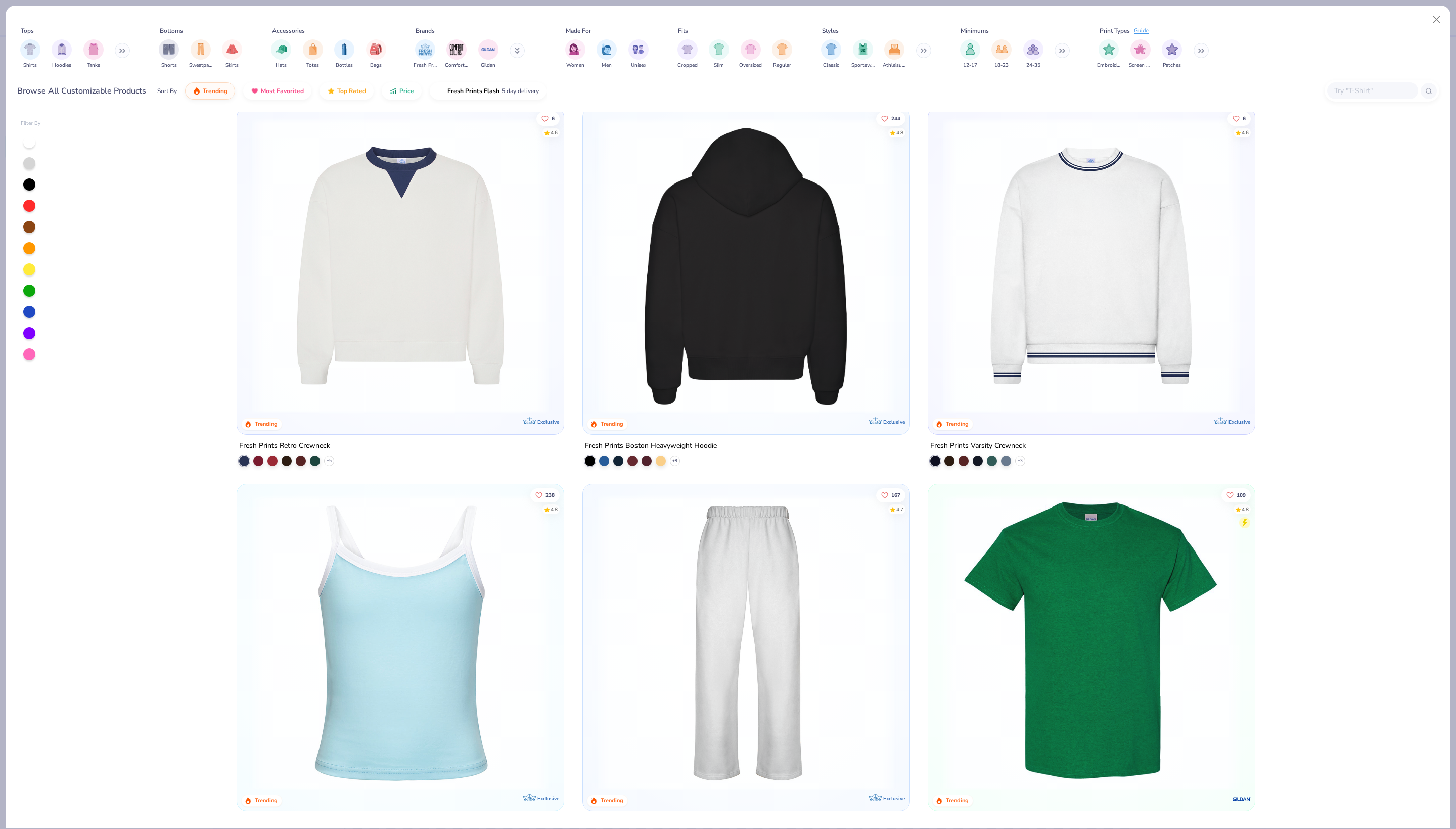
click at [724, 328] on img at bounding box center [746, 265] width 306 height 296
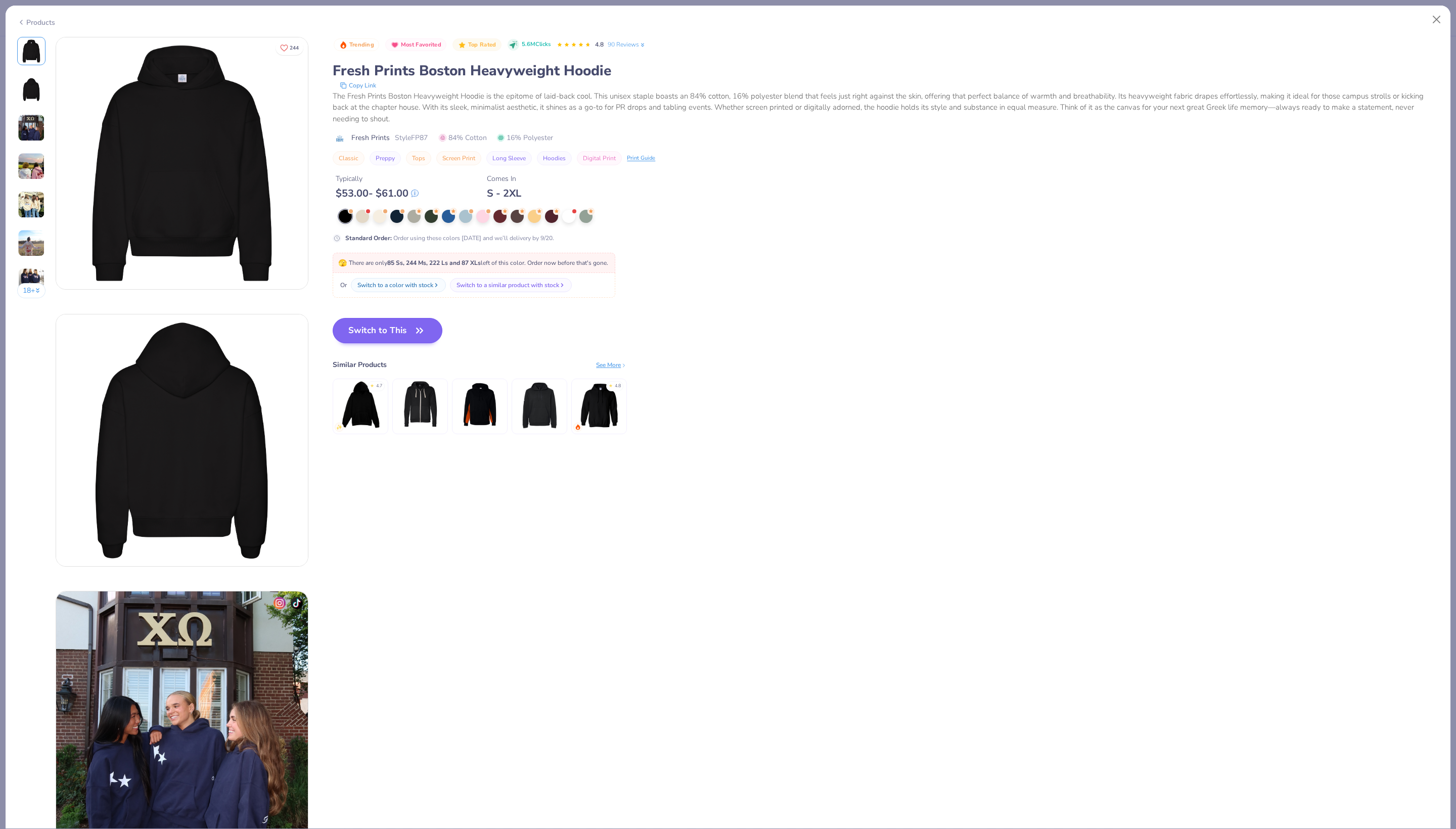
click at [423, 344] on button "Switch to This" at bounding box center [388, 330] width 110 height 26
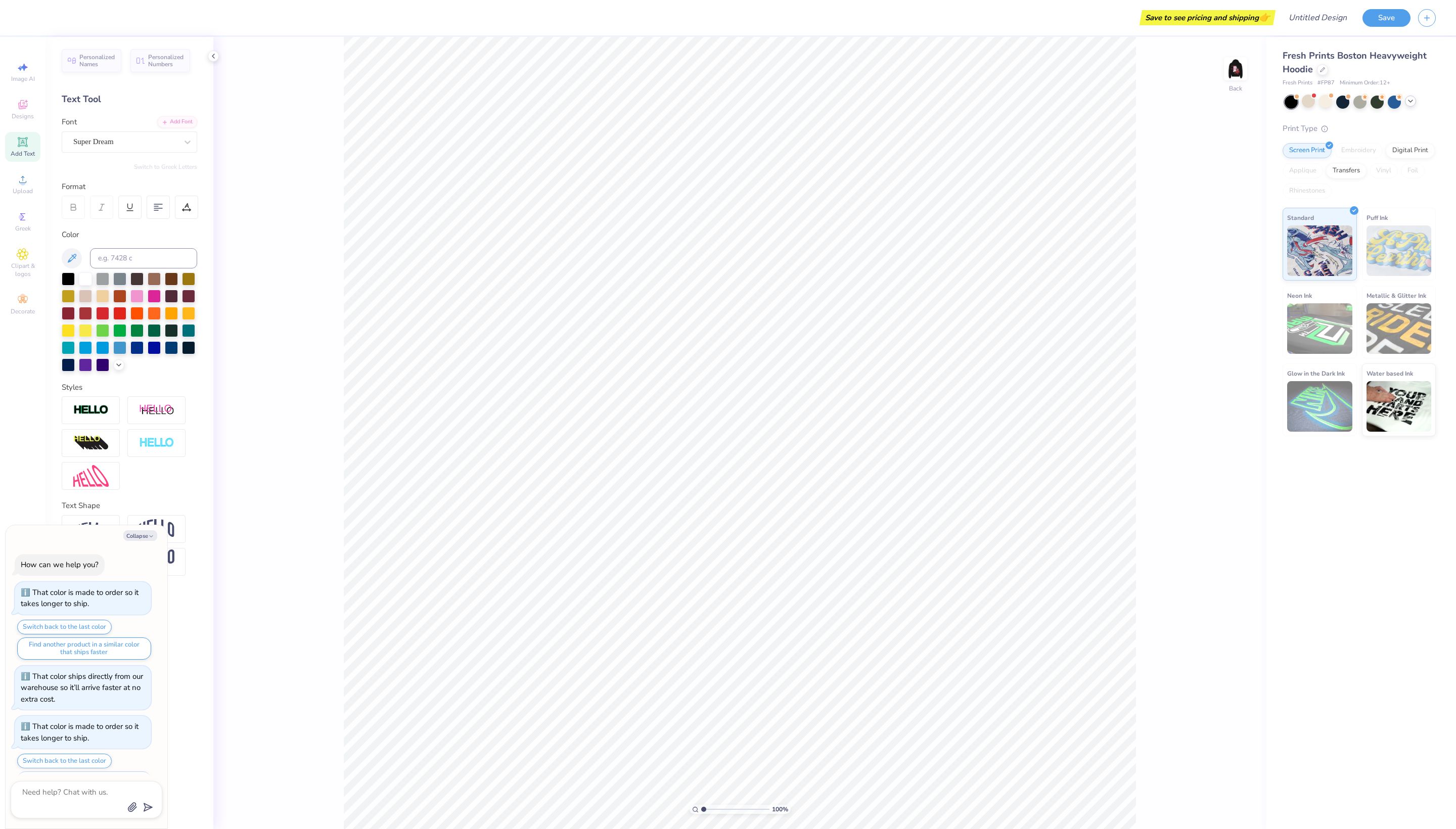
scroll to position [249, 0]
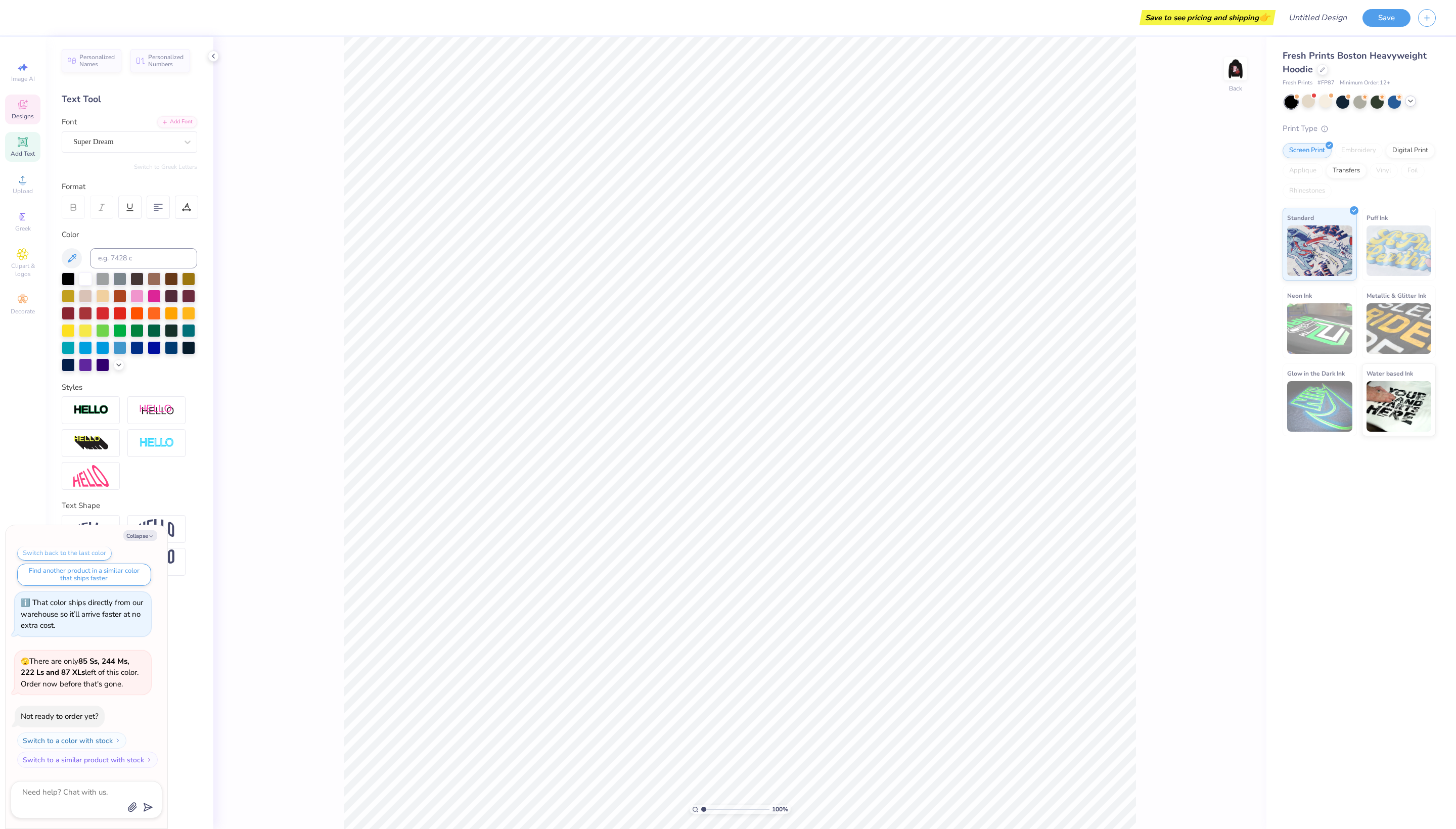
click at [32, 121] on span "Designs" at bounding box center [23, 116] width 22 height 8
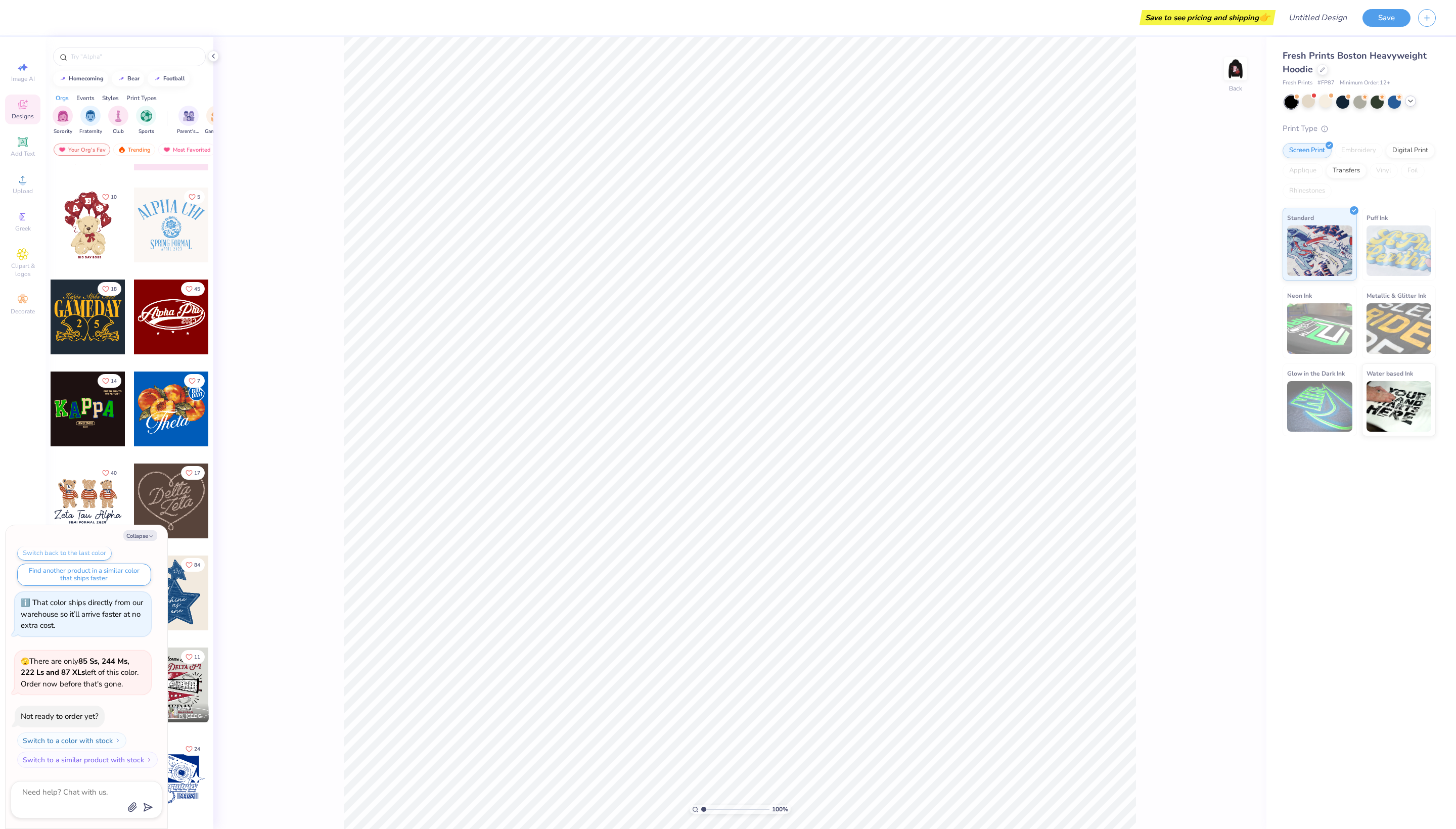
scroll to position [162, 0]
click at [132, 536] on button "Collapse" at bounding box center [140, 535] width 34 height 11
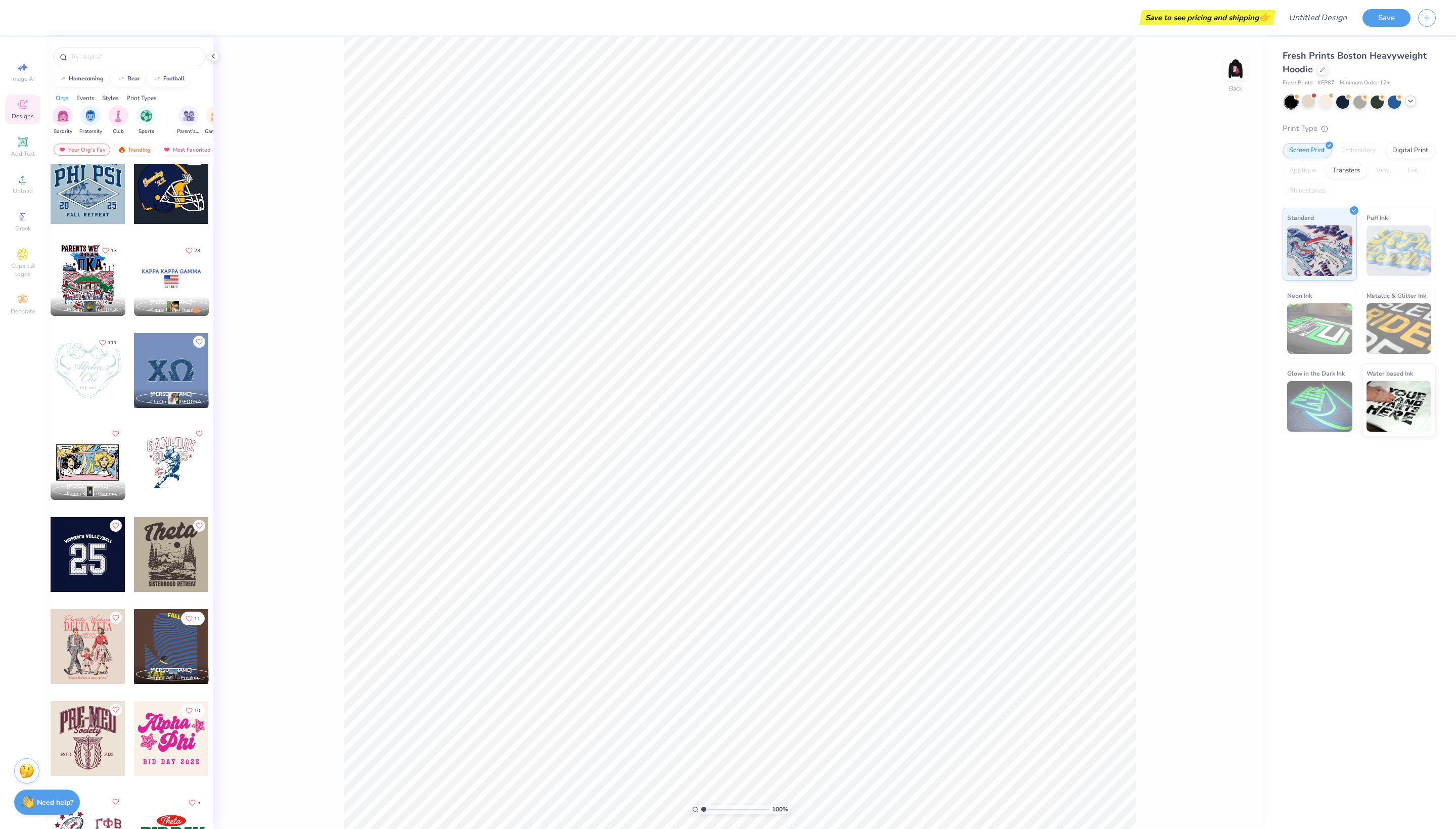
scroll to position [3509, 0]
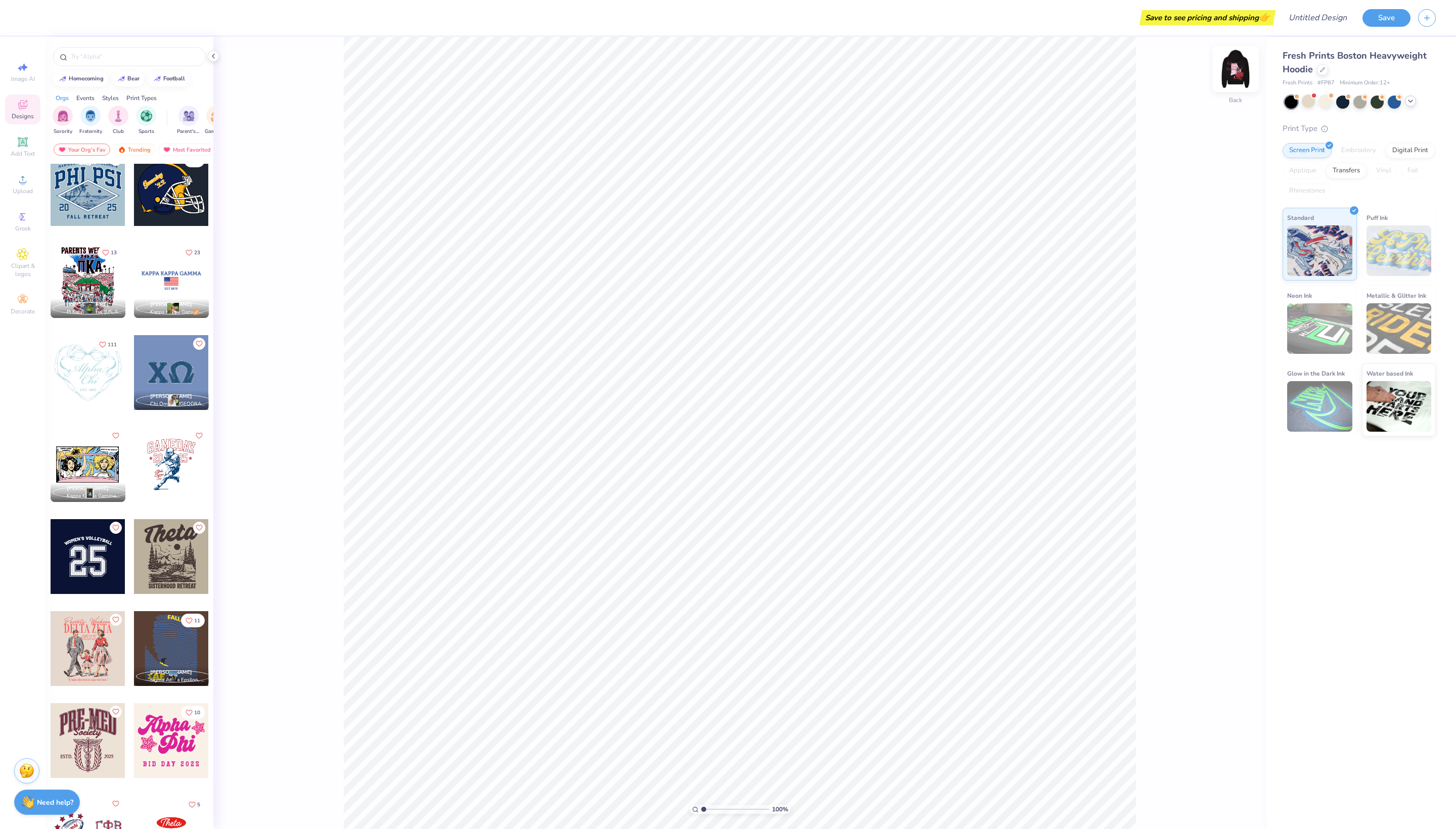
click at [1231, 63] on img at bounding box center [1235, 68] width 40 height 40
click at [1321, 65] on div "☝️ Save before you leave." at bounding box center [1373, 48] width 107 height 35
click at [178, 298] on div at bounding box center [171, 281] width 75 height 75
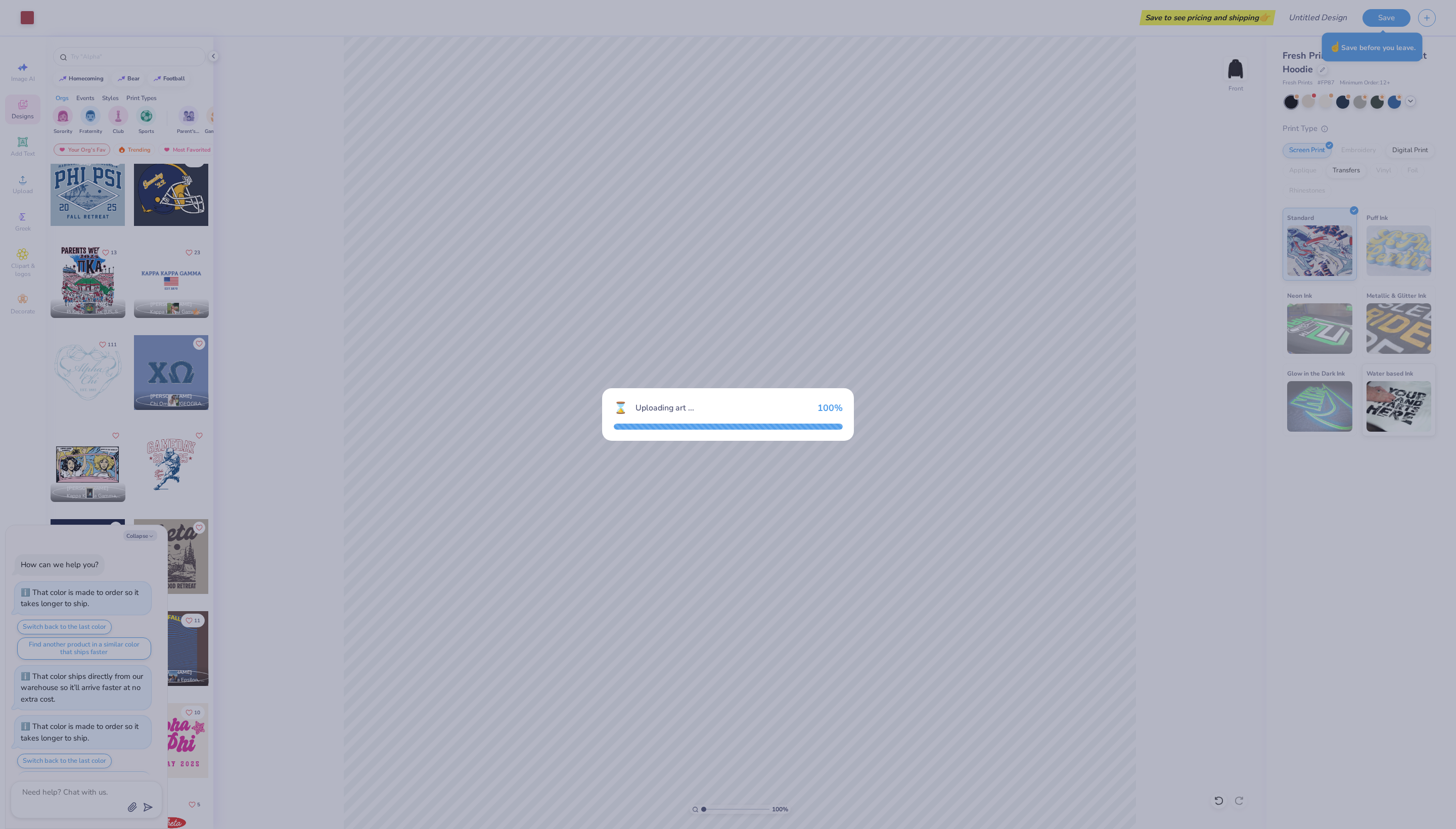
scroll to position [317, 0]
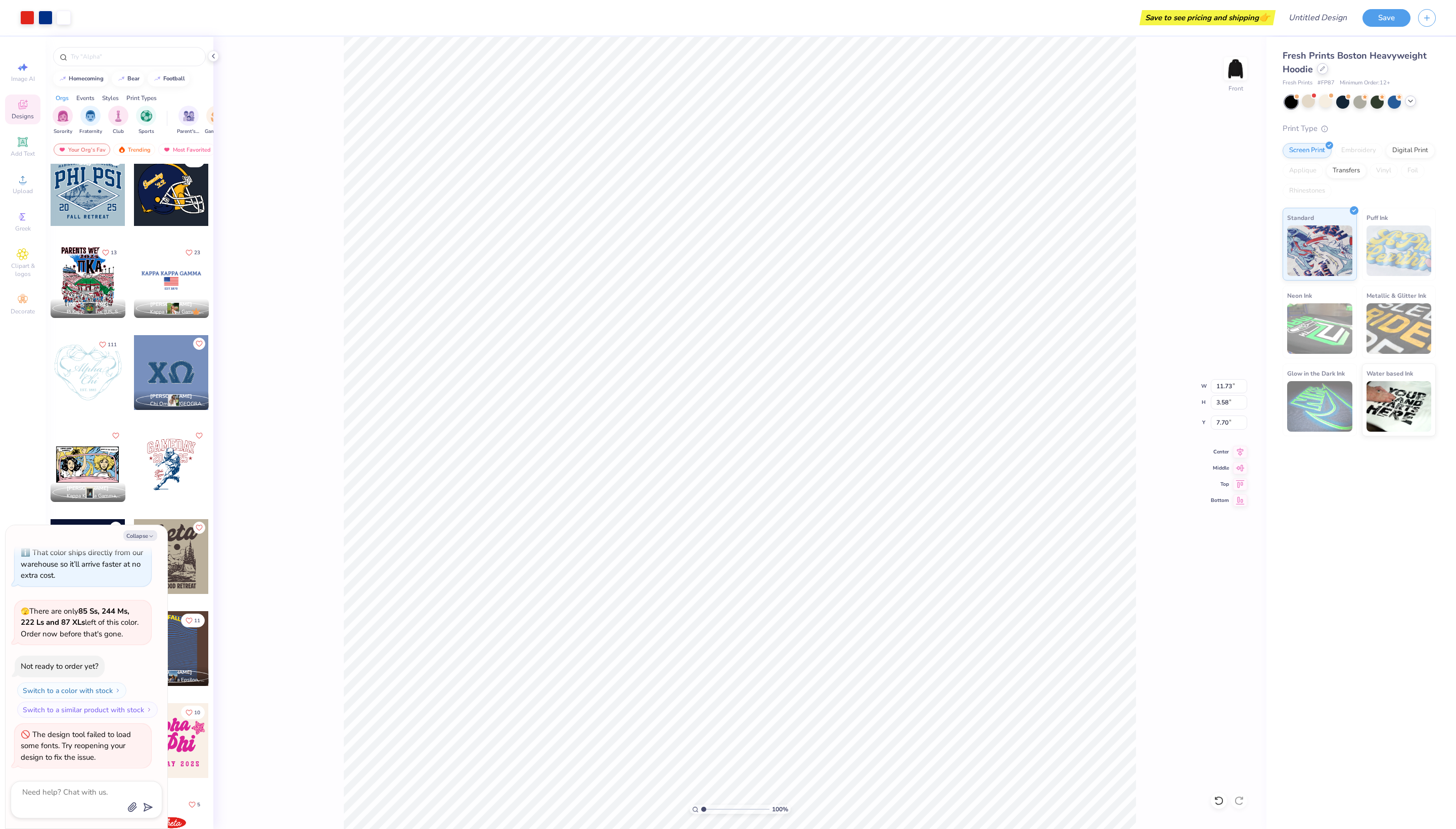
click at [1321, 67] on icon at bounding box center [1322, 69] width 5 height 5
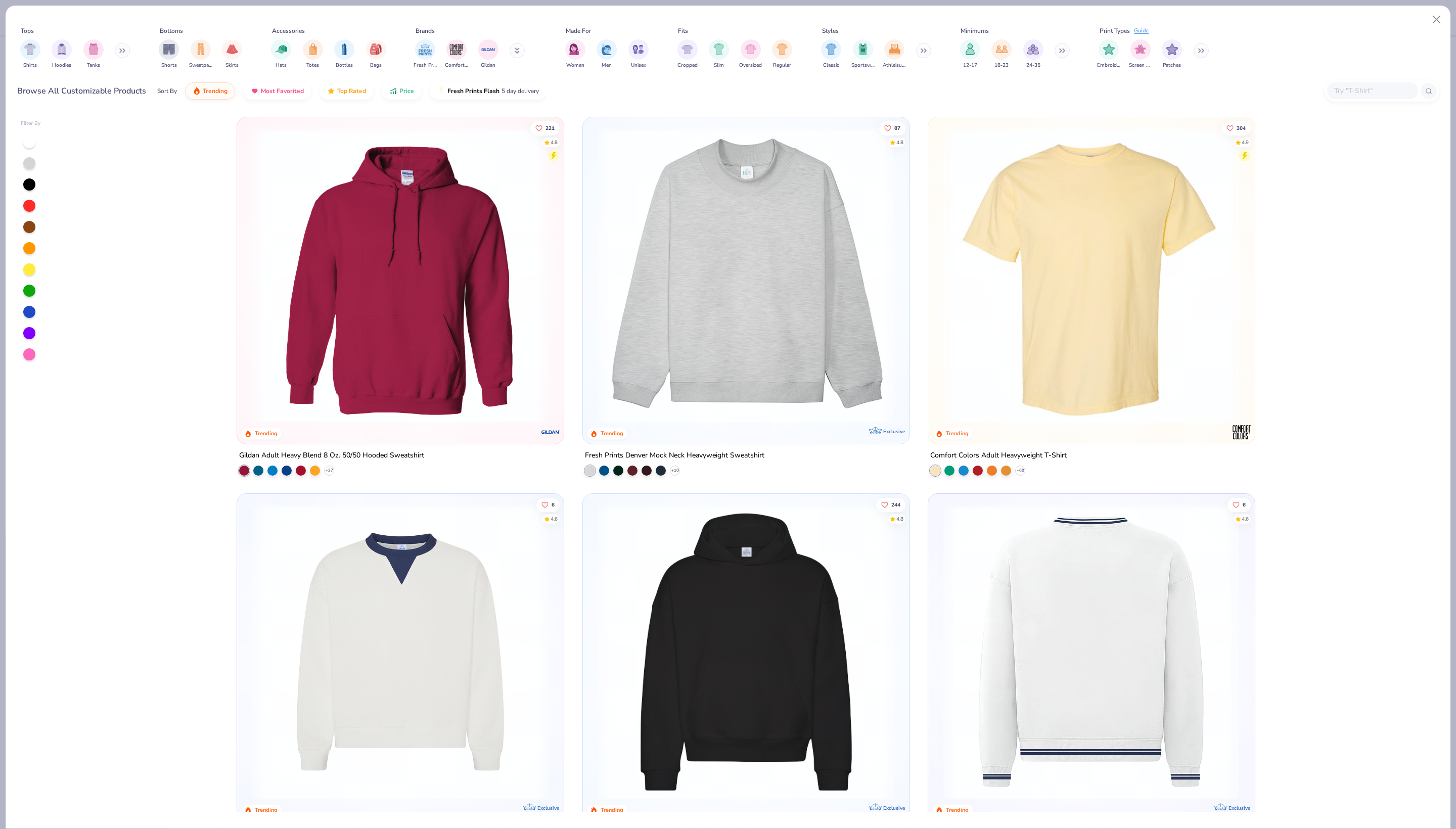
click at [420, 661] on img at bounding box center [400, 651] width 306 height 296
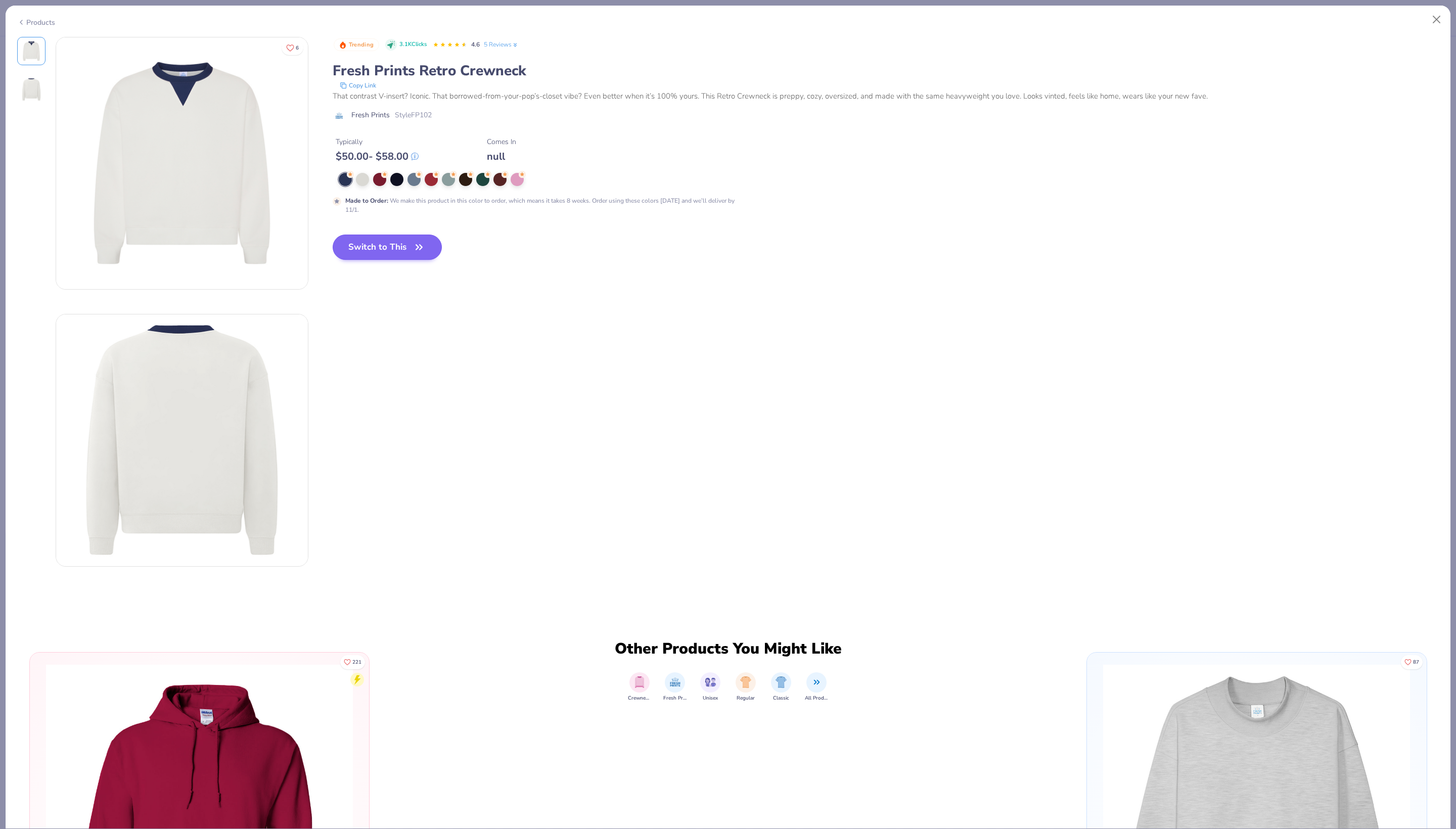
click at [412, 260] on button "Switch to This" at bounding box center [388, 247] width 110 height 26
drag, startPoint x: 360, startPoint y: 268, endPoint x: 366, endPoint y: 283, distance: 16.2
click at [360, 260] on button "Switch to This" at bounding box center [388, 247] width 110 height 26
click at [366, 260] on button "Switch to This" at bounding box center [388, 247] width 110 height 26
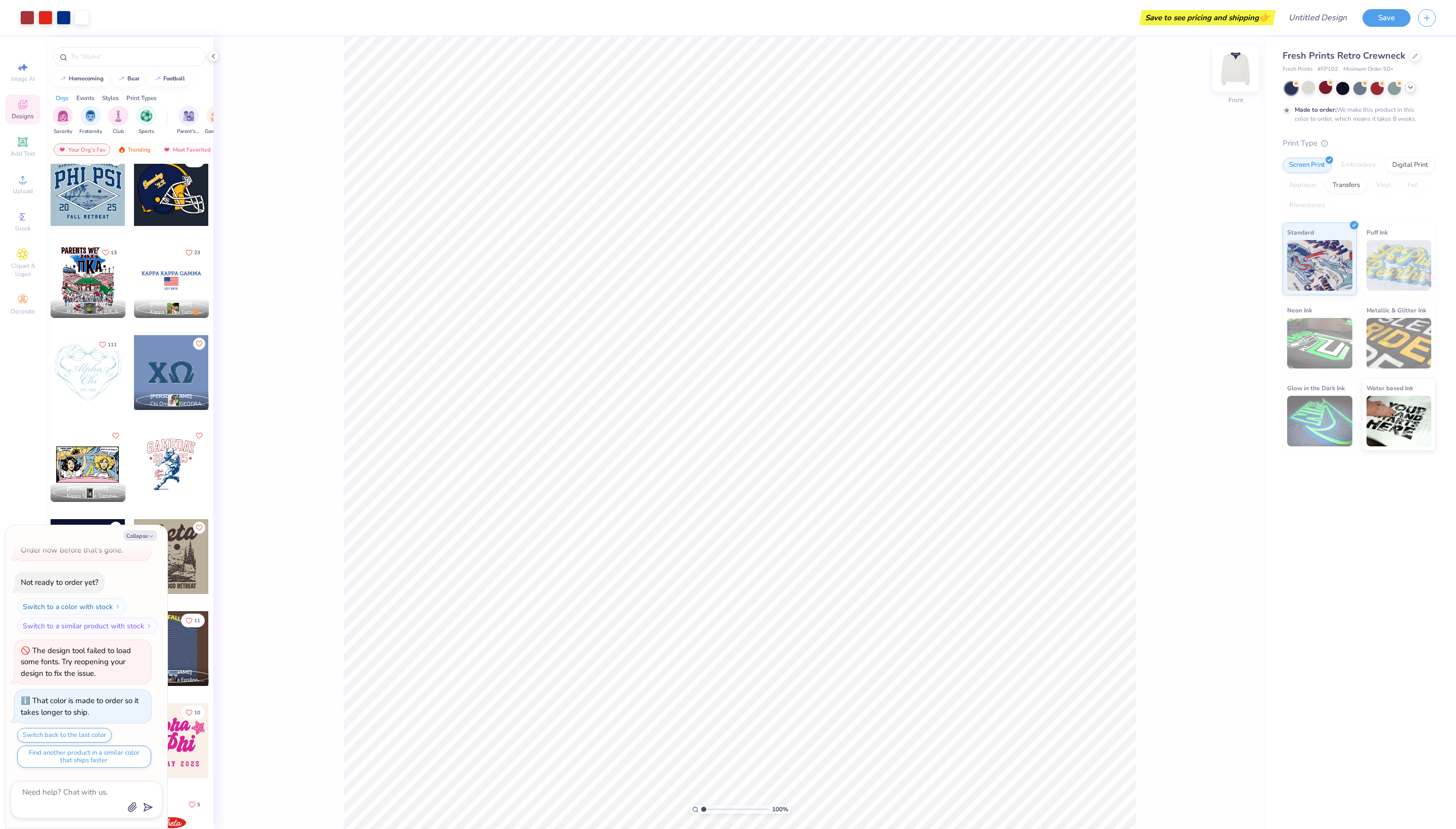
click at [1235, 67] on img at bounding box center [1235, 68] width 40 height 40
click at [164, 308] on span "[PERSON_NAME]" at bounding box center [170, 304] width 42 height 7
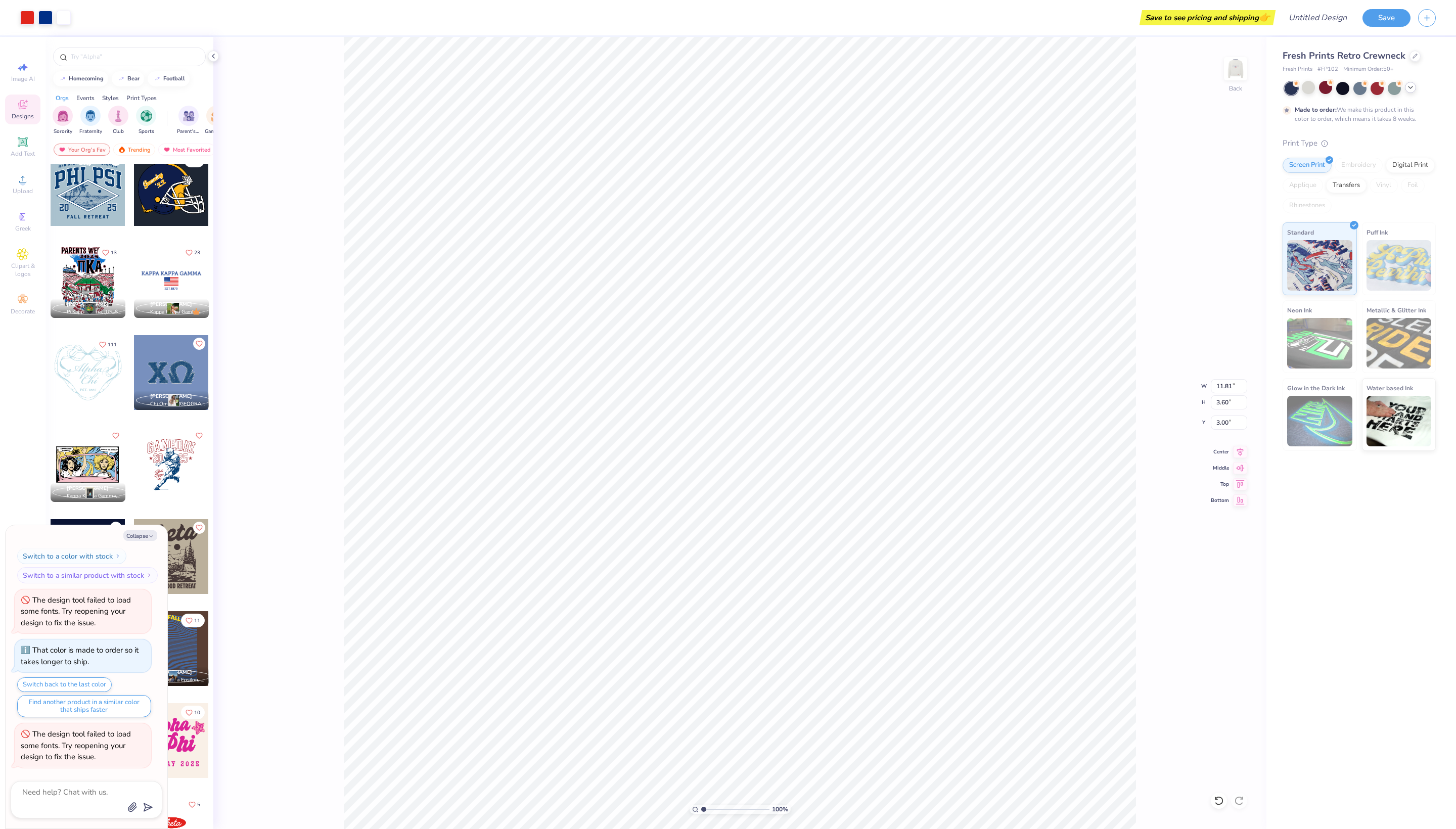
scroll to position [474, 0]
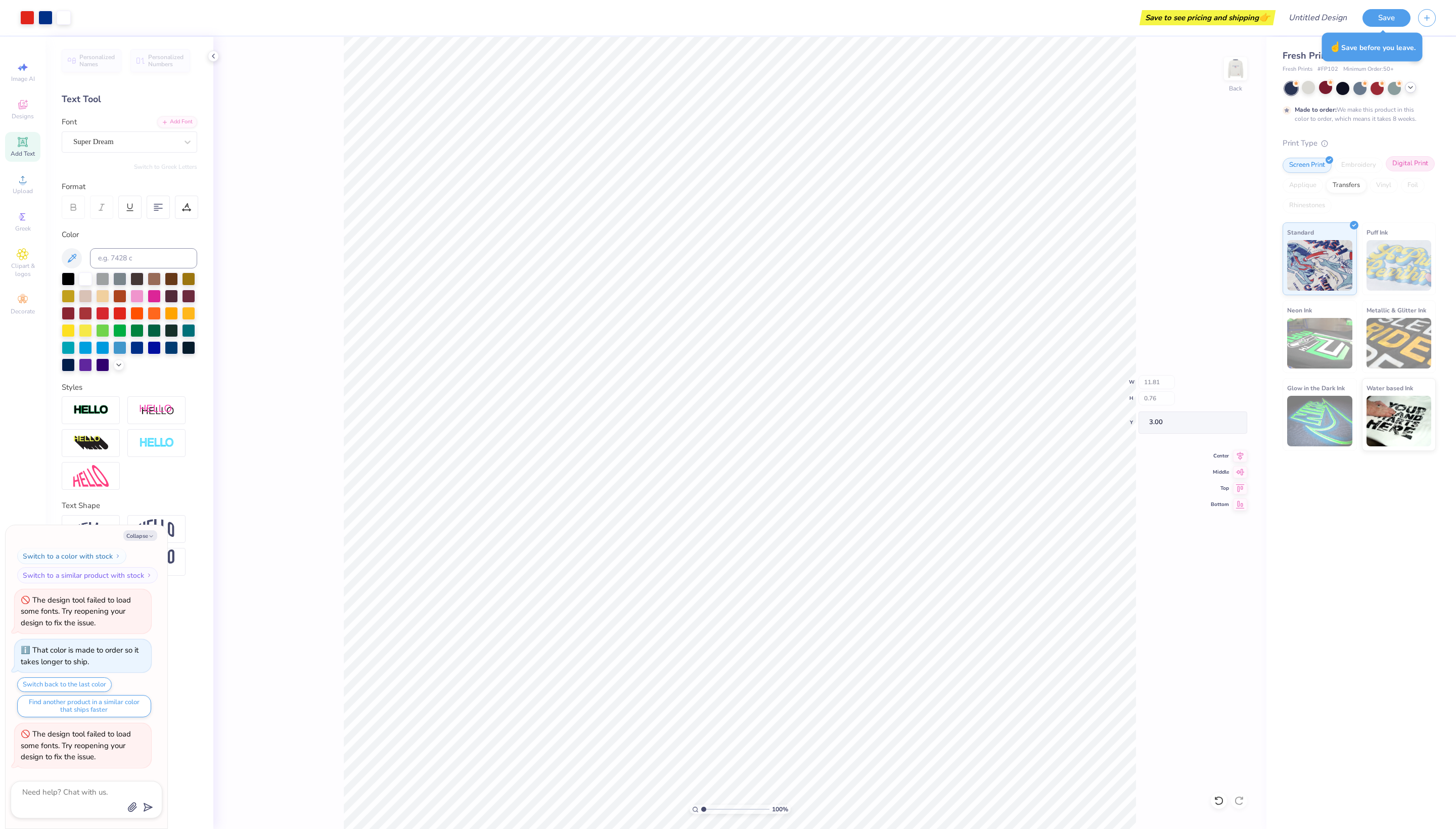
click at [1386, 171] on div "Digital Print" at bounding box center [1410, 164] width 49 height 15
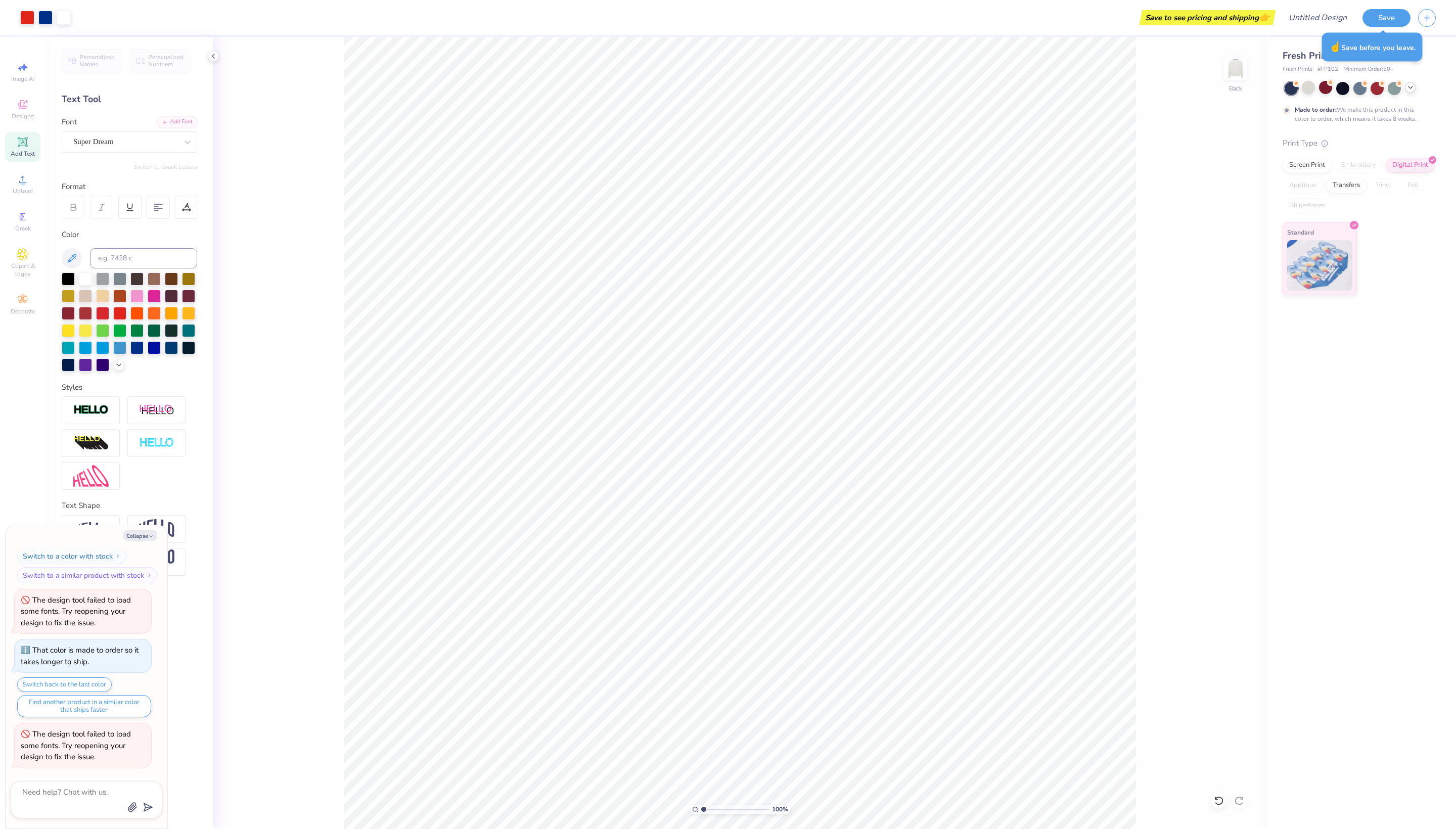
click at [1374, 173] on div "Embroidery" at bounding box center [1359, 165] width 48 height 15
click at [1371, 197] on div "Print Type Screen Print Embroidery Digital Print Applique Transfers Vinyl Foil …" at bounding box center [1359, 216] width 154 height 158
click at [1416, 535] on div "Fresh Prints Retro Crewneck Fresh Prints # FP102 Minimum Order: 50 + Made to or…" at bounding box center [1361, 433] width 189 height 792
click at [1318, 499] on div "Fresh Prints Retro Crewneck Fresh Prints # FP102 Minimum Order: 50 + Made to or…" at bounding box center [1361, 433] width 189 height 792
click at [1319, 501] on div "Fresh Prints Retro Crewneck Fresh Prints # FP102 Minimum Order: 50 + Made to or…" at bounding box center [1361, 433] width 189 height 792
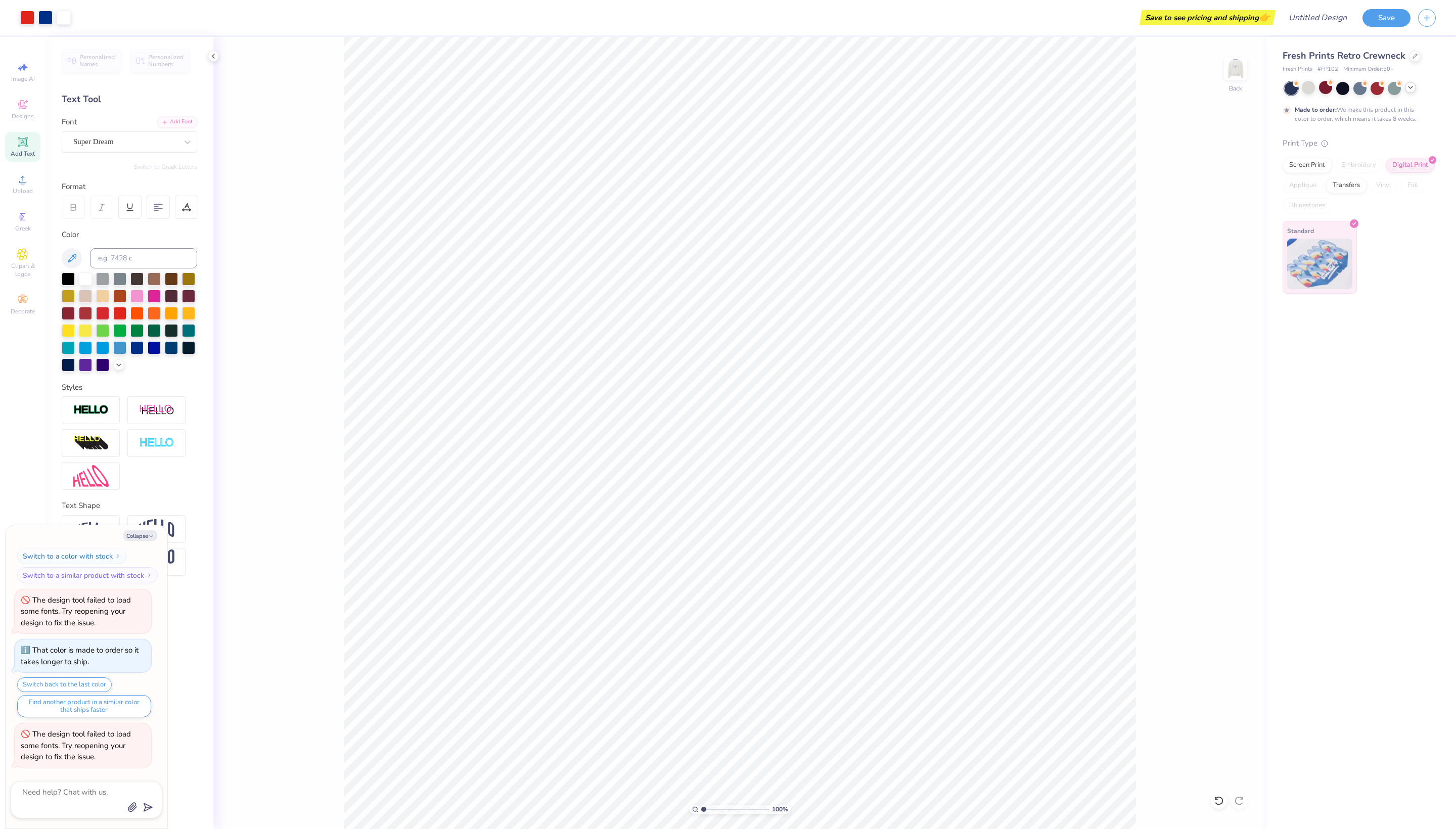
click at [1357, 226] on icon at bounding box center [1354, 224] width 4 height 4
